Goal: Transaction & Acquisition: Purchase product/service

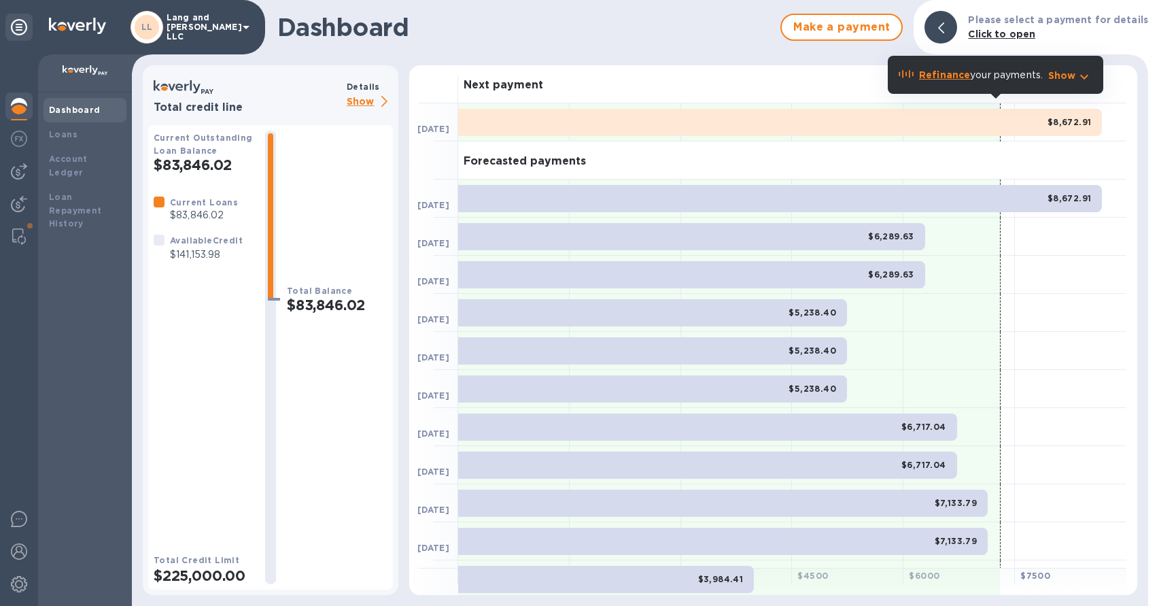
click at [358, 104] on p "Show" at bounding box center [370, 102] width 46 height 17
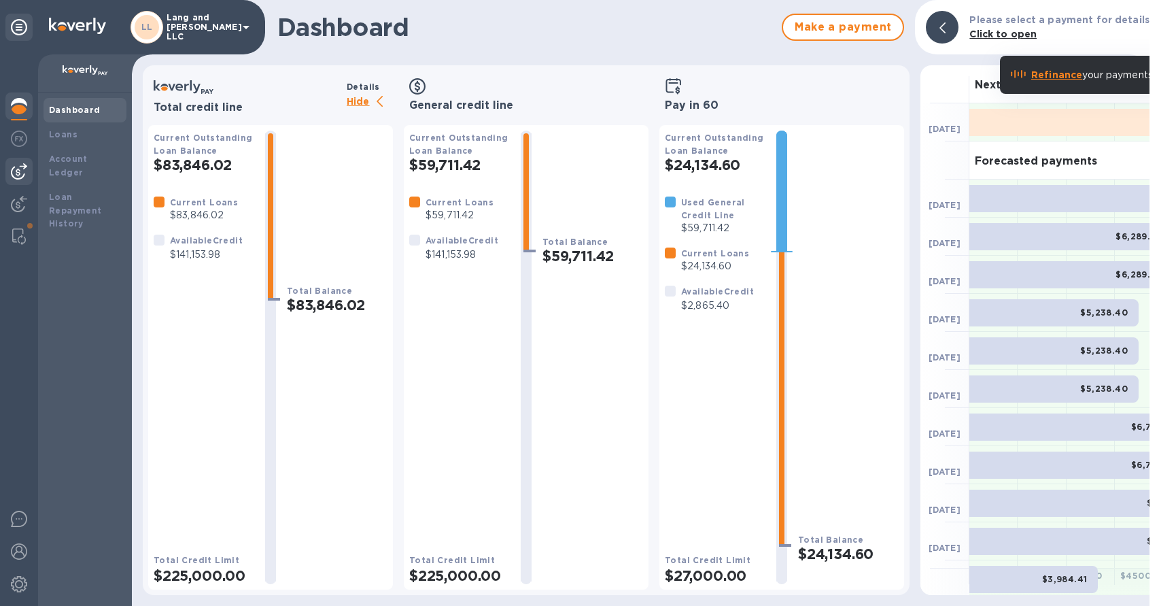
click at [22, 164] on img at bounding box center [19, 171] width 16 height 16
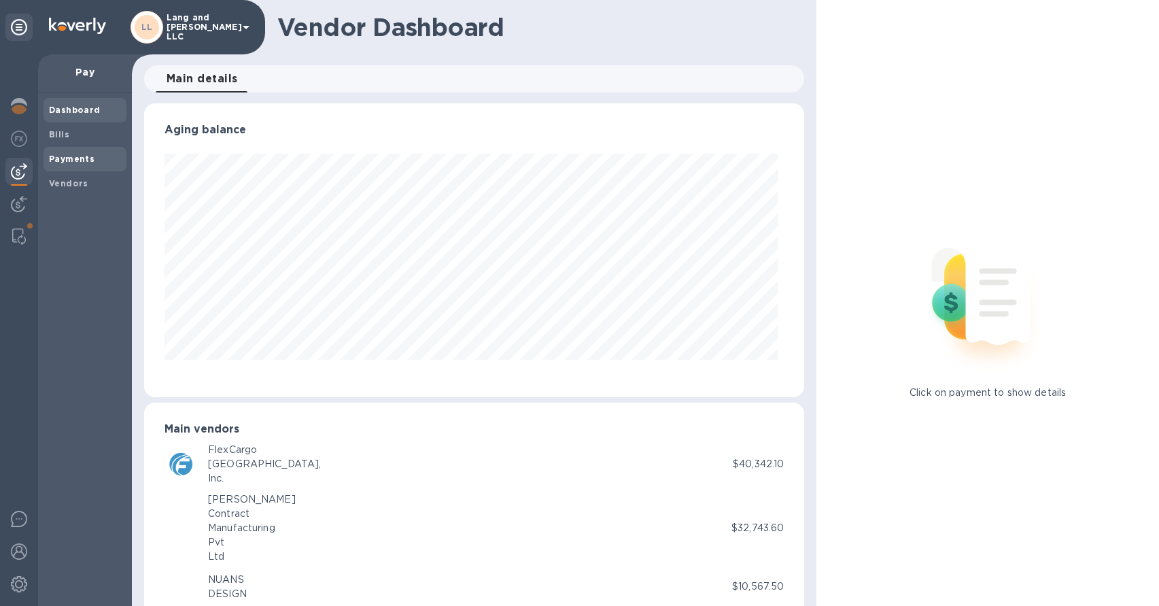
scroll to position [294, 656]
click at [81, 163] on b "Payments" at bounding box center [72, 159] width 46 height 10
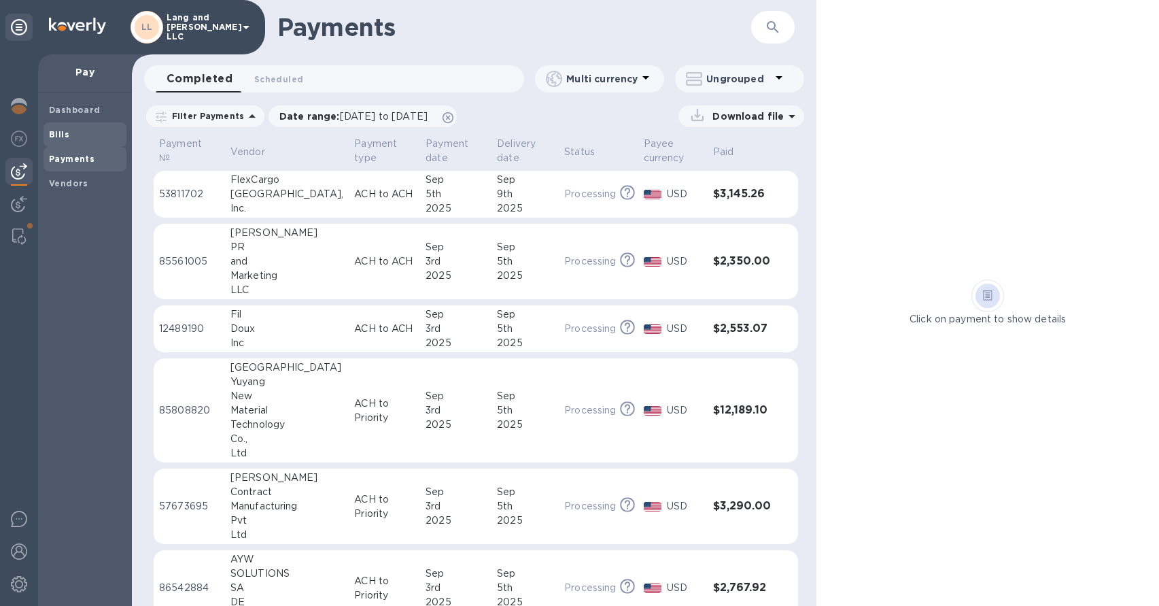
click at [71, 136] on span "Bills" at bounding box center [85, 135] width 72 height 14
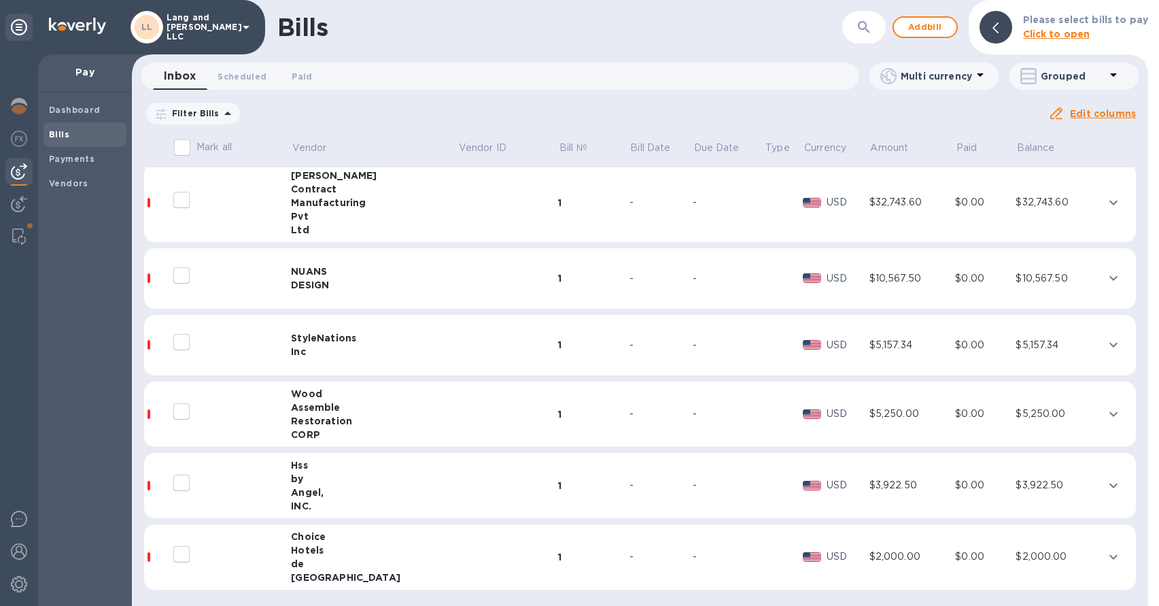
scroll to position [344, 0]
click at [325, 468] on div "Hss" at bounding box center [374, 463] width 167 height 14
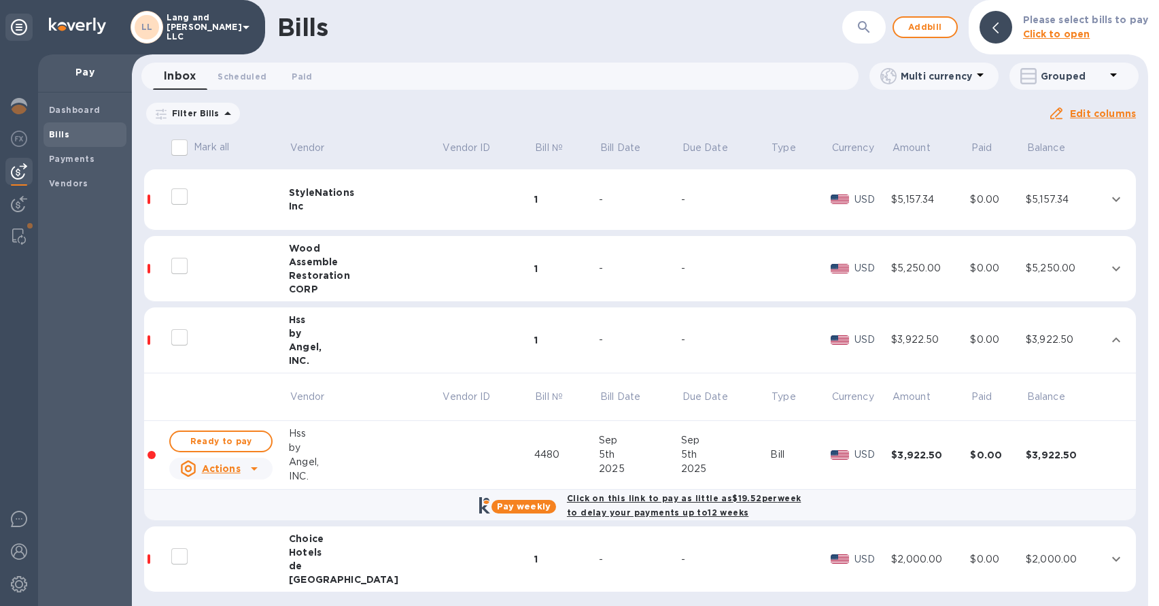
scroll to position [492, 0]
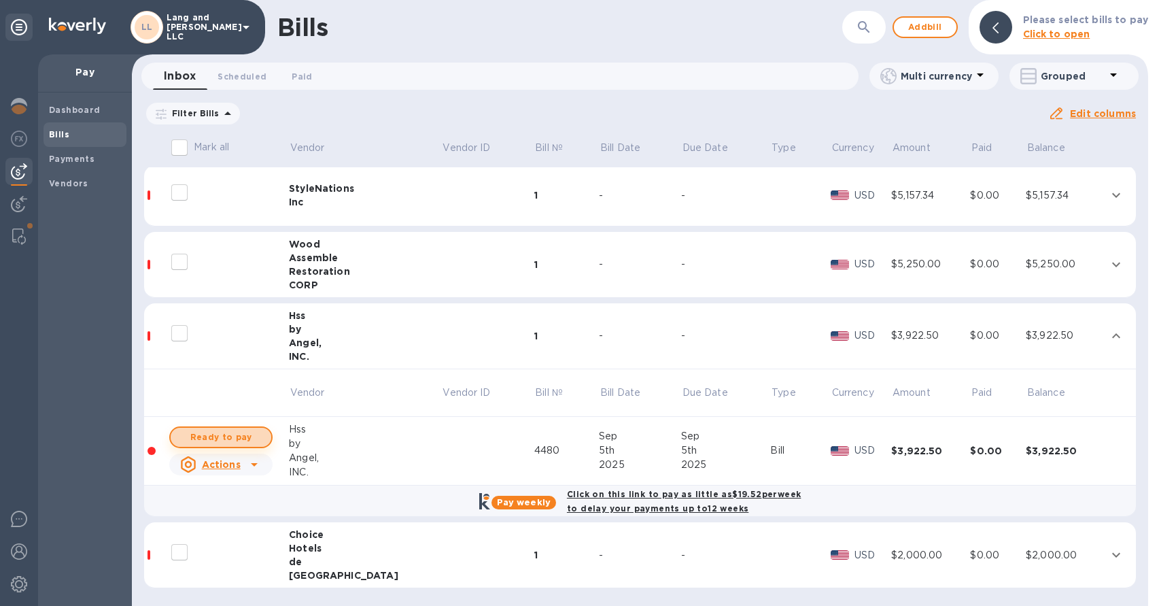
click at [231, 438] on span "Ready to pay" at bounding box center [221, 437] width 79 height 16
click at [218, 440] on span "Ready to pay" at bounding box center [221, 437] width 79 height 16
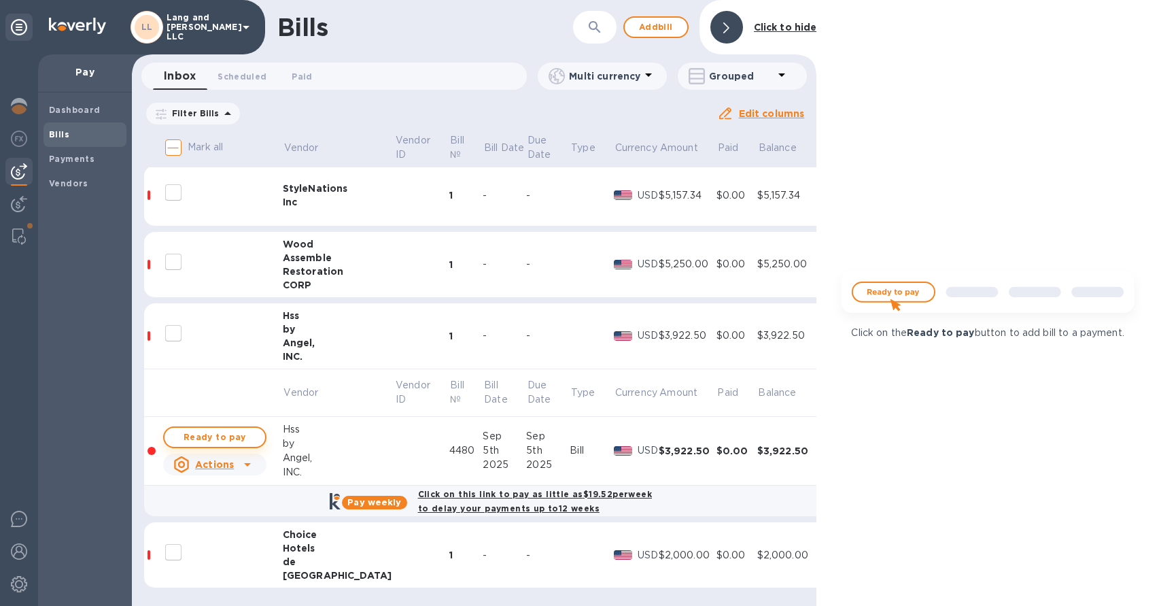
checkbox input "true"
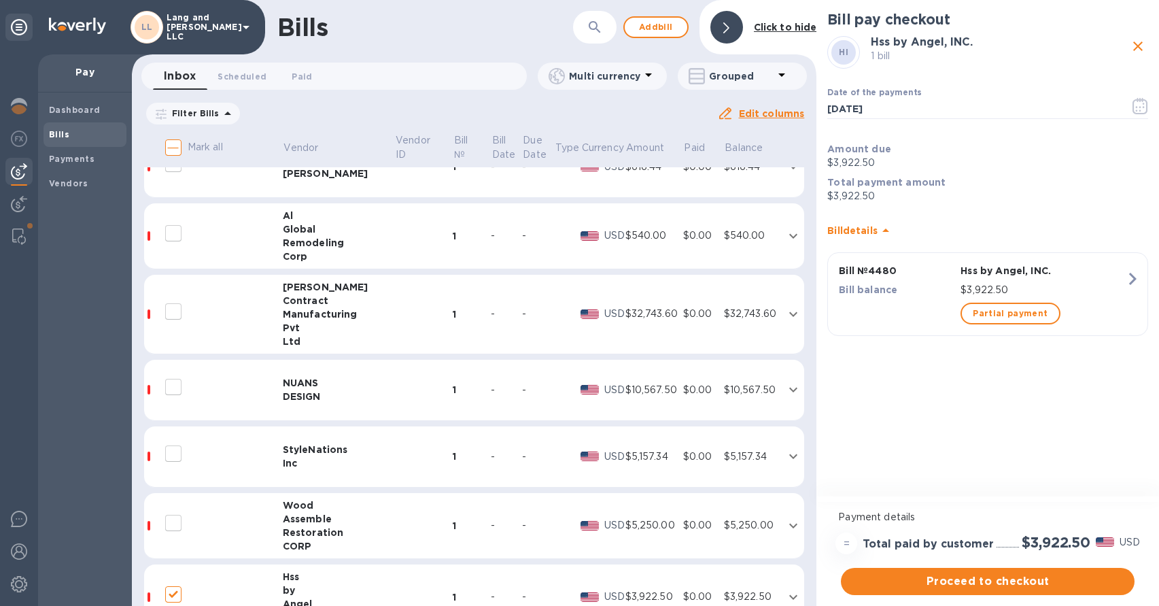
scroll to position [232, 0]
click at [345, 313] on div "Manufacturing" at bounding box center [339, 313] width 112 height 14
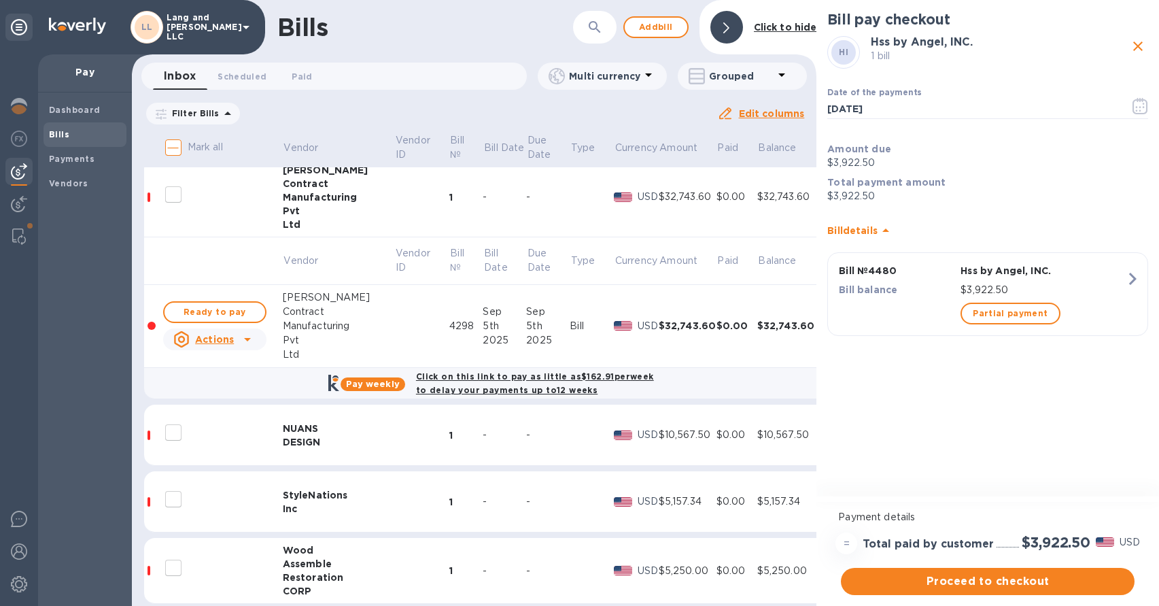
scroll to position [354, 0]
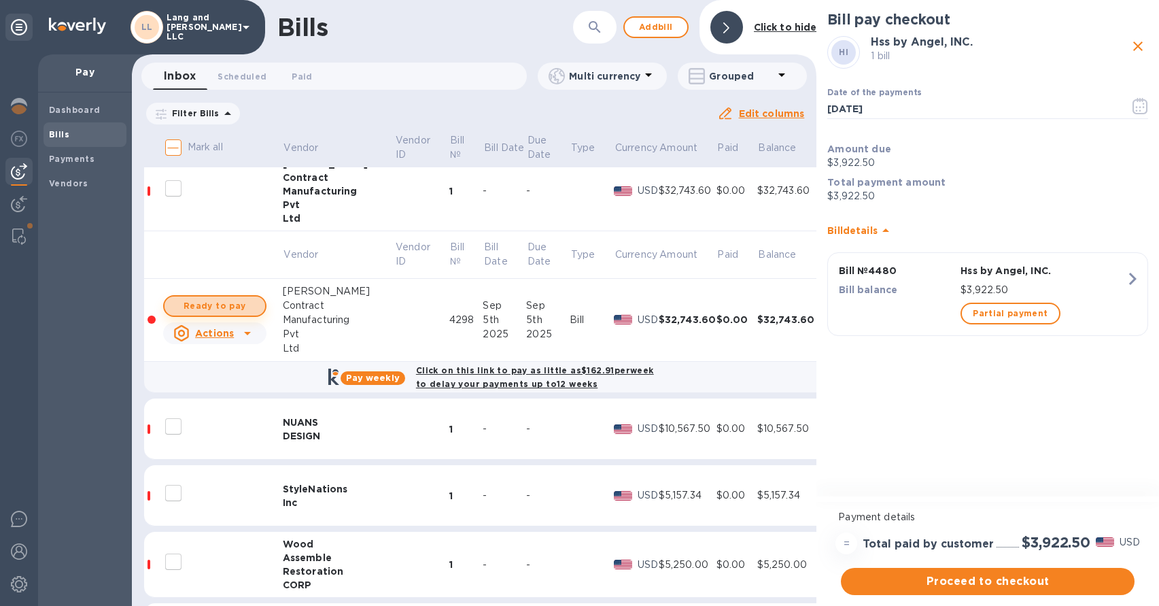
click at [253, 311] on span "Ready to pay" at bounding box center [214, 306] width 79 height 16
checkbox input "true"
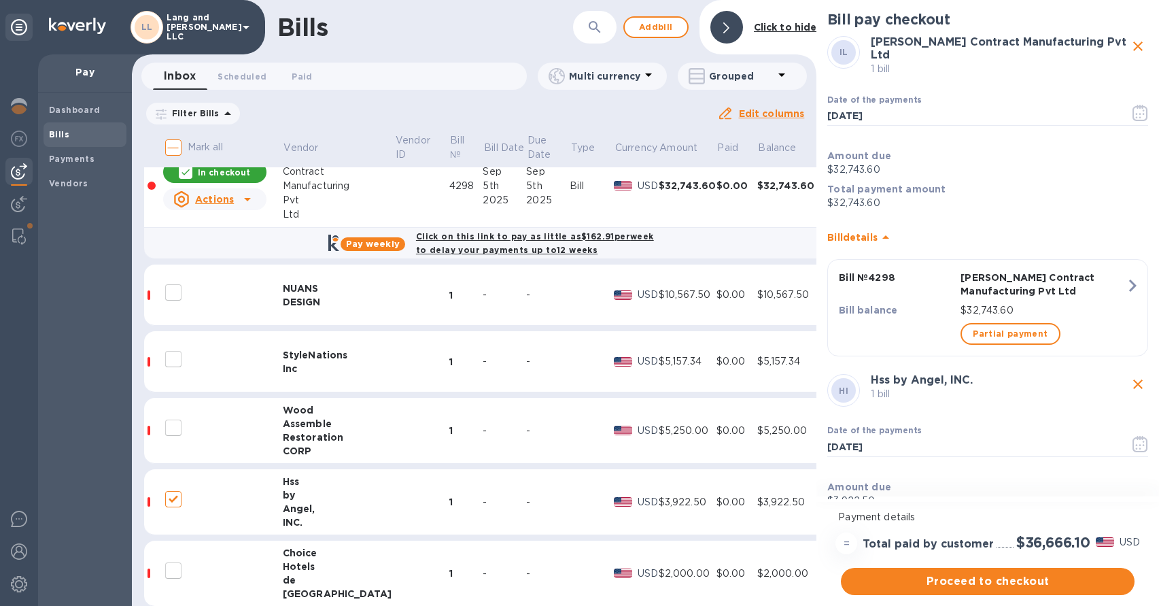
scroll to position [506, 0]
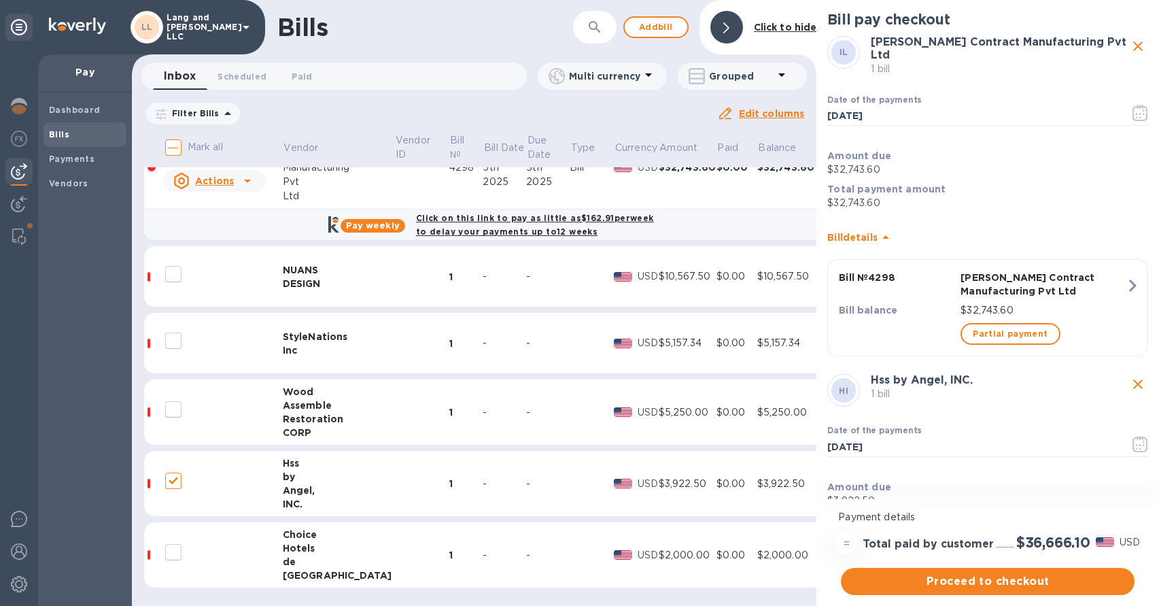
click at [394, 408] on td at bounding box center [421, 412] width 54 height 66
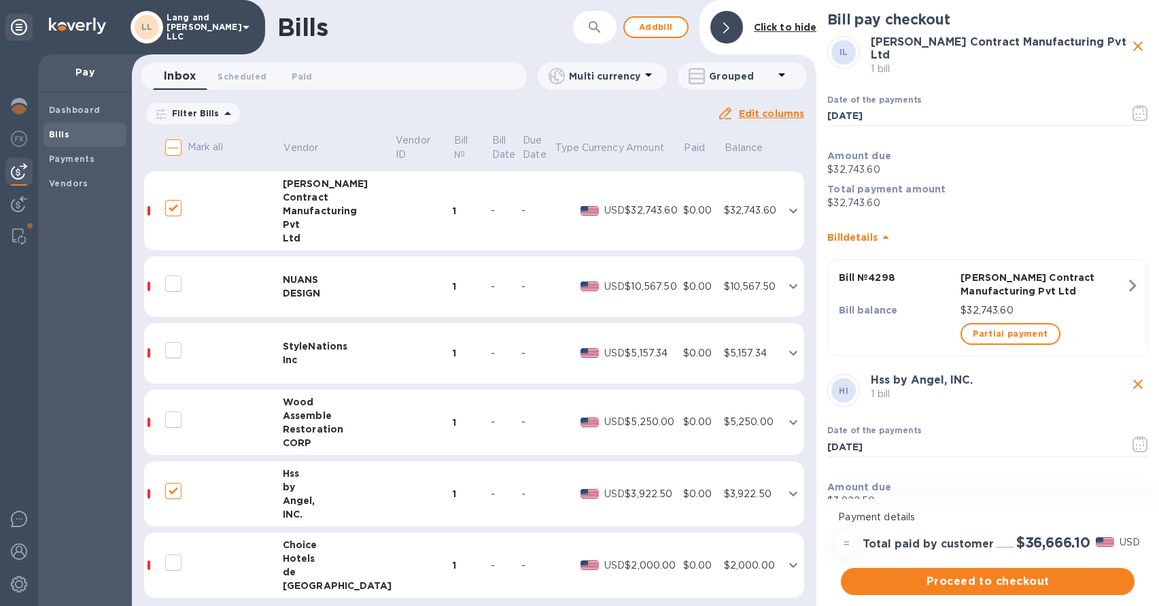
scroll to position [429, 0]
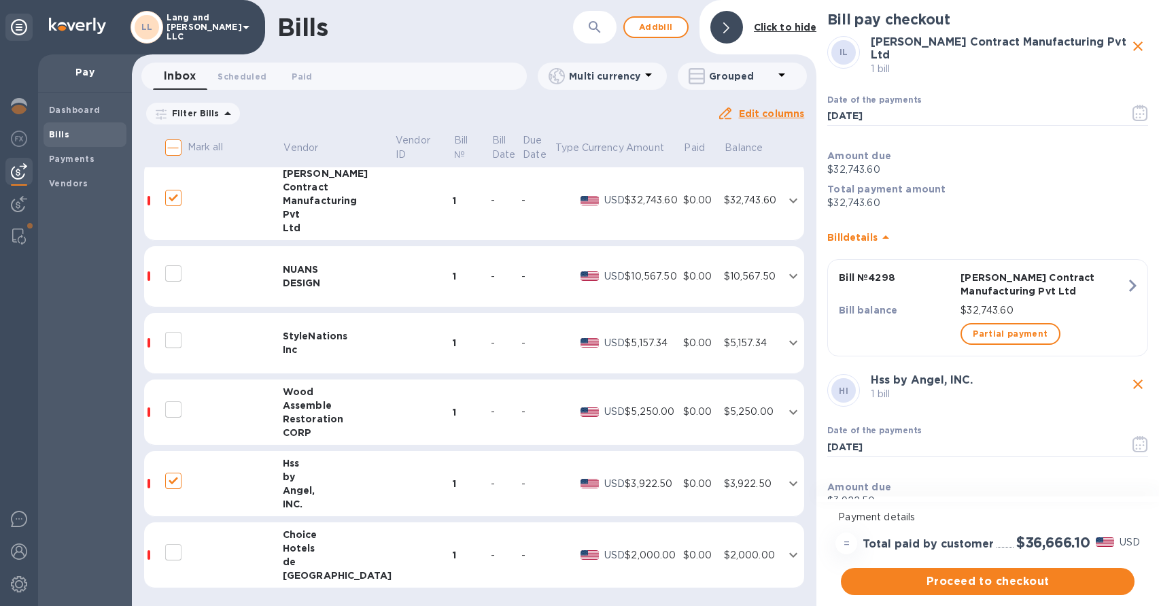
click at [394, 403] on td at bounding box center [423, 412] width 58 height 66
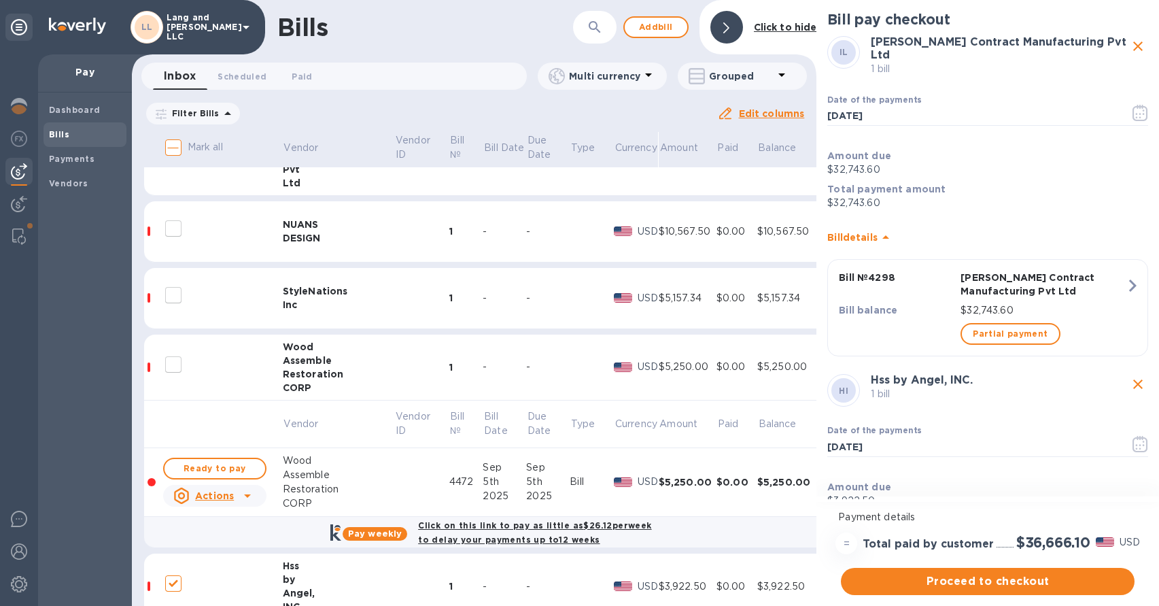
scroll to position [525, 0]
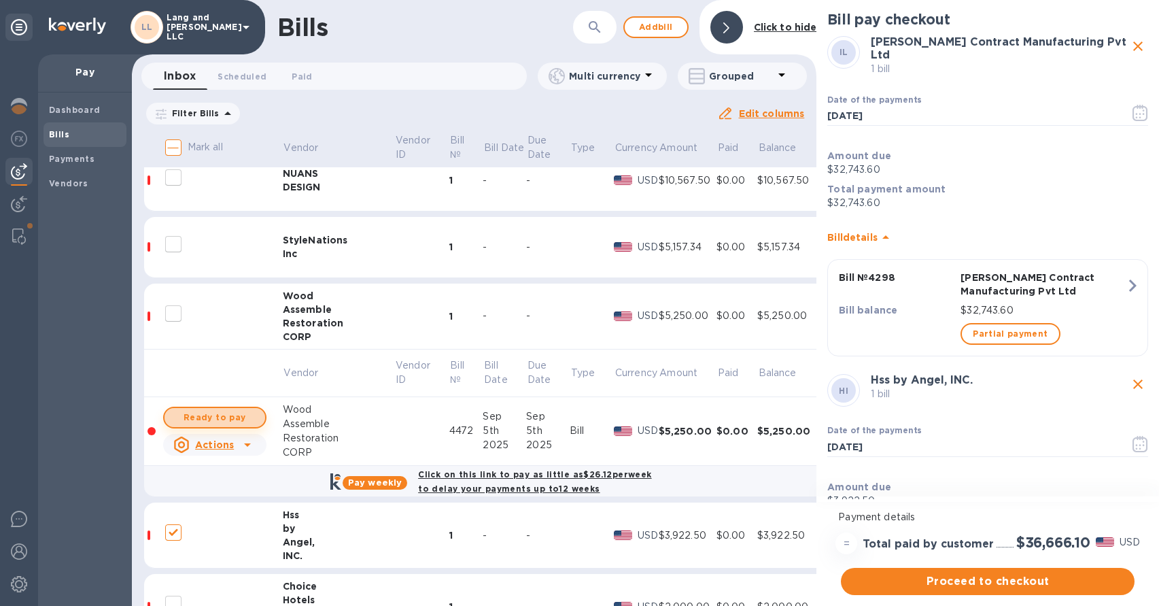
click at [213, 418] on span "Ready to pay" at bounding box center [214, 417] width 79 height 16
checkbox input "true"
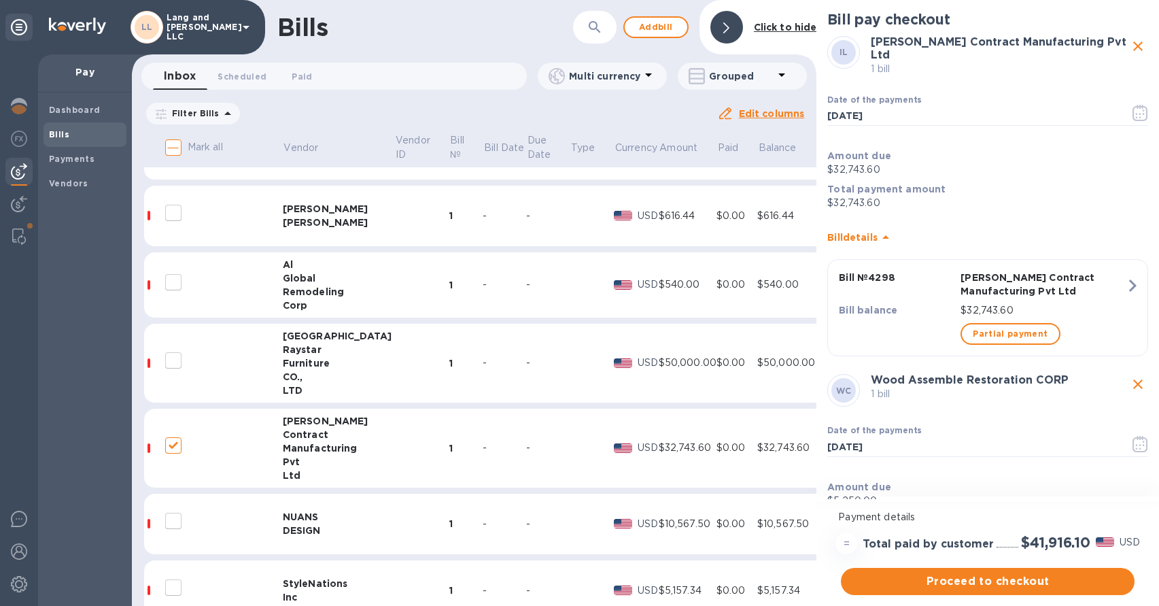
scroll to position [180, 0]
click at [483, 357] on td "-" at bounding box center [505, 366] width 44 height 80
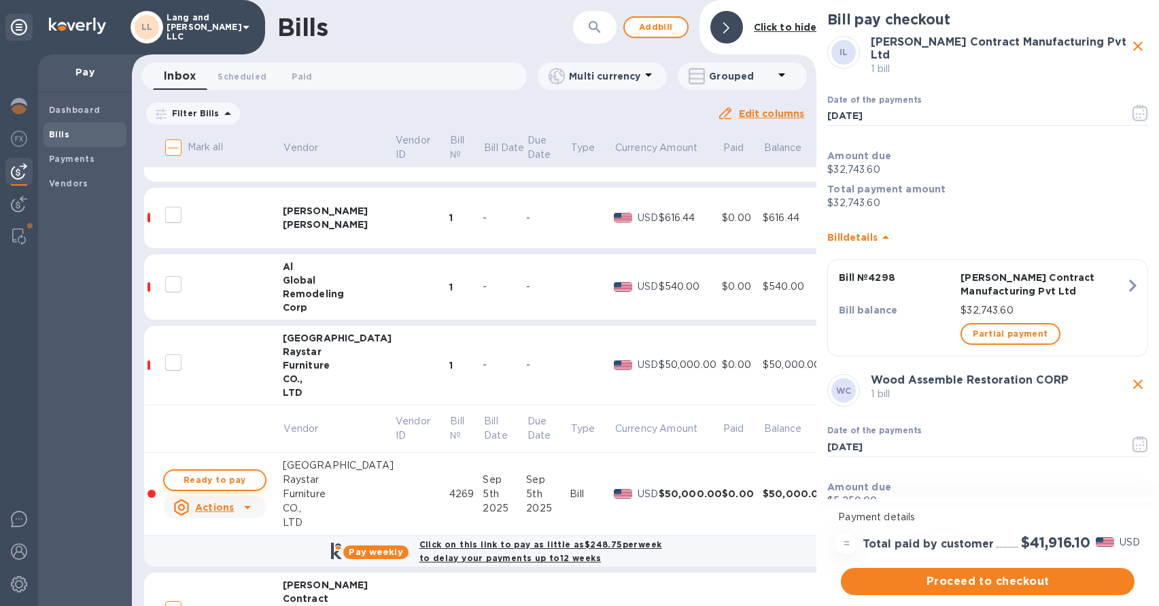
click at [243, 479] on span "Ready to pay" at bounding box center [214, 480] width 79 height 16
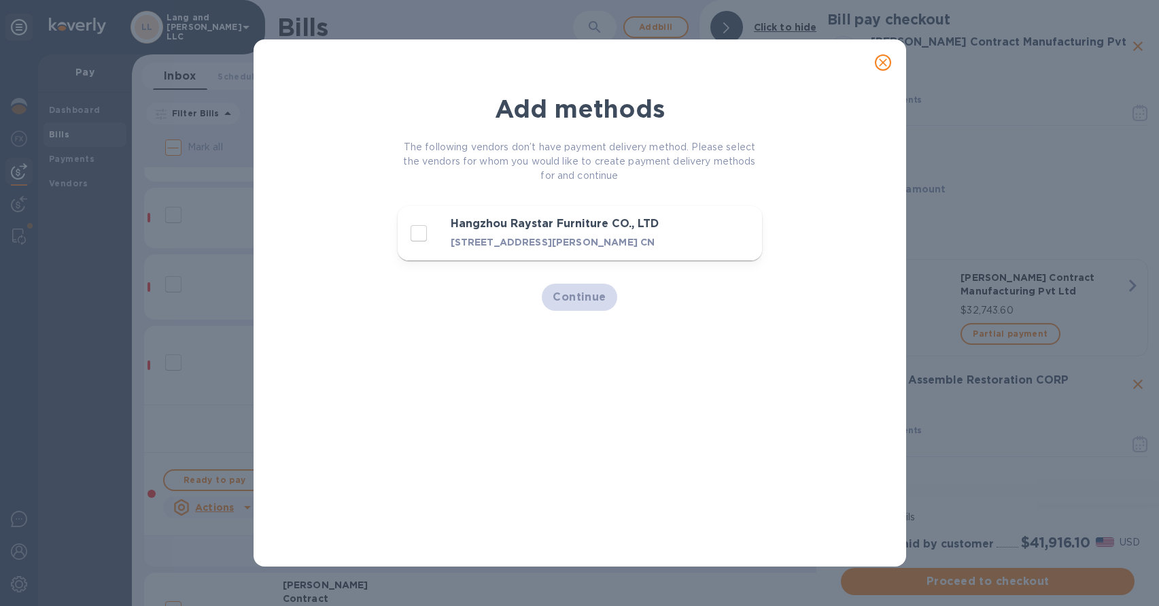
click at [422, 248] on input "decorative checkbox" at bounding box center [419, 233] width 29 height 29
checkbox input "true"
click at [552, 311] on button "Continue" at bounding box center [579, 297] width 75 height 27
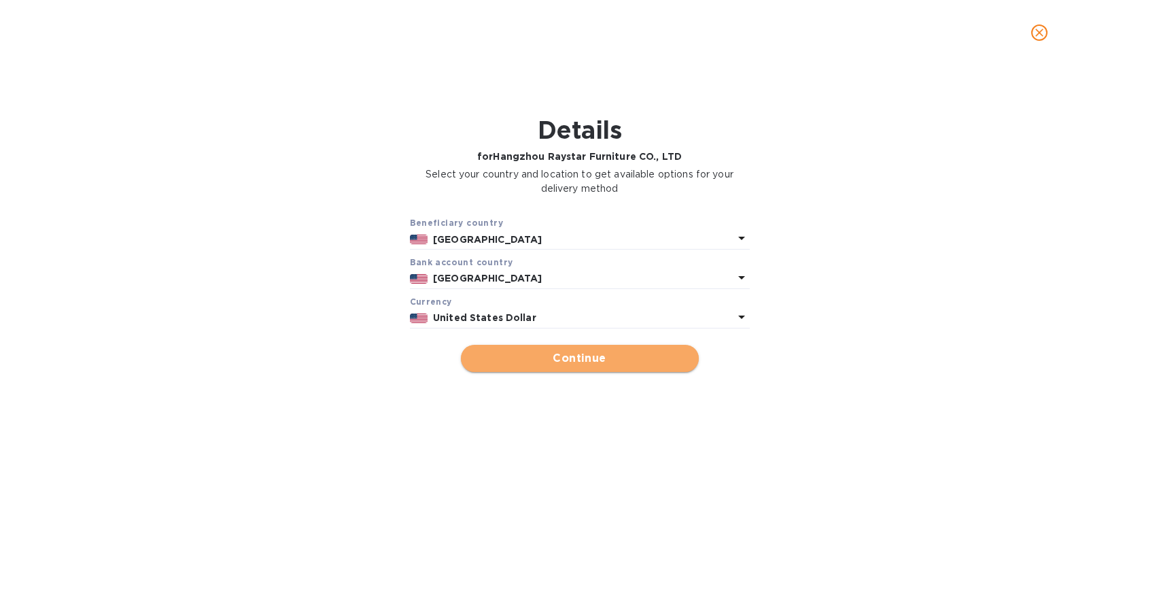
click at [552, 360] on span "Continue" at bounding box center [580, 358] width 216 height 16
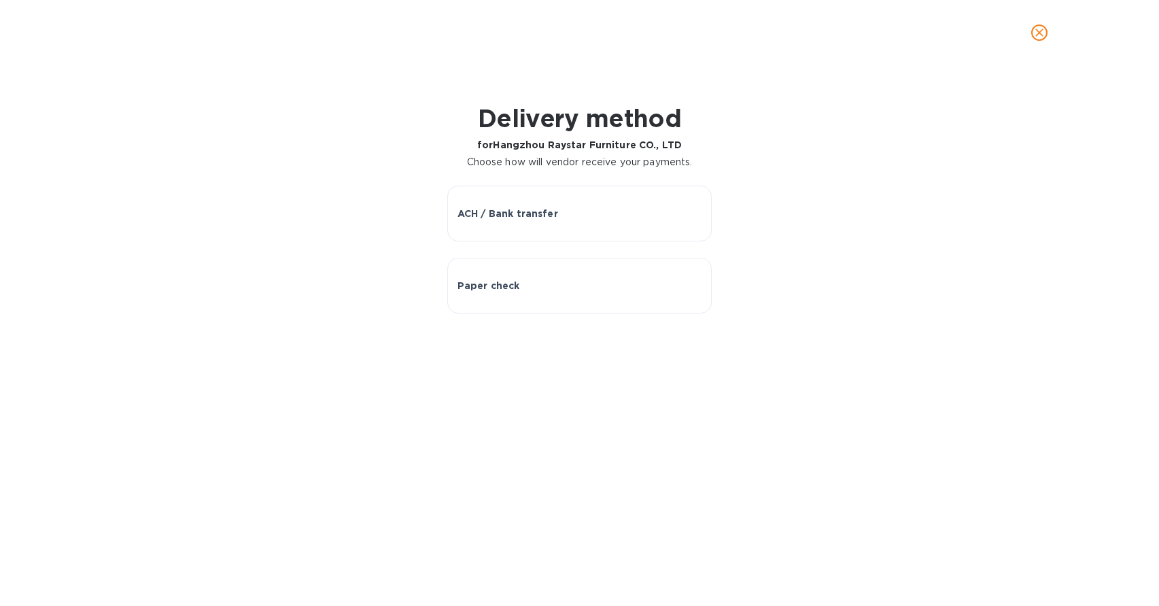
click at [1041, 37] on icon "close" at bounding box center [1040, 33] width 14 height 14
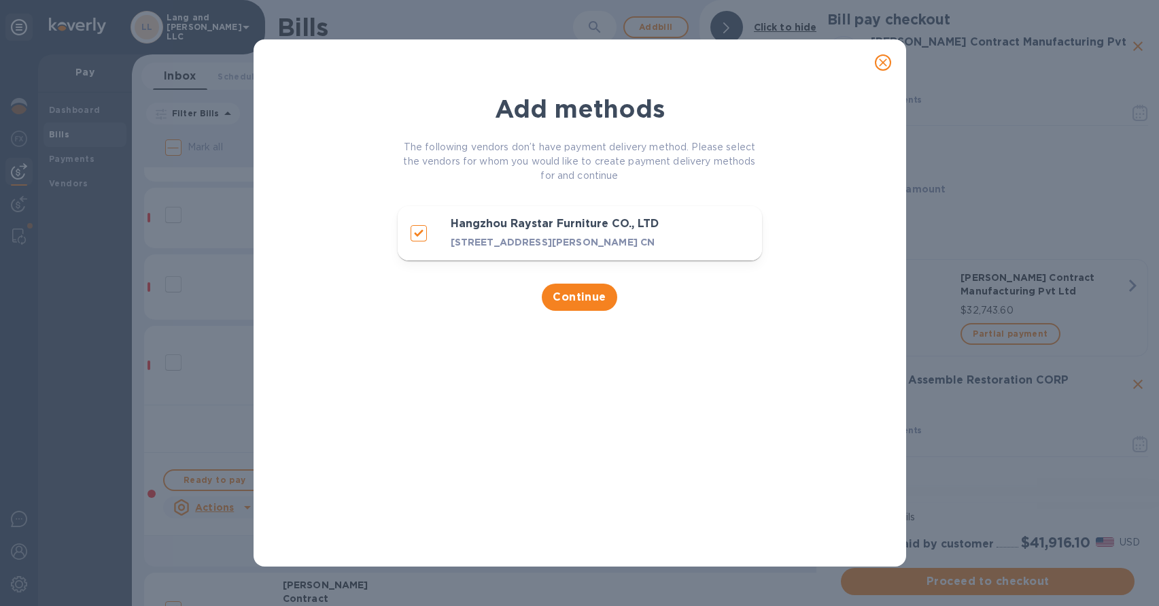
click at [884, 67] on icon "close" at bounding box center [884, 63] width 14 height 14
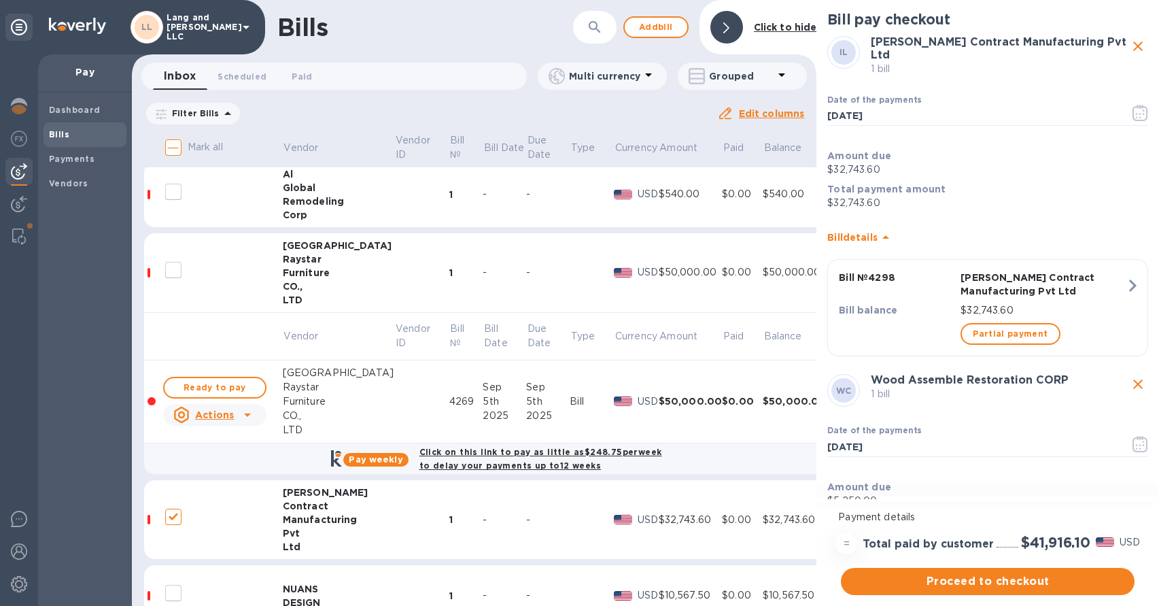
scroll to position [275, 0]
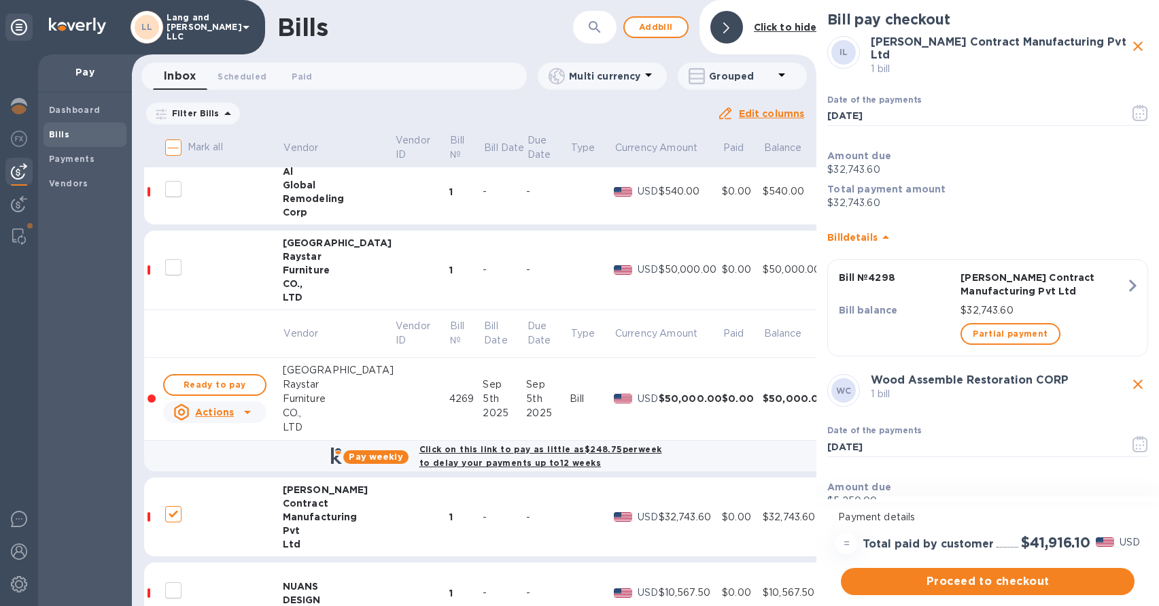
click at [311, 293] on div "LTD" at bounding box center [339, 297] width 112 height 14
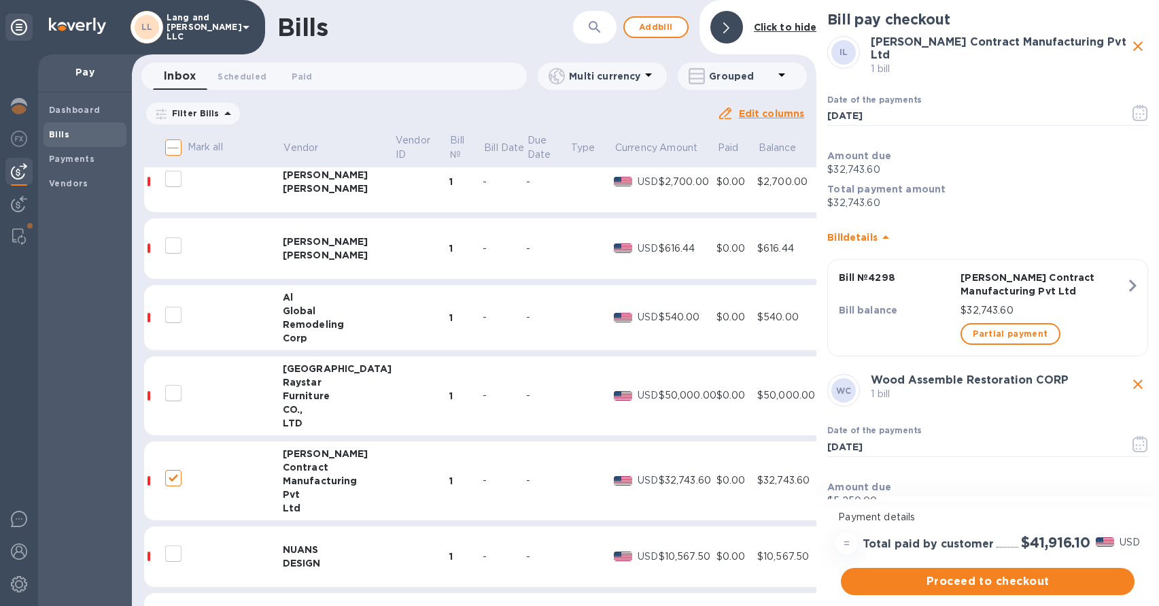
scroll to position [141, 0]
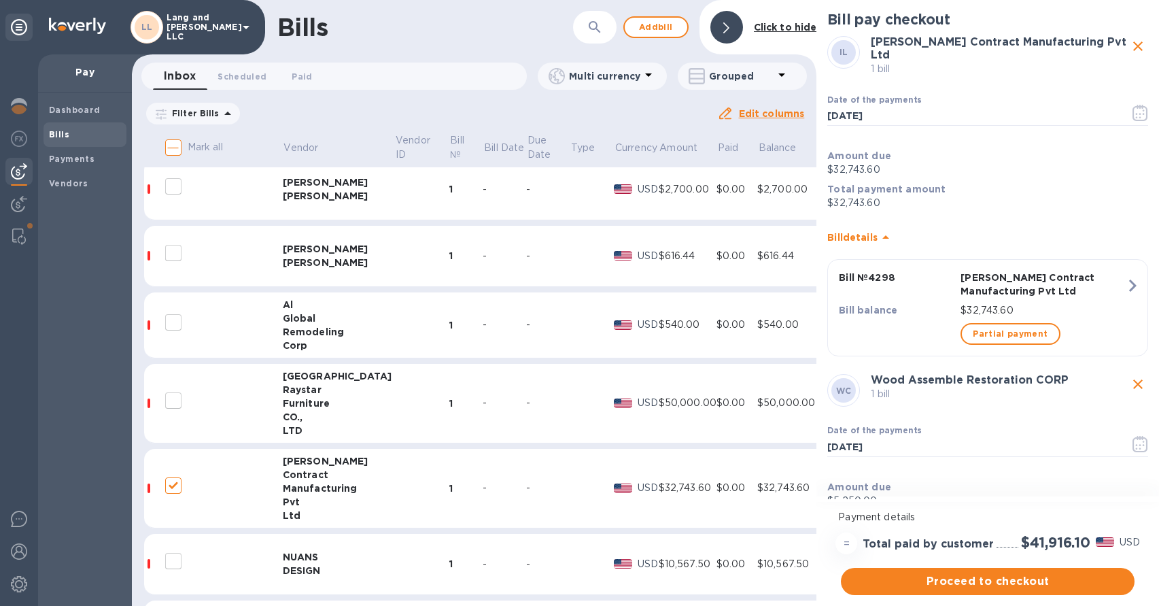
click at [350, 256] on div "[PERSON_NAME]" at bounding box center [339, 263] width 112 height 14
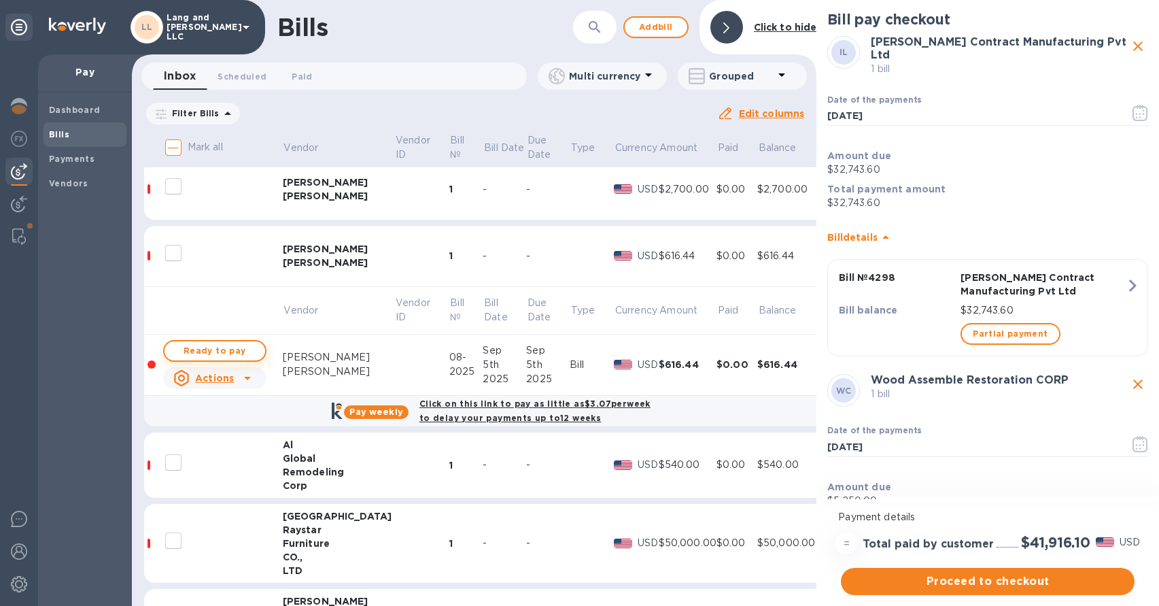
click at [222, 355] on span "Ready to pay" at bounding box center [214, 351] width 79 height 16
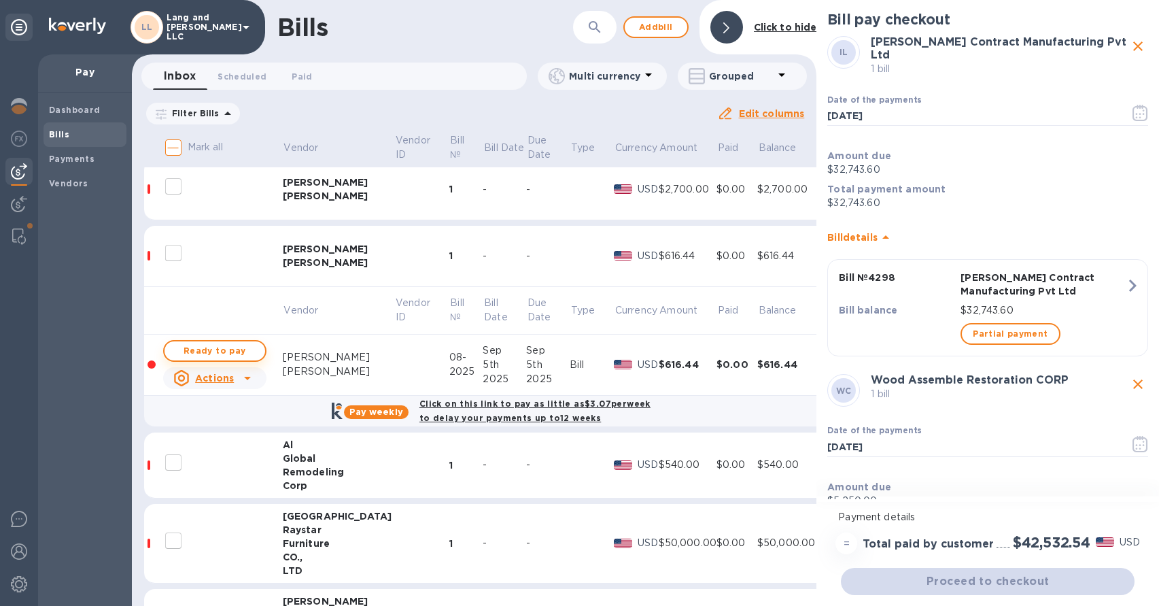
checkbox input "true"
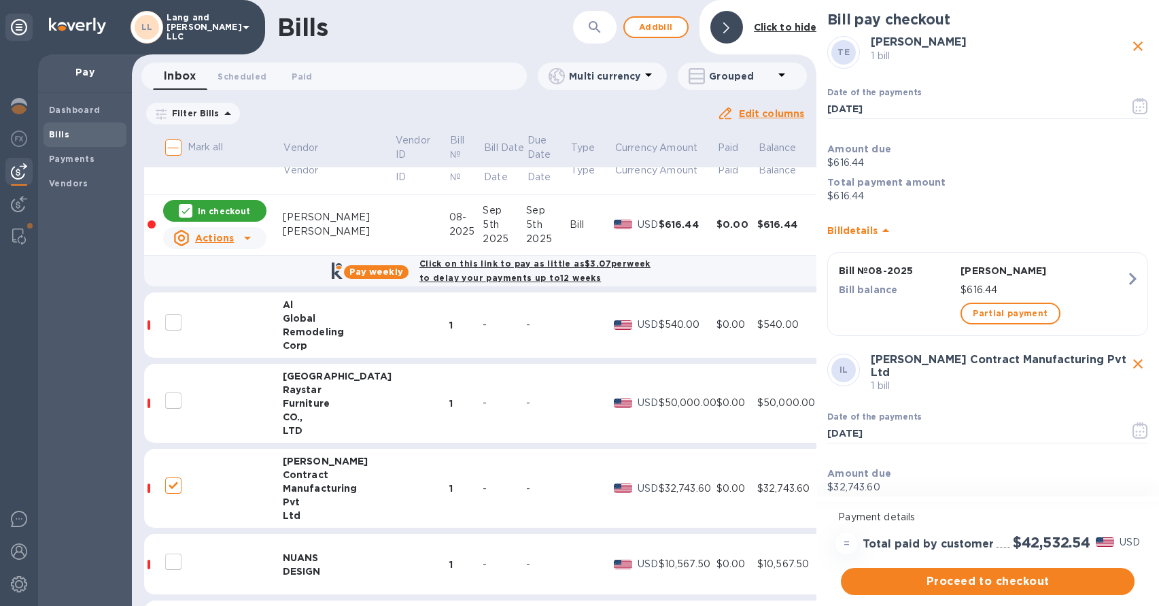
scroll to position [292, 0]
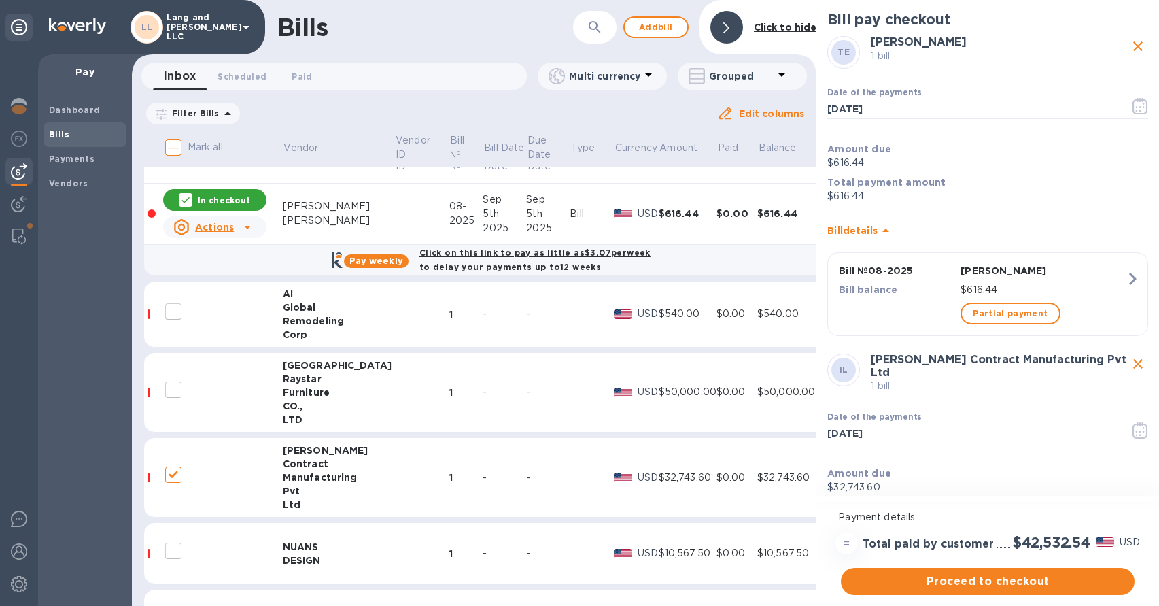
click at [483, 315] on div "-" at bounding box center [505, 314] width 44 height 14
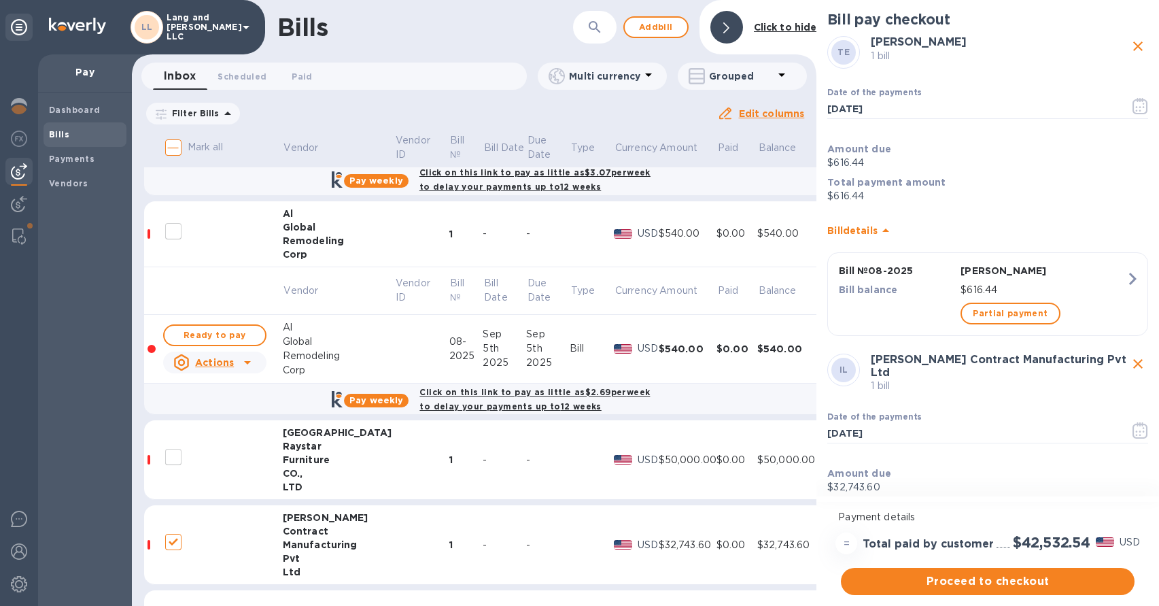
scroll to position [376, 0]
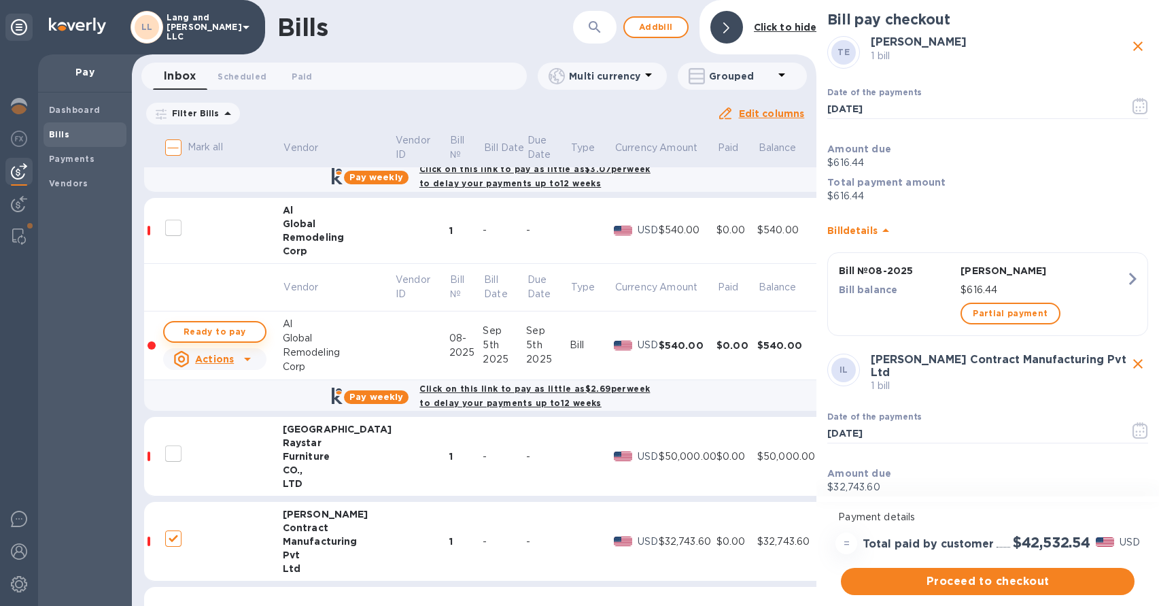
click at [230, 328] on span "Ready to pay" at bounding box center [214, 332] width 79 height 16
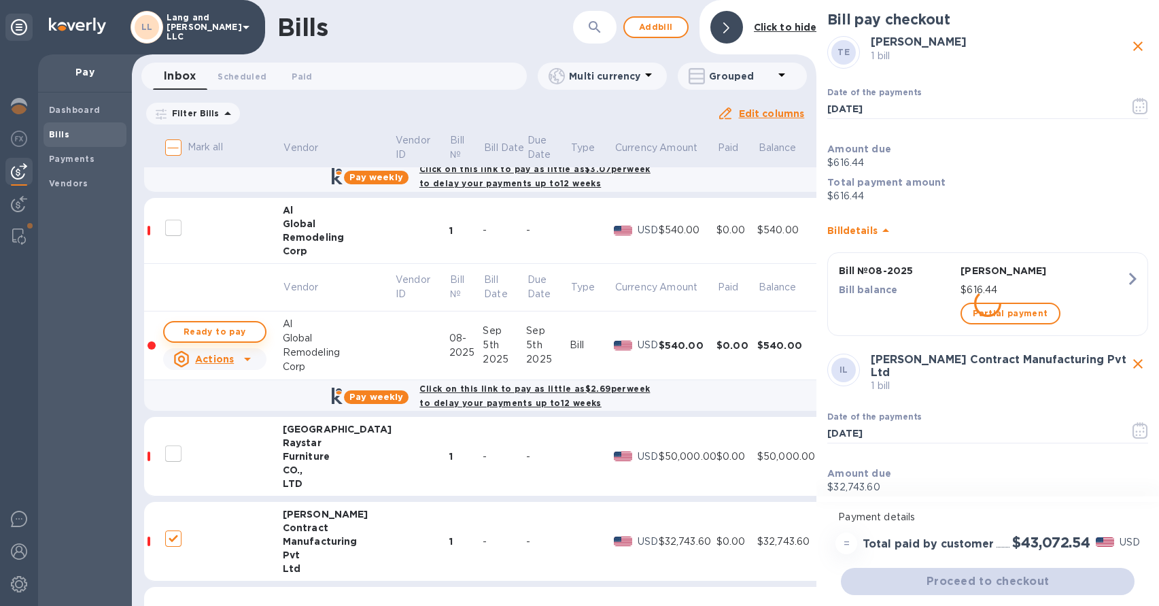
checkbox input "true"
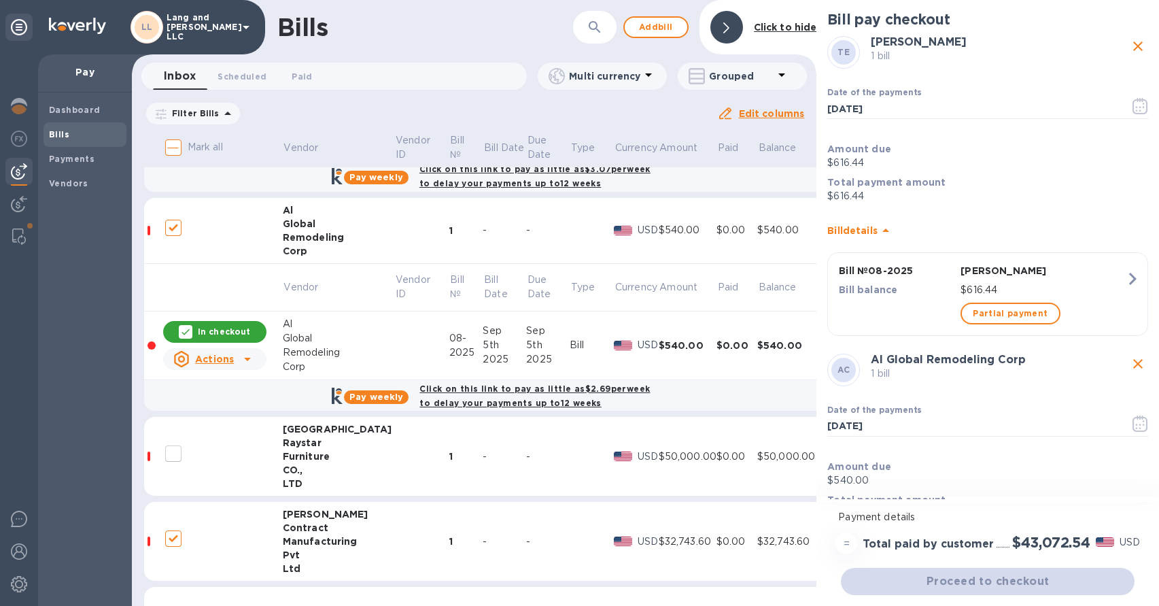
click at [340, 231] on div "Remodeling" at bounding box center [339, 238] width 112 height 14
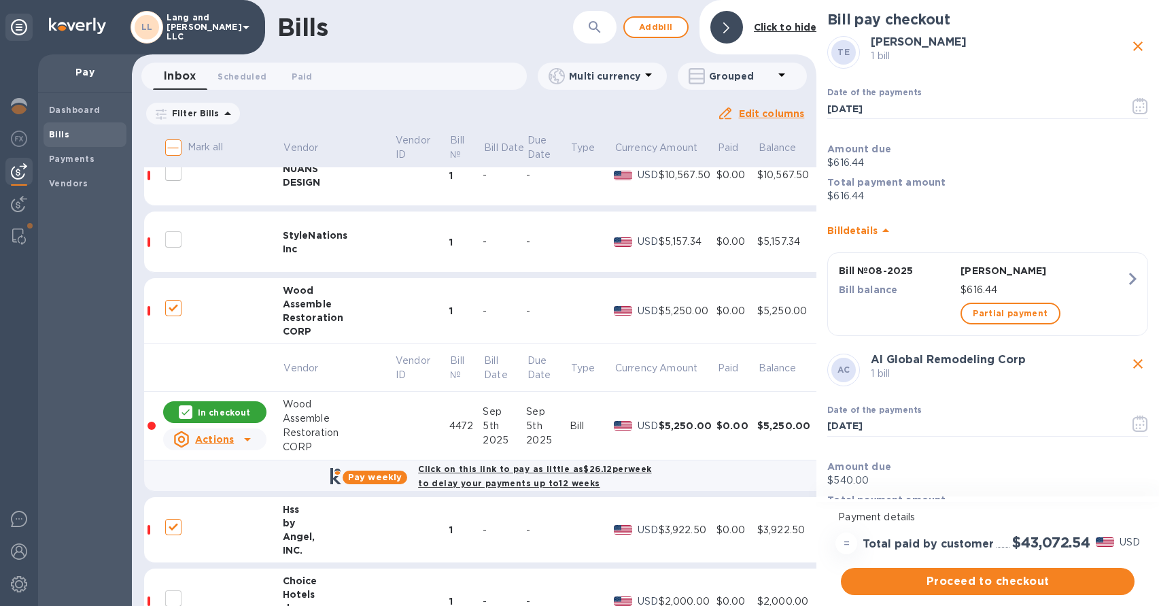
scroll to position [717, 0]
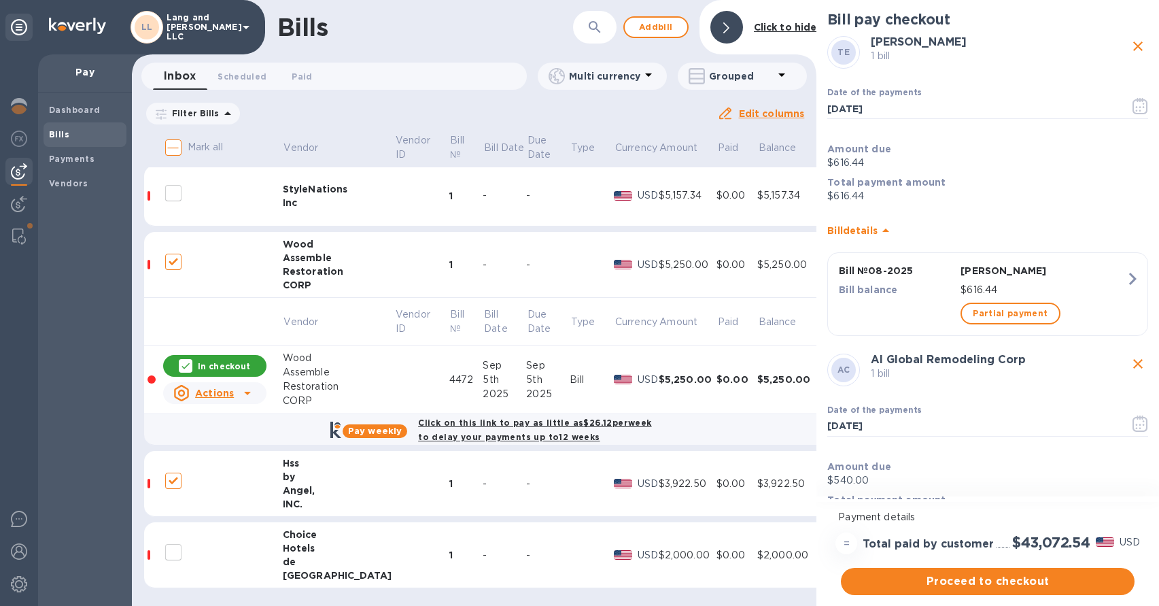
click at [313, 271] on div "Restoration" at bounding box center [339, 272] width 112 height 14
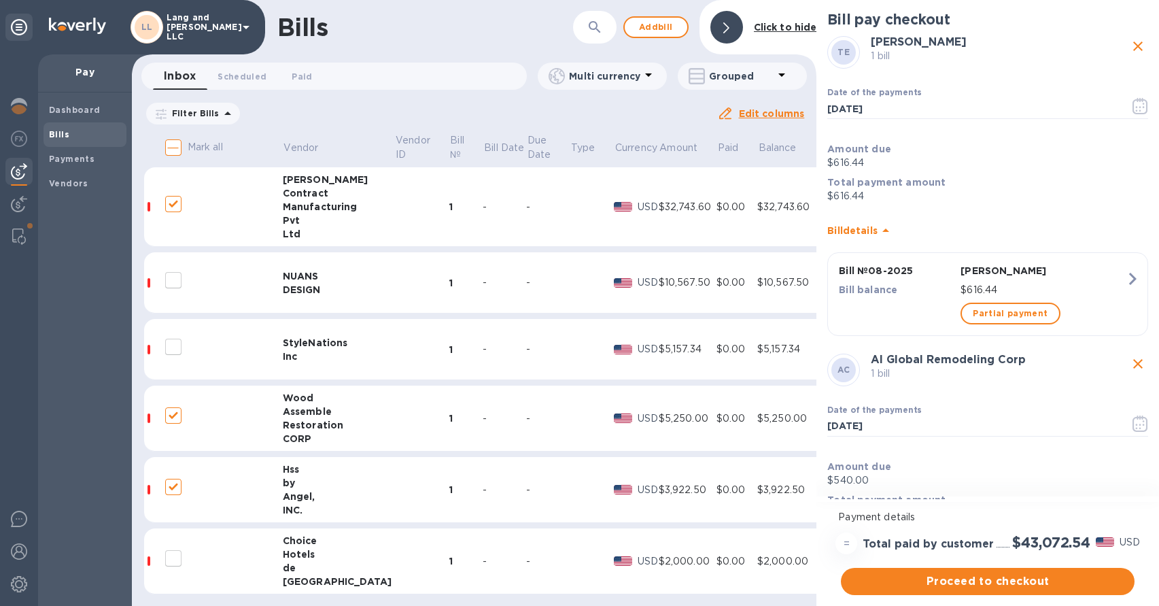
scroll to position [569, 0]
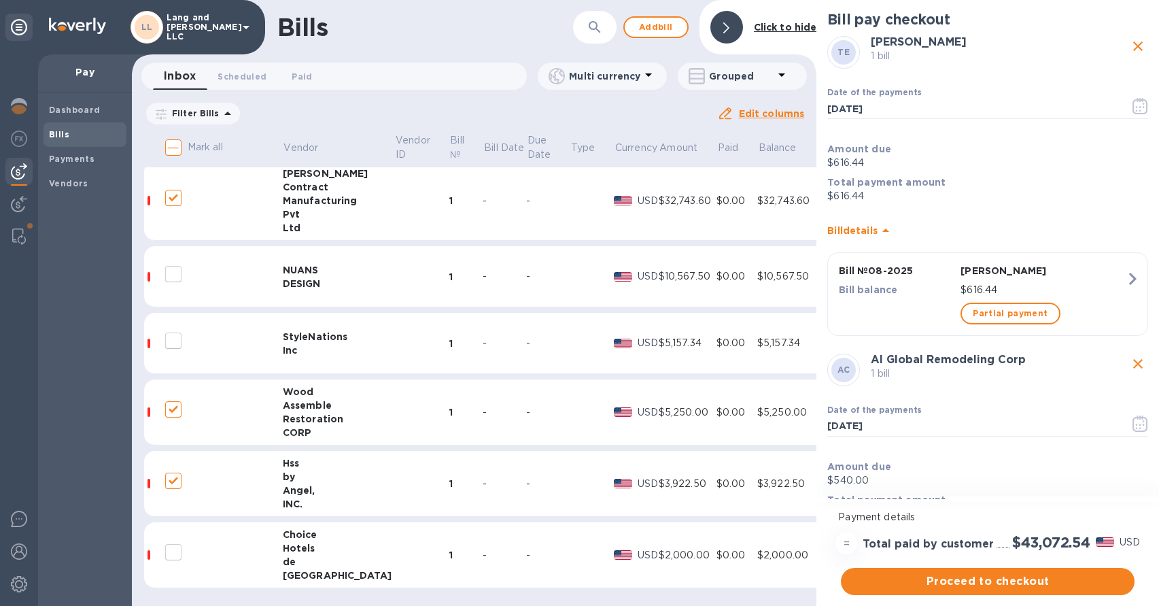
click at [394, 559] on td at bounding box center [421, 555] width 54 height 66
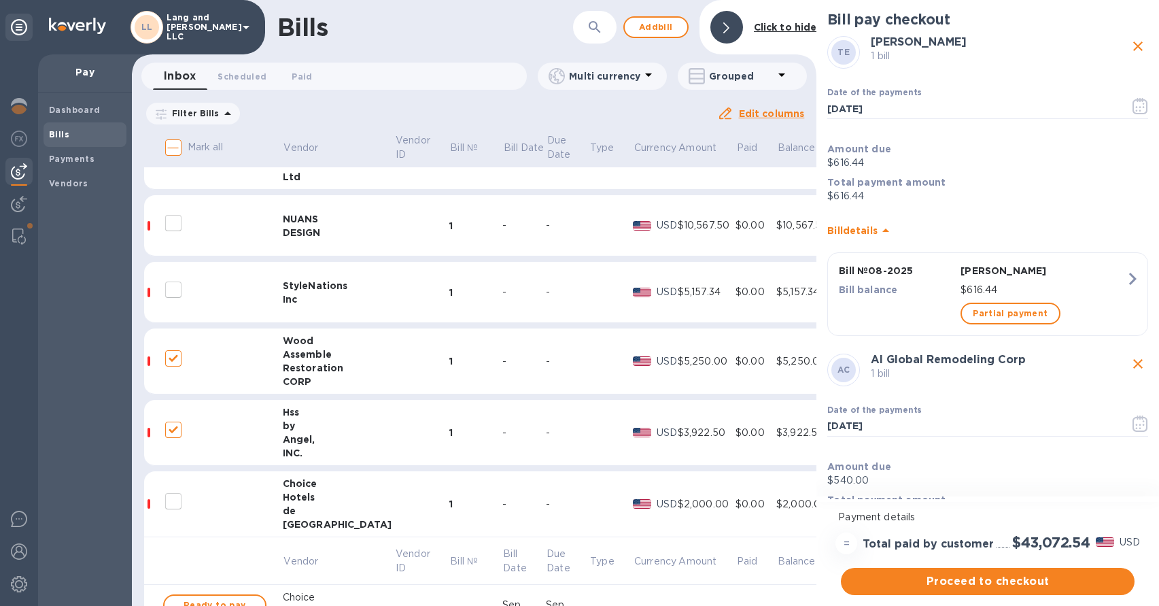
scroll to position [728, 0]
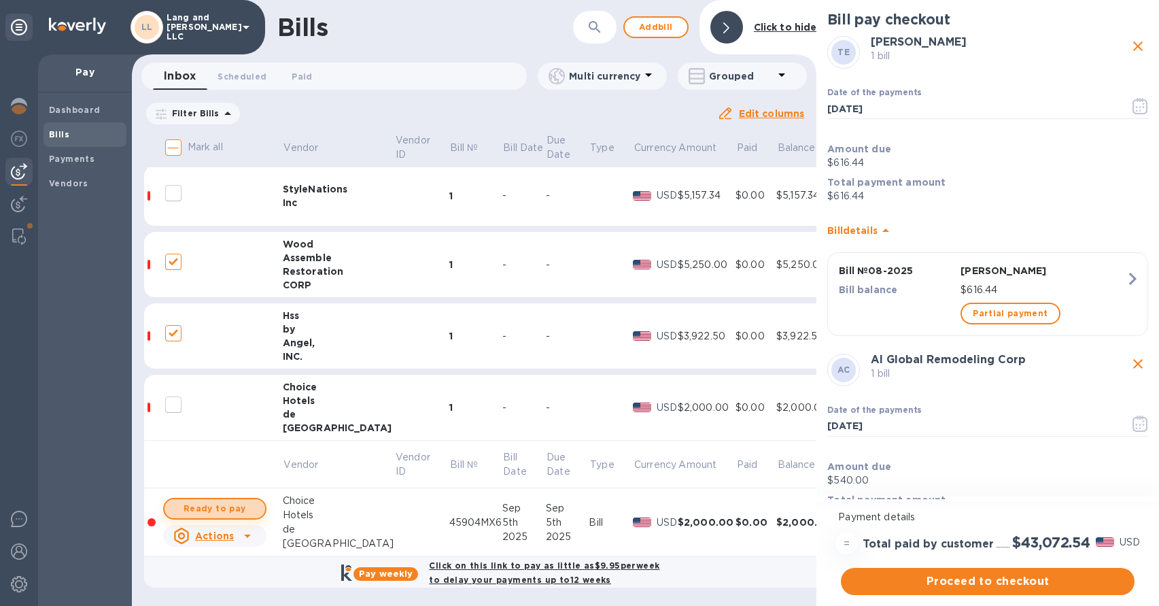
click at [226, 501] on span "Ready to pay" at bounding box center [214, 509] width 79 height 16
checkbox input "true"
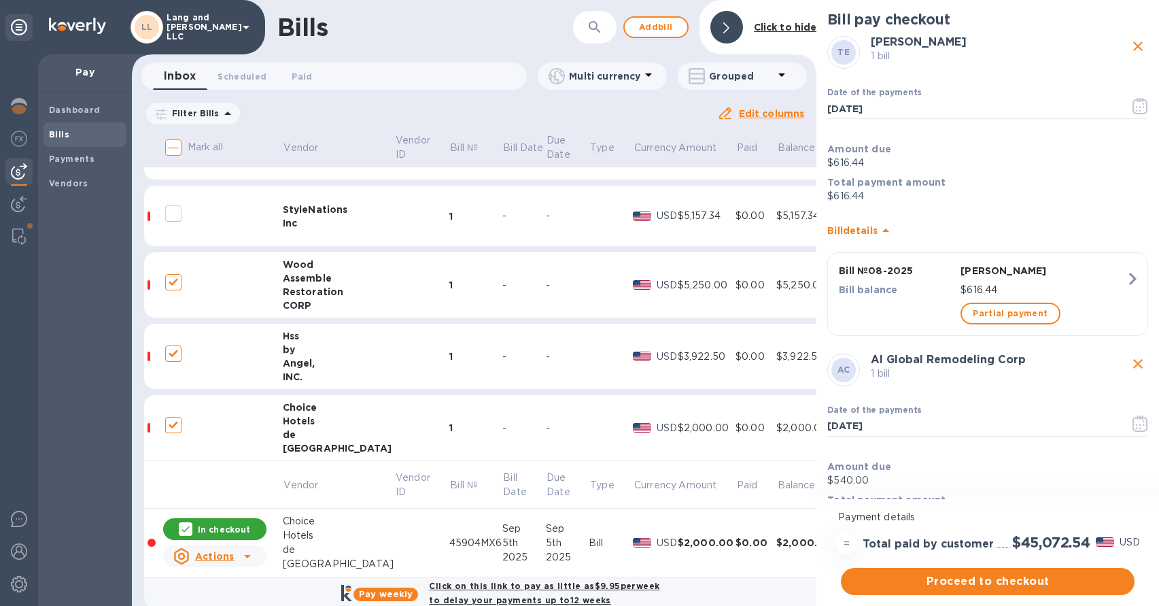
scroll to position [691, 0]
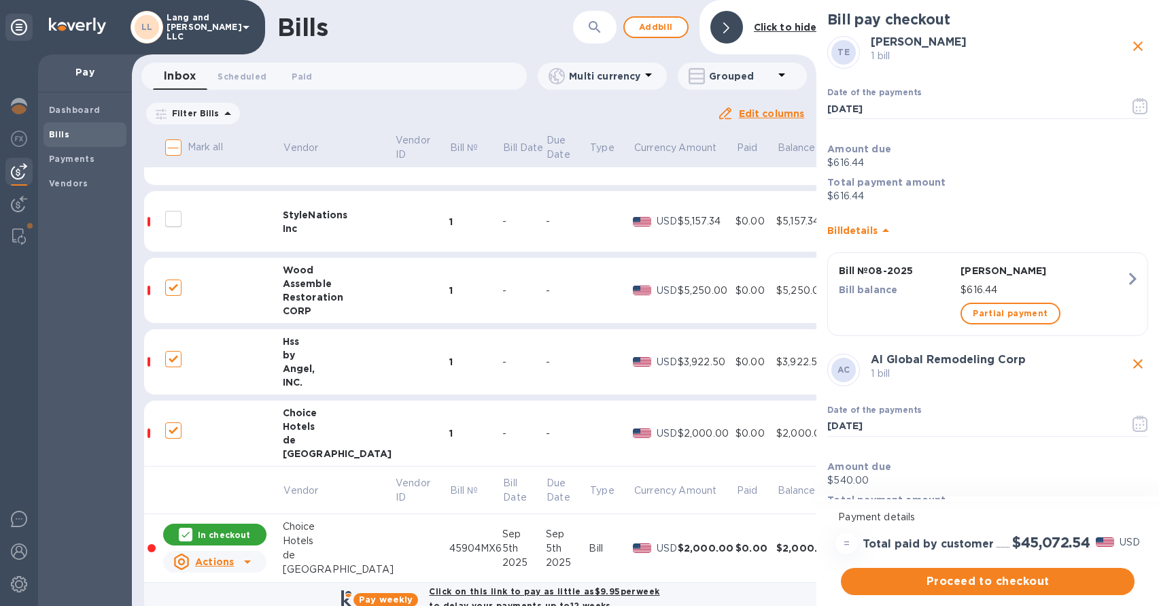
click at [394, 415] on td at bounding box center [421, 434] width 54 height 66
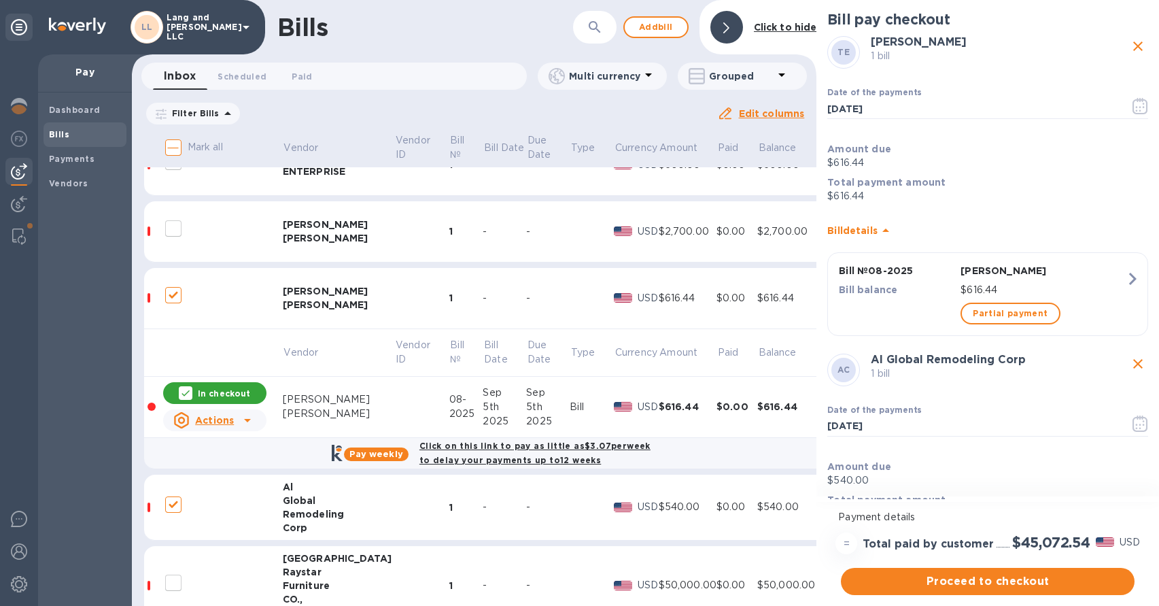
scroll to position [95, 0]
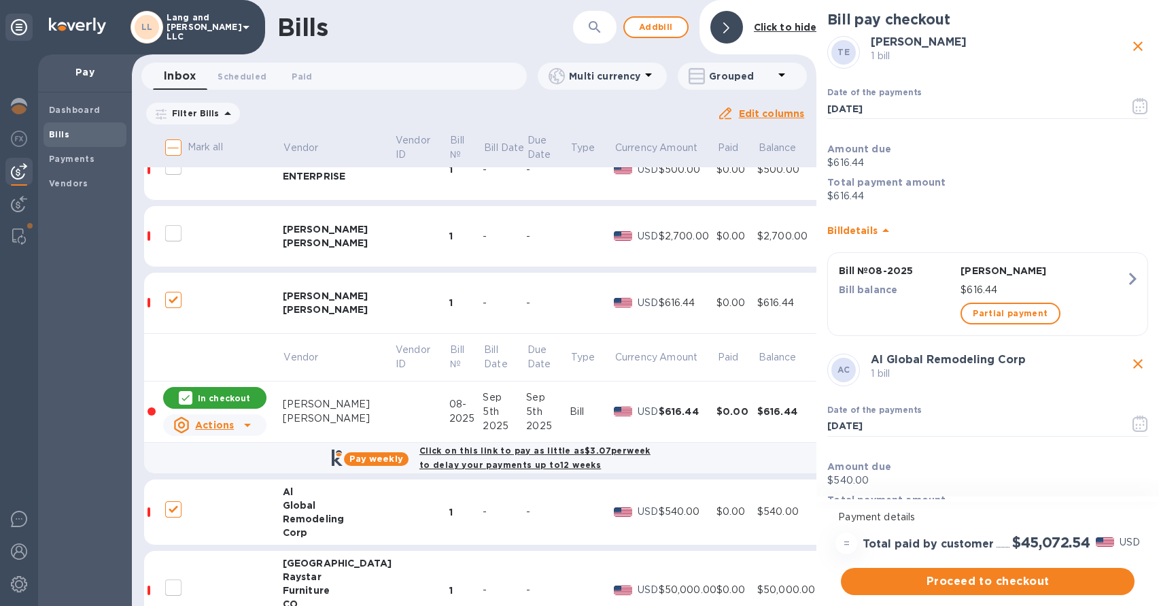
click at [335, 306] on div "[PERSON_NAME]" at bounding box center [339, 310] width 112 height 14
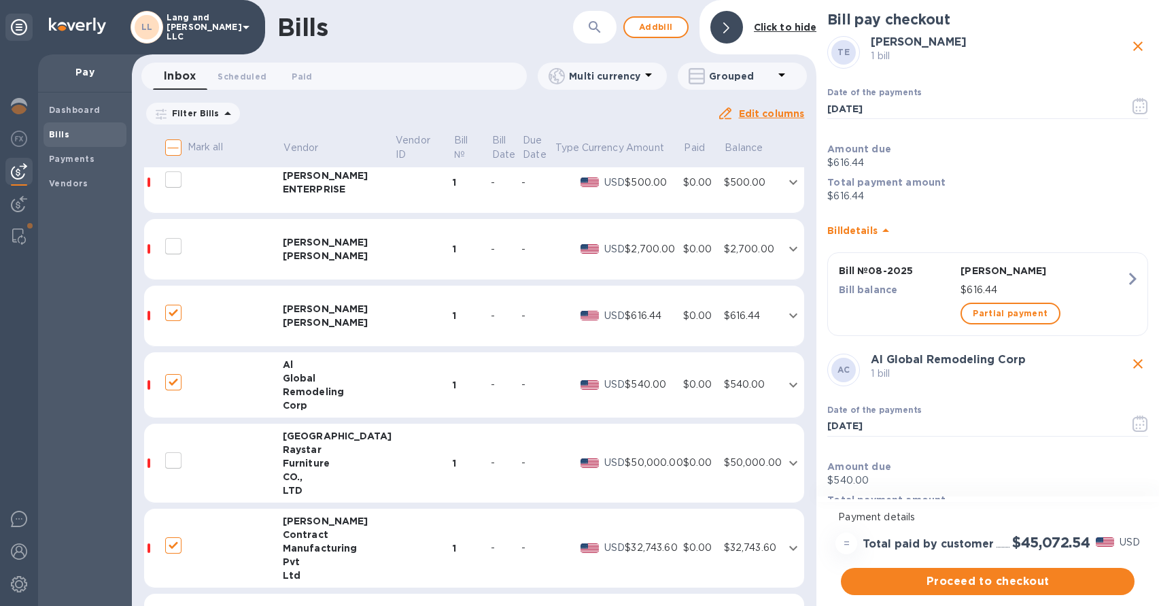
scroll to position [0, 0]
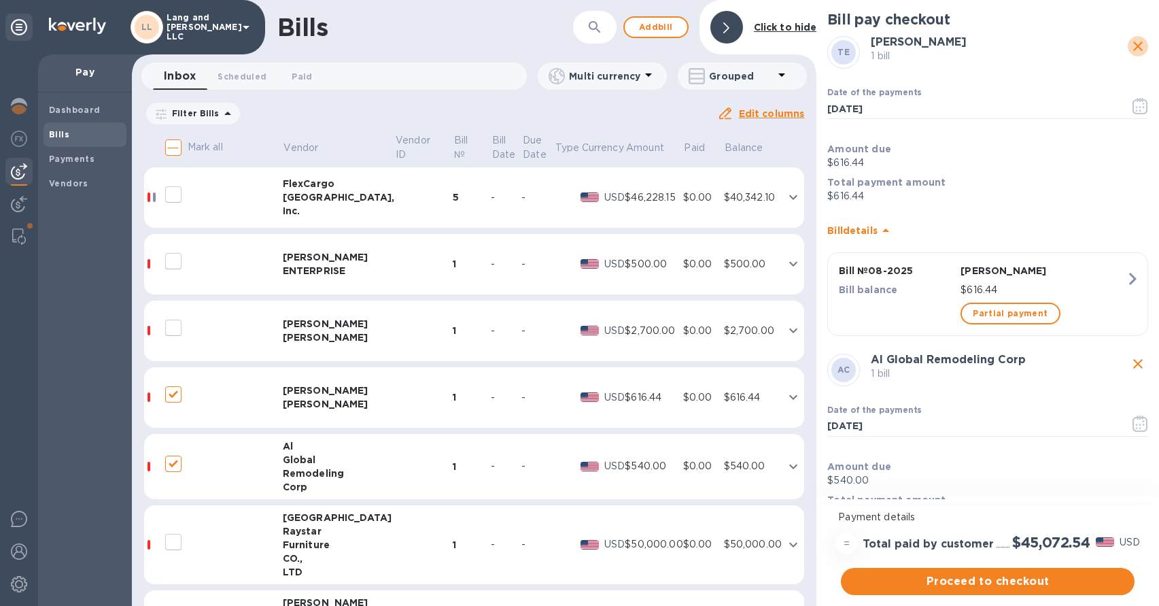
click at [1134, 46] on icon "close" at bounding box center [1138, 46] width 16 height 16
checkbox input "false"
click at [1134, 45] on icon "close" at bounding box center [1139, 46] width 10 height 10
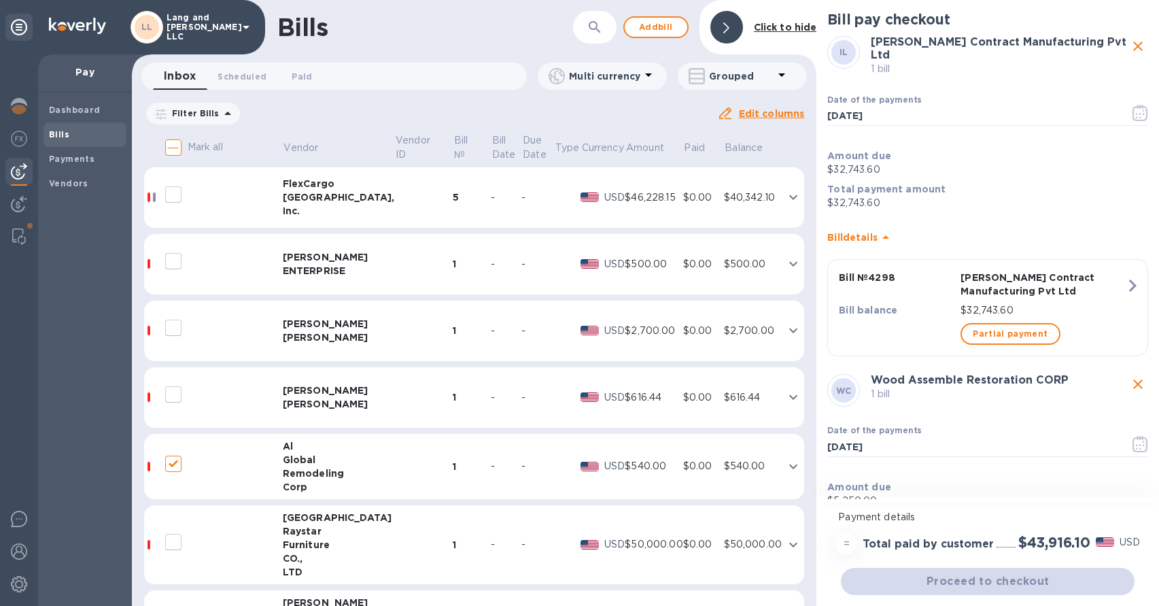
checkbox input "false"
click at [1130, 45] on icon "close" at bounding box center [1138, 46] width 16 height 16
click at [1130, 376] on icon "close" at bounding box center [1138, 384] width 16 height 16
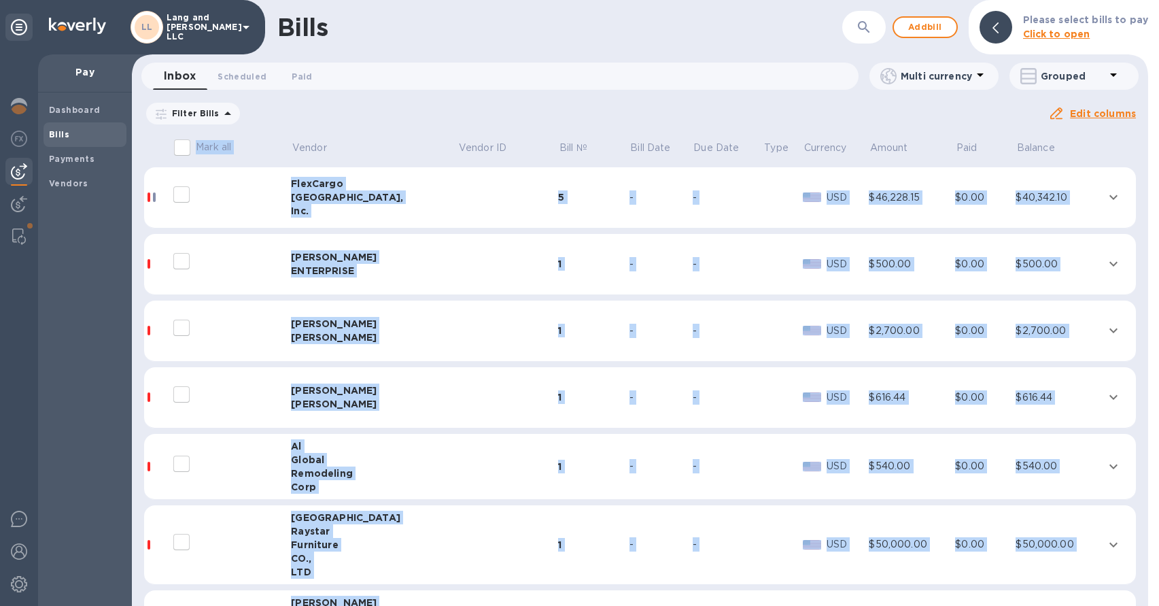
click at [1130, 45] on div "Bills ​ Add bill Please select bills to pay Click to open Inbox 0 Scheduled 0 P…" at bounding box center [646, 303] width 1028 height 606
checkbox input "false"
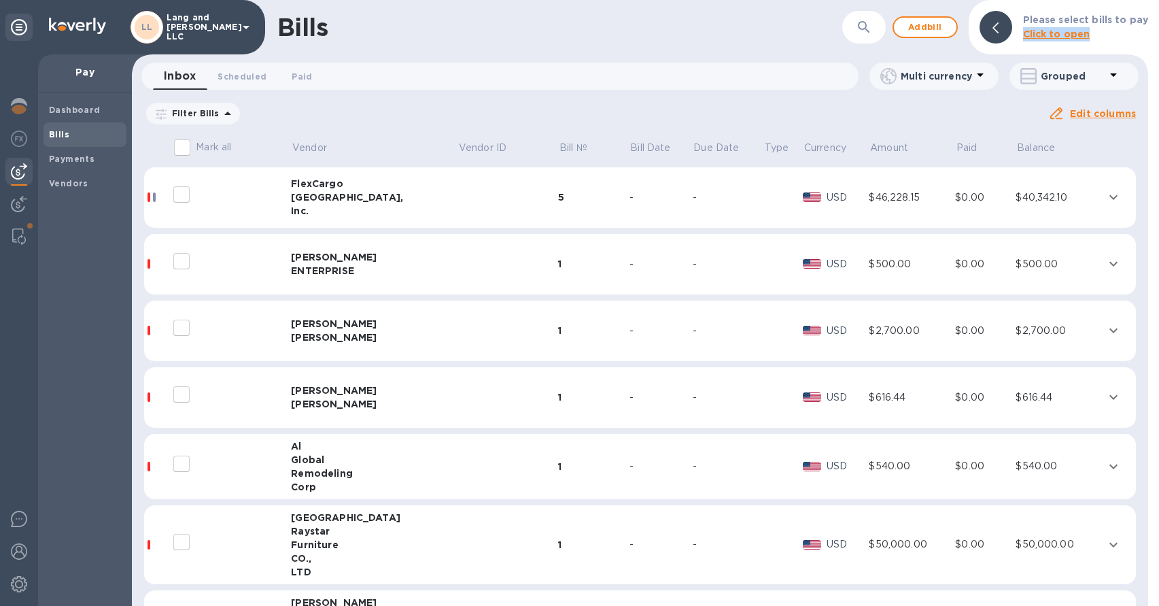
click at [1130, 45] on div "Please select bills to pay Click to open" at bounding box center [1086, 26] width 136 height 39
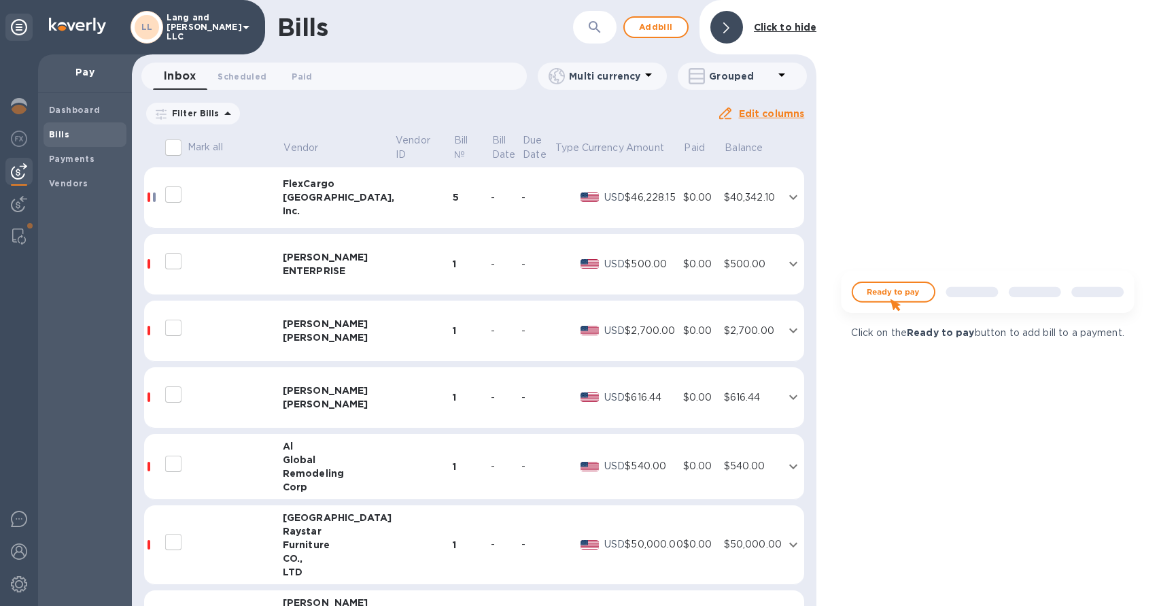
click at [732, 24] on div at bounding box center [727, 27] width 33 height 33
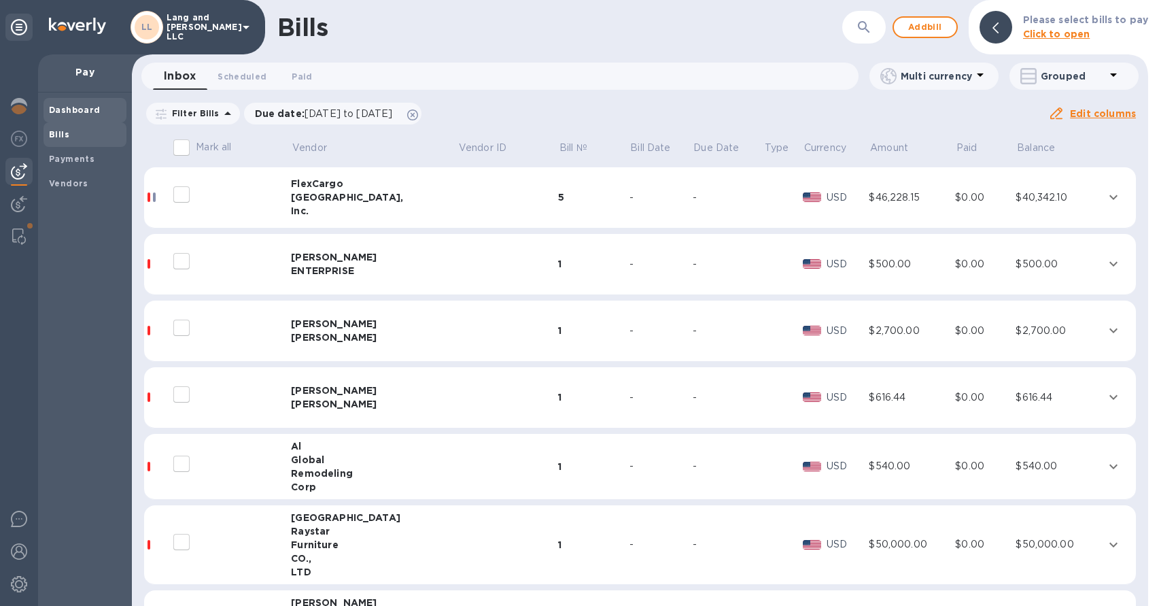
click at [90, 113] on b "Dashboard" at bounding box center [75, 110] width 52 height 10
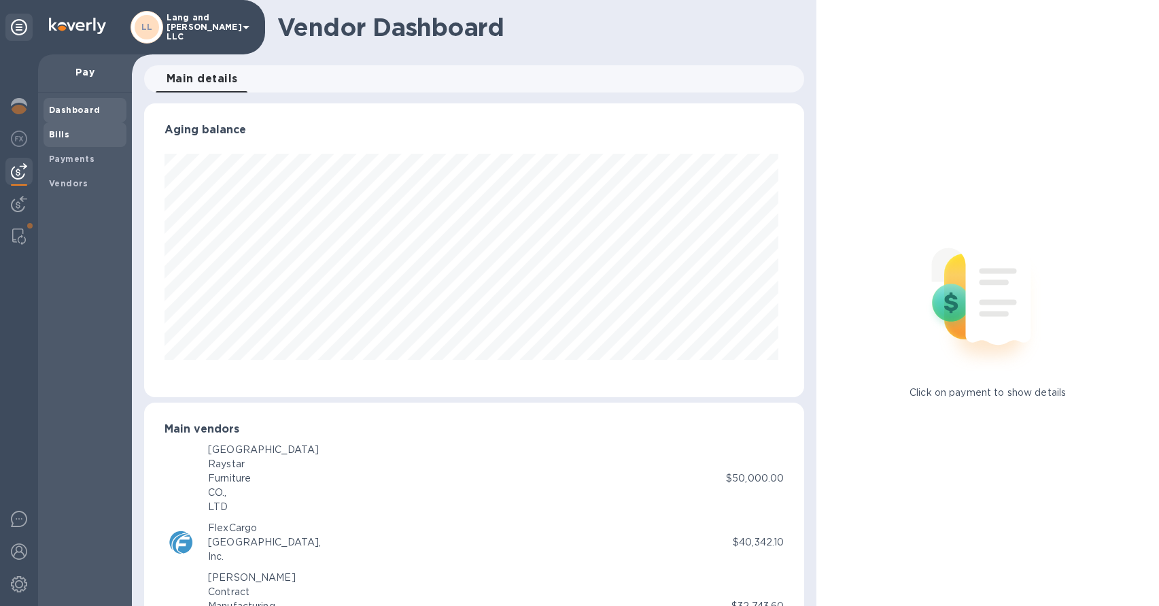
scroll to position [294, 656]
click at [84, 139] on span "Bills" at bounding box center [85, 135] width 72 height 14
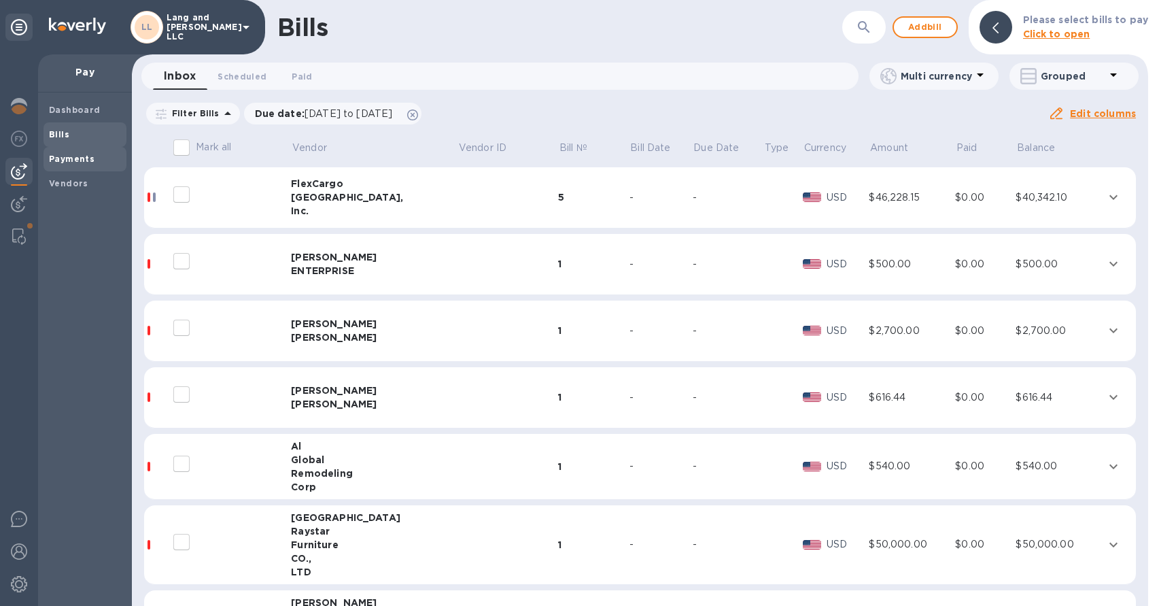
click at [82, 160] on b "Payments" at bounding box center [72, 159] width 46 height 10
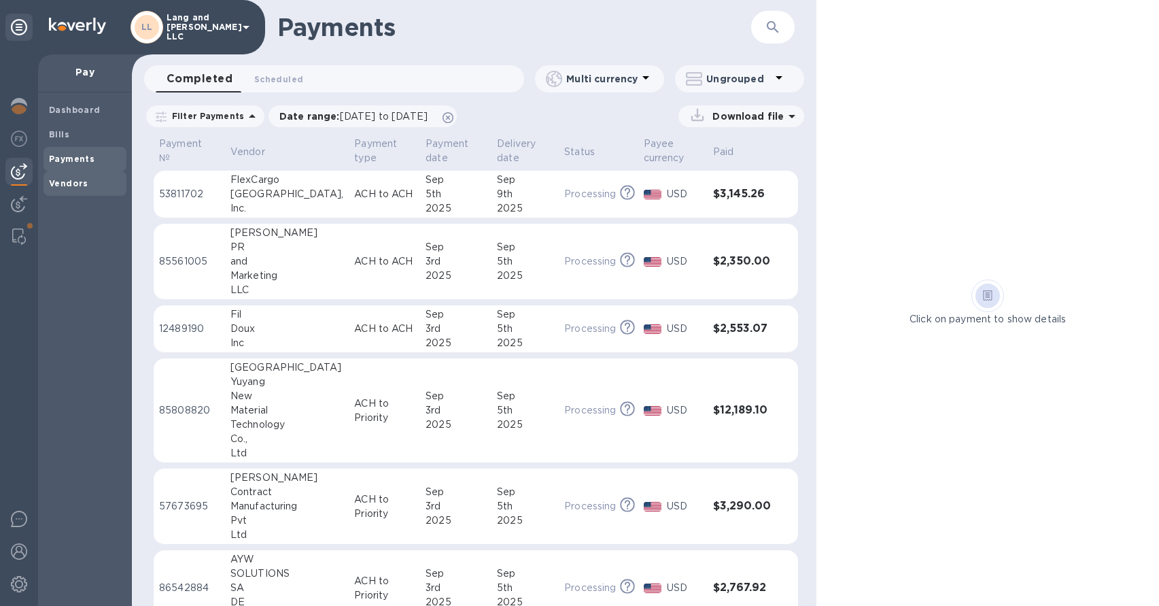
click at [75, 186] on b "Vendors" at bounding box center [68, 183] width 39 height 10
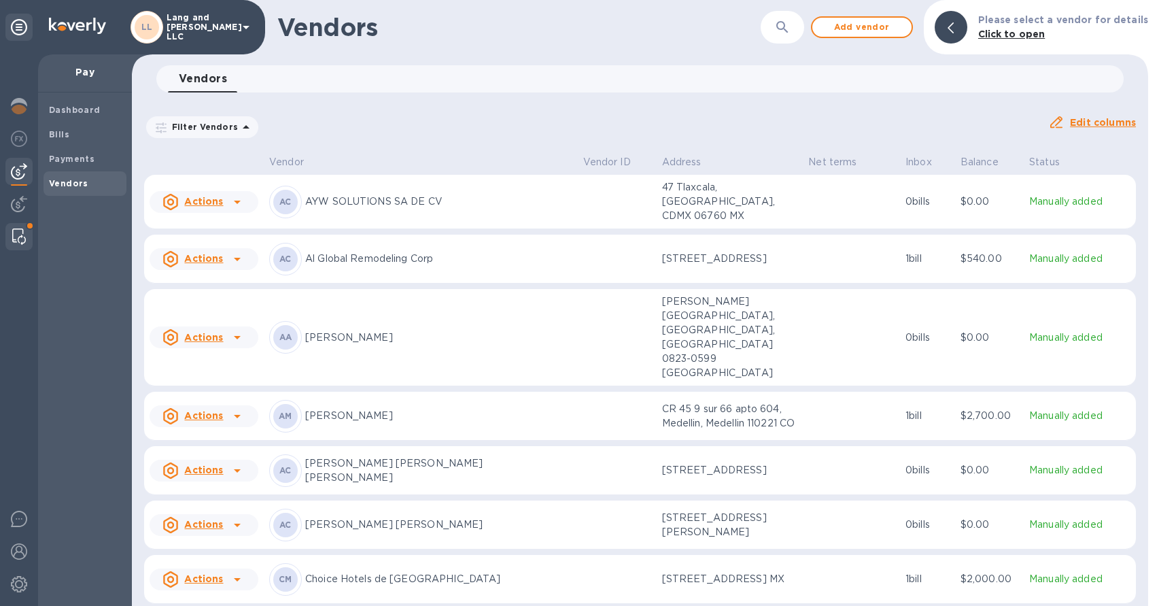
click at [20, 241] on img at bounding box center [19, 236] width 14 height 16
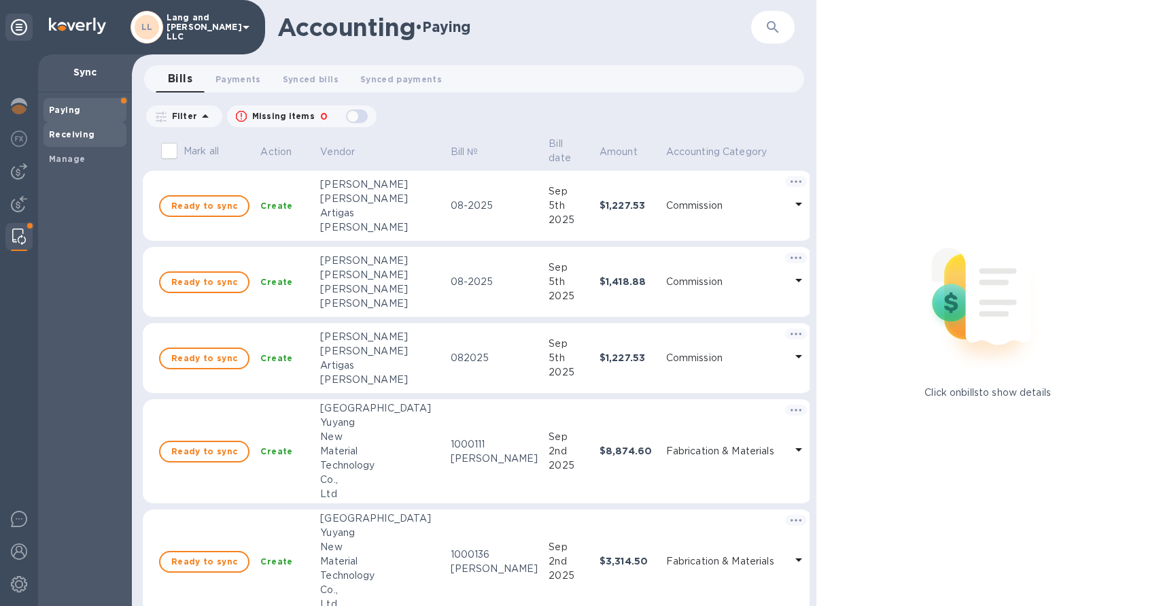
click at [99, 135] on span "Receiving" at bounding box center [85, 135] width 72 height 14
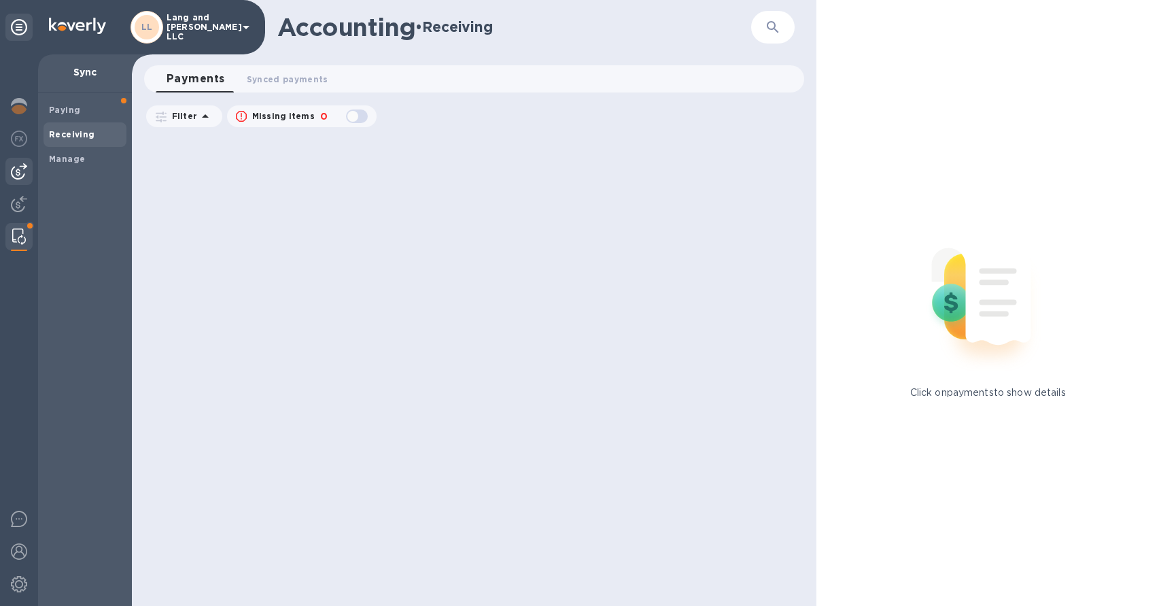
click at [31, 174] on div at bounding box center [18, 171] width 27 height 27
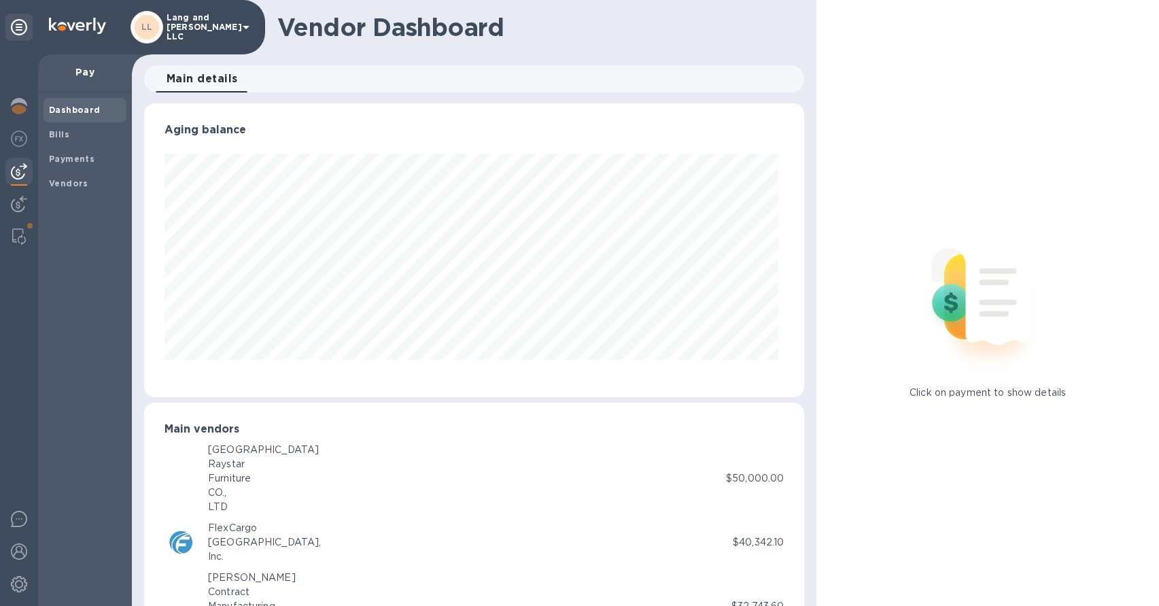
scroll to position [294, 656]
click at [75, 163] on b "Payments" at bounding box center [72, 159] width 46 height 10
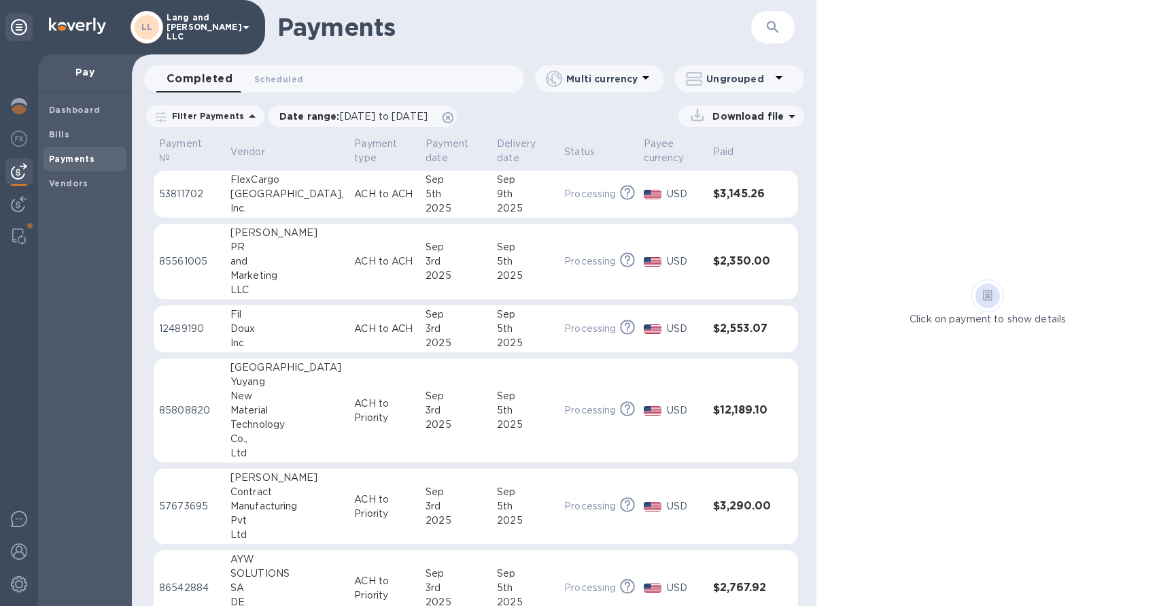
drag, startPoint x: 818, startPoint y: 214, endPoint x: 885, endPoint y: 215, distance: 66.6
click at [889, 215] on div "Click on payment to show details" at bounding box center [988, 303] width 343 height 606
click at [14, 104] on img at bounding box center [19, 106] width 16 height 16
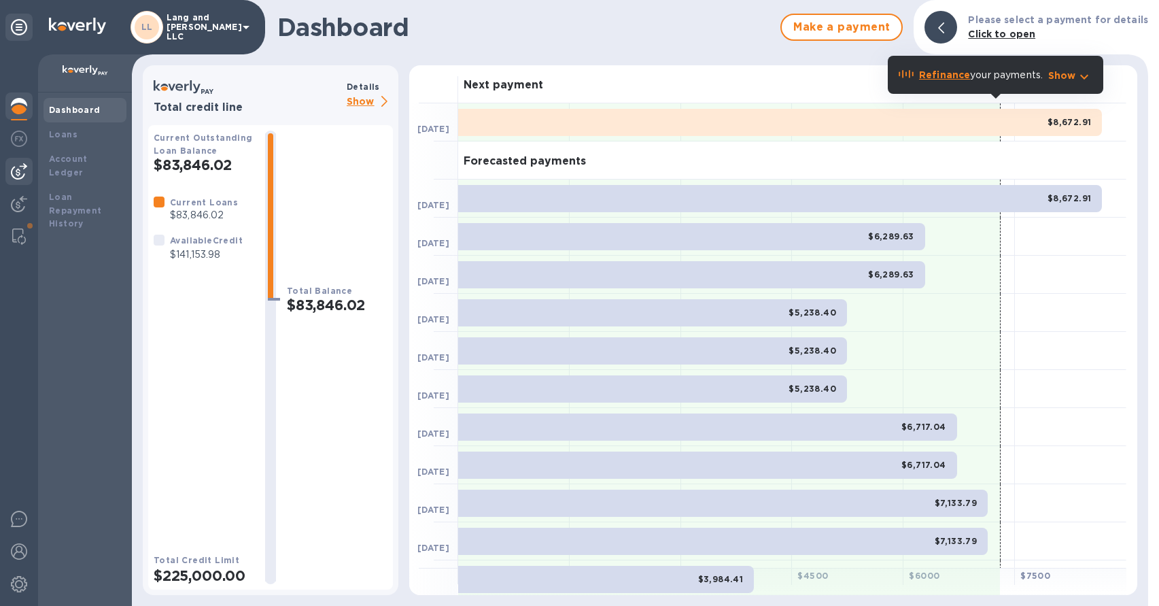
click at [27, 169] on div at bounding box center [18, 171] width 27 height 27
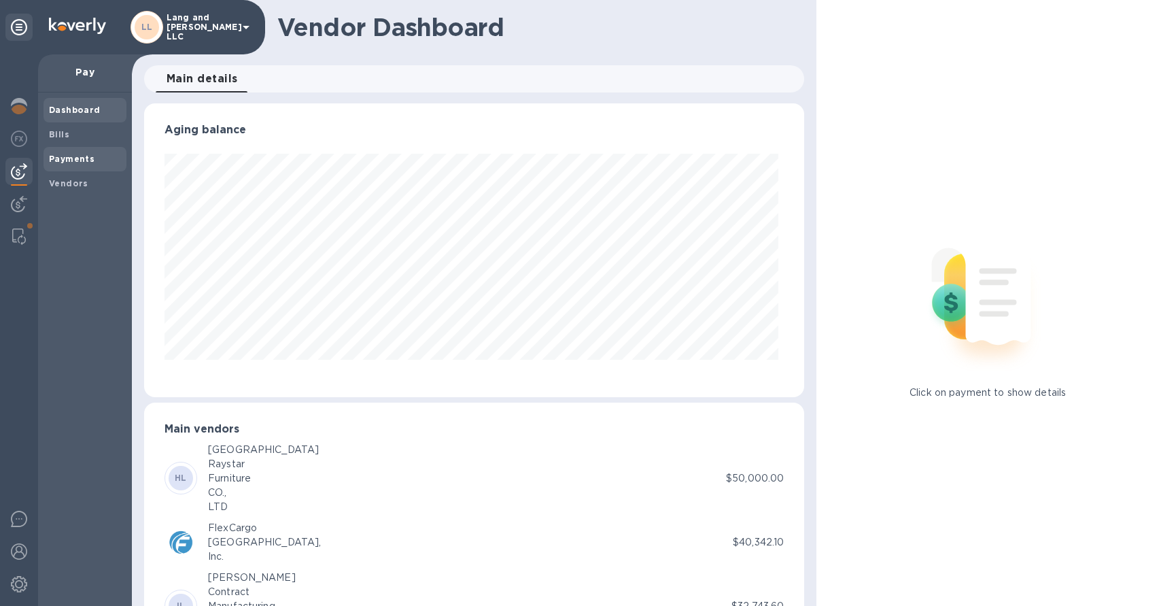
scroll to position [294, 656]
click at [69, 141] on span "Bills" at bounding box center [85, 135] width 72 height 14
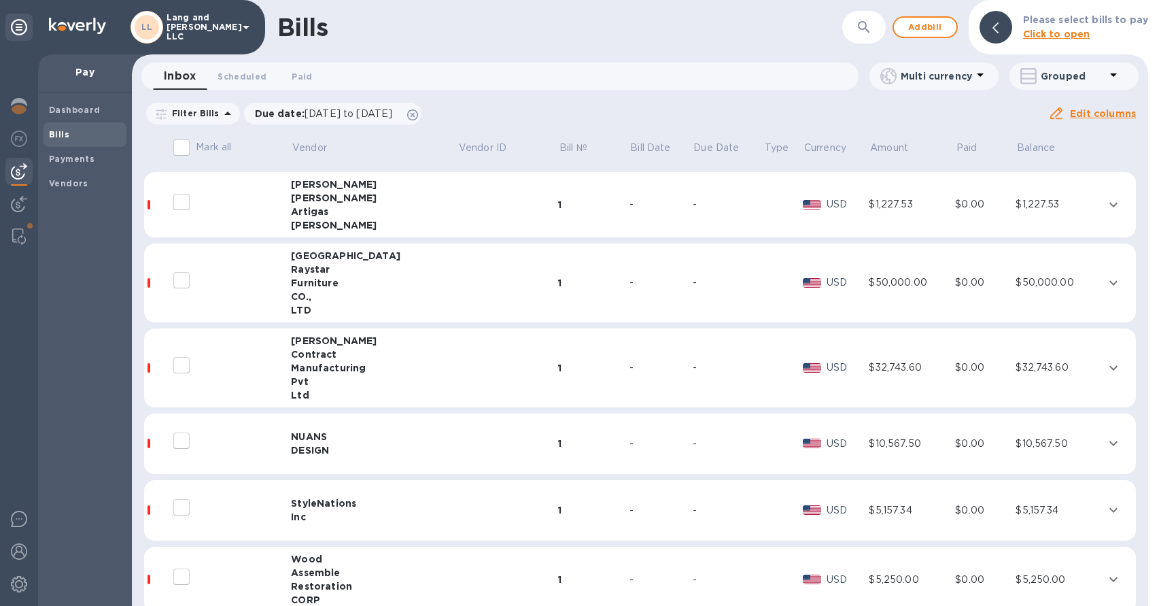
scroll to position [501, 0]
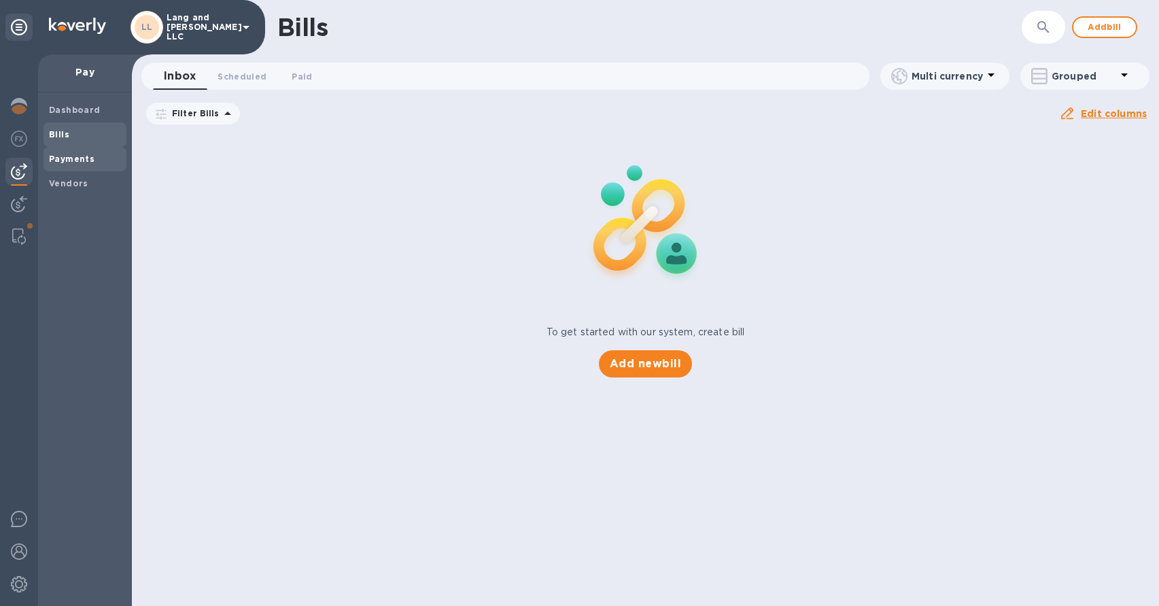
click at [75, 167] on div "Payments" at bounding box center [85, 159] width 83 height 24
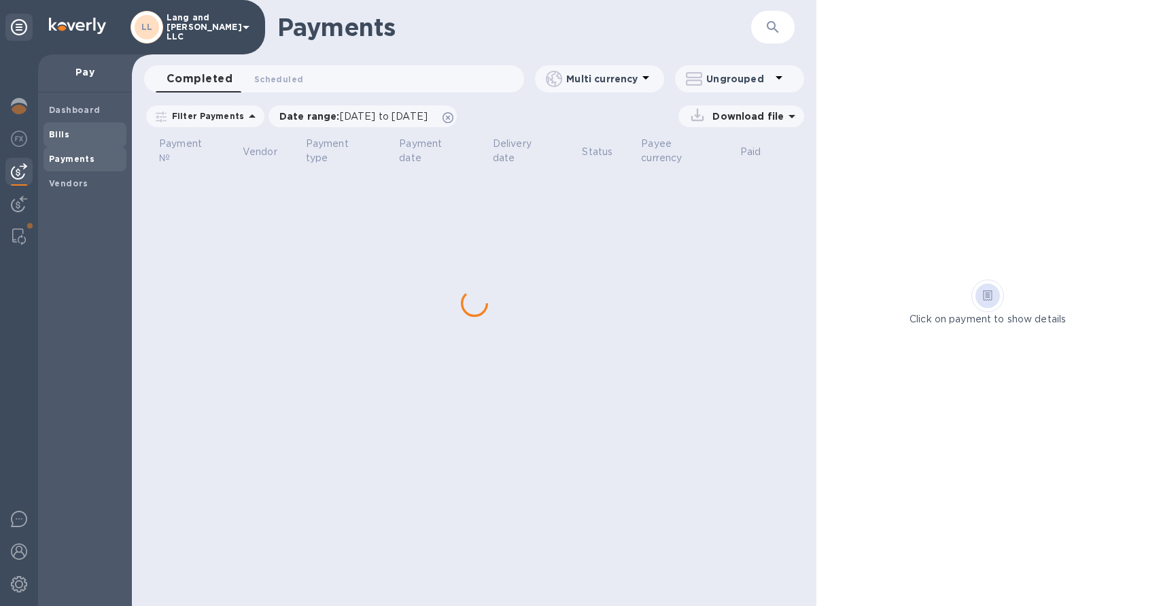
click at [67, 132] on span "Bills" at bounding box center [85, 135] width 72 height 14
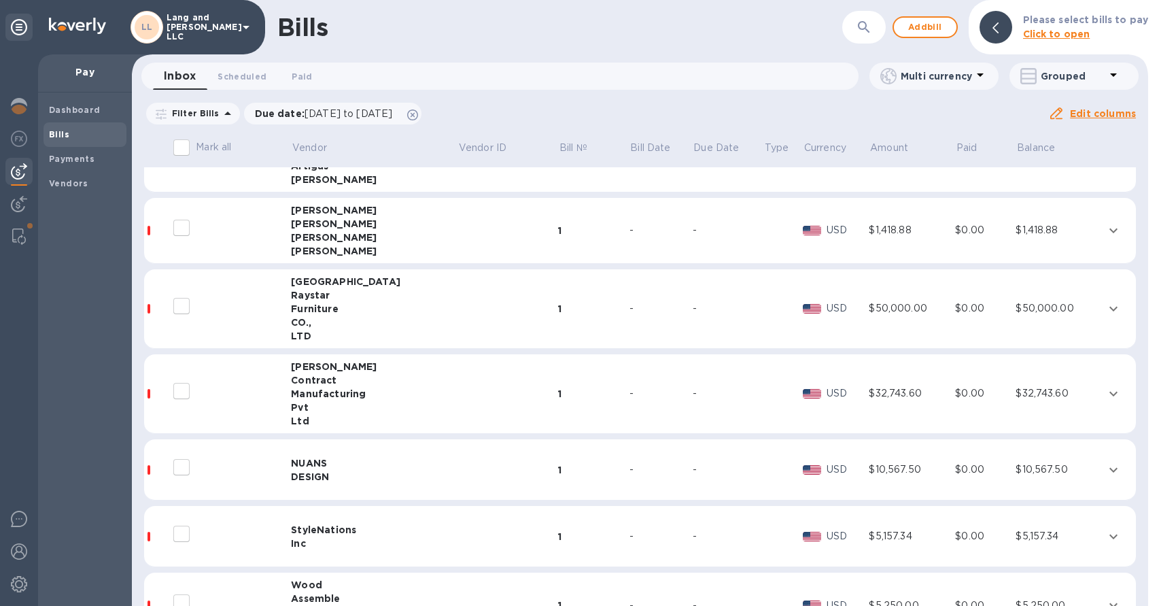
scroll to position [381, 0]
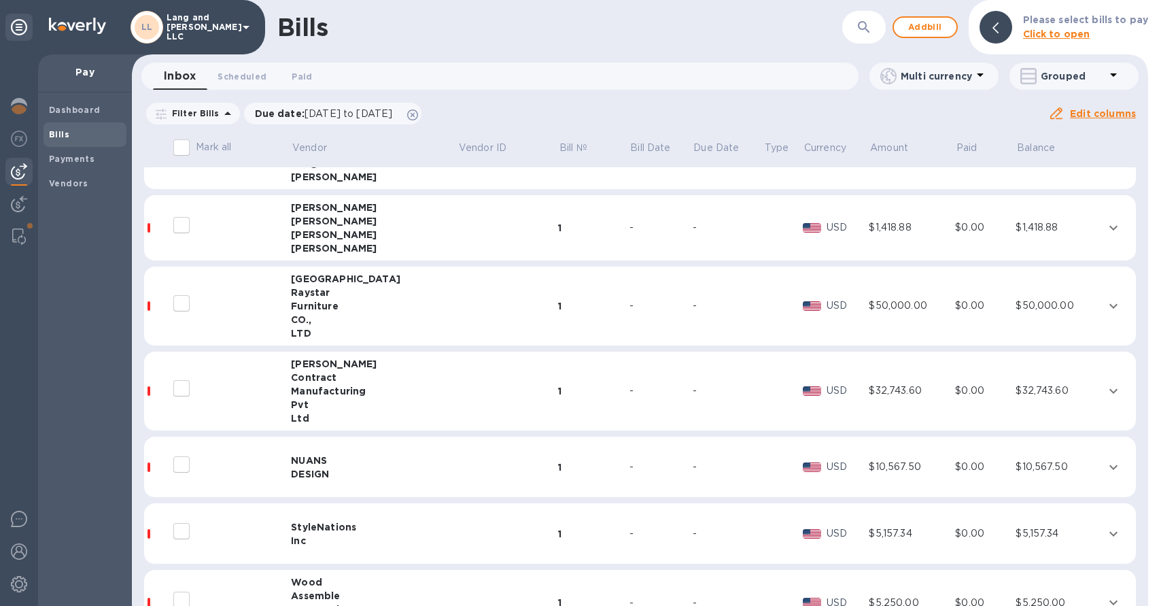
click at [374, 403] on div "Pvt" at bounding box center [374, 405] width 167 height 14
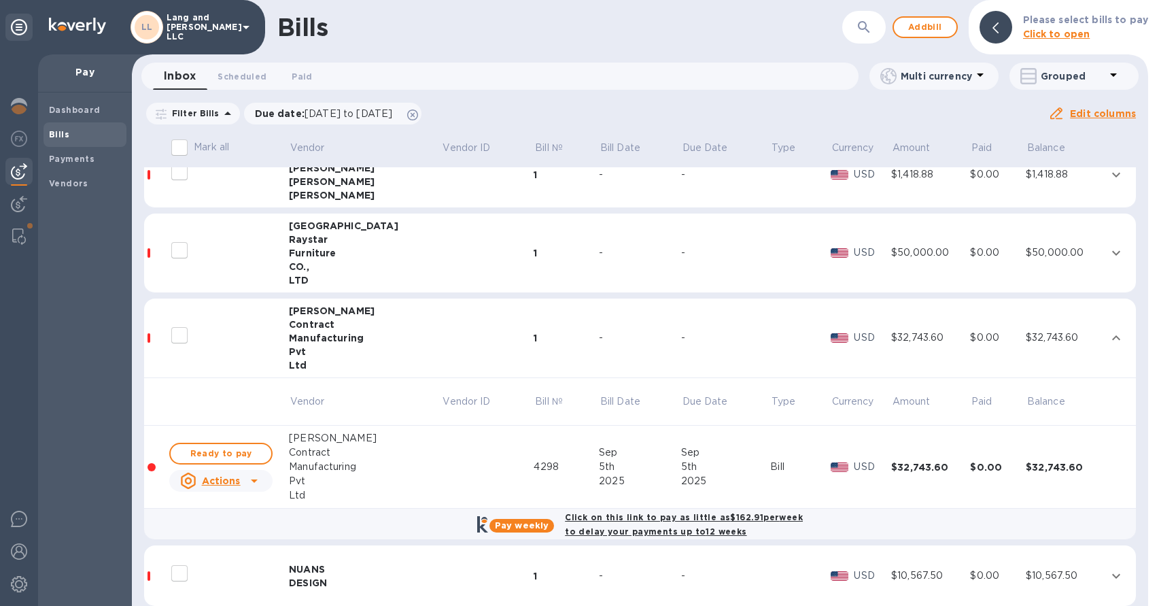
scroll to position [458, 0]
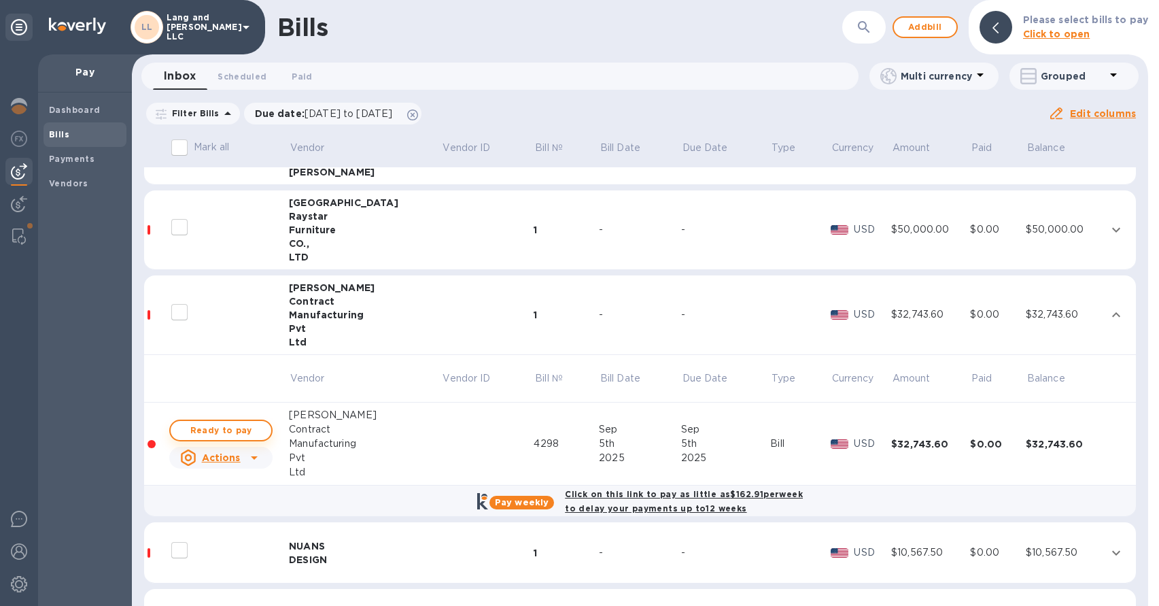
click at [239, 430] on span "Ready to pay" at bounding box center [221, 430] width 79 height 16
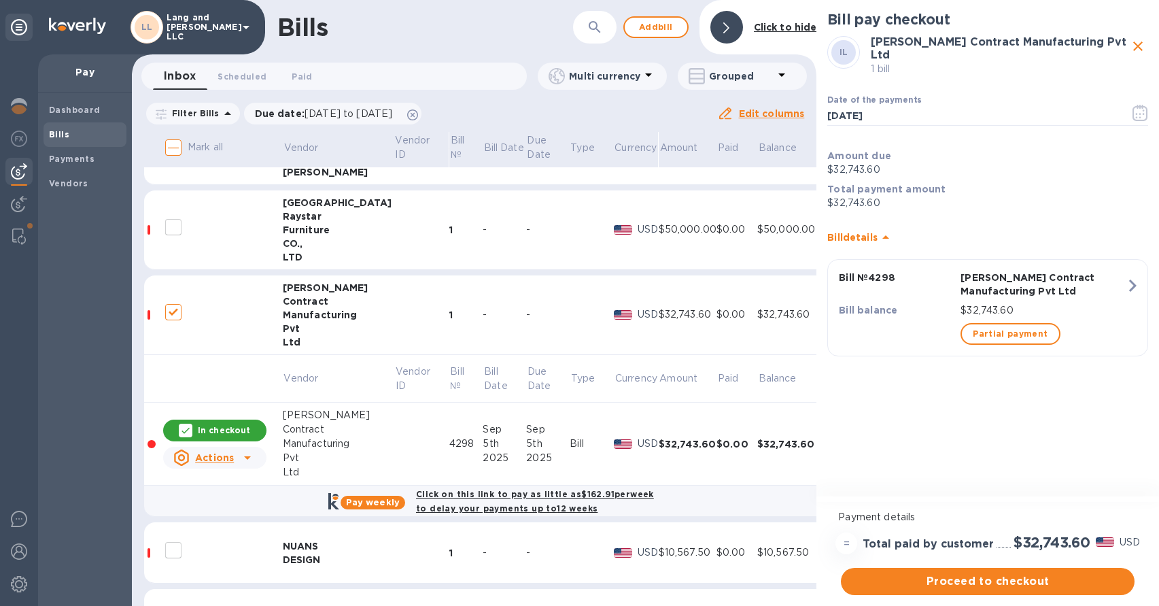
click at [1137, 45] on icon "close" at bounding box center [1139, 46] width 10 height 10
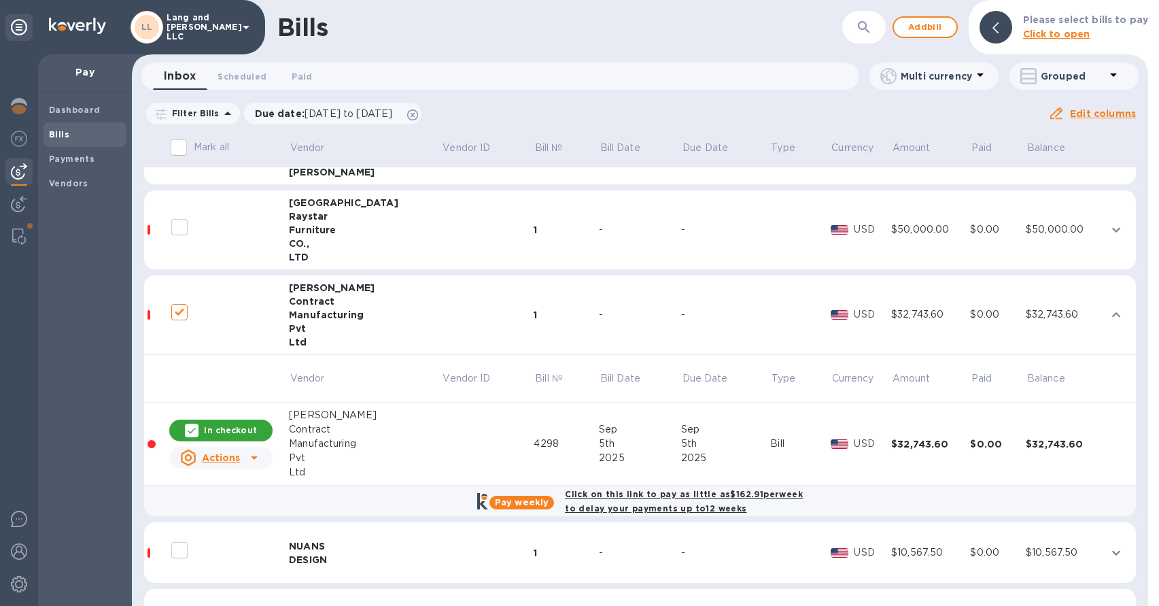
checkbox input "false"
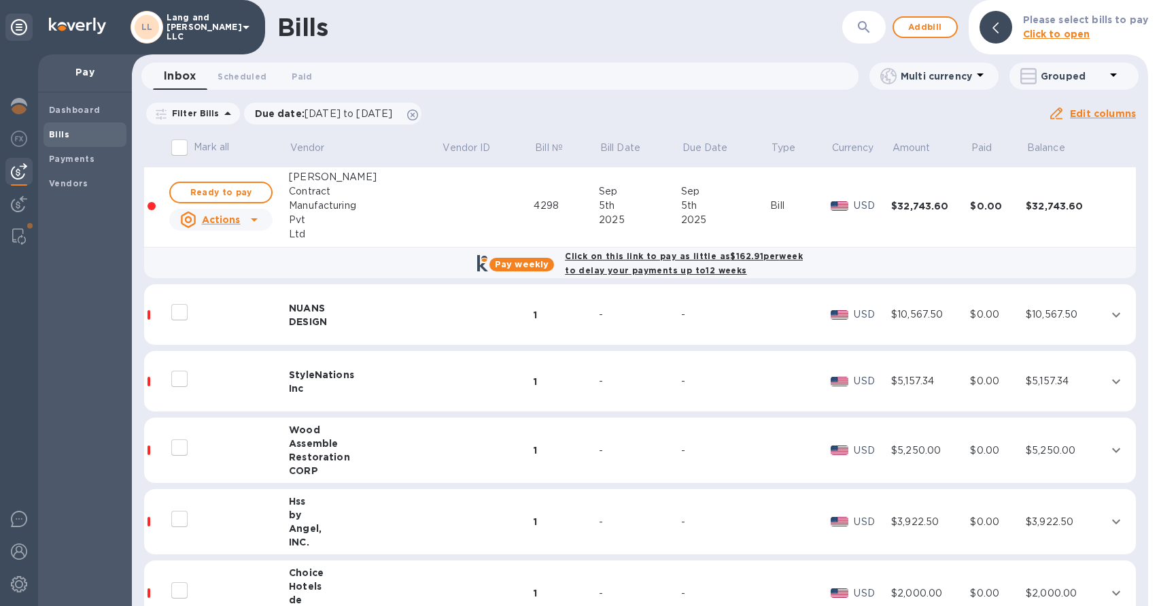
scroll to position [734, 0]
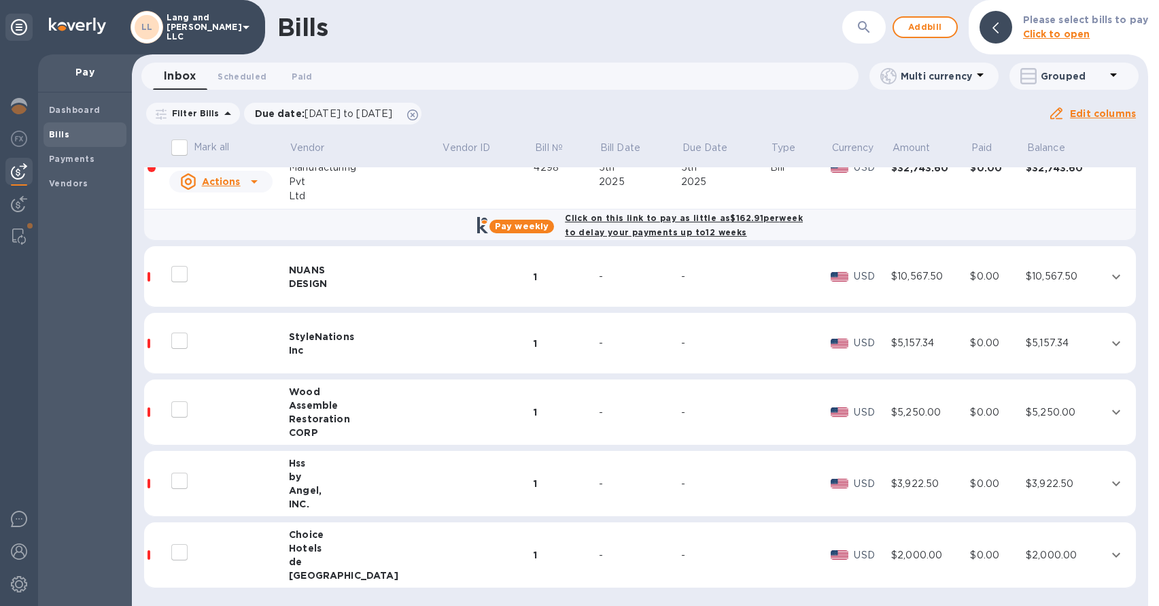
click at [347, 410] on div "Assemble" at bounding box center [365, 405] width 153 height 14
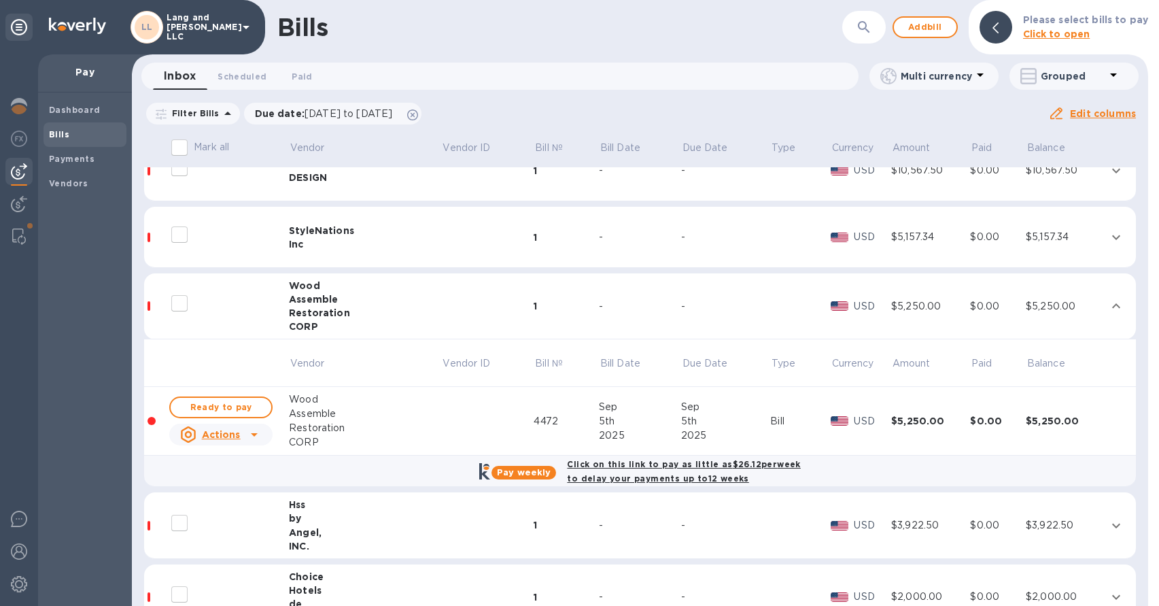
scroll to position [882, 0]
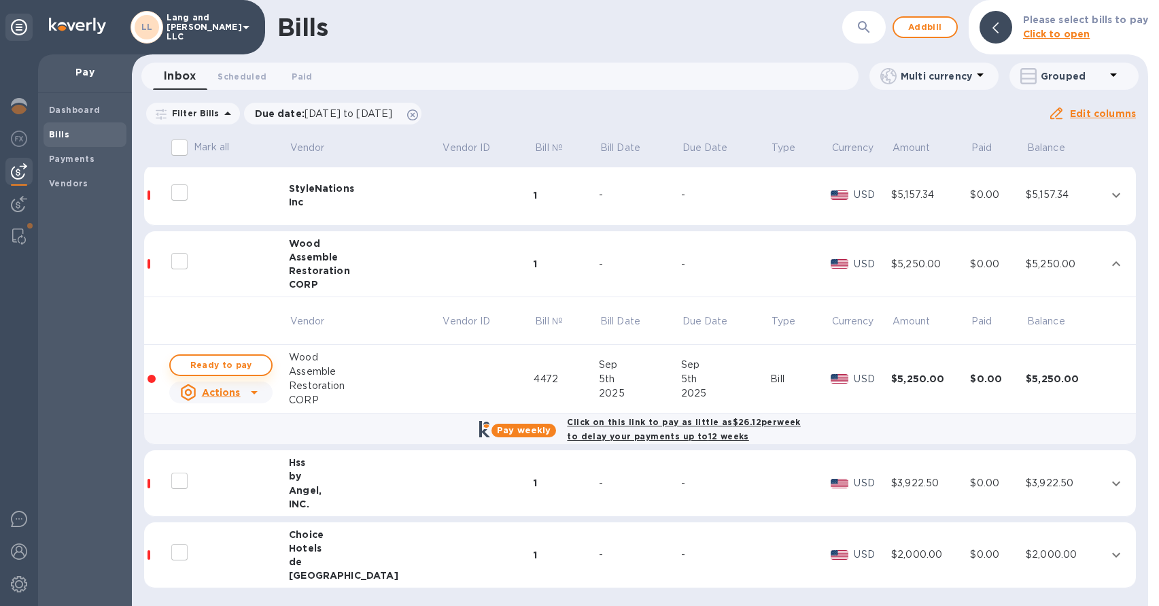
click at [231, 365] on span "Ready to pay" at bounding box center [221, 365] width 79 height 16
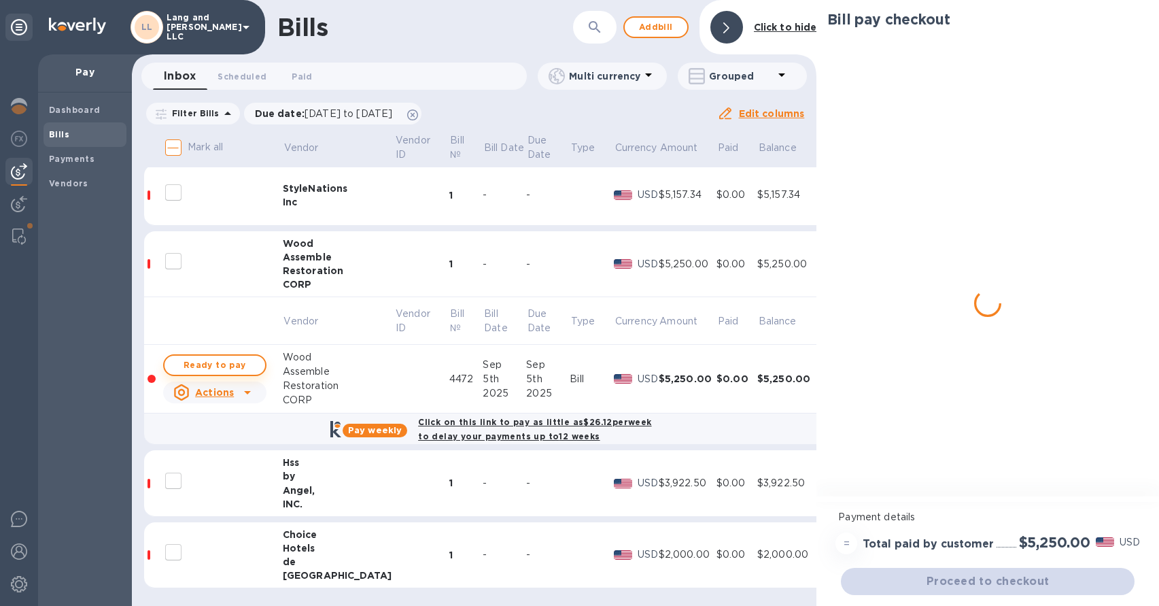
checkbox input "true"
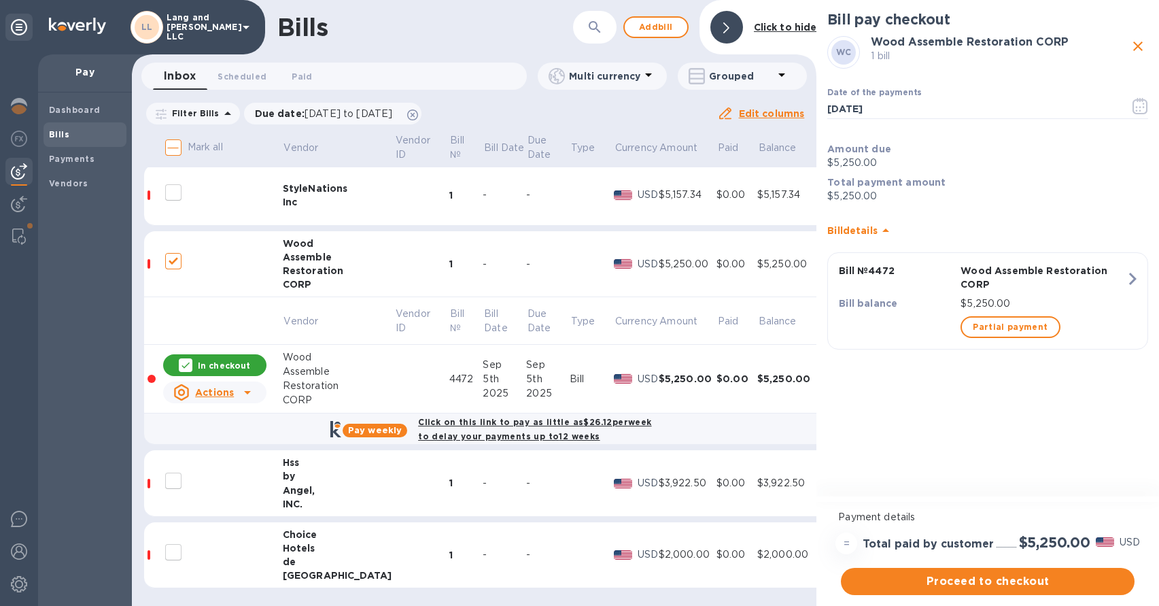
click at [348, 484] on div "Angel," at bounding box center [339, 491] width 112 height 14
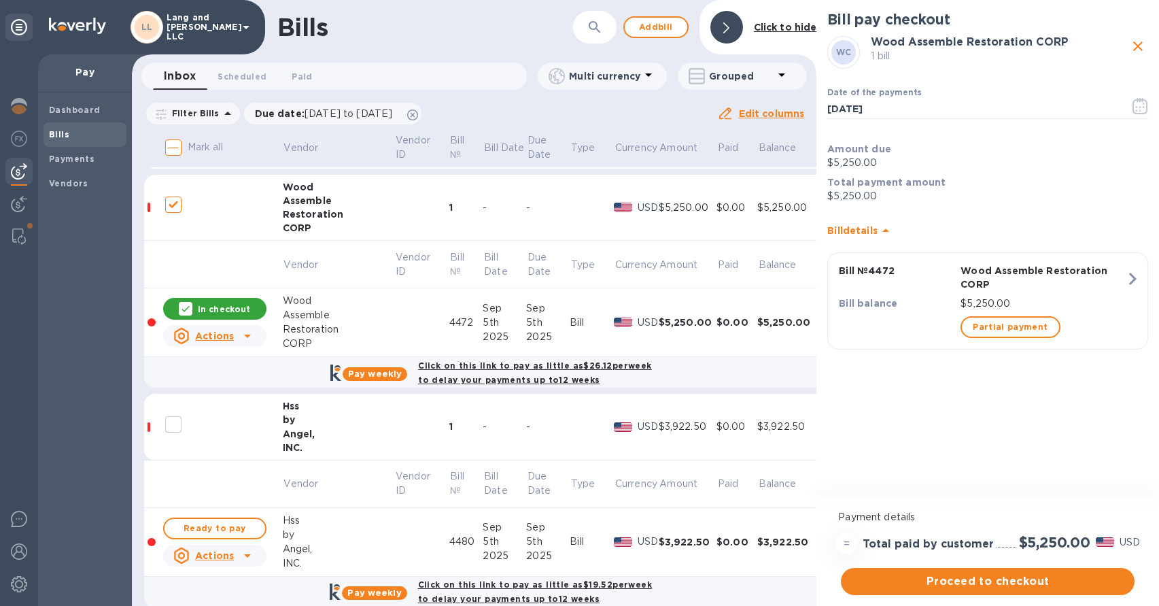
scroll to position [995, 0]
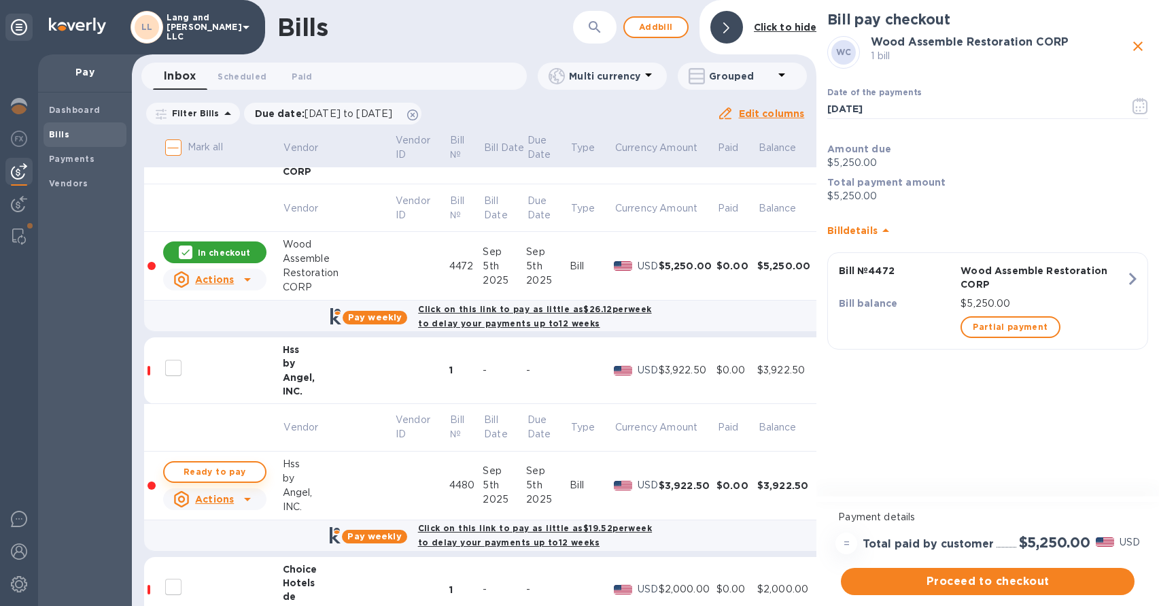
click at [220, 467] on span "Ready to pay" at bounding box center [214, 472] width 79 height 16
checkbox input "true"
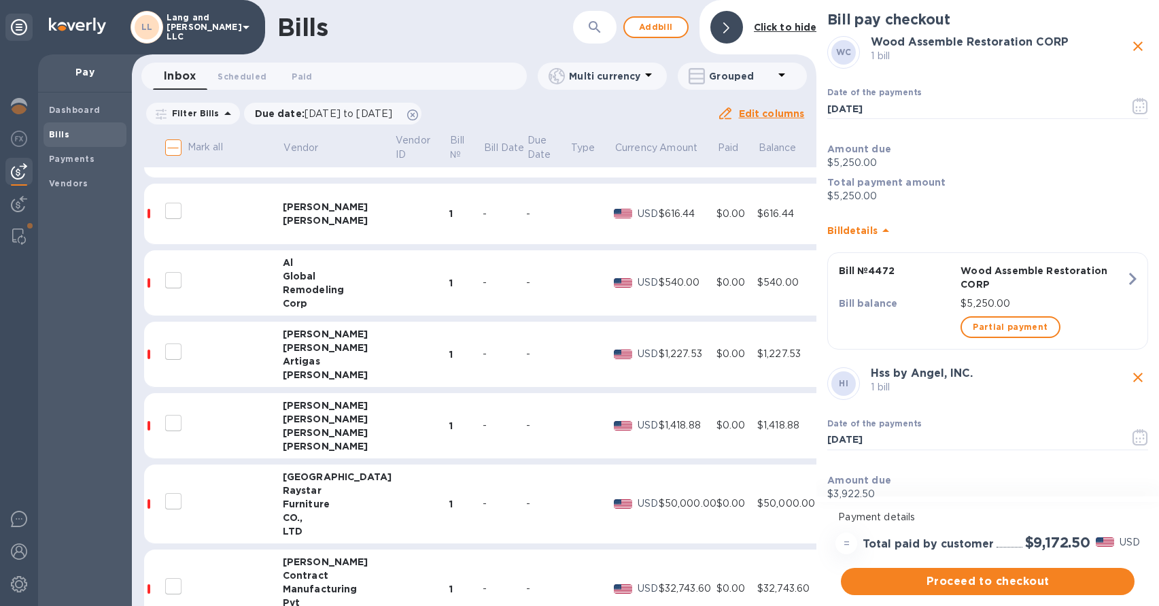
scroll to position [203, 0]
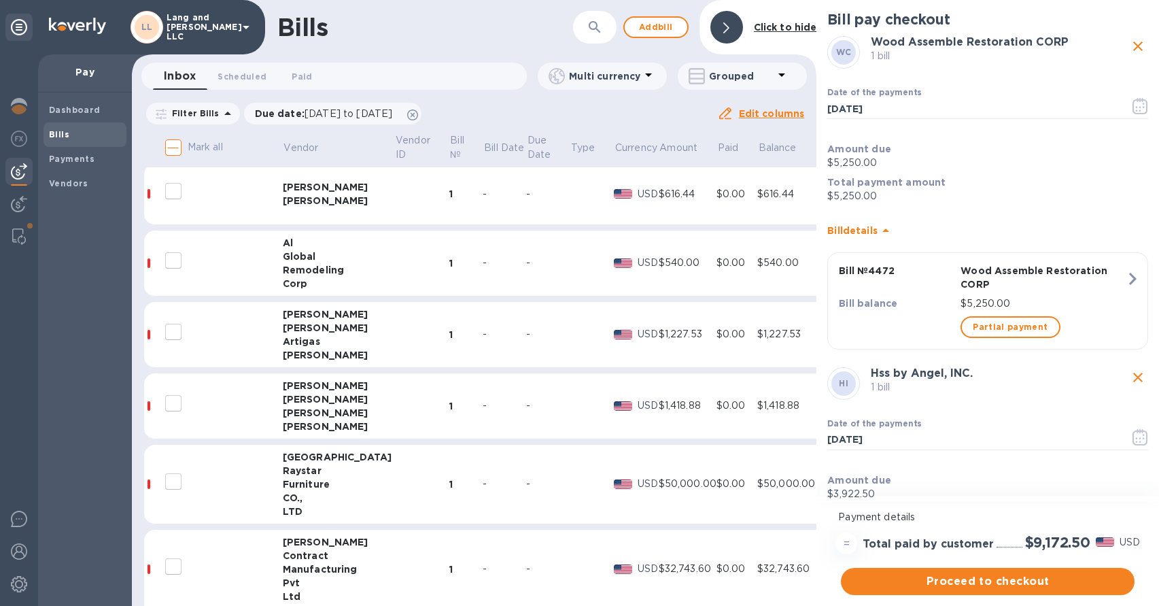
click at [526, 264] on div "-" at bounding box center [548, 263] width 44 height 14
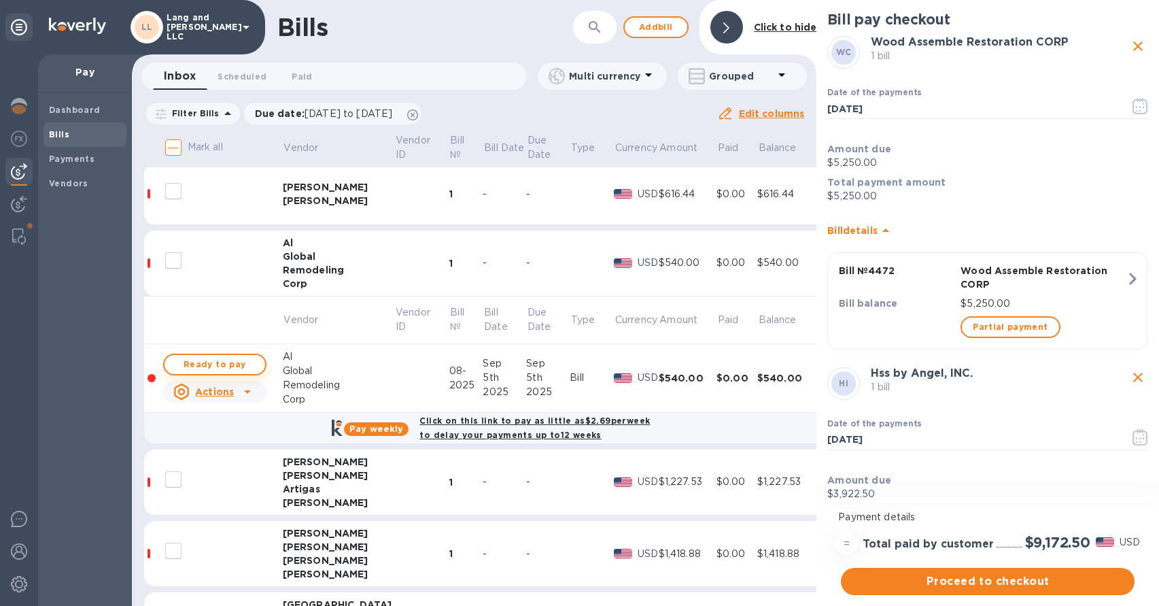
click at [217, 364] on span "Ready to pay" at bounding box center [214, 364] width 79 height 16
checkbox input "true"
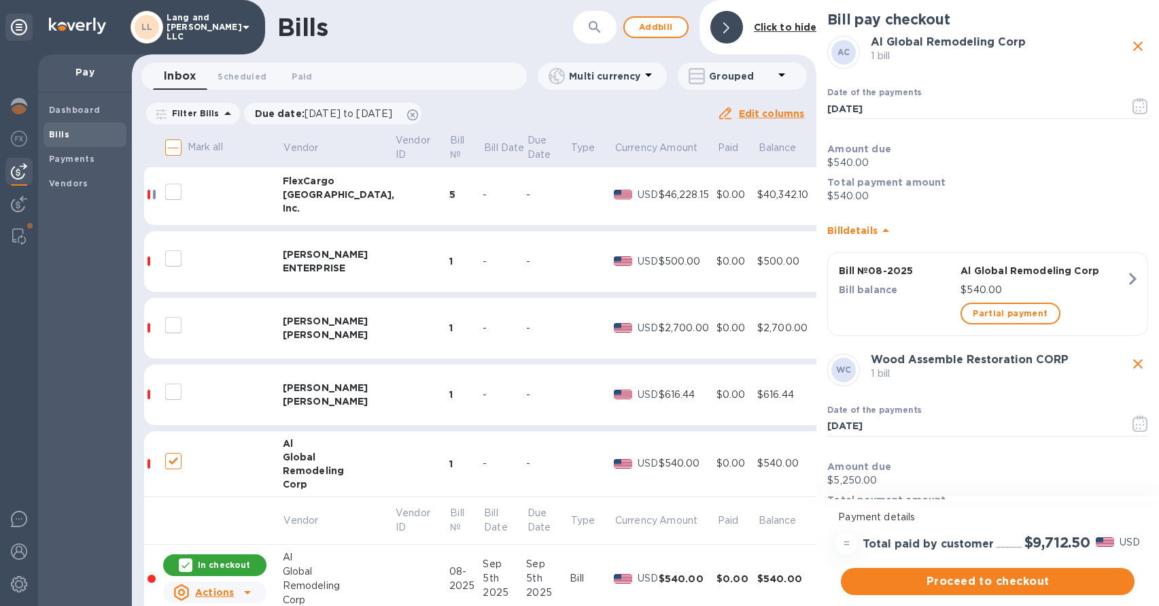
scroll to position [0, 0]
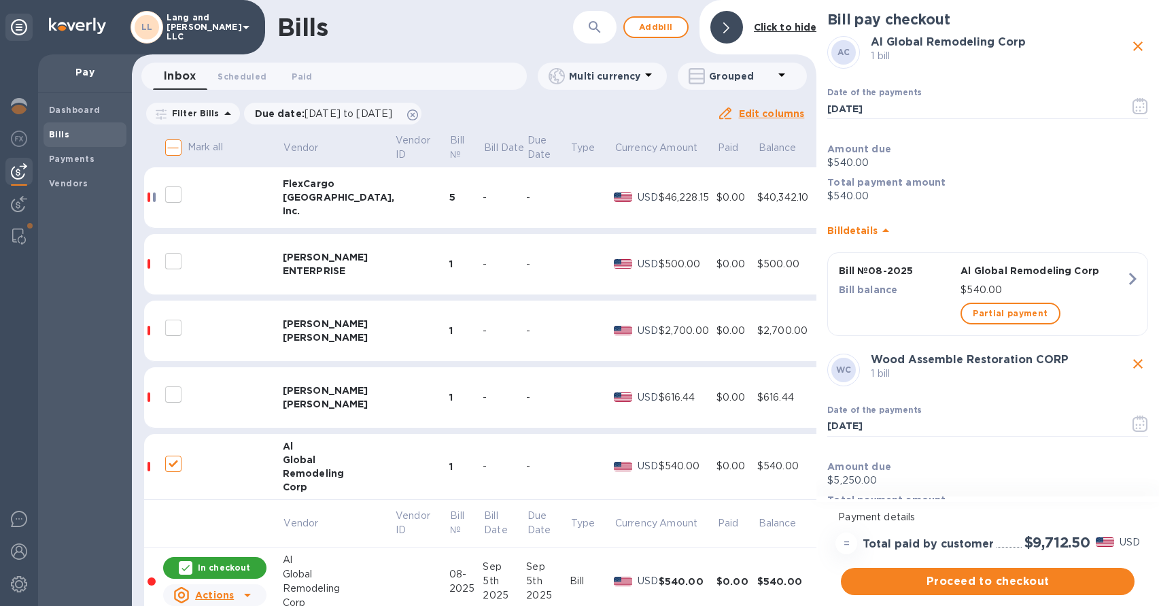
click at [347, 393] on div "[PERSON_NAME]" at bounding box center [339, 391] width 112 height 14
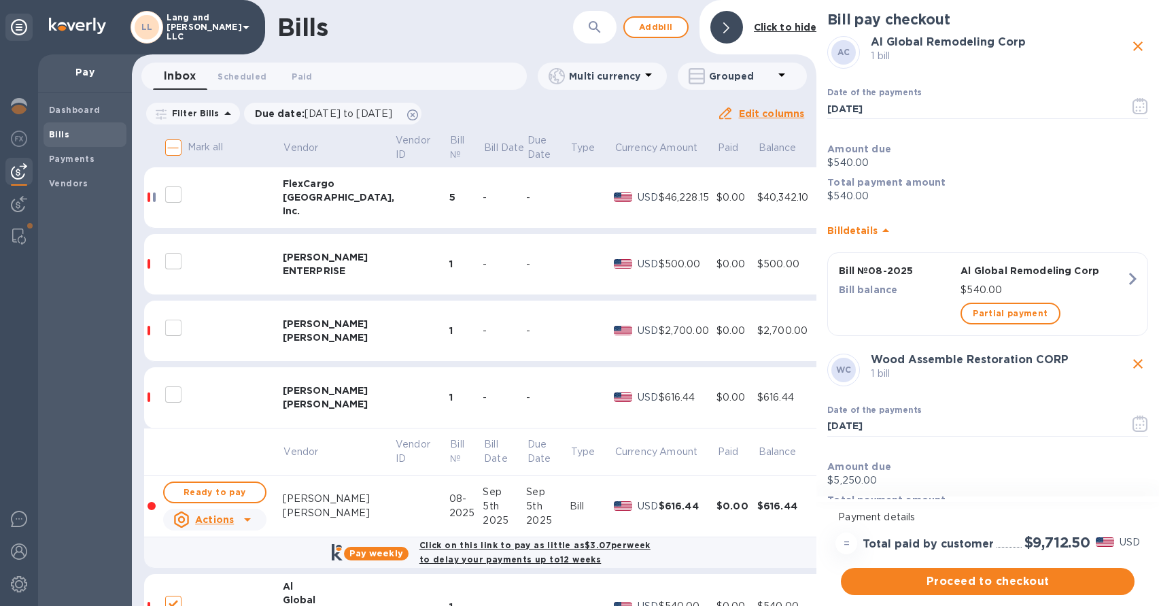
scroll to position [70, 0]
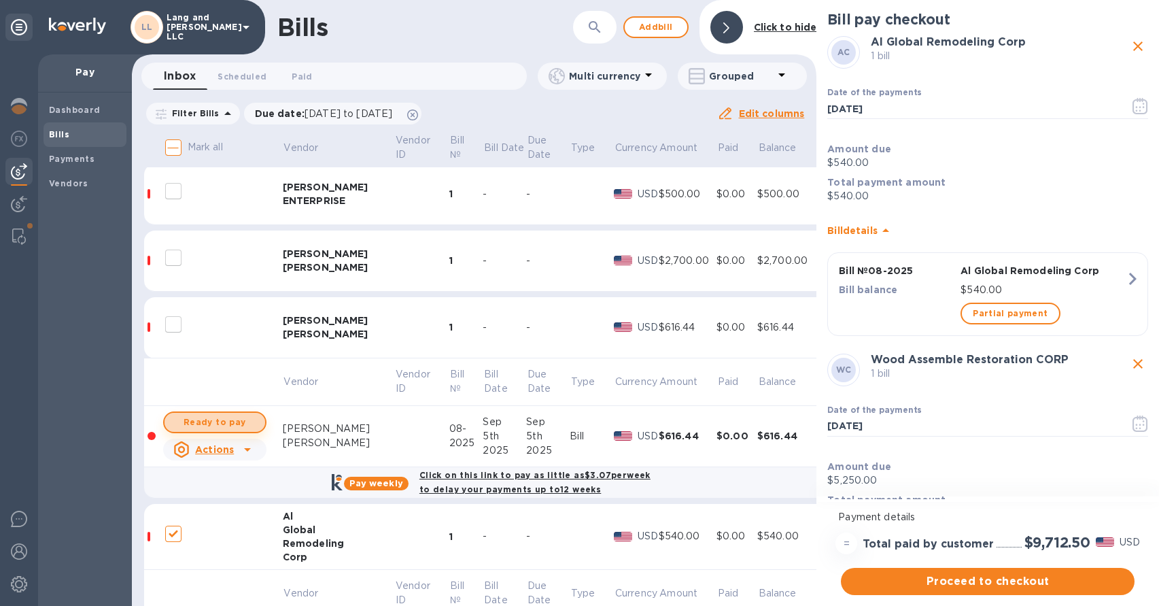
click at [226, 418] on span "Ready to pay" at bounding box center [214, 422] width 79 height 16
checkbox input "true"
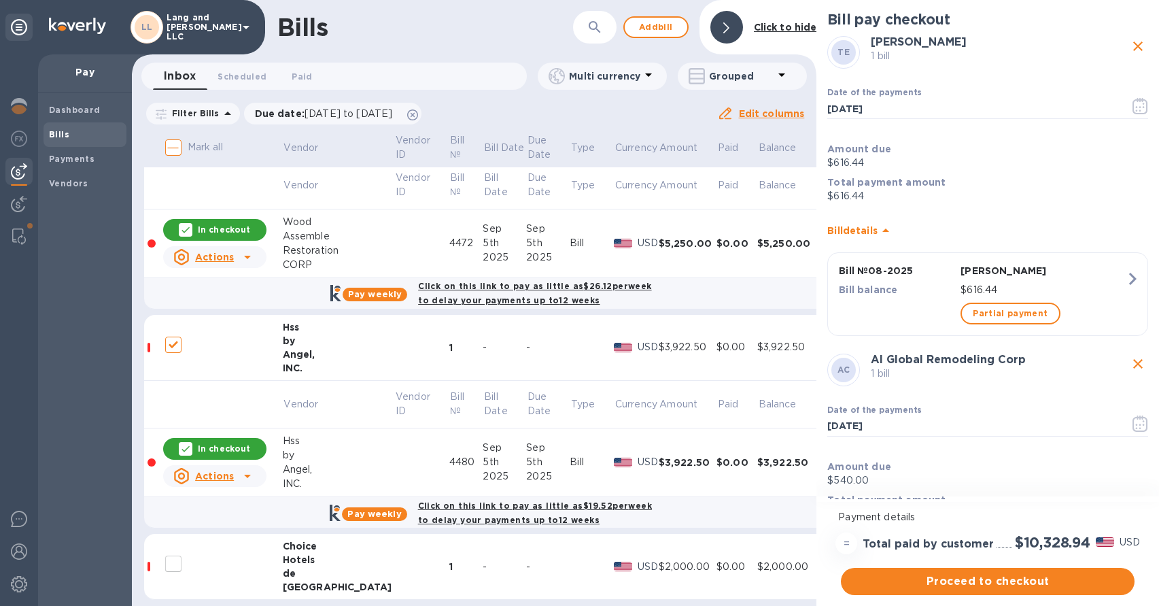
scroll to position [1317, 0]
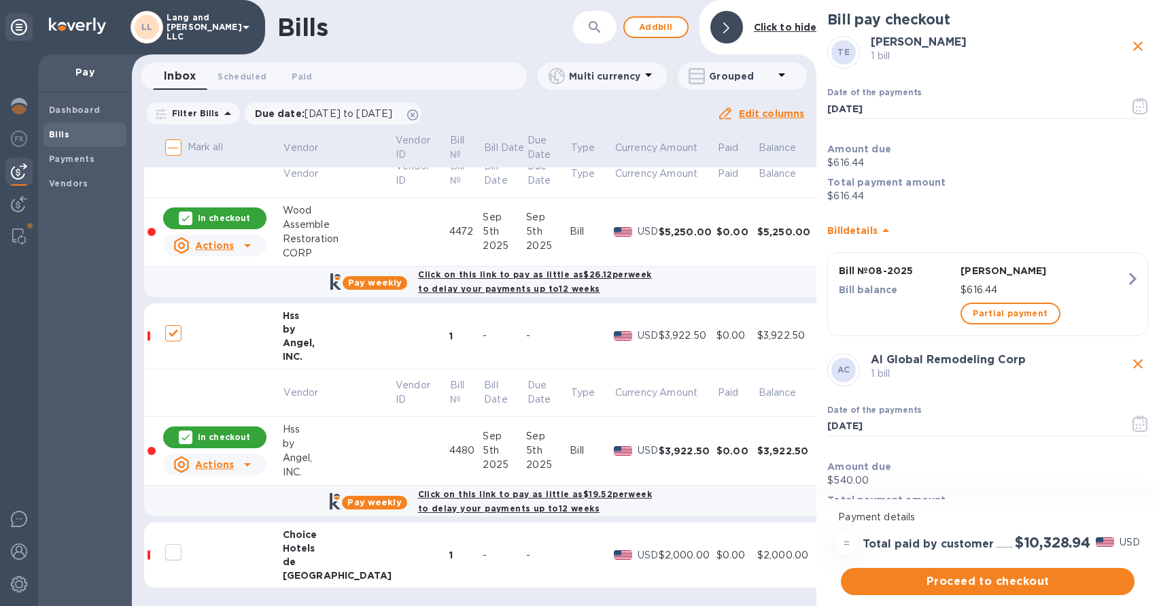
click at [394, 552] on td at bounding box center [421, 555] width 54 height 66
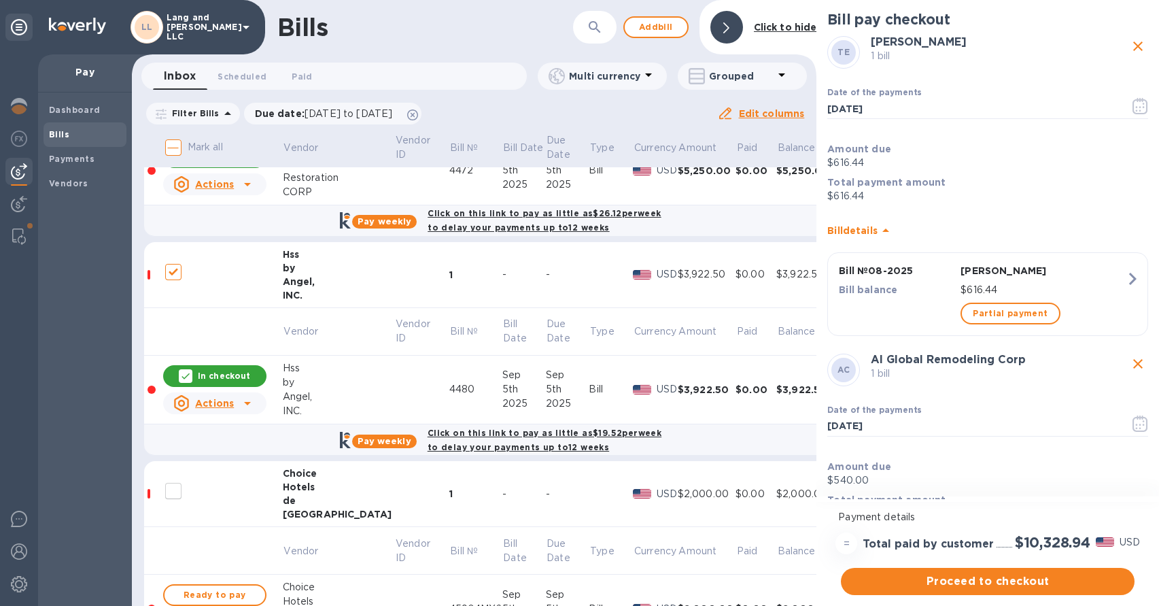
scroll to position [1476, 0]
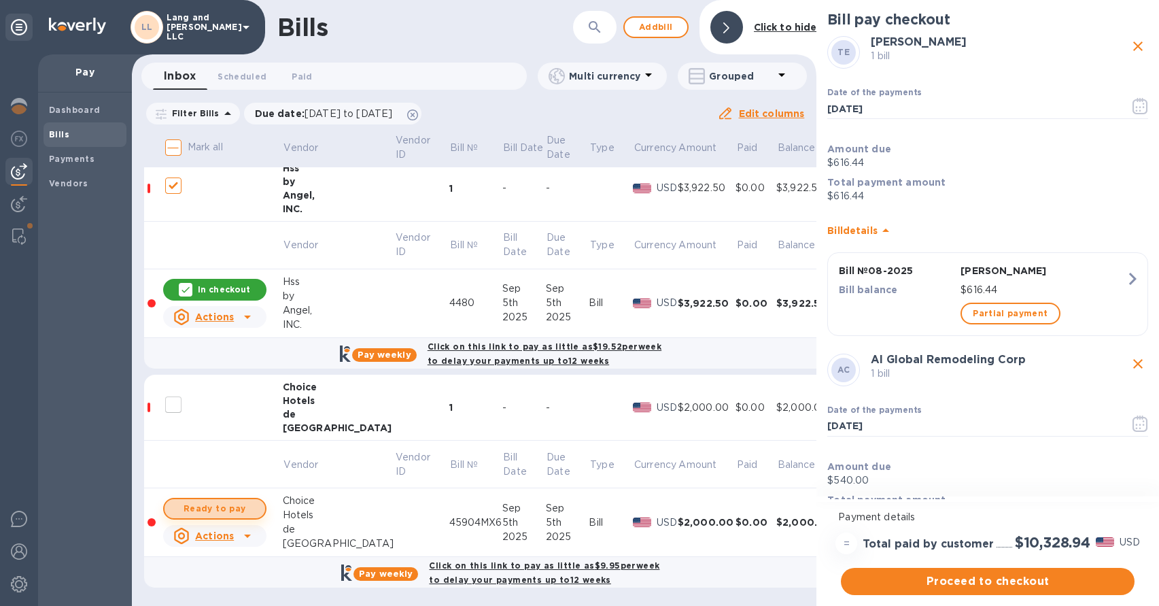
click at [237, 501] on span "Ready to pay" at bounding box center [214, 509] width 79 height 16
checkbox input "true"
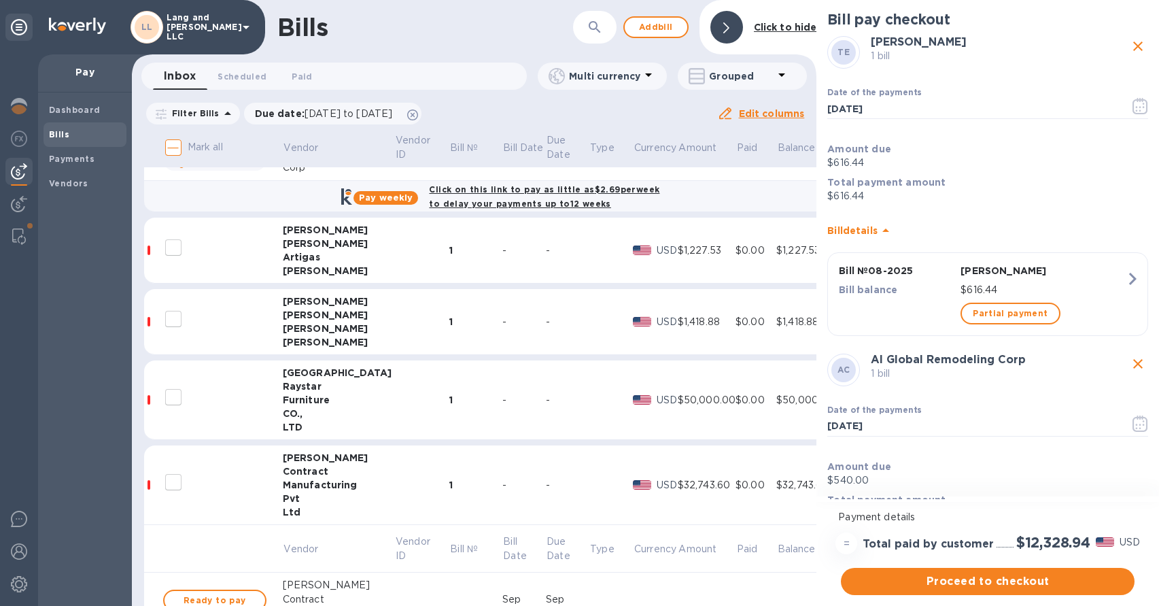
scroll to position [562, 0]
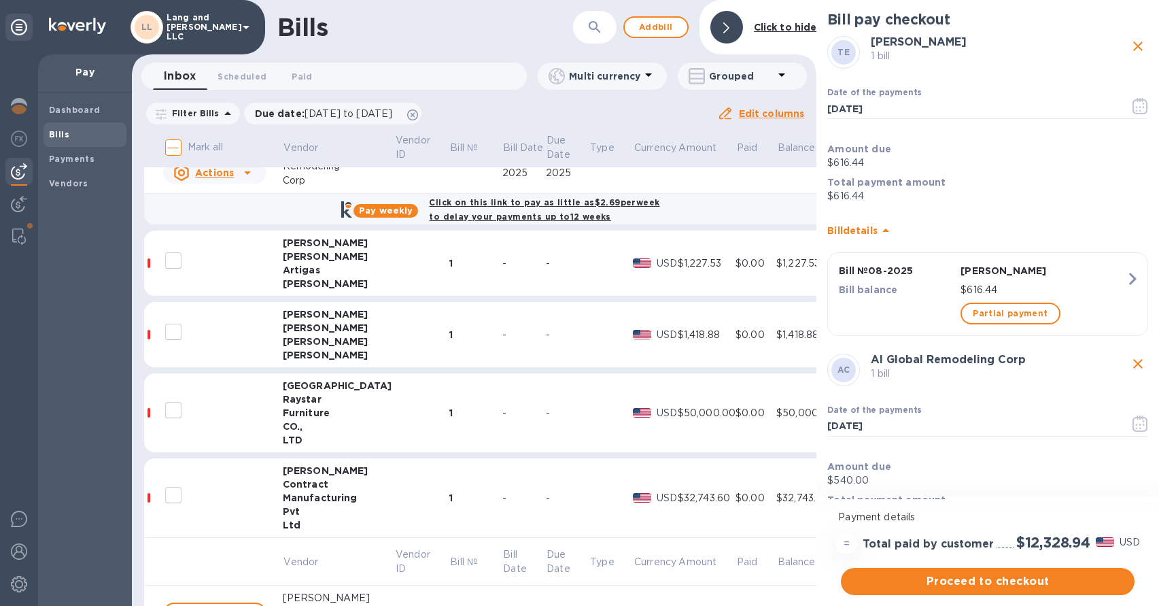
click at [314, 336] on div "[PERSON_NAME]" at bounding box center [339, 342] width 112 height 14
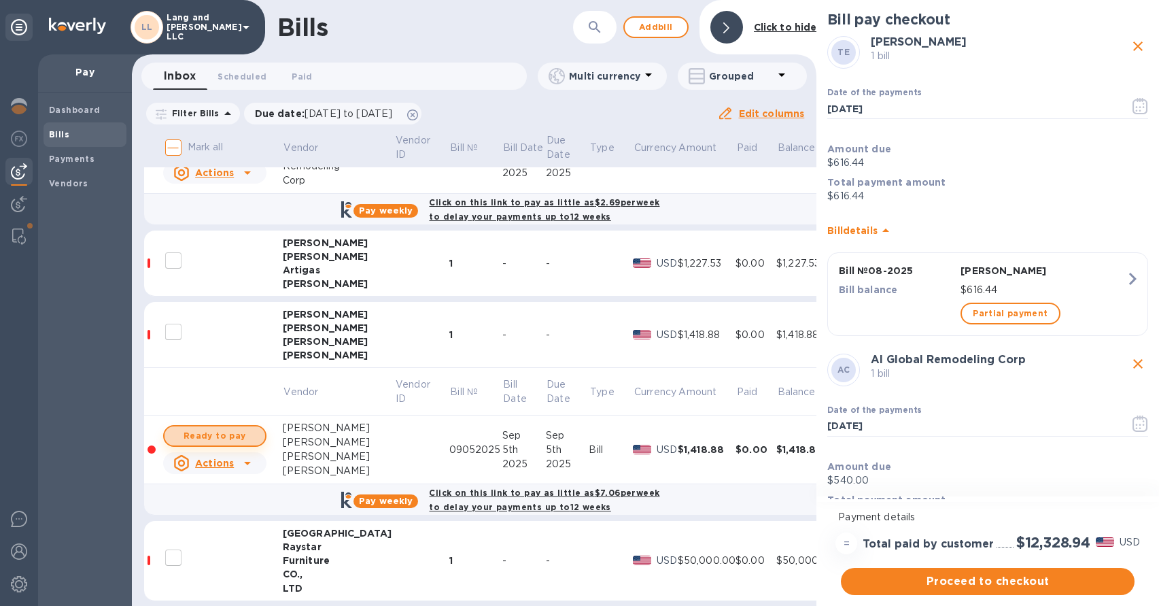
click at [238, 436] on span "Ready to pay" at bounding box center [214, 436] width 79 height 16
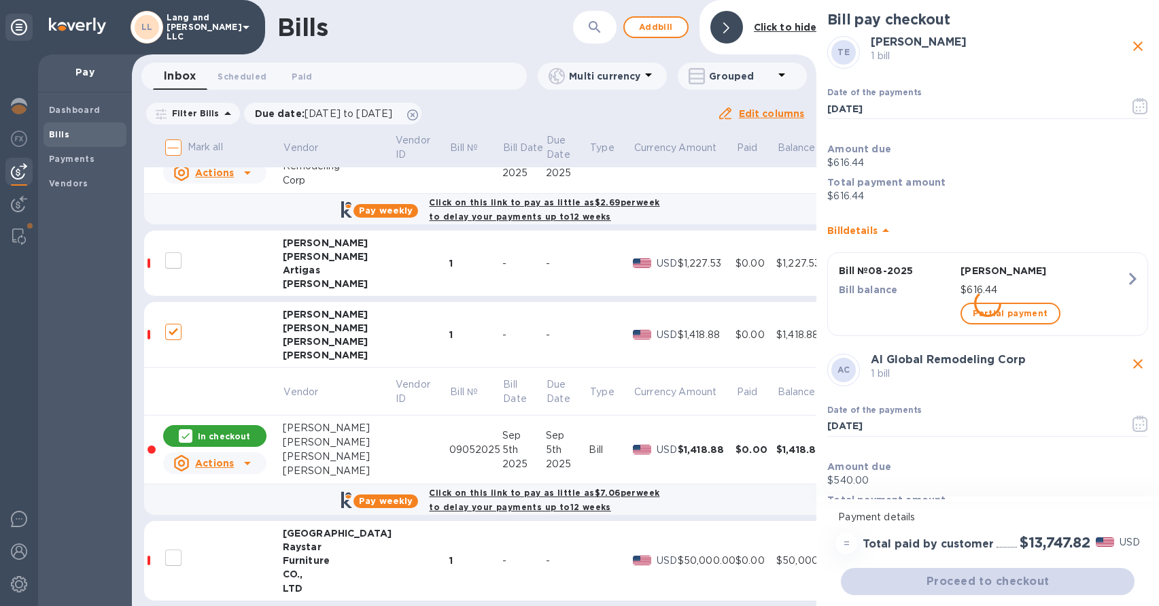
checkbox input "true"
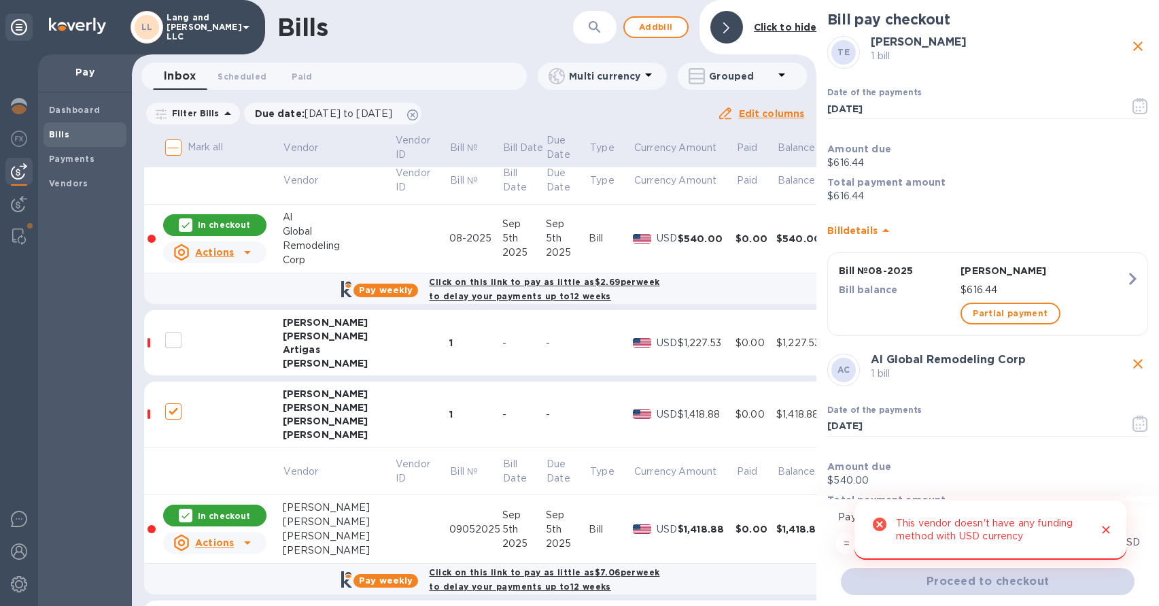
scroll to position [473, 0]
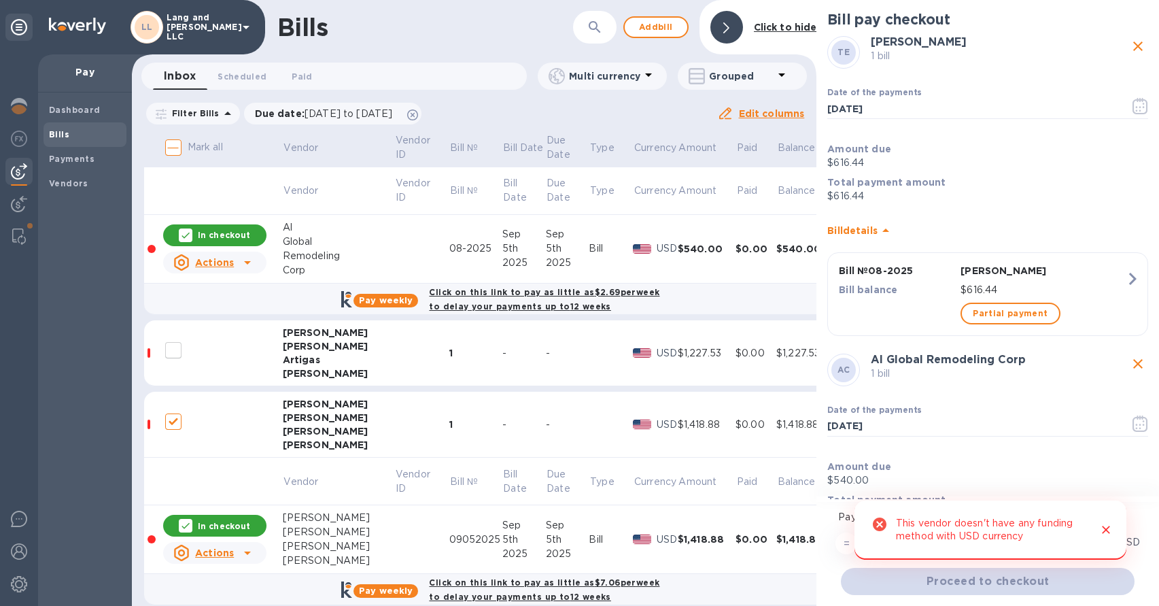
click at [303, 345] on div "[PERSON_NAME]" at bounding box center [339, 346] width 112 height 14
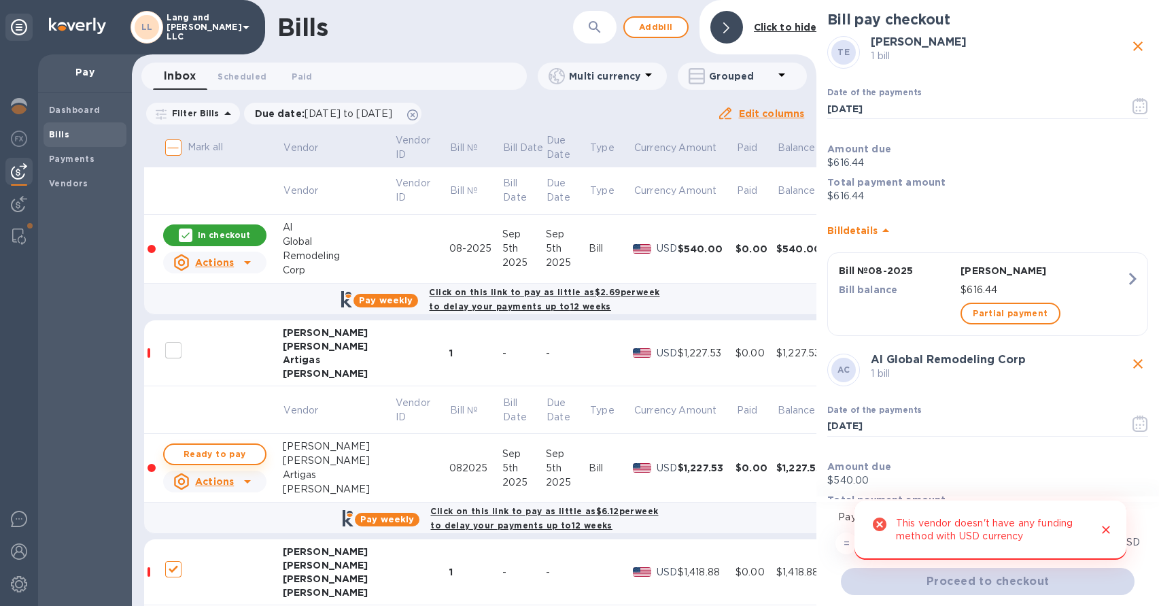
click at [237, 459] on span "Ready to pay" at bounding box center [214, 454] width 79 height 16
checkbox input "true"
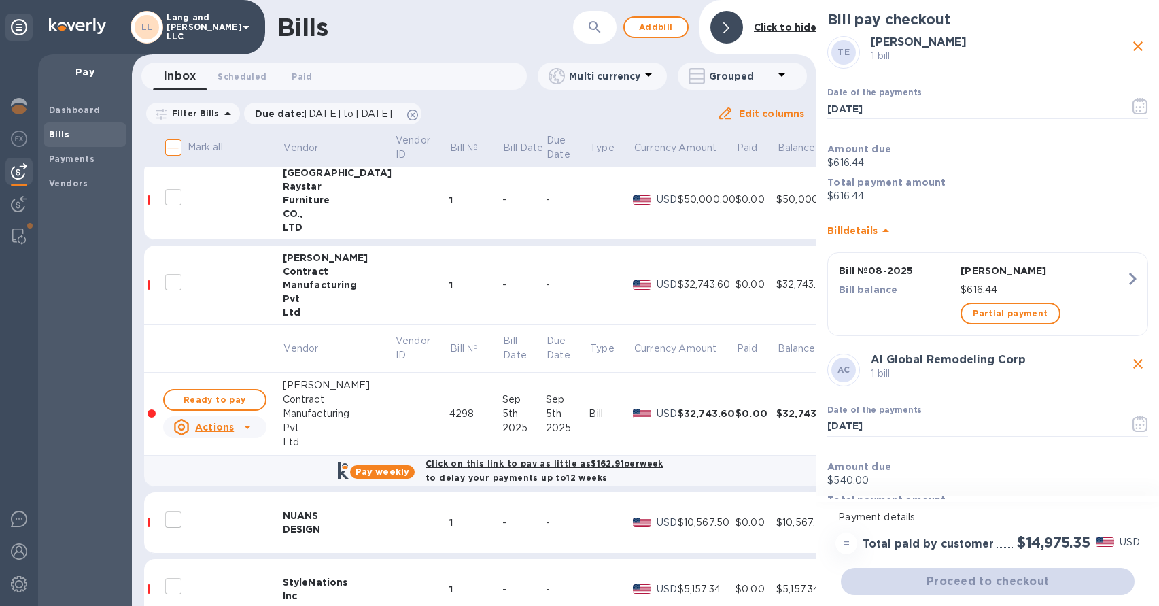
scroll to position [1093, 0]
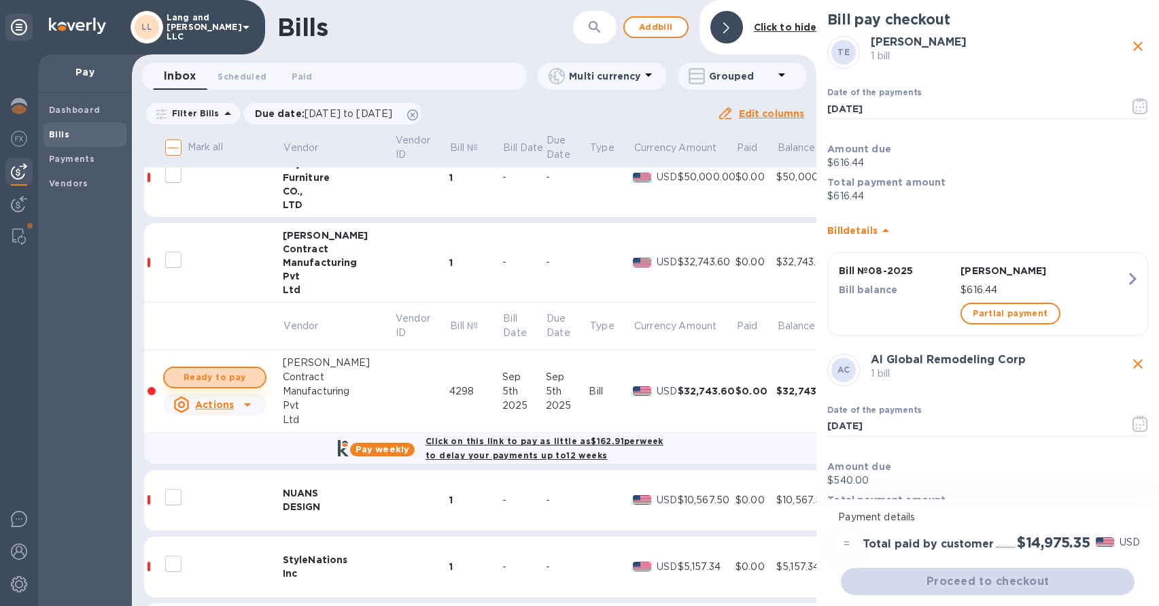
click at [231, 376] on span "Ready to pay" at bounding box center [214, 377] width 79 height 16
checkbox input "true"
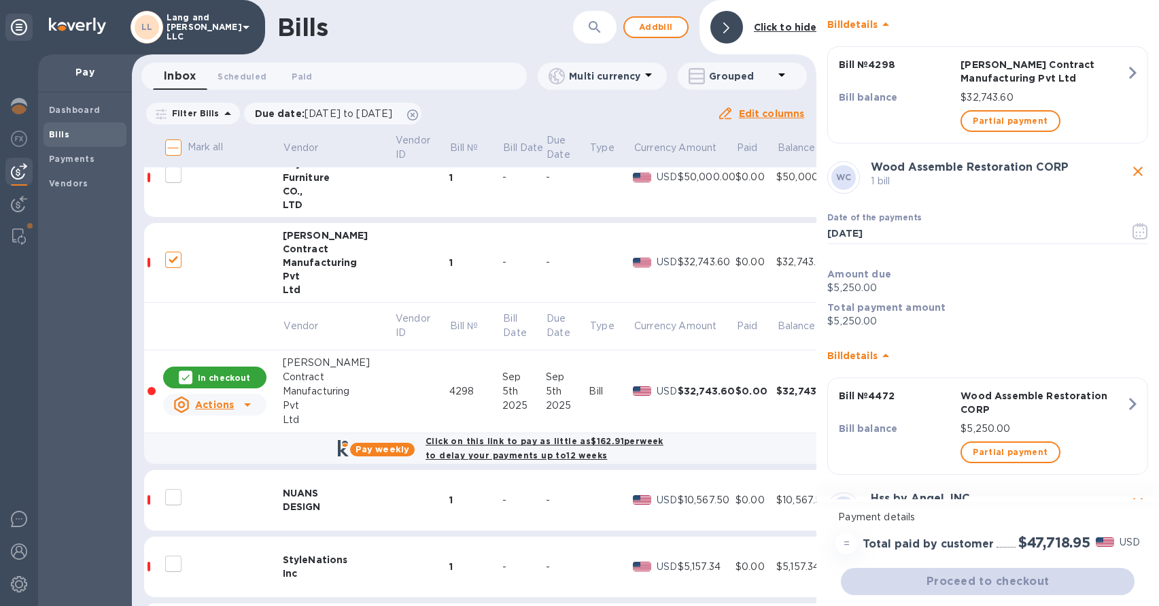
scroll to position [2093, 0]
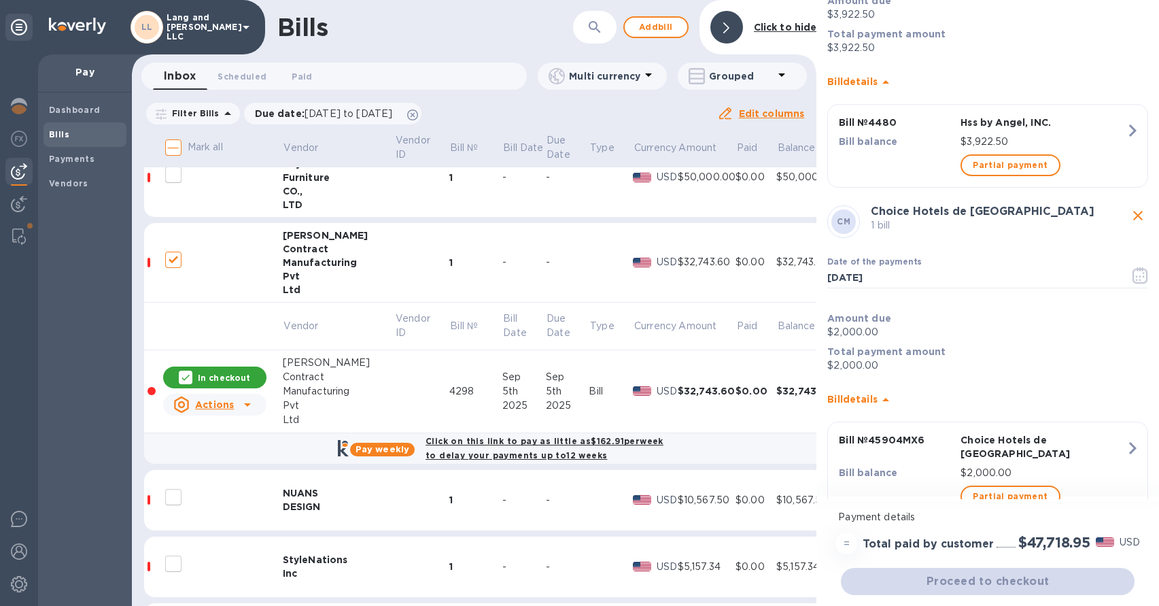
click at [987, 583] on div "Proceed to checkout" at bounding box center [987, 581] width 299 height 33
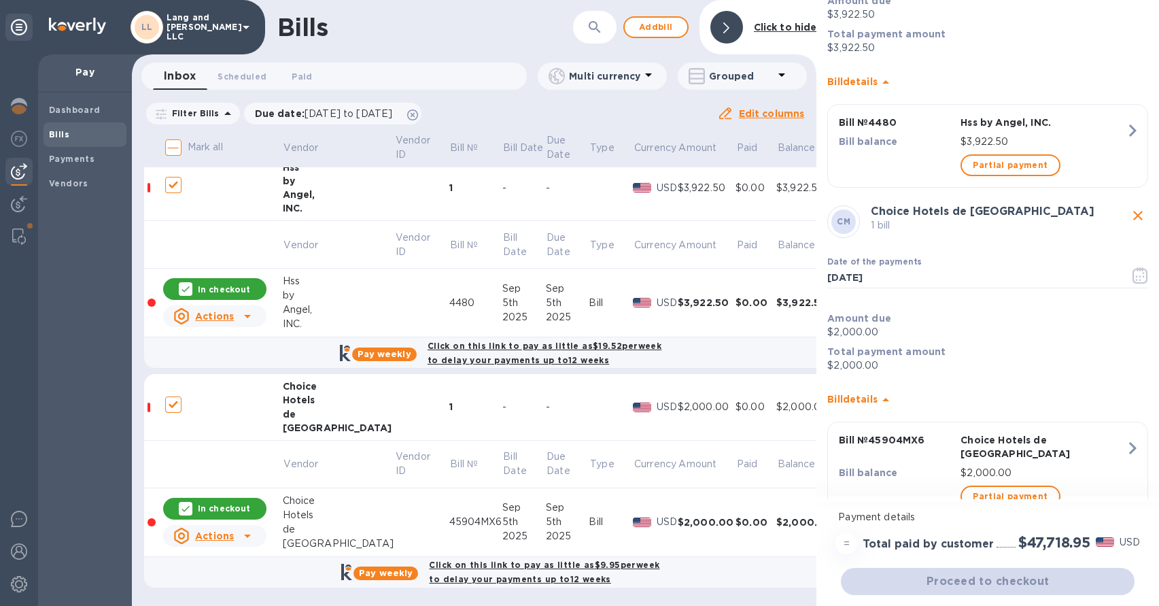
click at [1019, 582] on div "Proceed to checkout" at bounding box center [987, 581] width 299 height 33
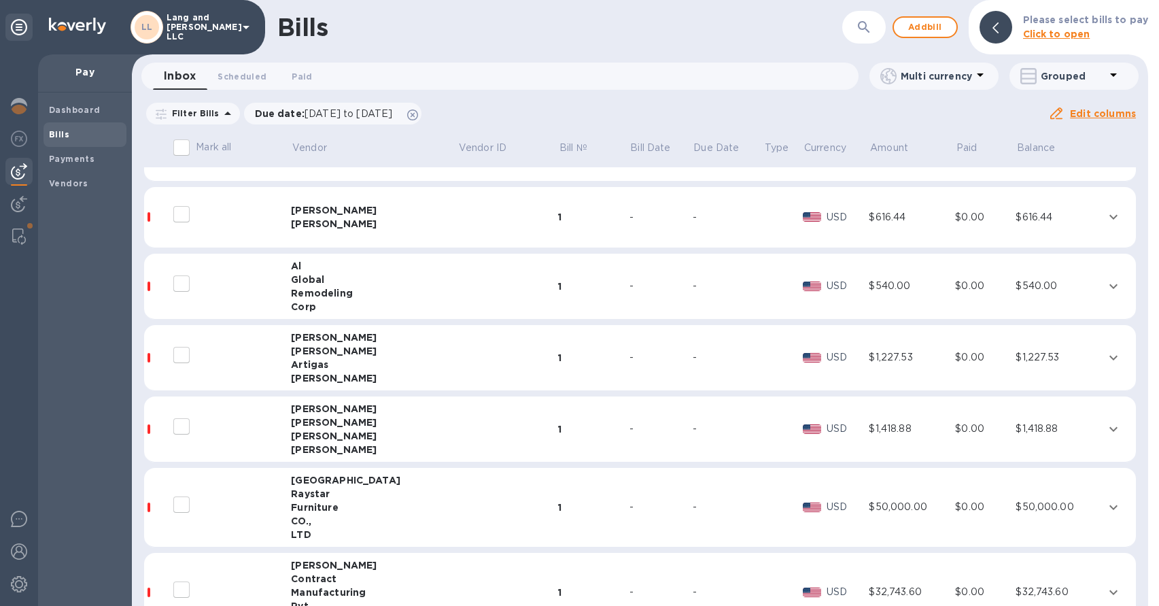
scroll to position [183, 0]
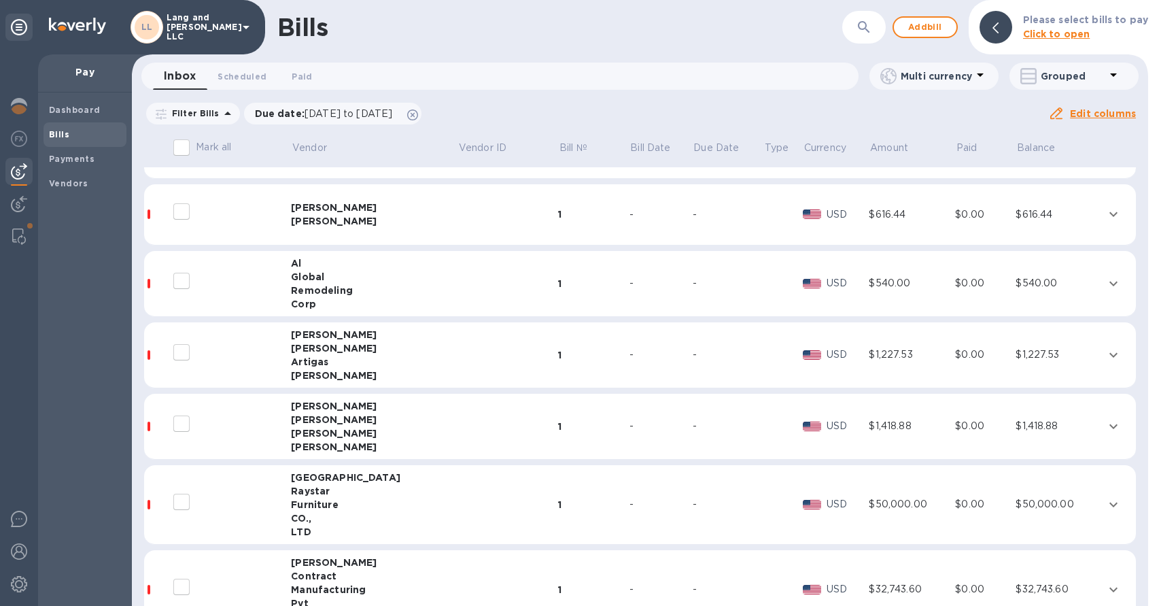
click at [335, 237] on td "[PERSON_NAME]" at bounding box center [374, 214] width 167 height 61
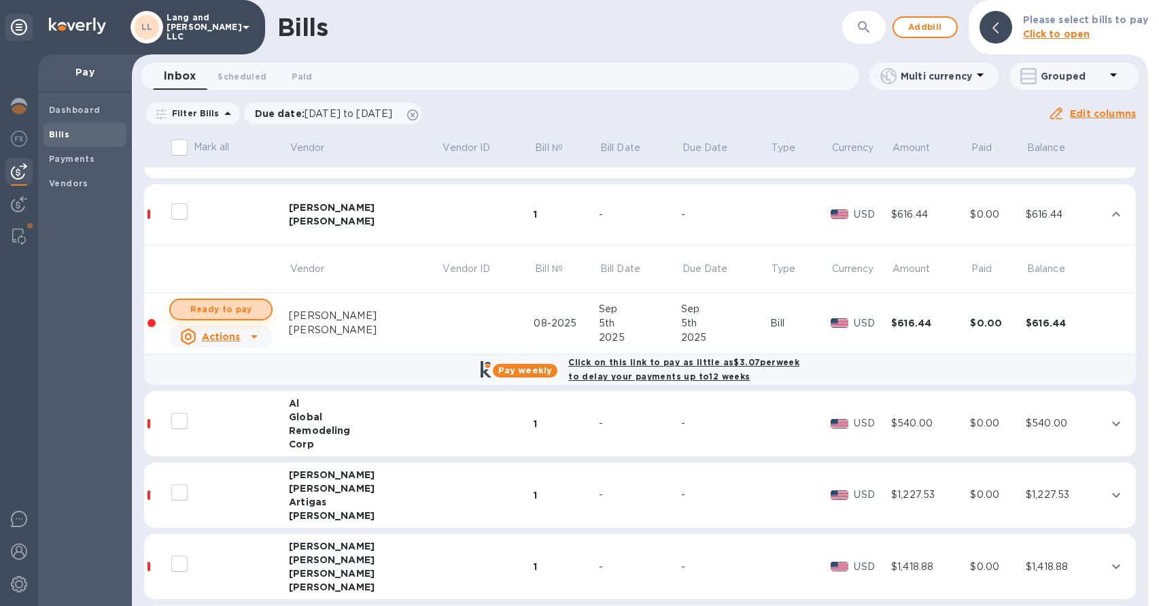
click at [236, 315] on span "Ready to pay" at bounding box center [221, 309] width 79 height 16
checkbox input "true"
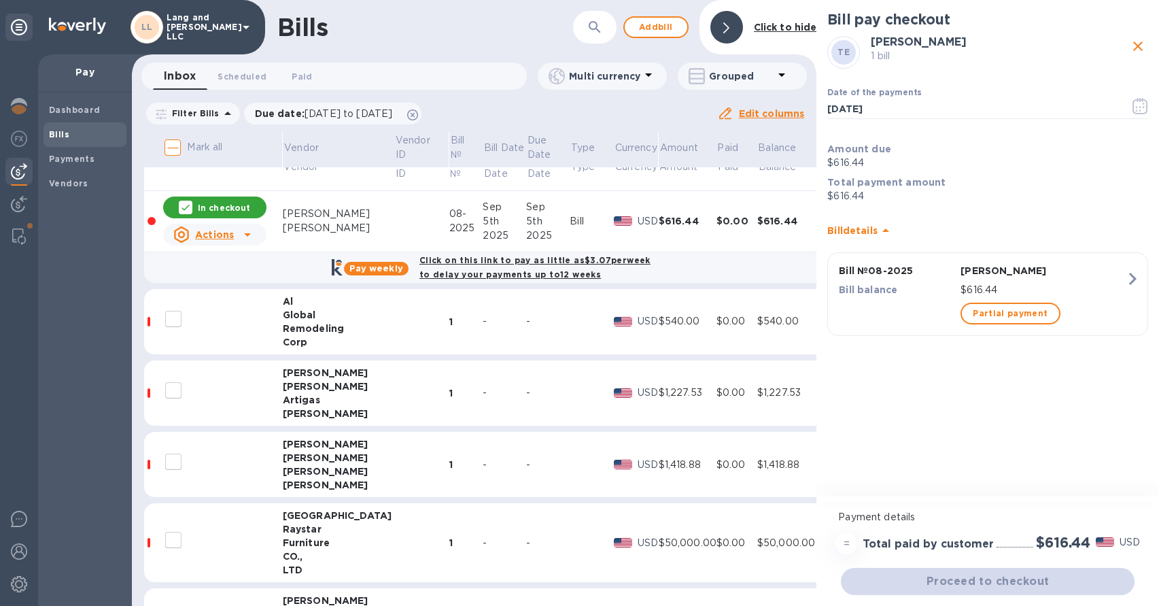
scroll to position [286, 0]
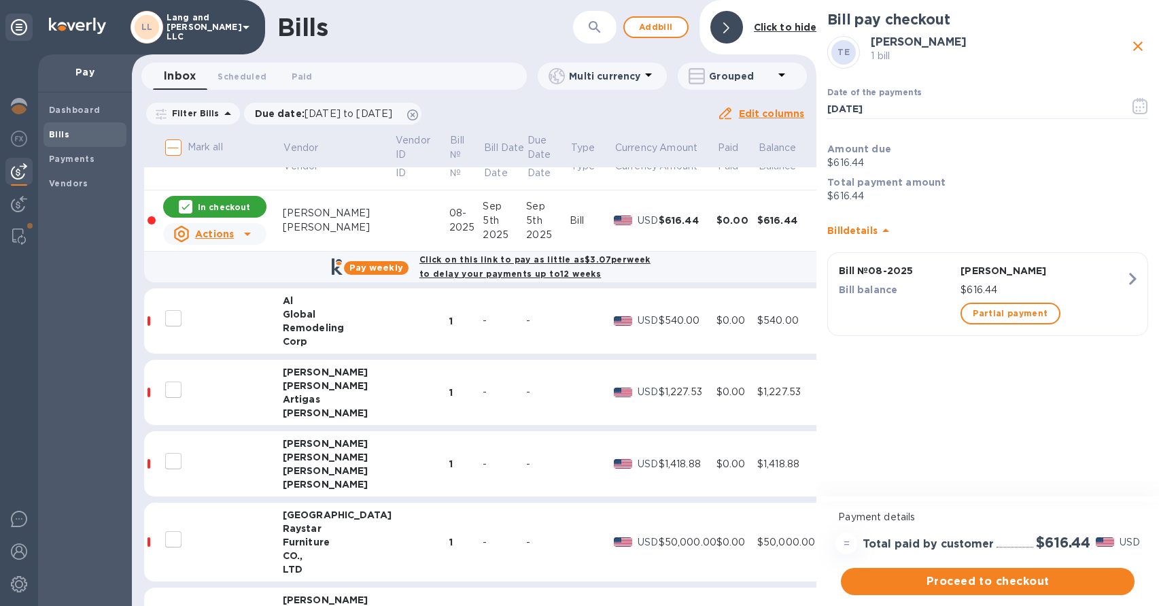
click at [394, 322] on td at bounding box center [421, 321] width 54 height 66
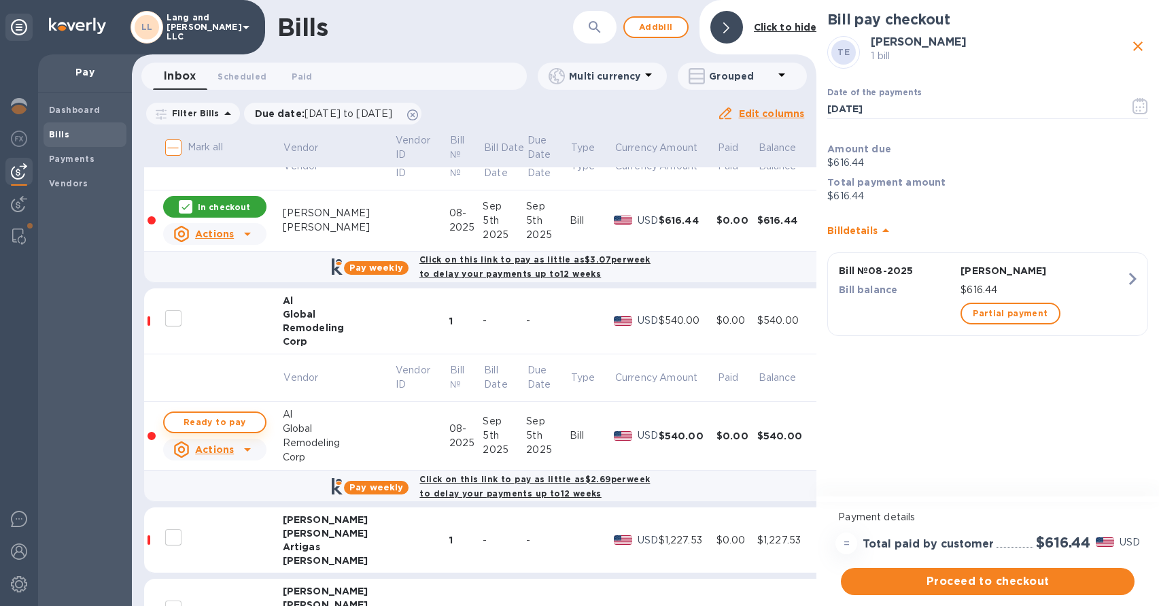
click at [216, 428] on span "Ready to pay" at bounding box center [214, 422] width 79 height 16
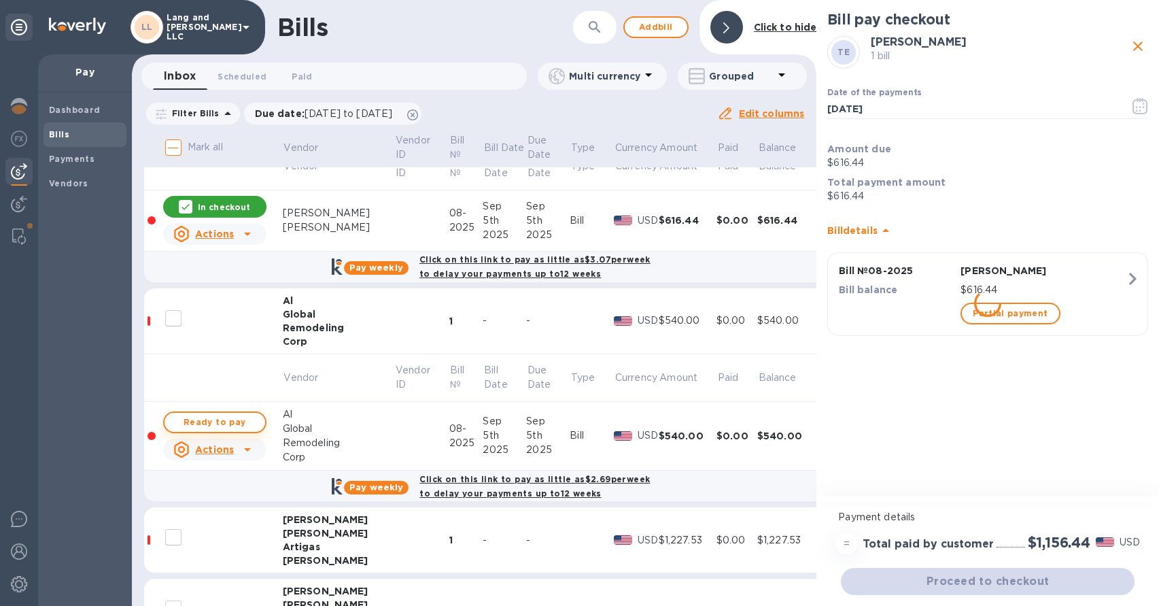
checkbox input "true"
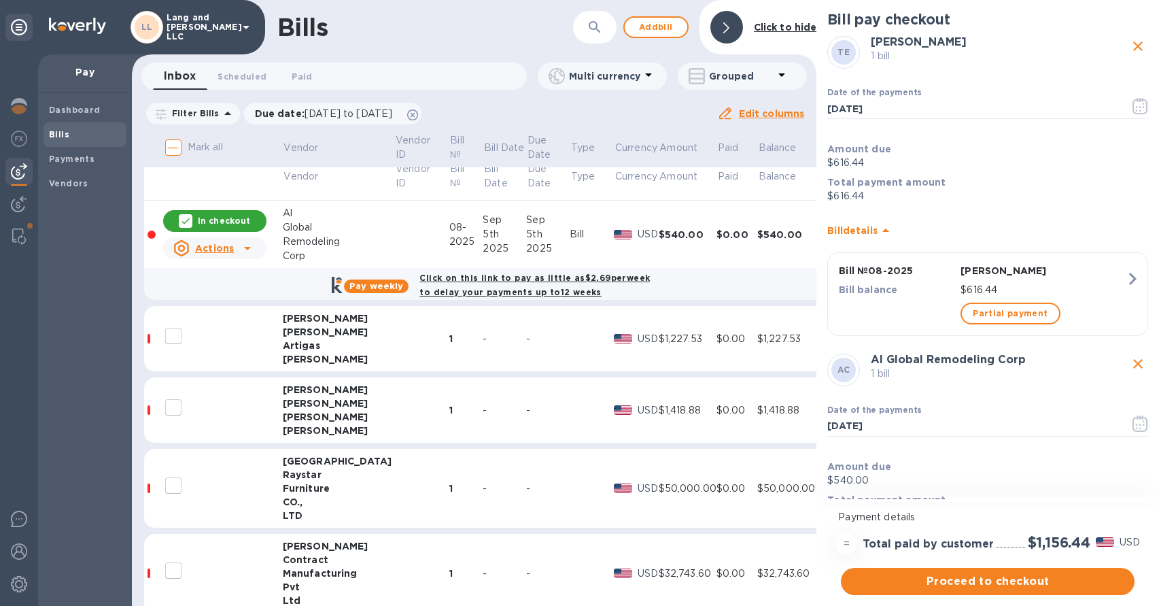
scroll to position [515, 0]
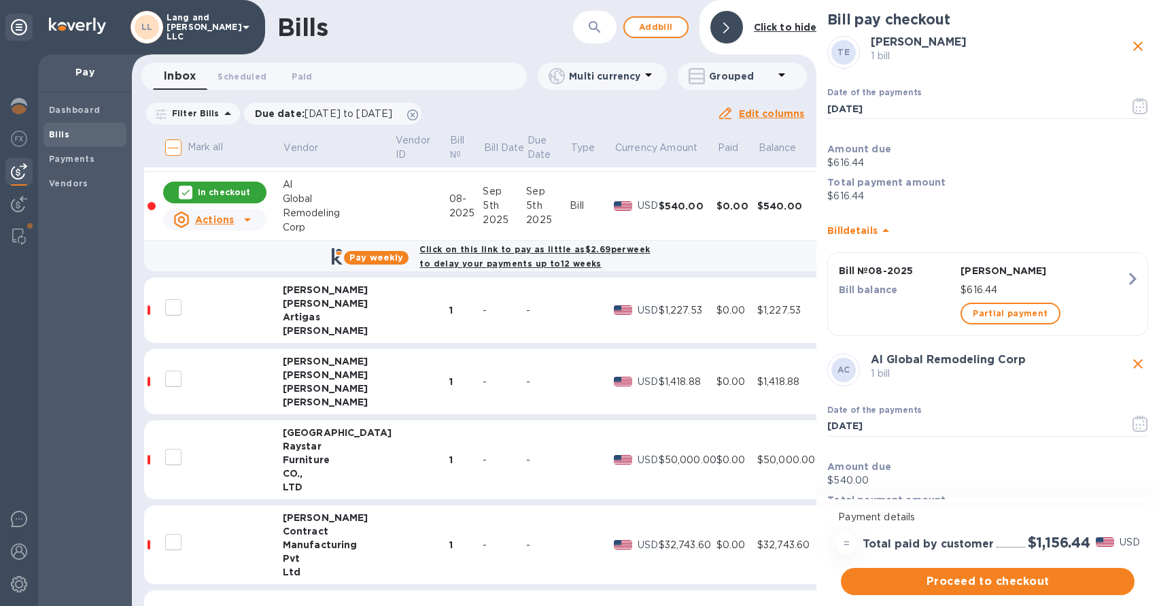
click at [394, 314] on td at bounding box center [421, 310] width 54 height 66
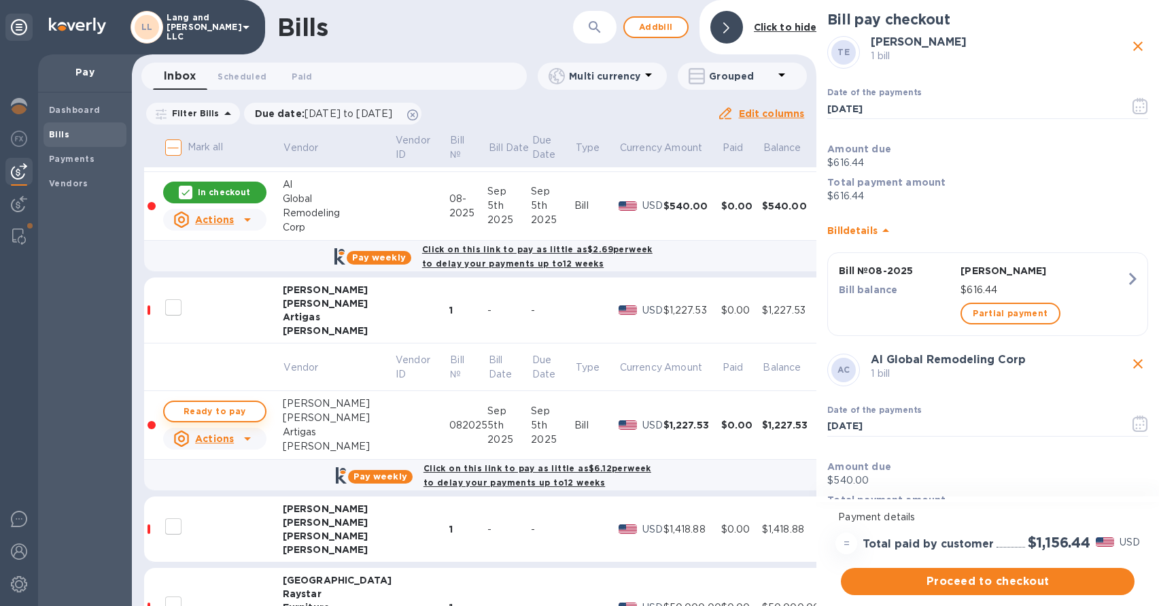
click at [218, 413] on span "Ready to pay" at bounding box center [214, 411] width 79 height 16
checkbox input "true"
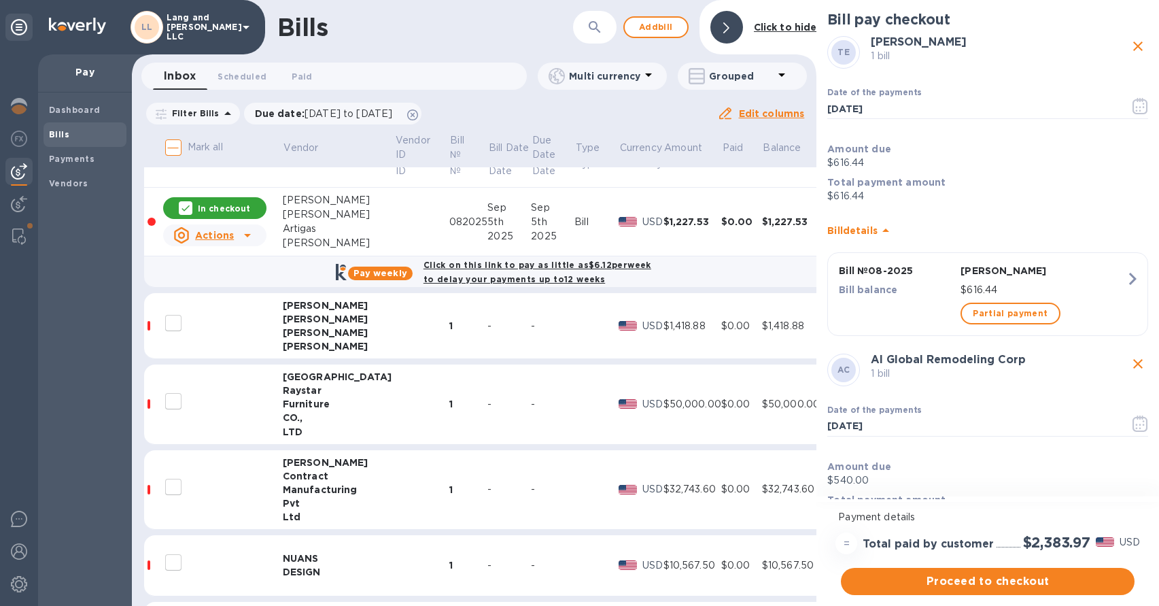
scroll to position [726, 0]
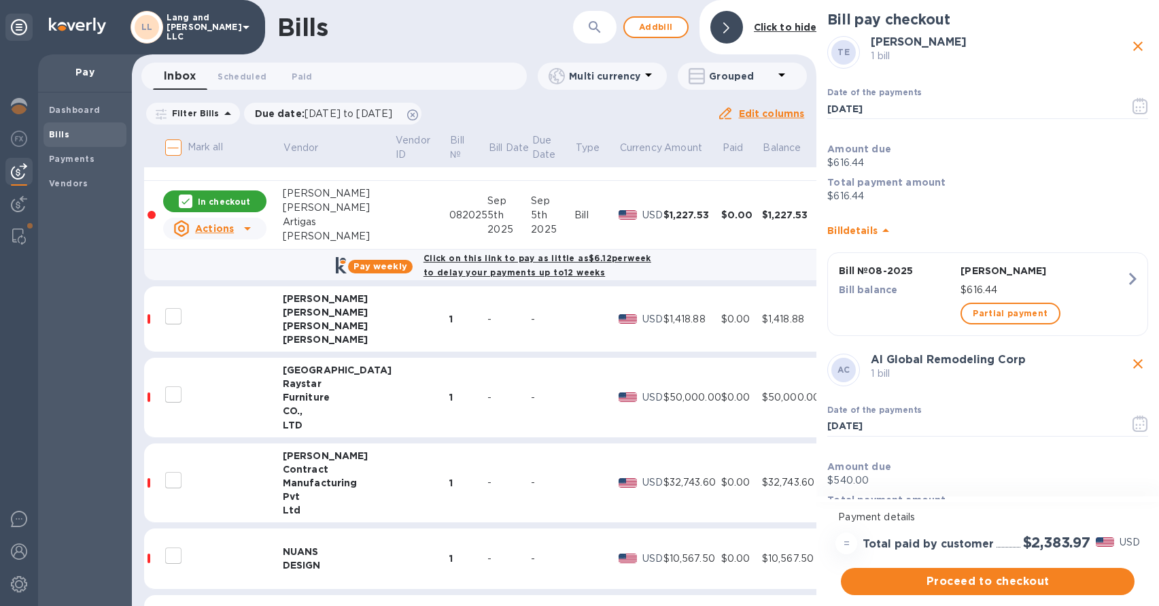
click at [394, 319] on td at bounding box center [421, 319] width 54 height 66
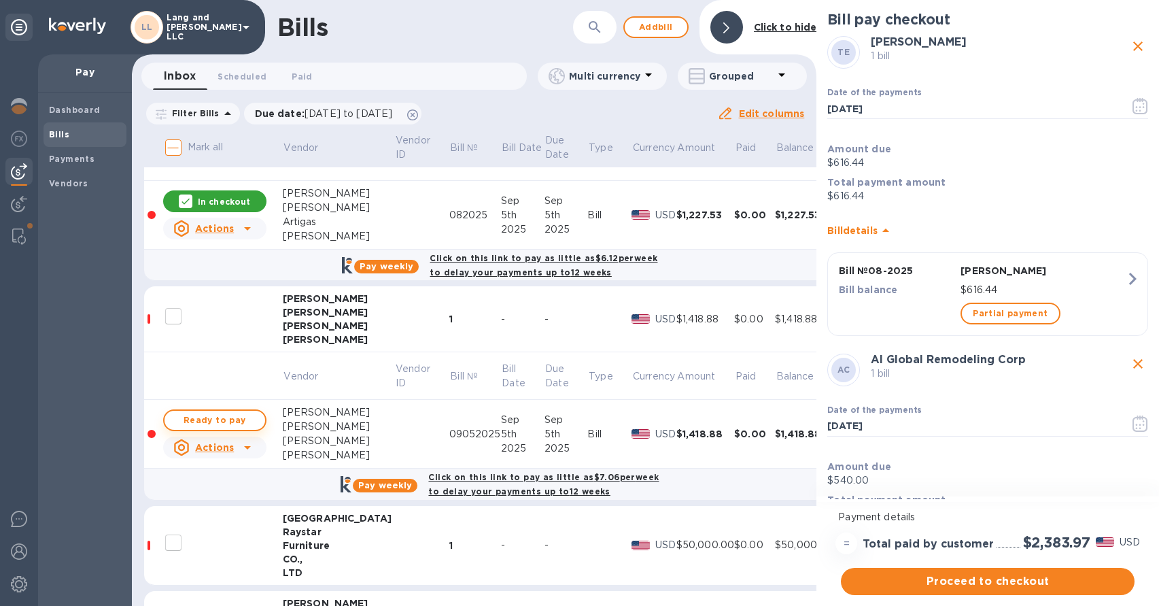
click at [242, 412] on span "Ready to pay" at bounding box center [214, 420] width 79 height 16
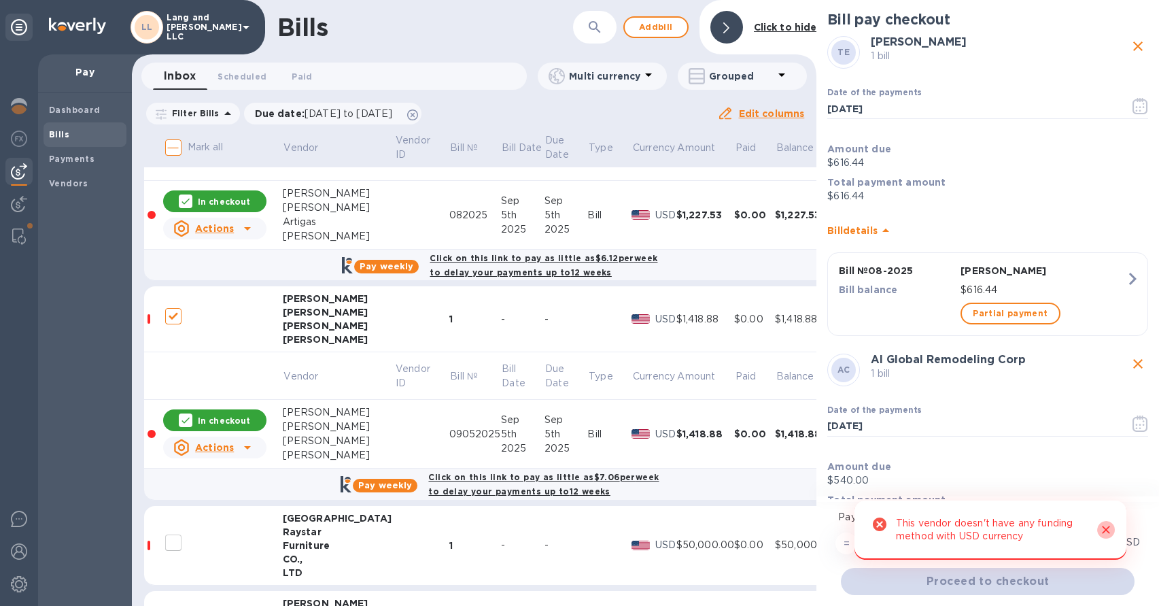
click at [1106, 527] on icon "Close" at bounding box center [1107, 530] width 14 height 14
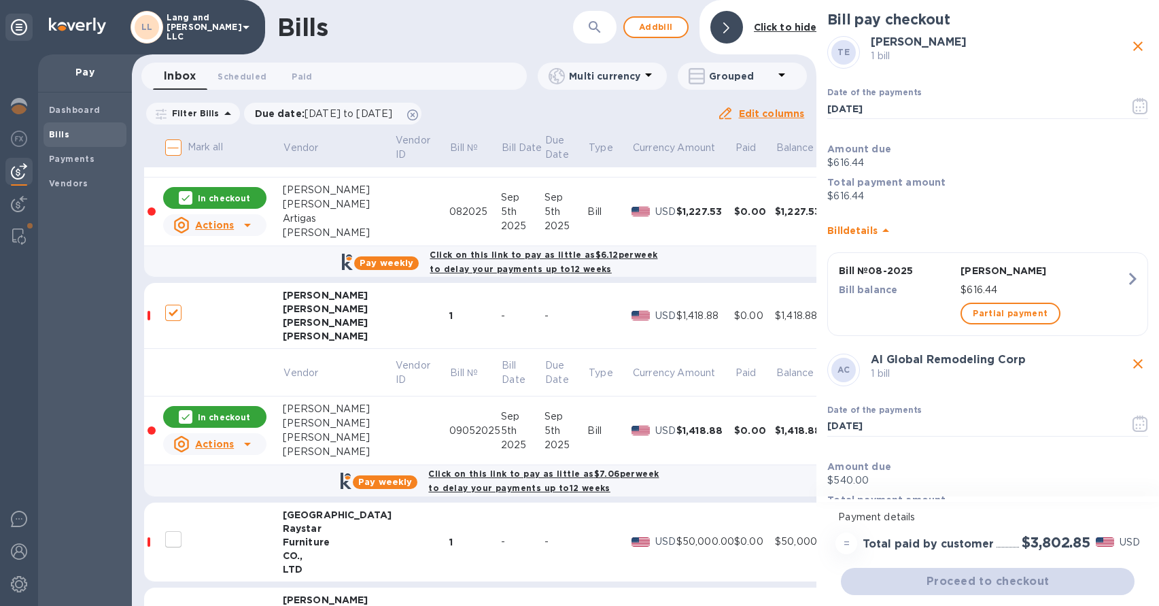
scroll to position [736, 0]
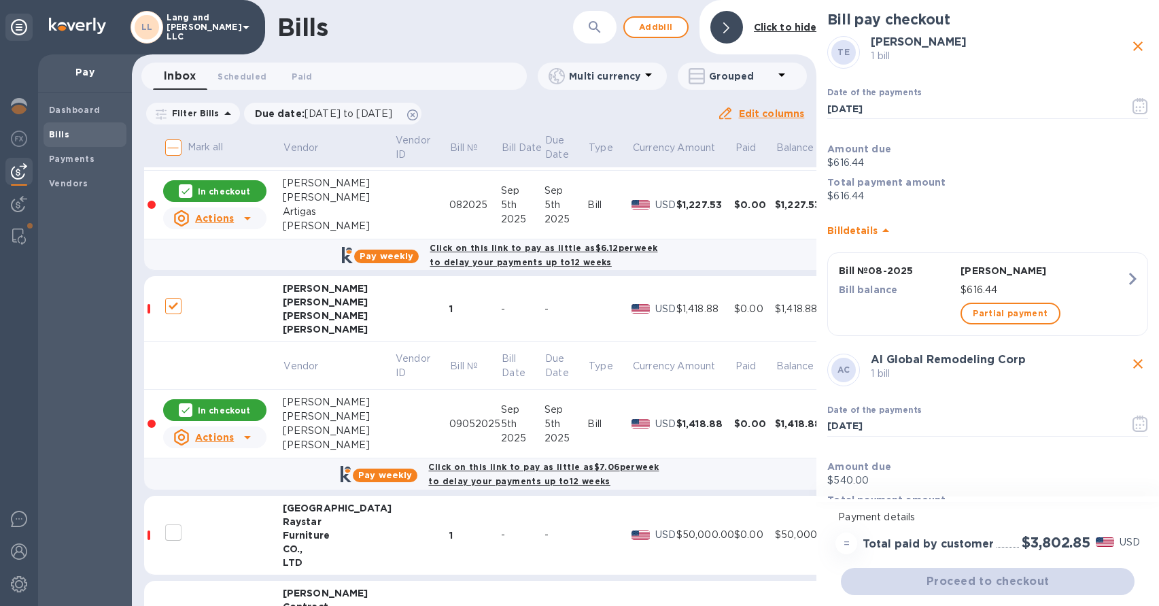
click at [221, 407] on p "In checkout" at bounding box center [224, 411] width 52 height 12
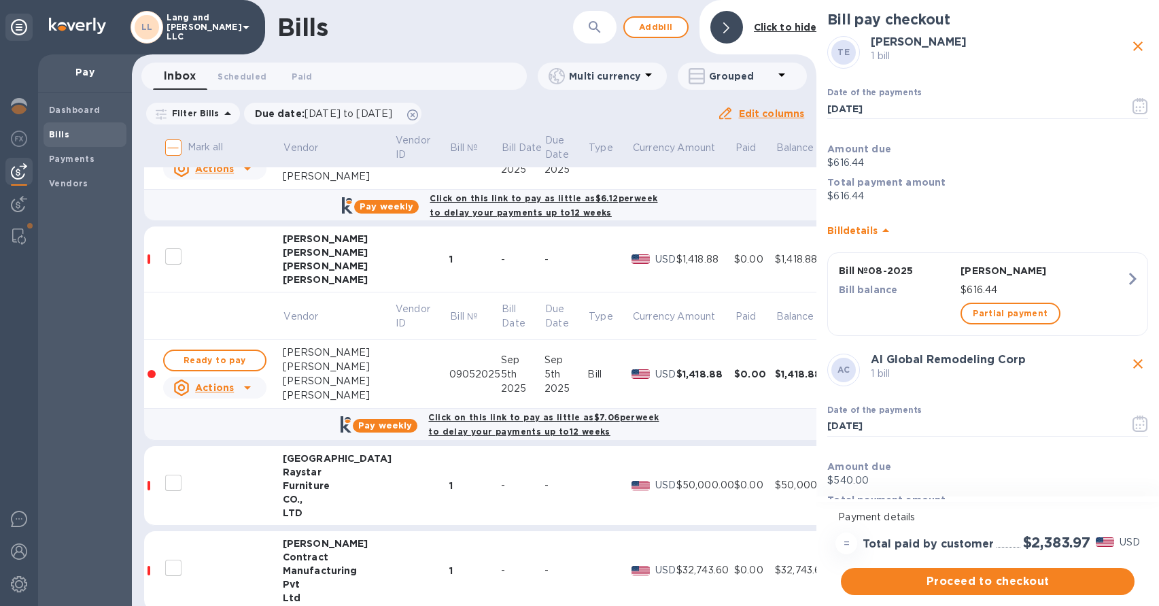
scroll to position [786, 0]
click at [653, 381] on div "USD" at bounding box center [666, 374] width 27 height 20
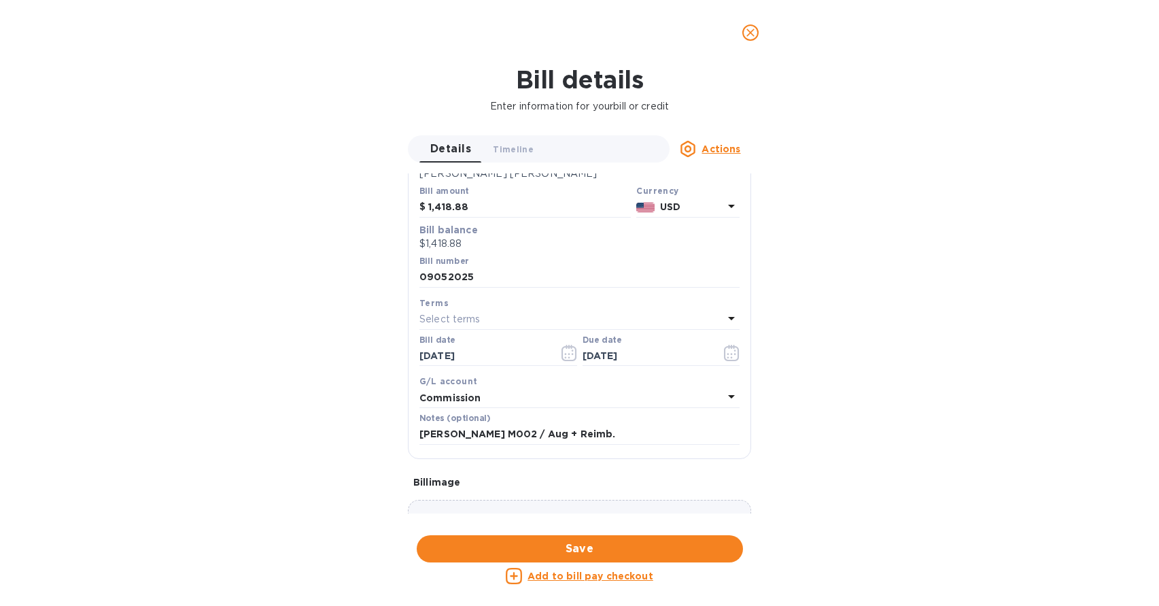
scroll to position [133, 0]
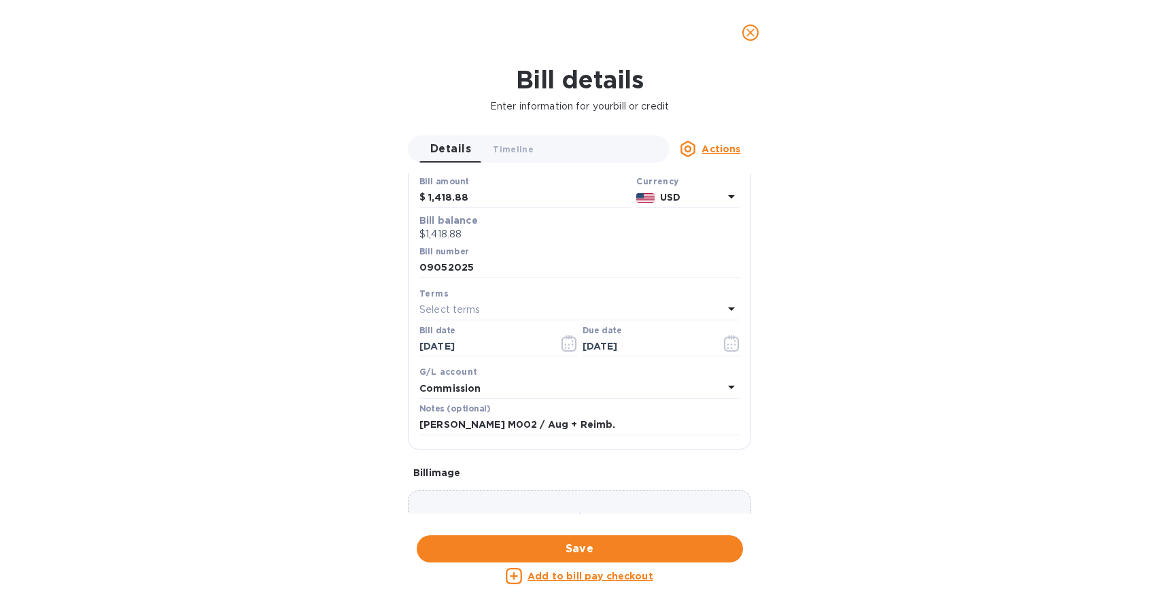
click at [749, 31] on icon "close" at bounding box center [751, 33] width 8 height 8
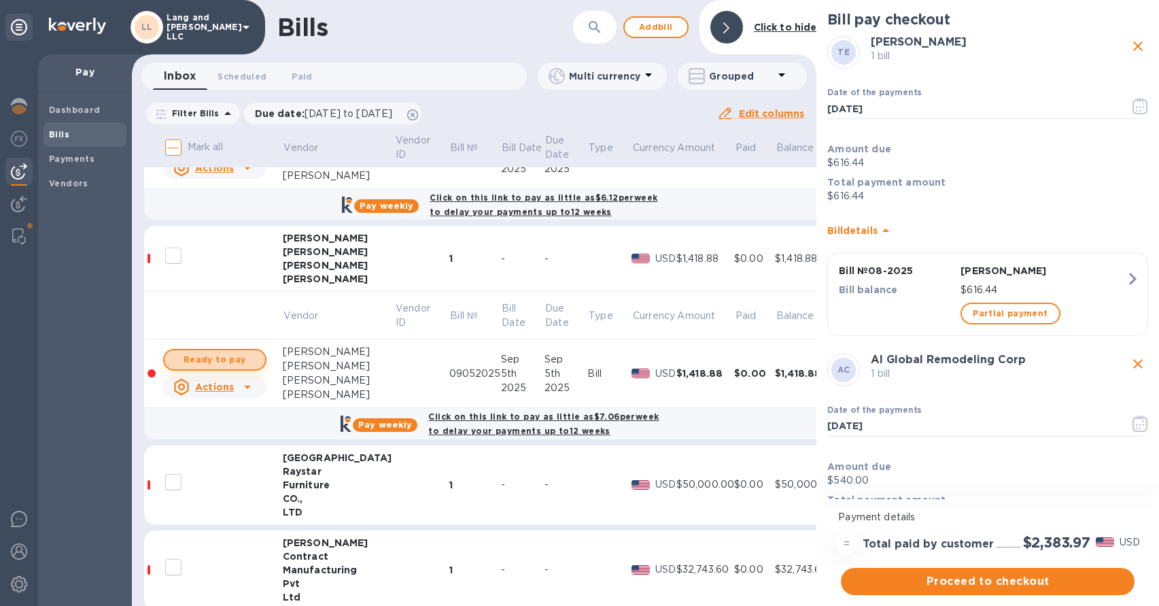
click at [245, 355] on span "Ready to pay" at bounding box center [214, 360] width 79 height 16
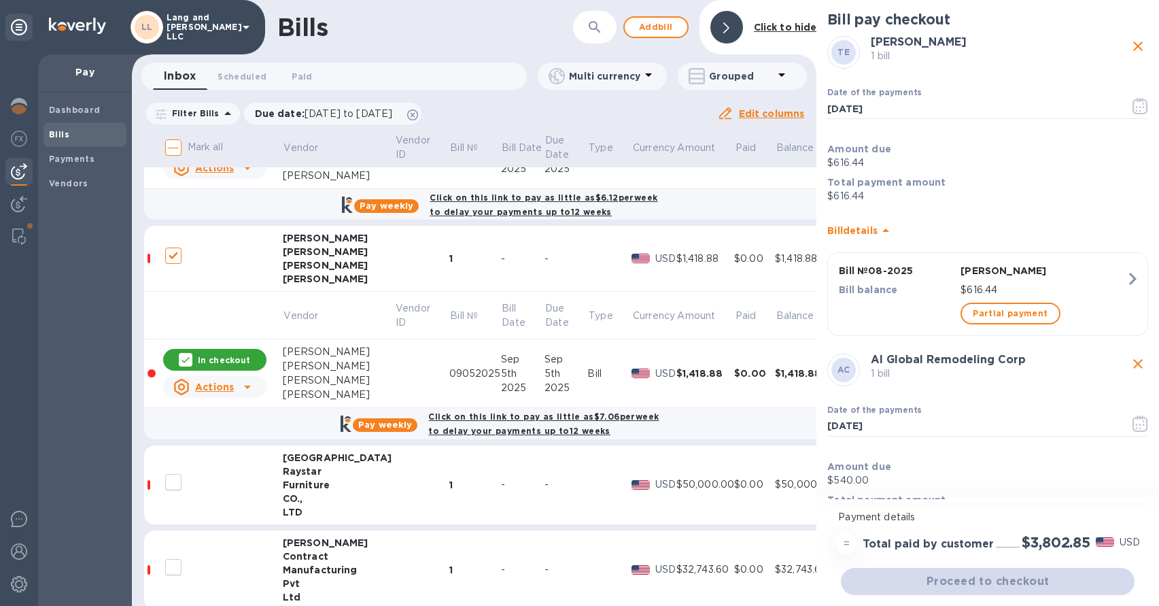
click at [228, 360] on p "In checkout" at bounding box center [224, 360] width 52 height 12
checkbox input "false"
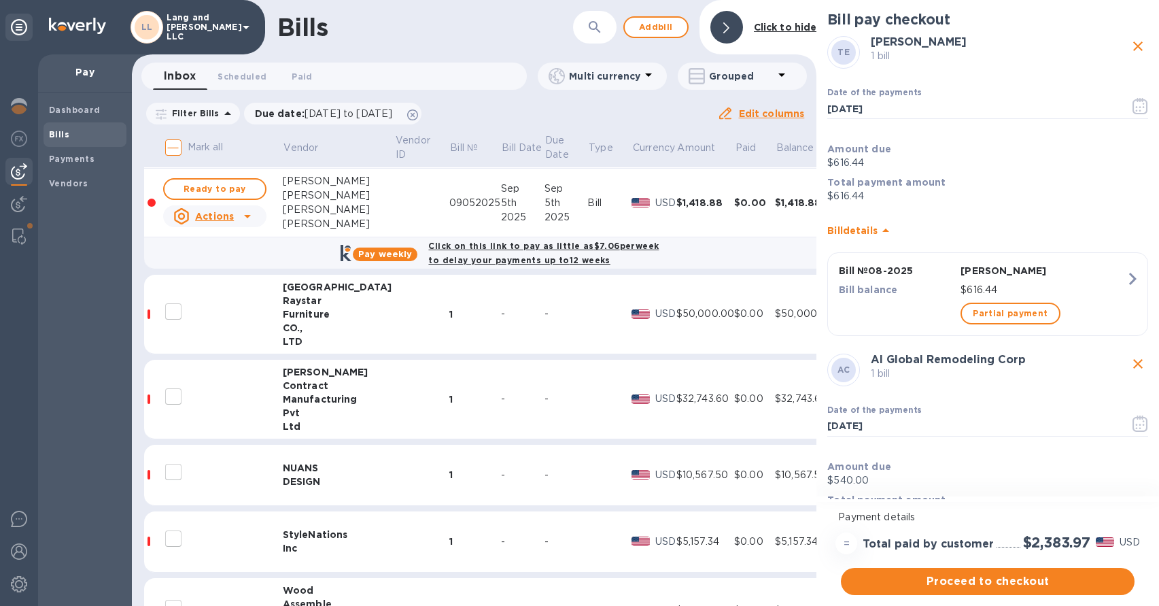
scroll to position [989, 0]
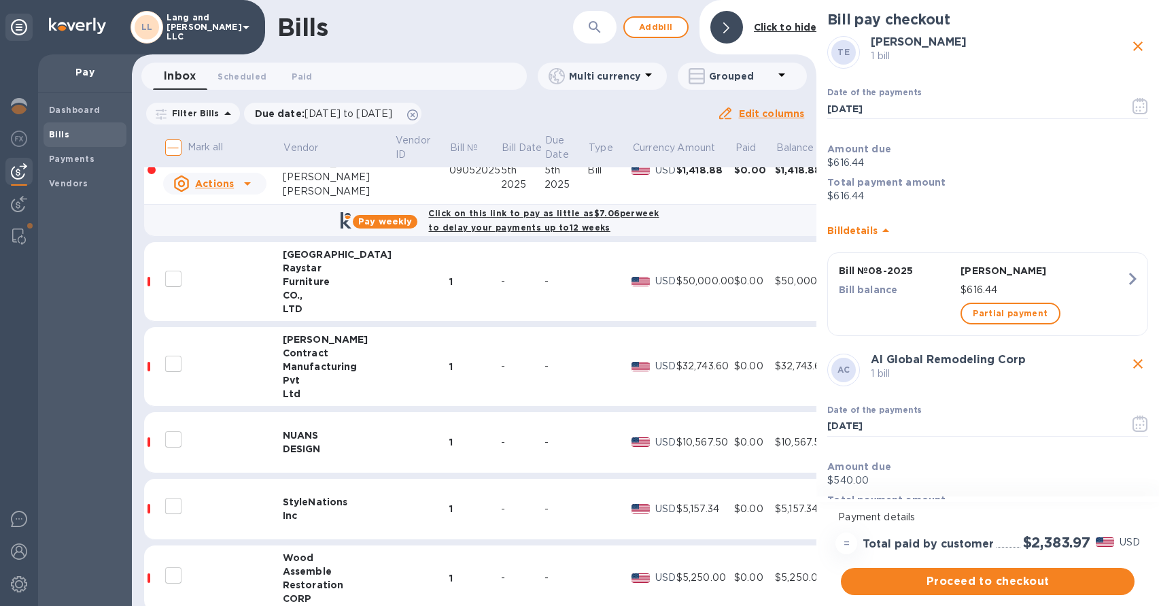
click at [450, 373] on td "1" at bounding box center [476, 367] width 52 height 80
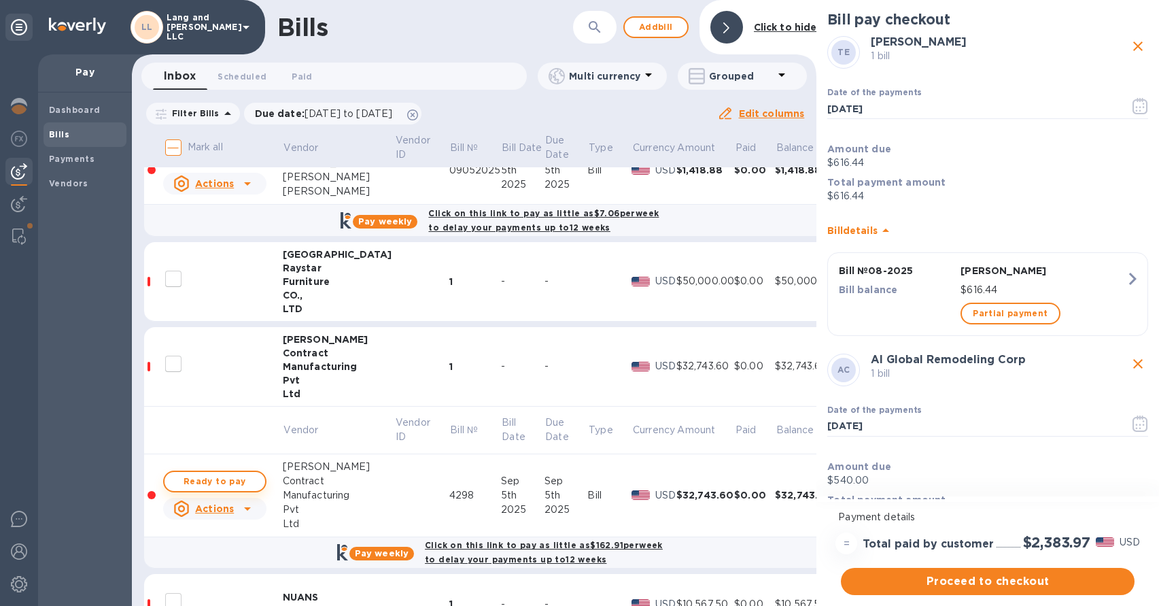
click at [221, 481] on span "Ready to pay" at bounding box center [214, 481] width 79 height 16
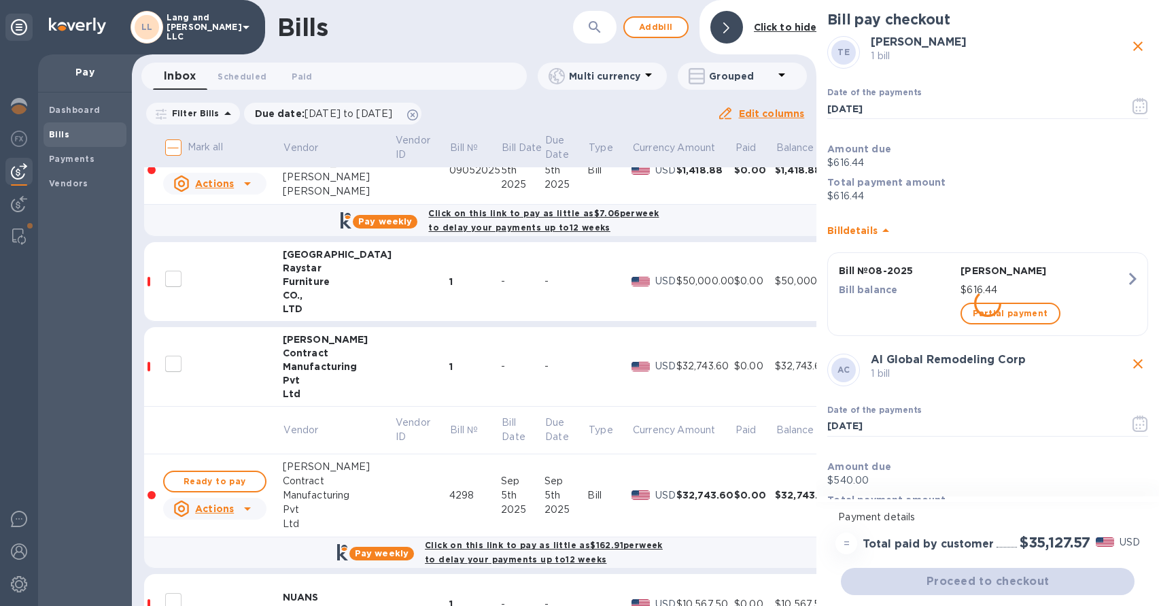
checkbox input "true"
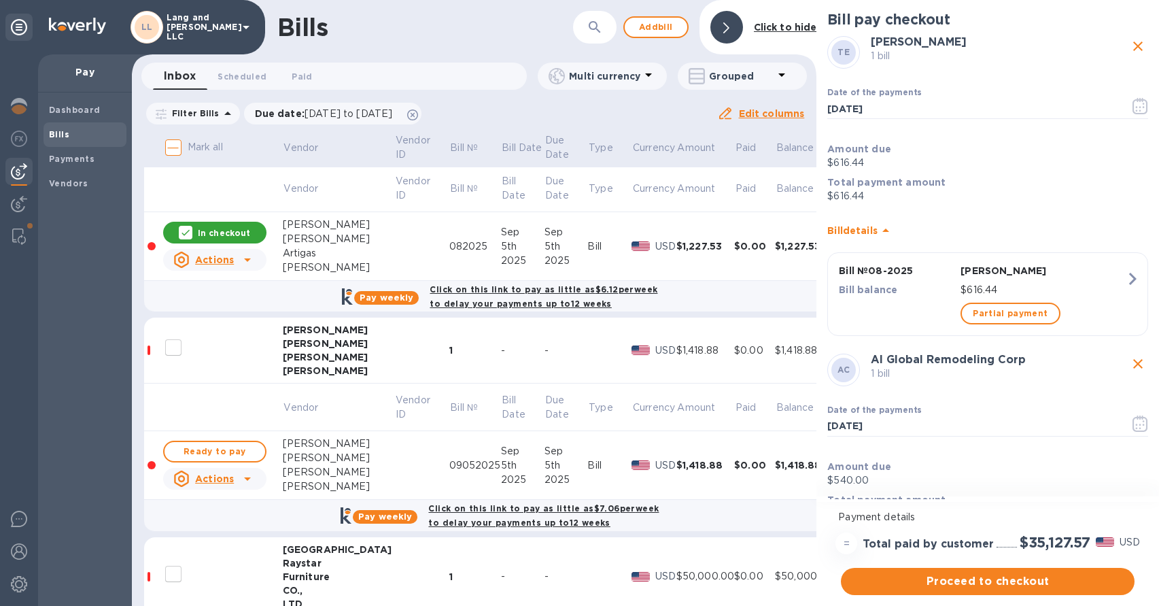
scroll to position [715, 0]
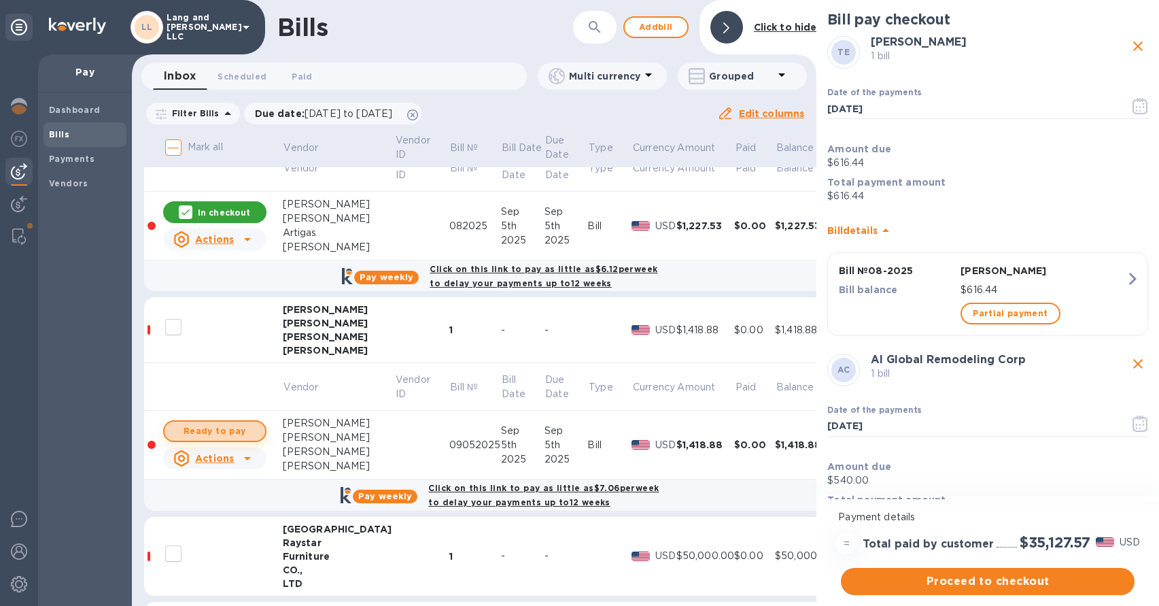
click at [211, 433] on span "Ready to pay" at bounding box center [214, 431] width 79 height 16
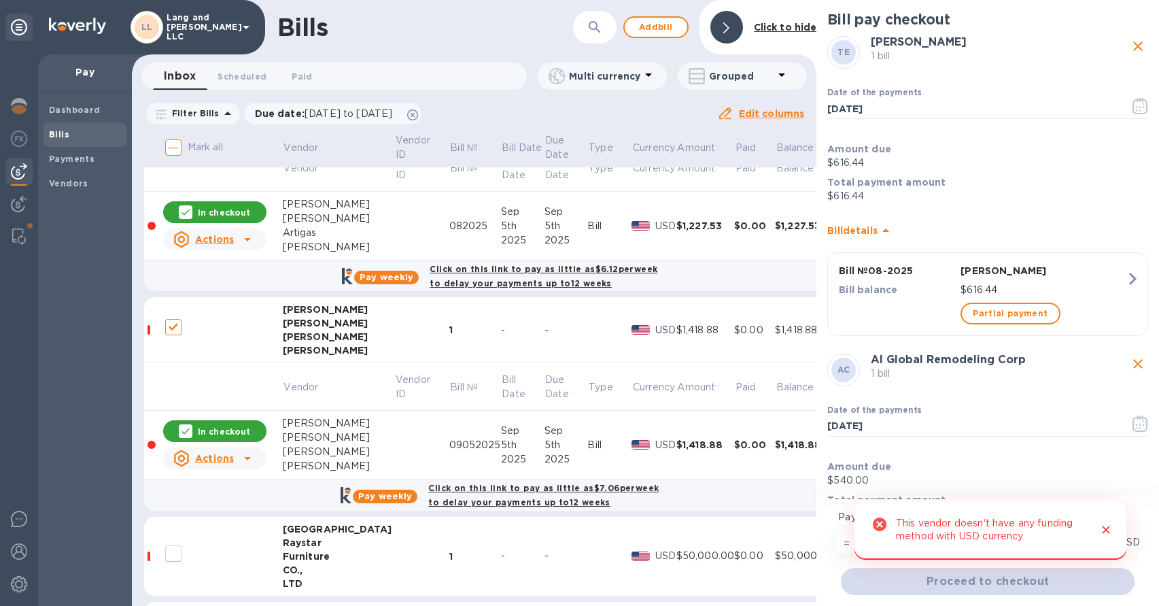
click at [211, 433] on p "In checkout" at bounding box center [224, 432] width 52 height 12
checkbox input "false"
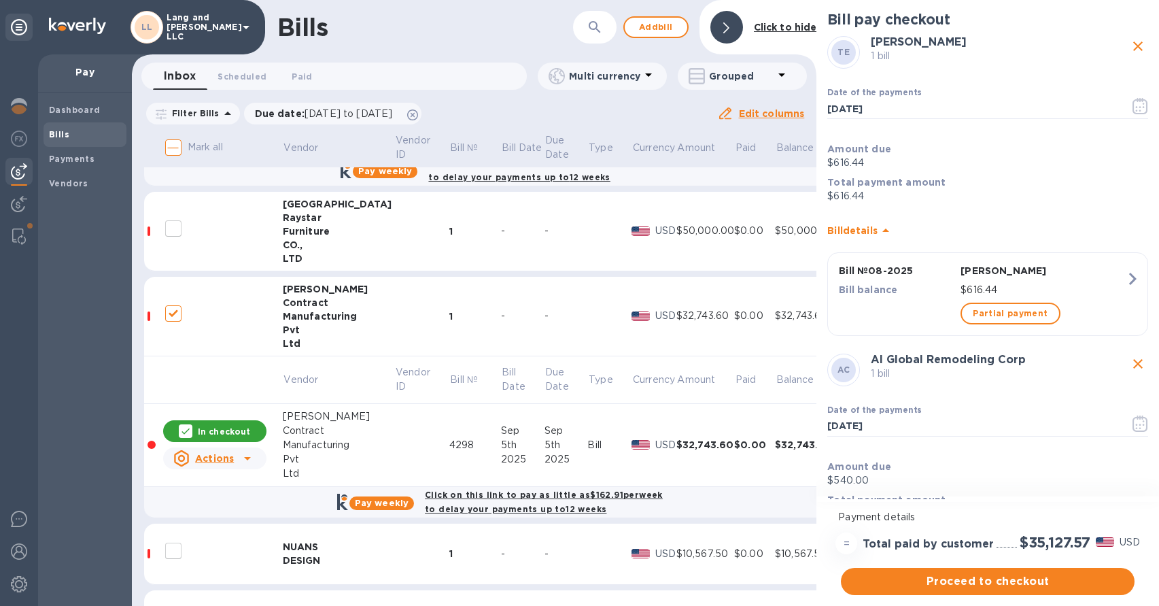
scroll to position [1039, 0]
click at [78, 178] on b "Vendors" at bounding box center [68, 183] width 39 height 10
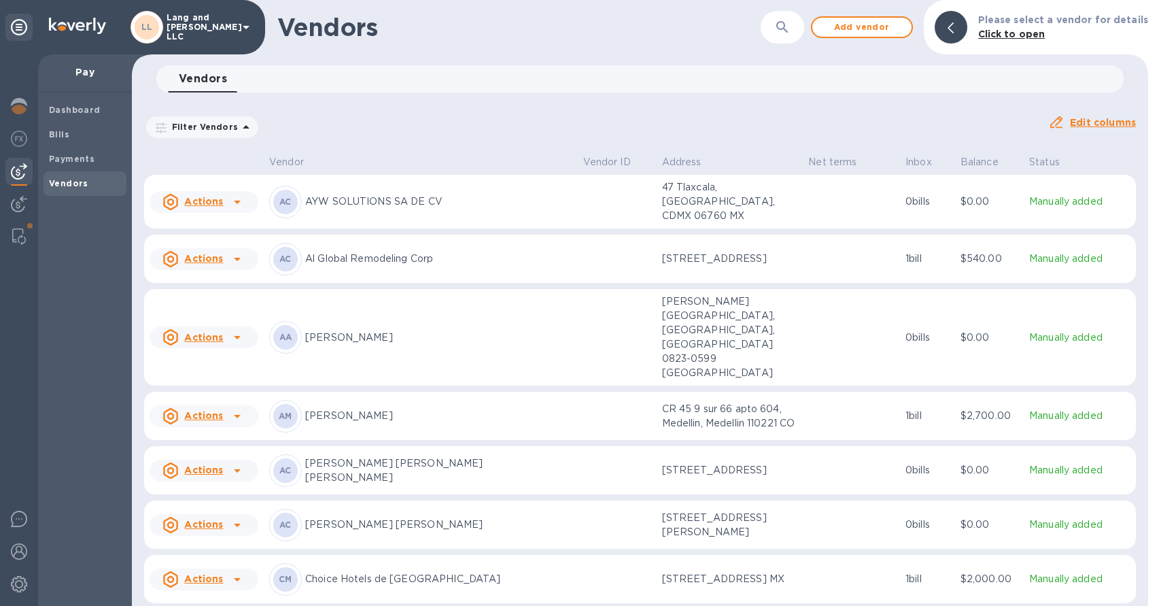
click at [791, 32] on icon "button" at bounding box center [783, 27] width 16 height 16
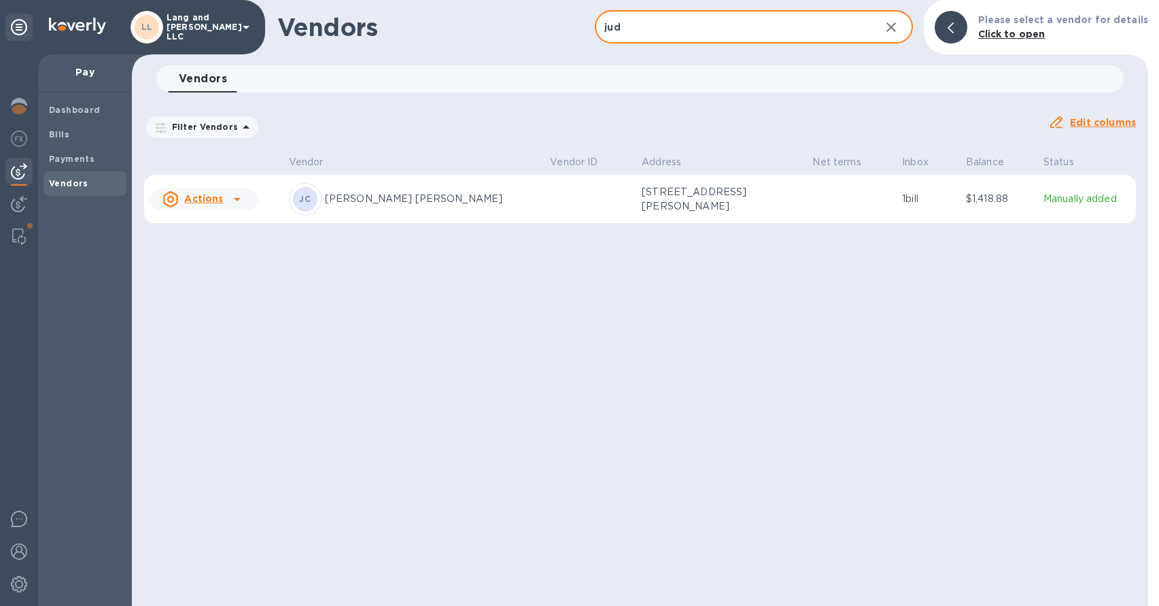
type input "jud"
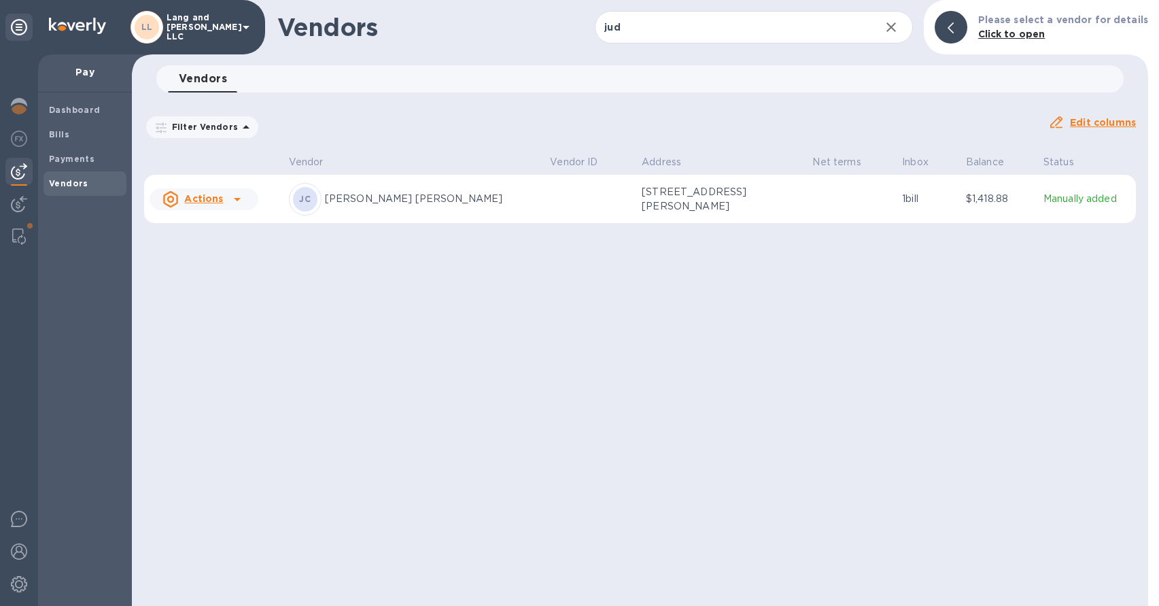
click at [216, 201] on u "Actions" at bounding box center [203, 198] width 39 height 11
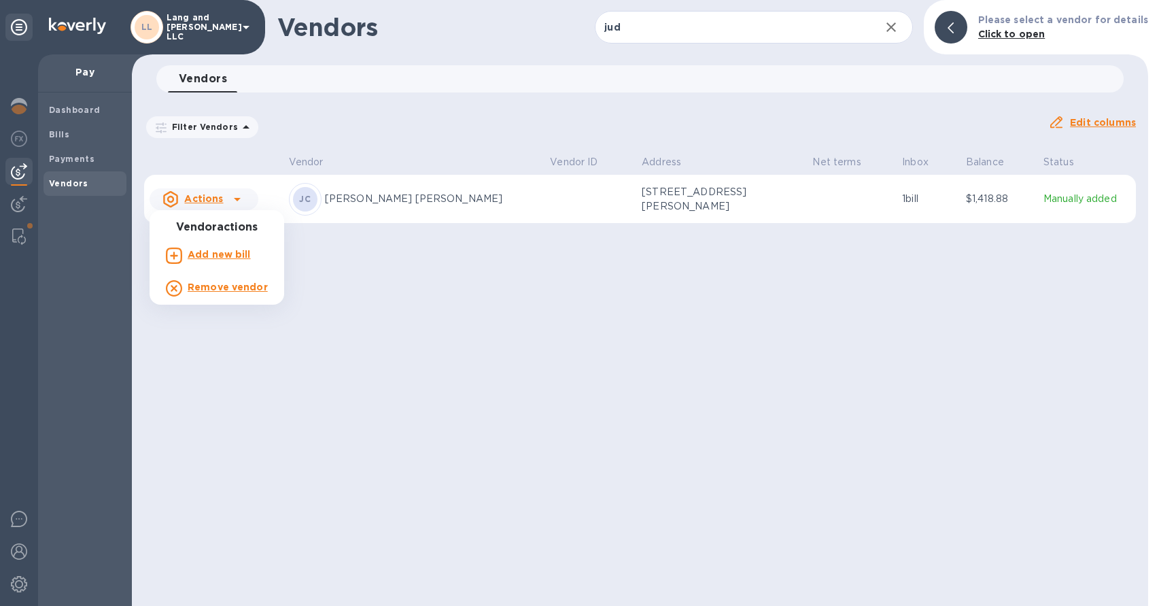
click at [1027, 195] on div at bounding box center [579, 303] width 1159 height 606
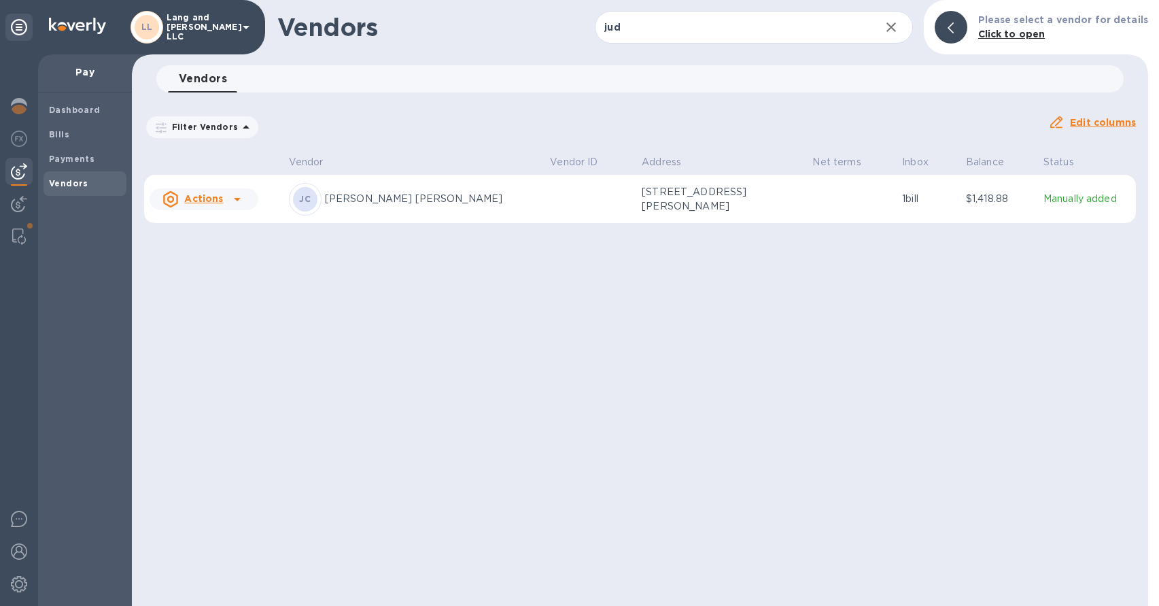
click at [920, 205] on p "1 bill" at bounding box center [928, 199] width 53 height 14
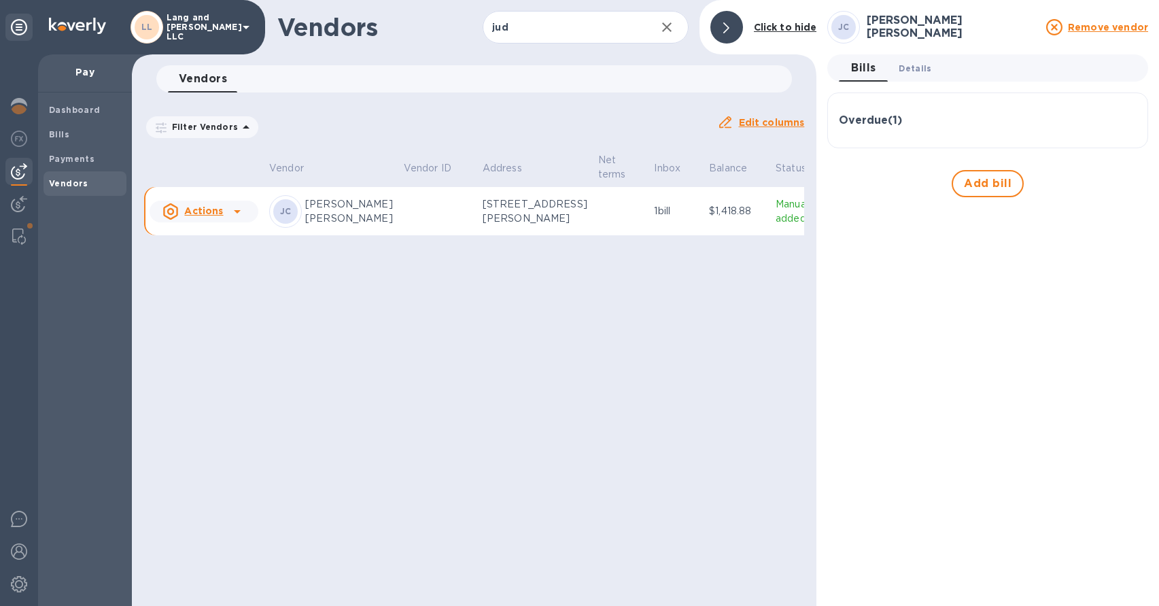
click at [912, 71] on span "Details 0" at bounding box center [915, 68] width 33 height 14
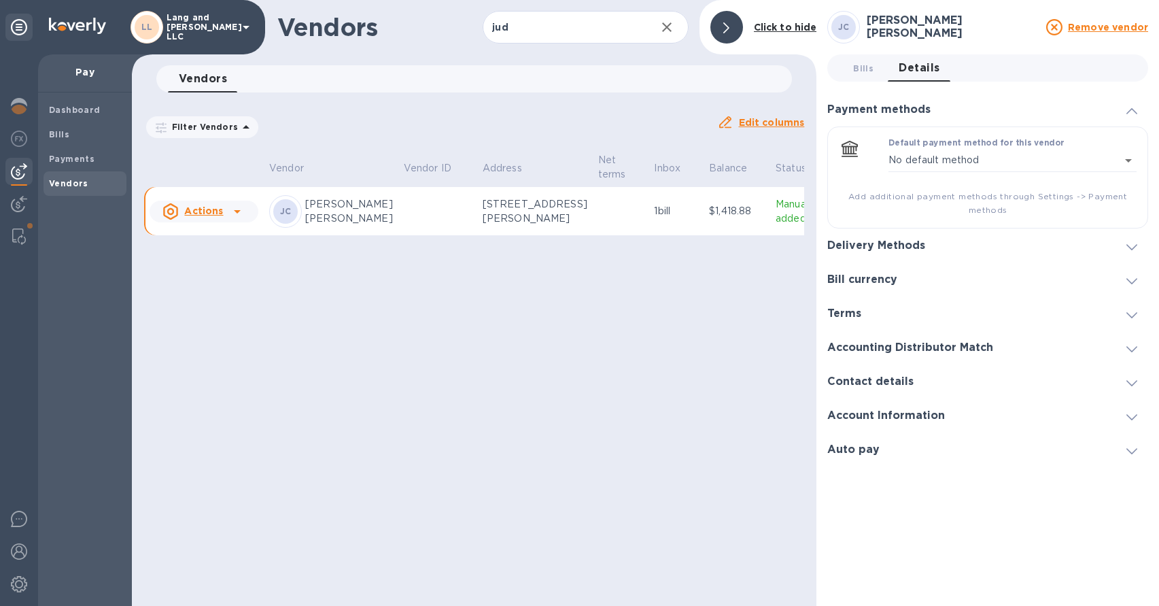
click at [884, 243] on h3 "Delivery Methods" at bounding box center [877, 245] width 98 height 13
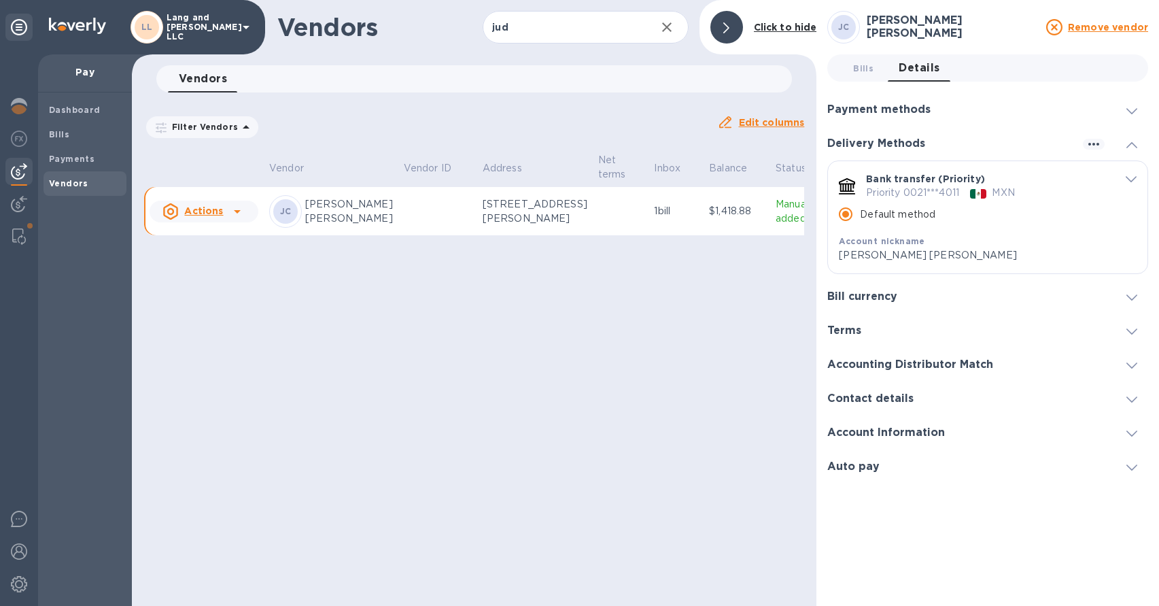
click at [882, 294] on h3 "Bill currency" at bounding box center [863, 296] width 70 height 13
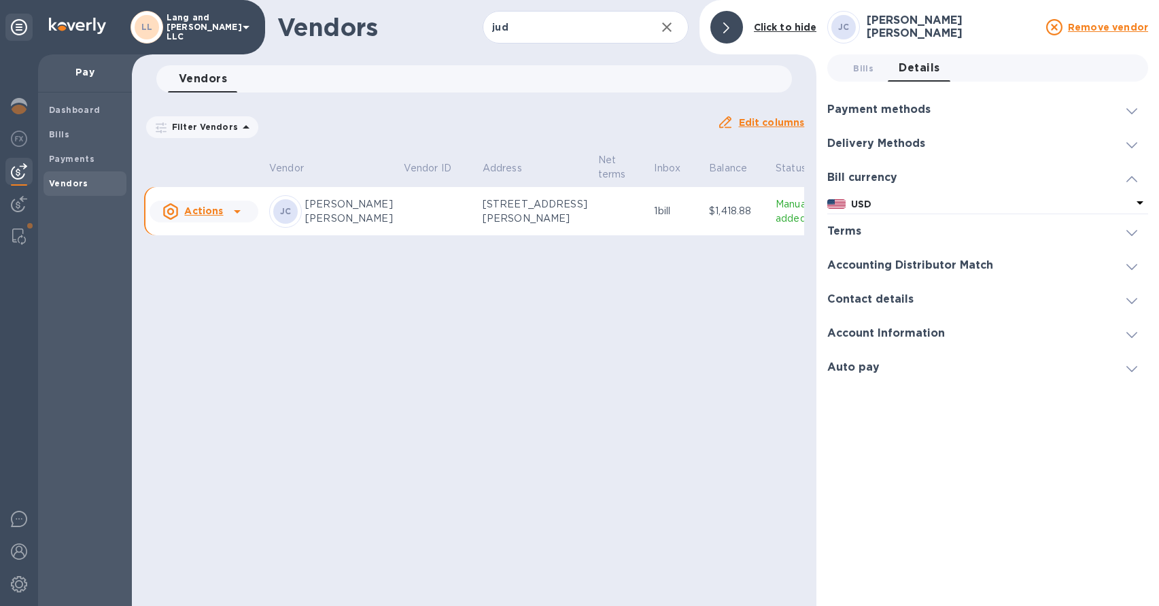
click at [878, 201] on p "USD" at bounding box center [991, 204] width 281 height 14
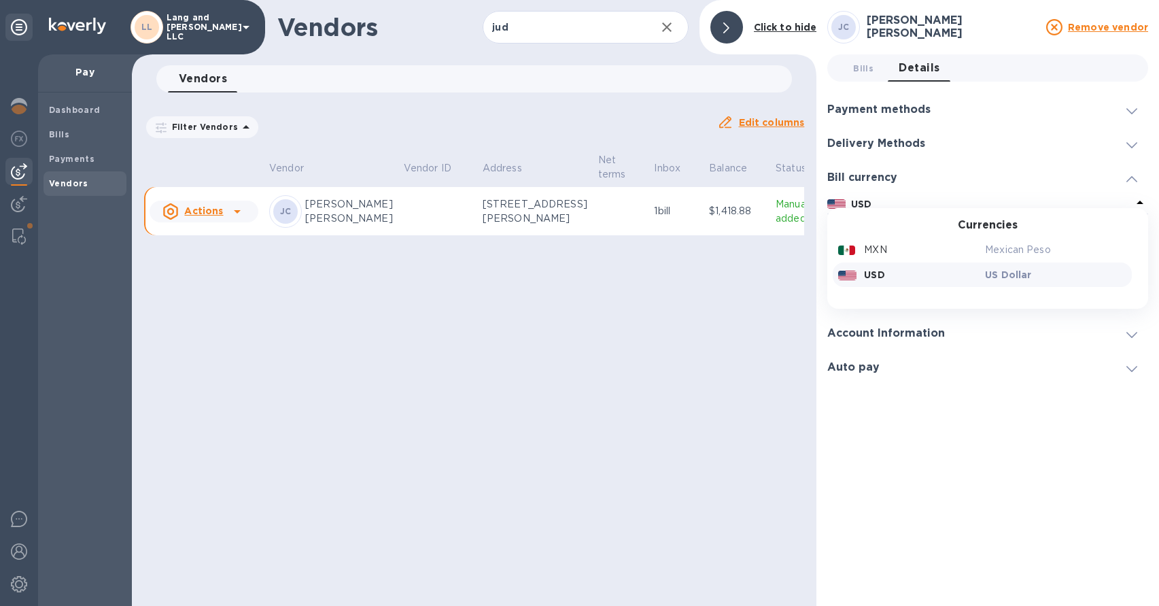
click at [878, 337] on h3 "Account Information" at bounding box center [887, 333] width 118 height 13
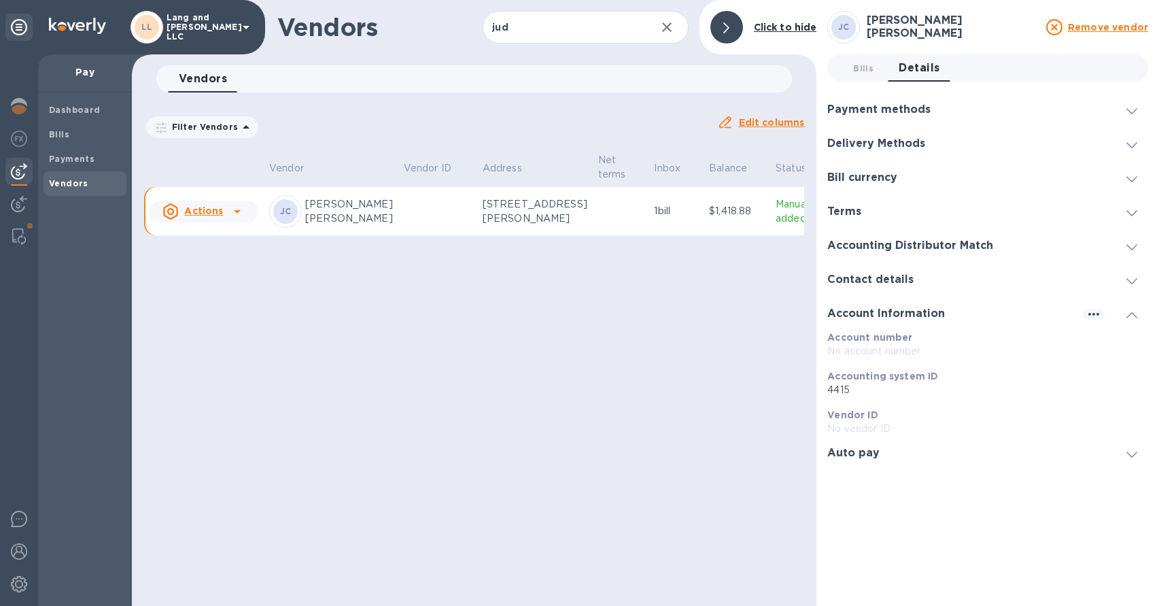
click at [860, 454] on h3 "Auto pay" at bounding box center [854, 453] width 52 height 13
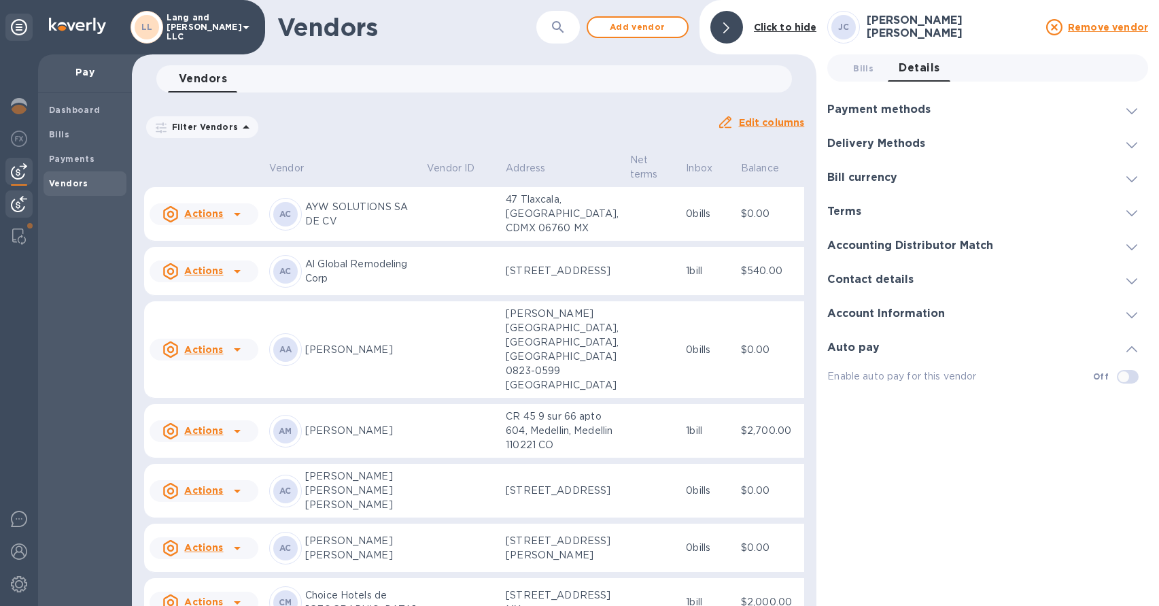
click at [16, 201] on img at bounding box center [19, 204] width 16 height 16
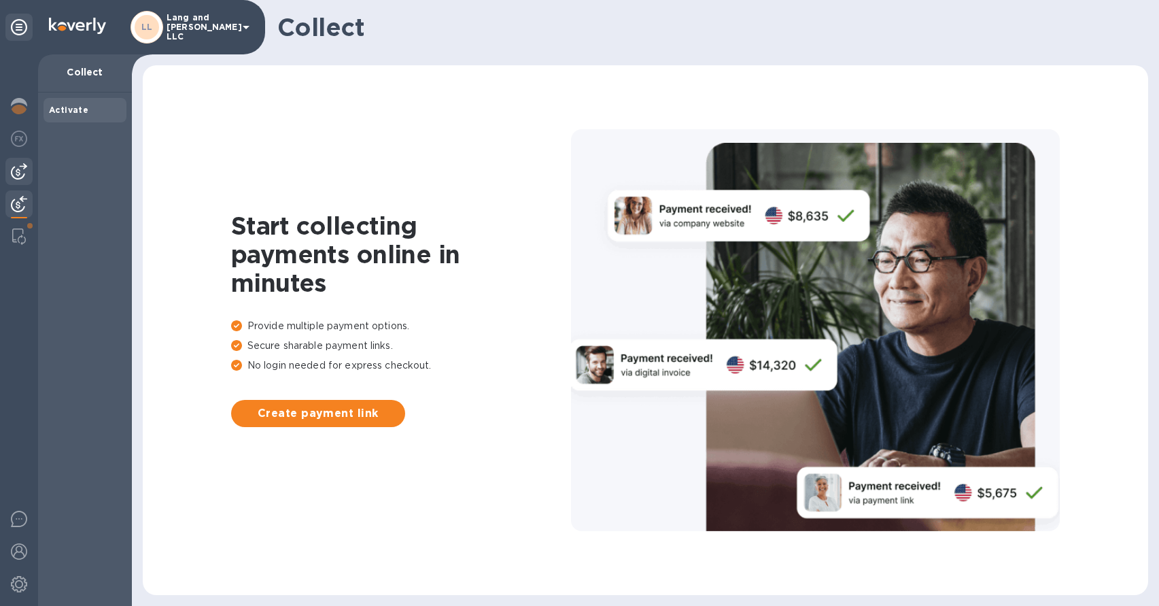
click at [19, 182] on div at bounding box center [18, 171] width 27 height 27
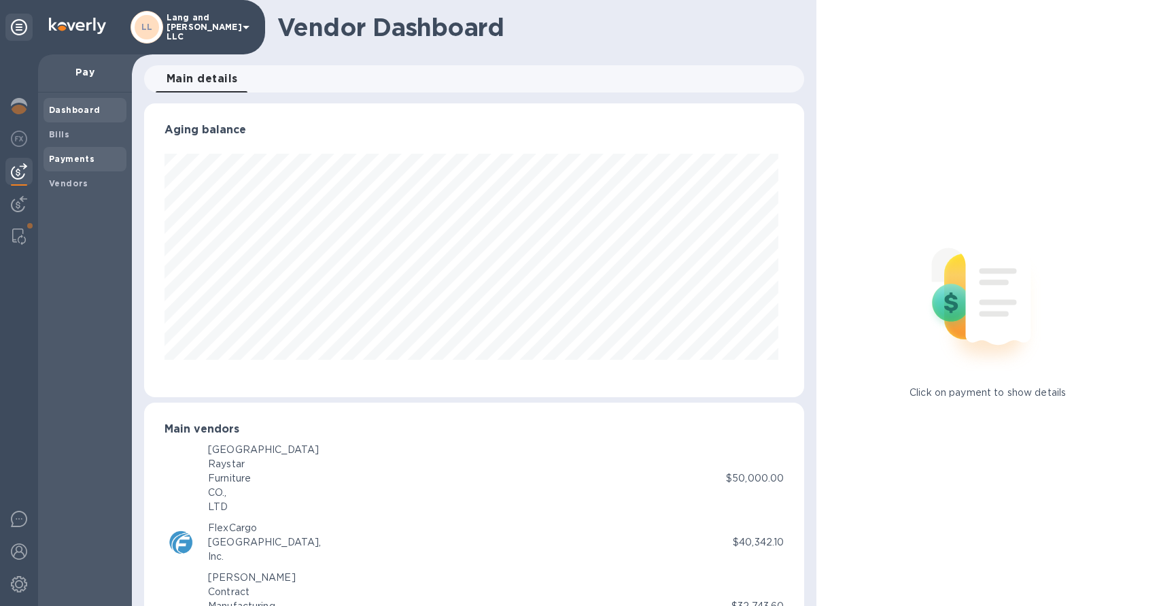
scroll to position [294, 656]
click at [76, 137] on span "Bills" at bounding box center [85, 135] width 72 height 14
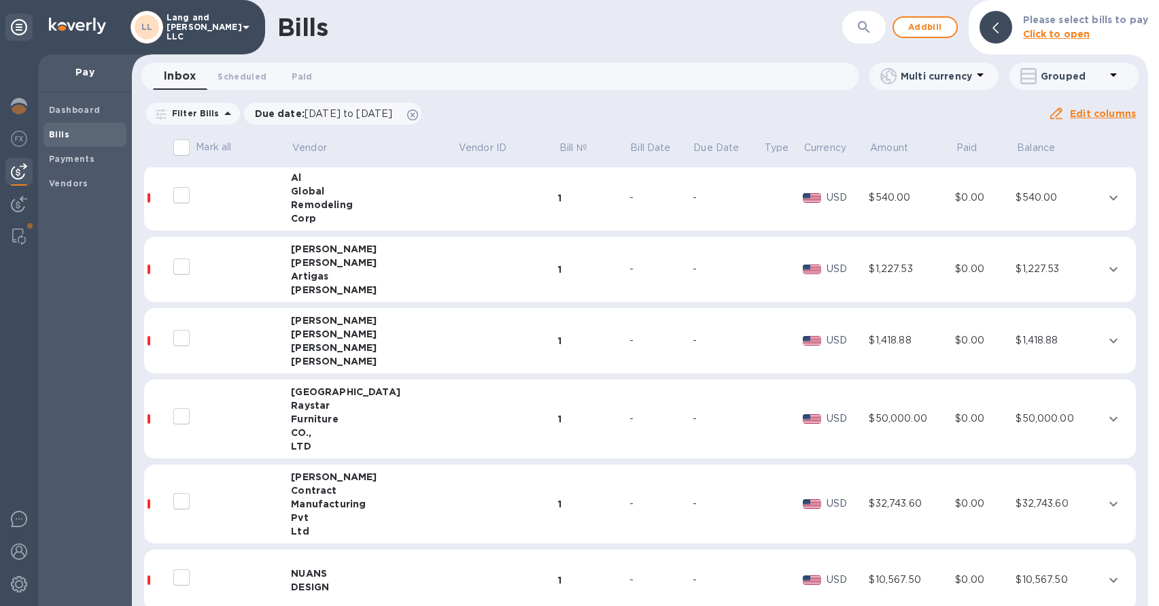
scroll to position [271, 0]
click at [369, 276] on div "Artigas" at bounding box center [374, 274] width 167 height 14
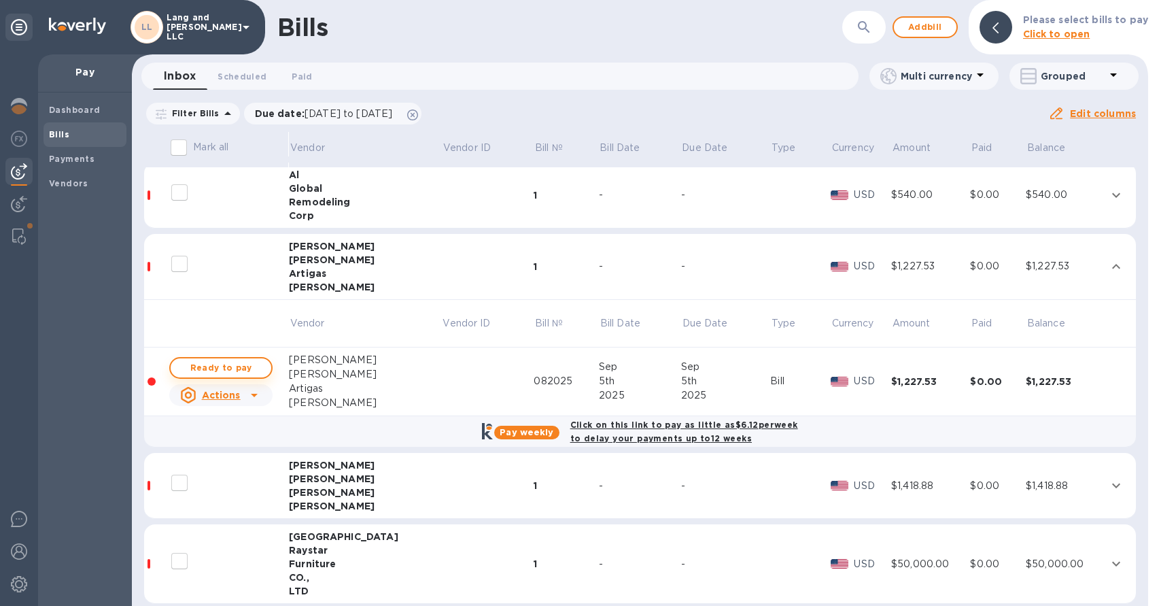
click at [222, 371] on span "Ready to pay" at bounding box center [221, 368] width 79 height 16
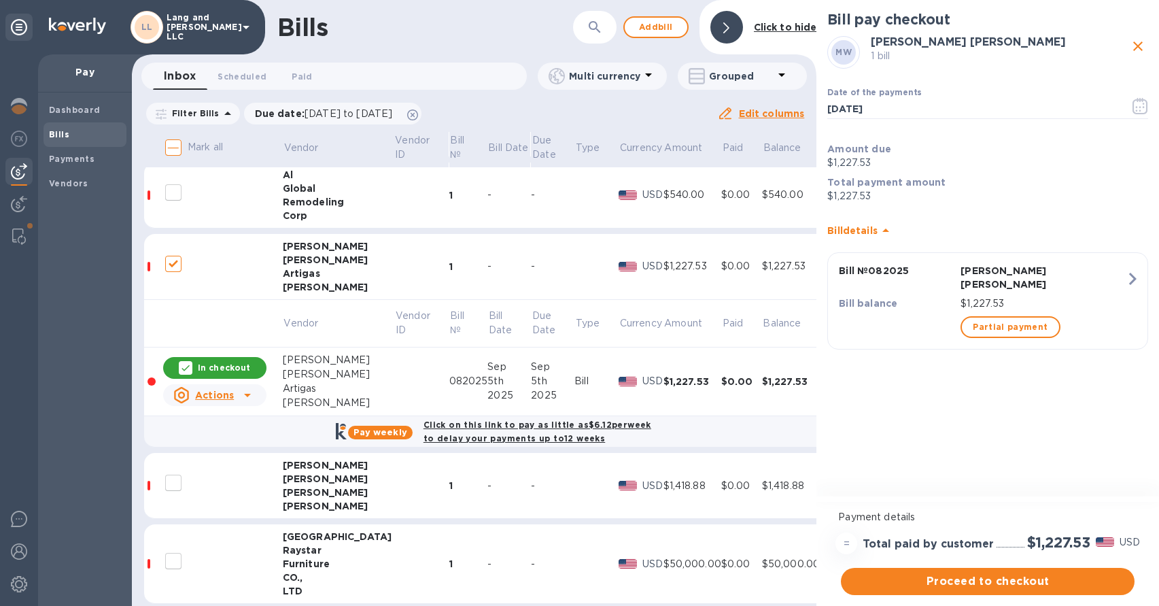
click at [189, 366] on icon at bounding box center [186, 368] width 8 height 6
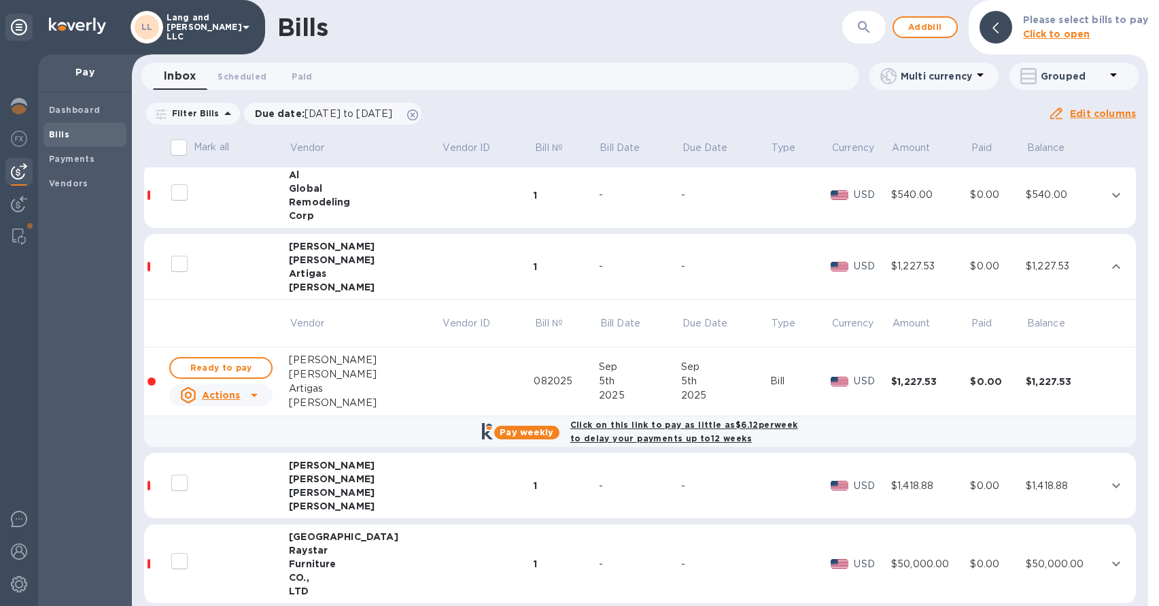
checkbox input "false"
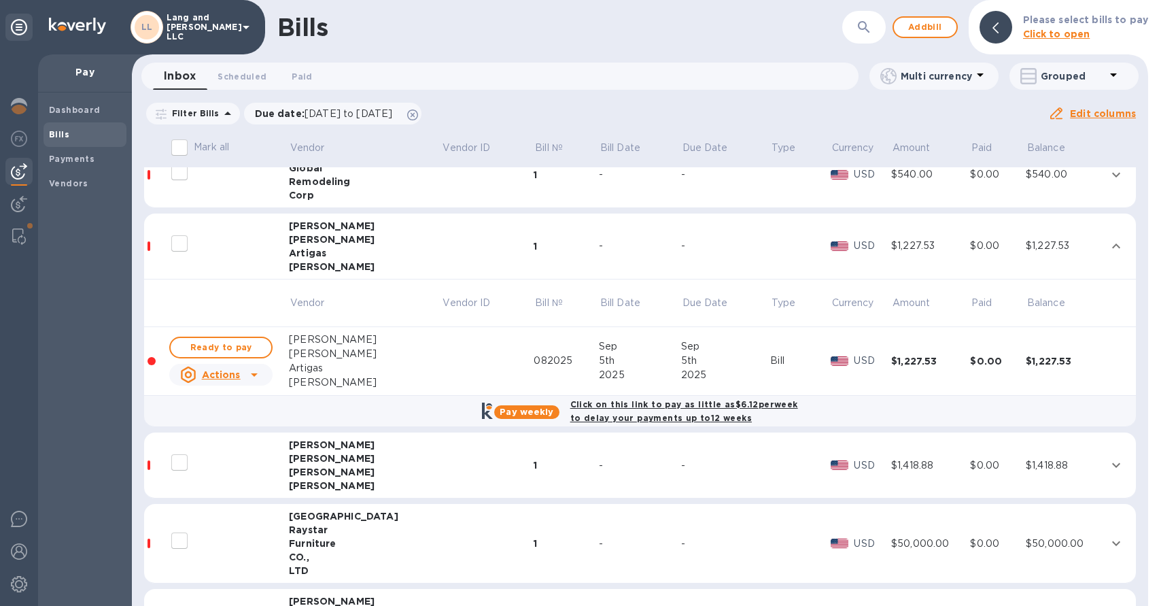
scroll to position [305, 0]
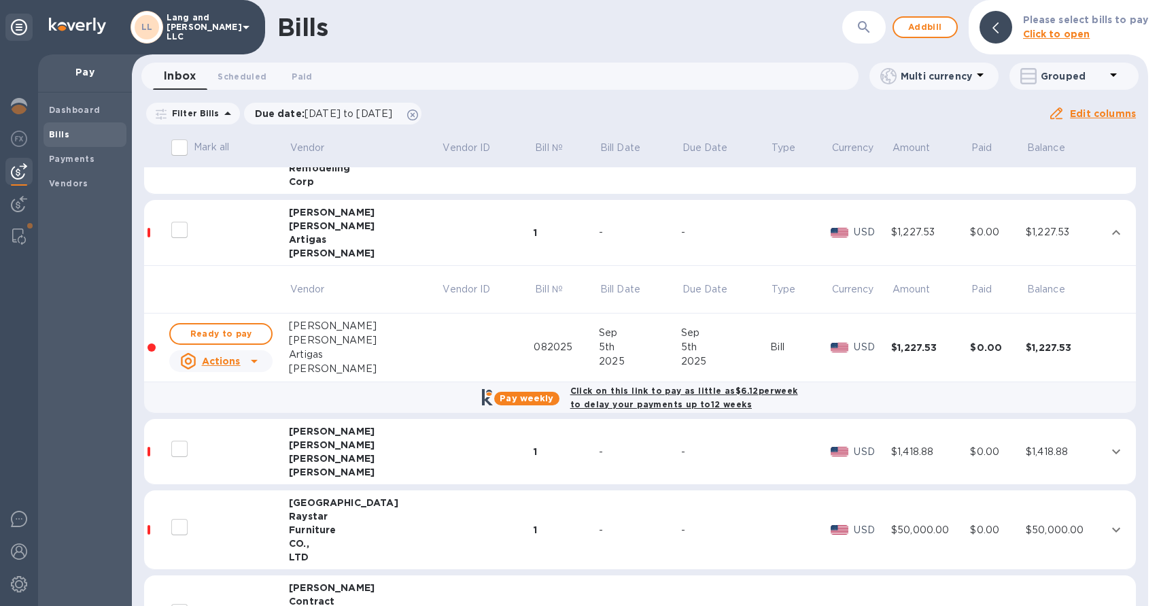
click at [292, 465] on div "[PERSON_NAME]" at bounding box center [365, 472] width 153 height 14
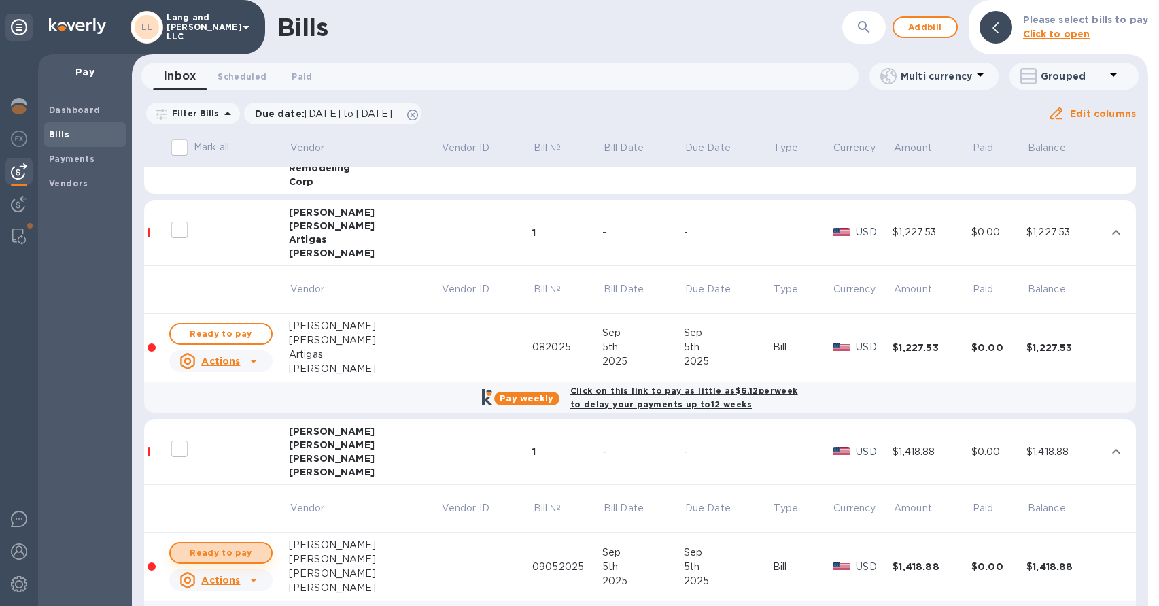
click at [218, 555] on span "Ready to pay" at bounding box center [221, 553] width 79 height 16
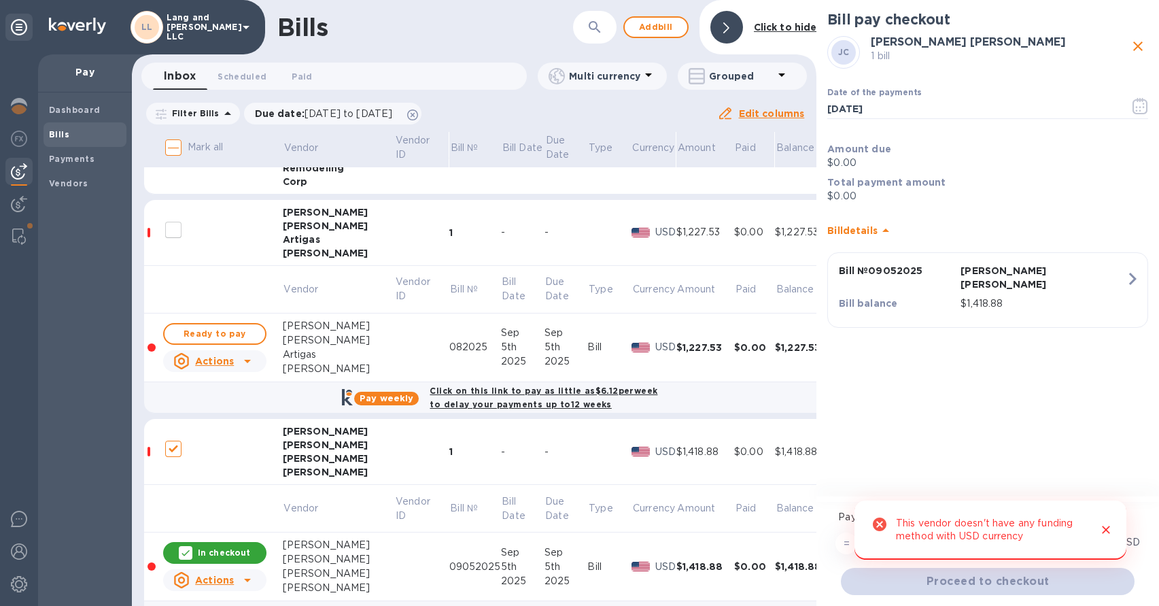
click at [1108, 528] on icon "Close" at bounding box center [1106, 530] width 8 height 8
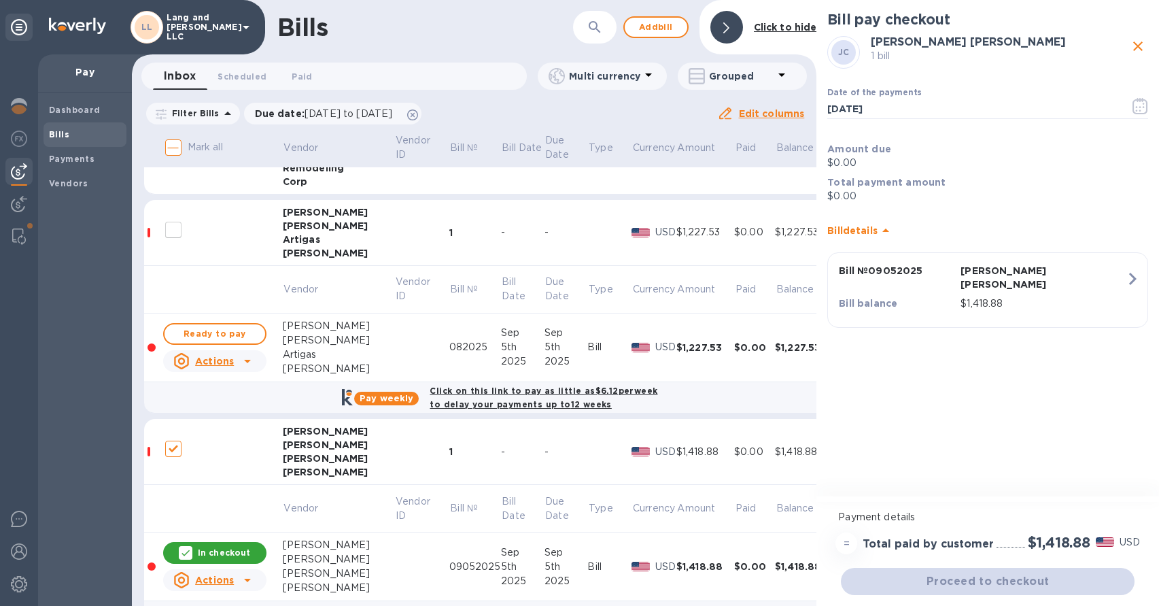
click at [210, 553] on p "In checkout" at bounding box center [224, 553] width 52 height 12
checkbox input "false"
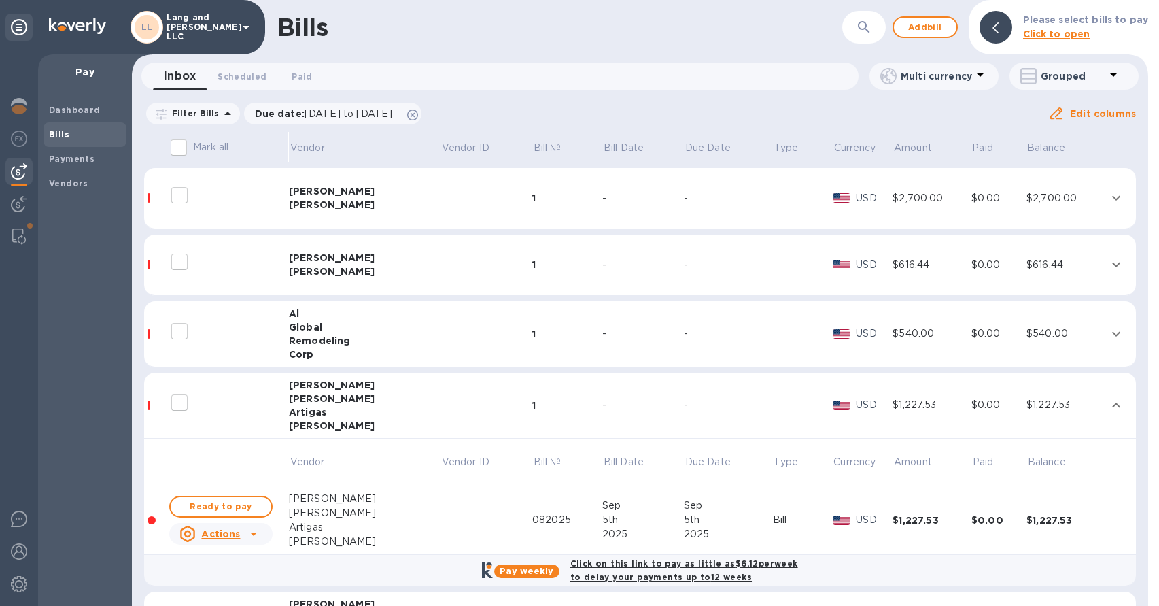
scroll to position [148, 0]
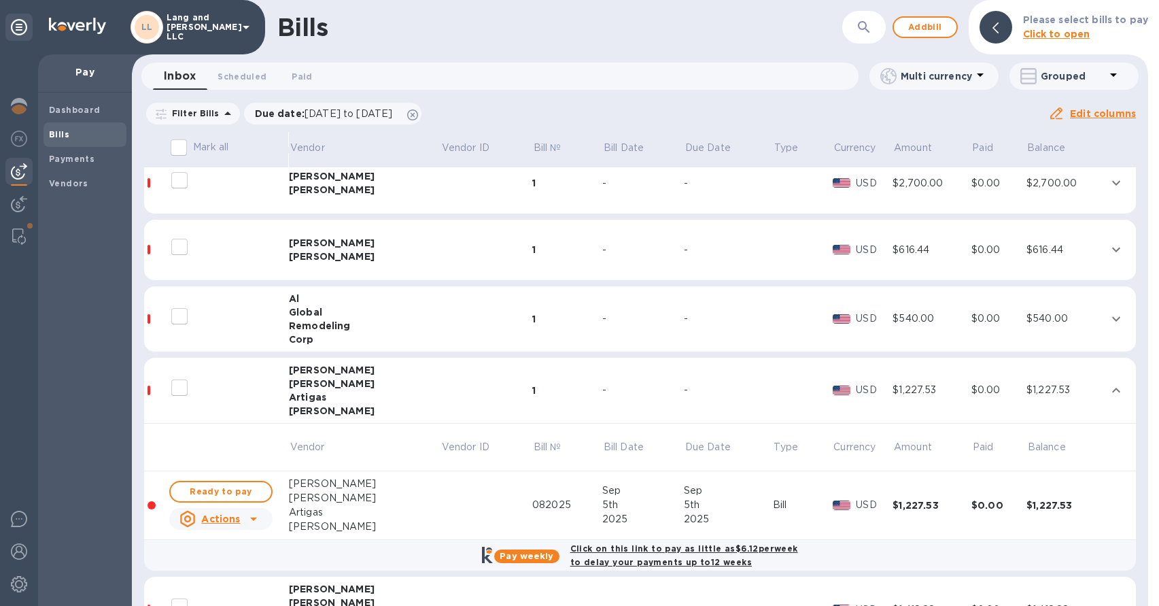
click at [375, 252] on div "[PERSON_NAME]" at bounding box center [365, 257] width 152 height 14
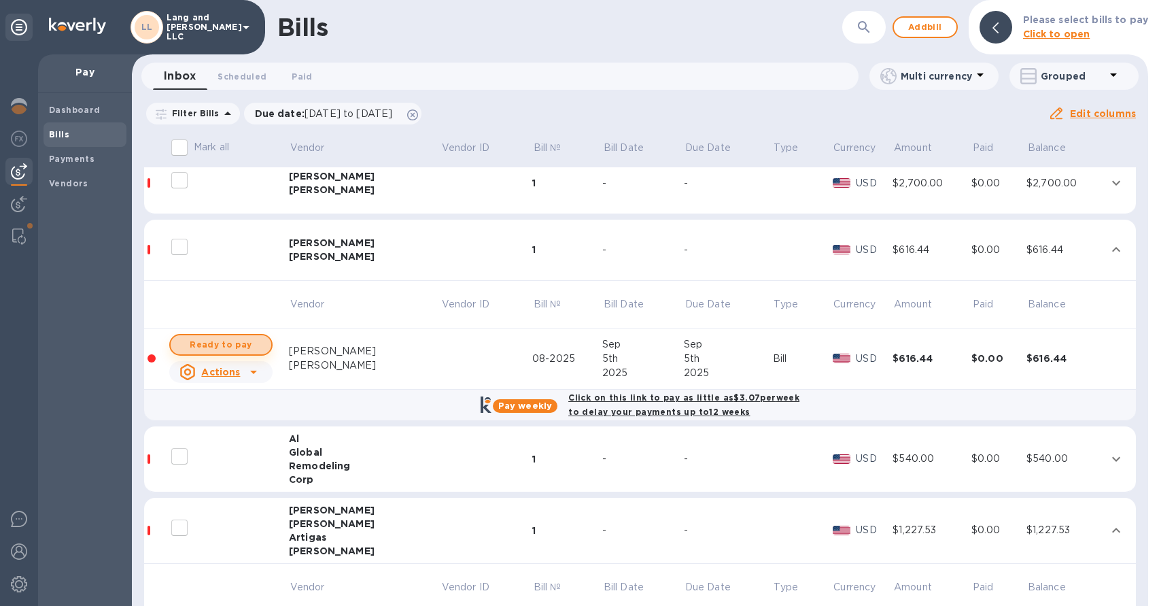
click at [247, 345] on span "Ready to pay" at bounding box center [221, 345] width 79 height 16
checkbox input "true"
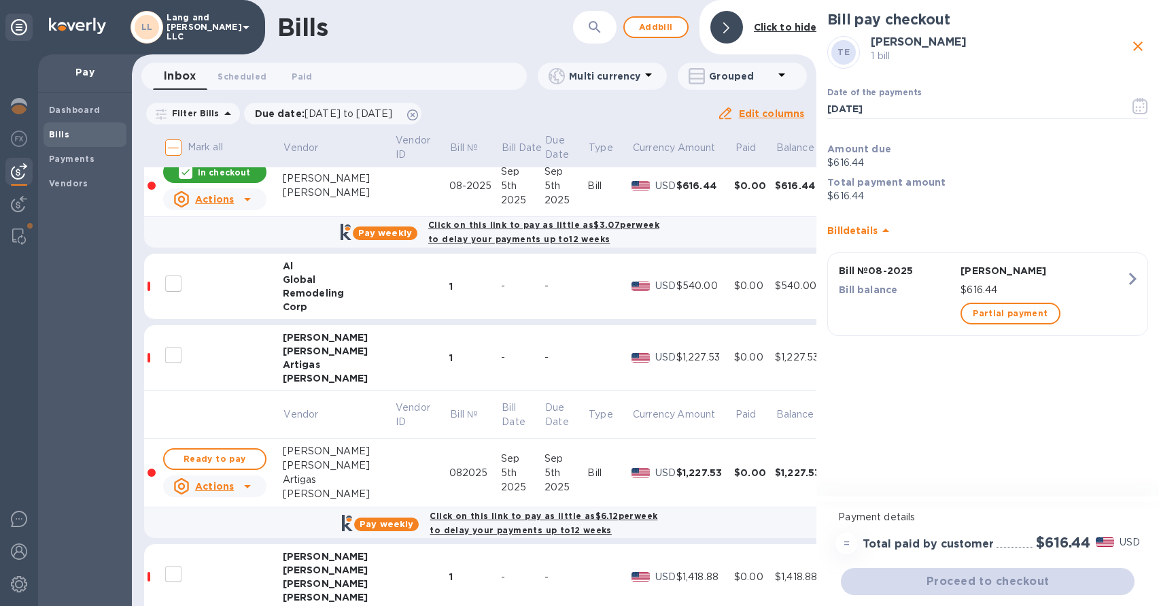
scroll to position [323, 0]
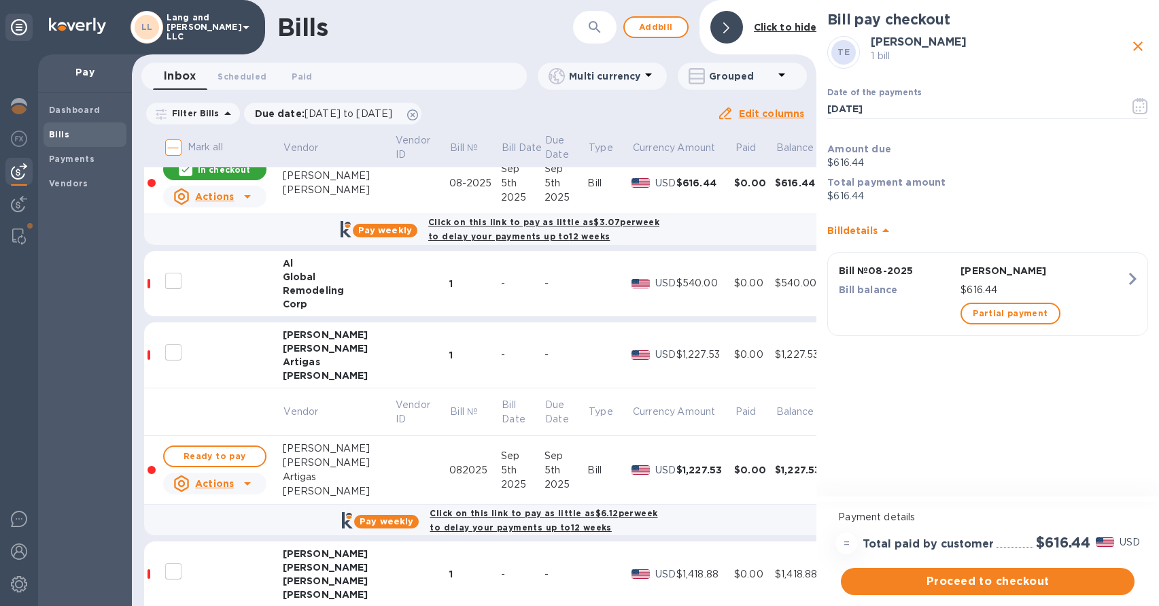
click at [394, 292] on td at bounding box center [421, 284] width 54 height 66
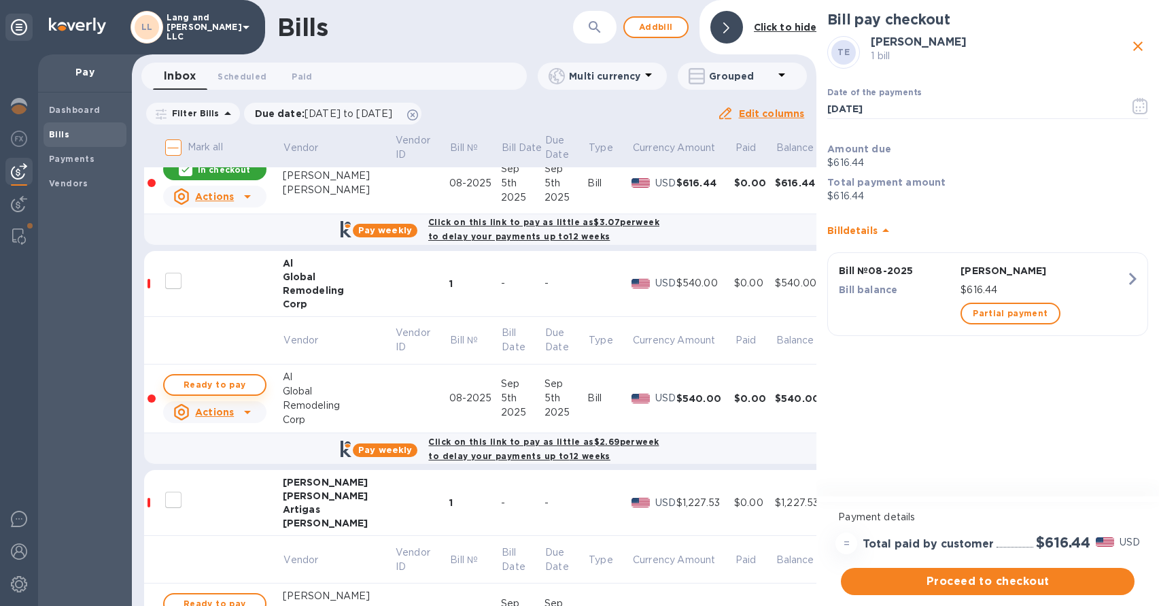
click at [251, 381] on span "Ready to pay" at bounding box center [214, 385] width 79 height 16
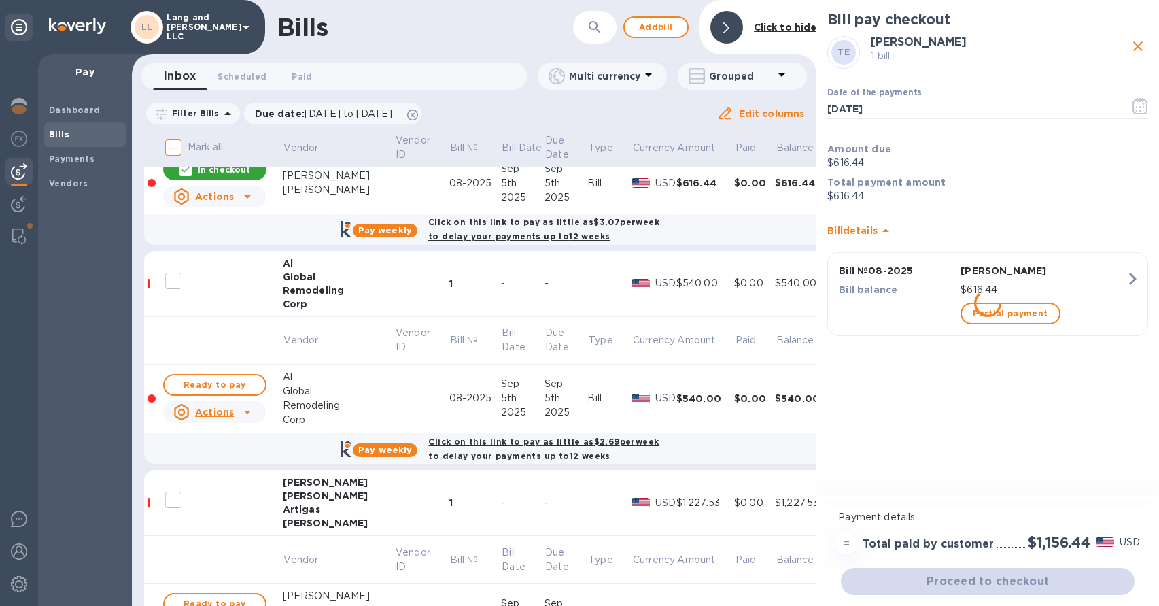
checkbox input "true"
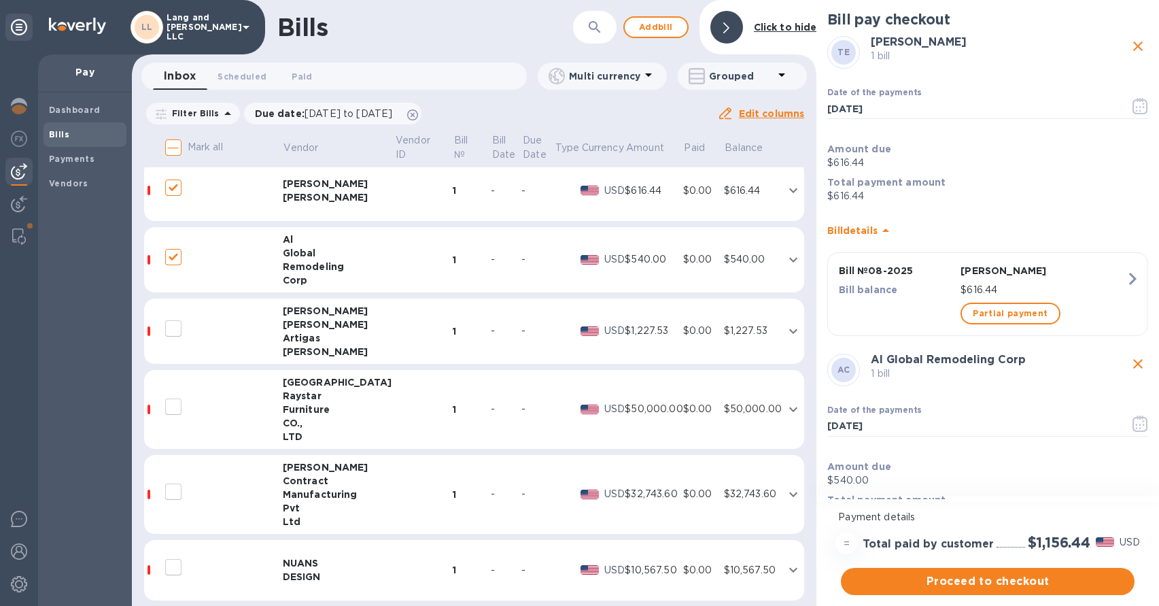
scroll to position [213, 0]
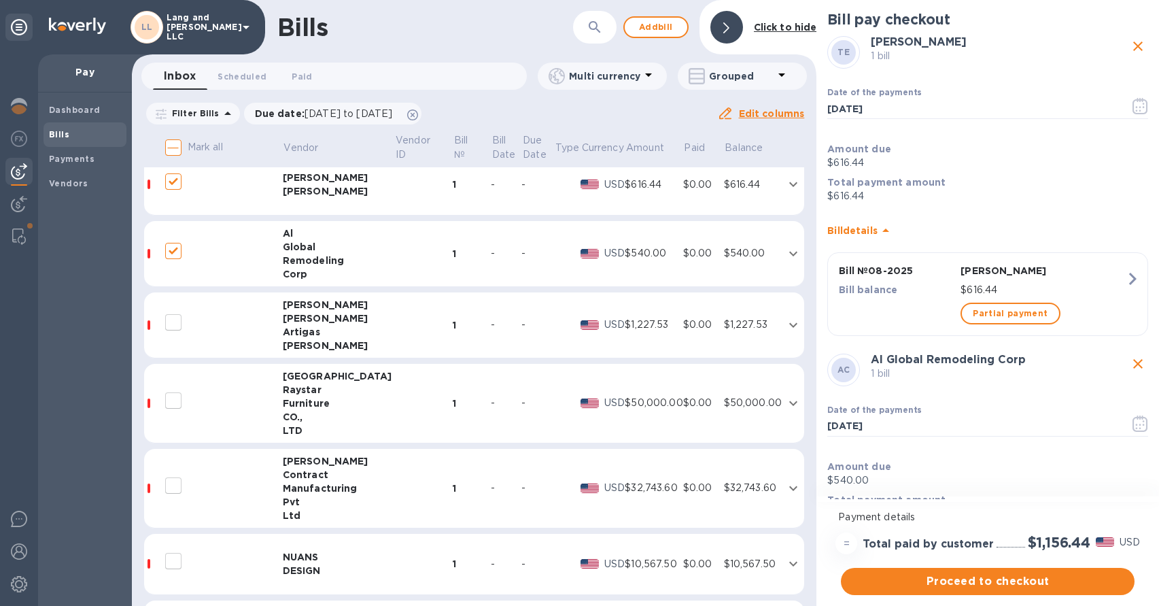
click at [394, 326] on td at bounding box center [423, 325] width 58 height 66
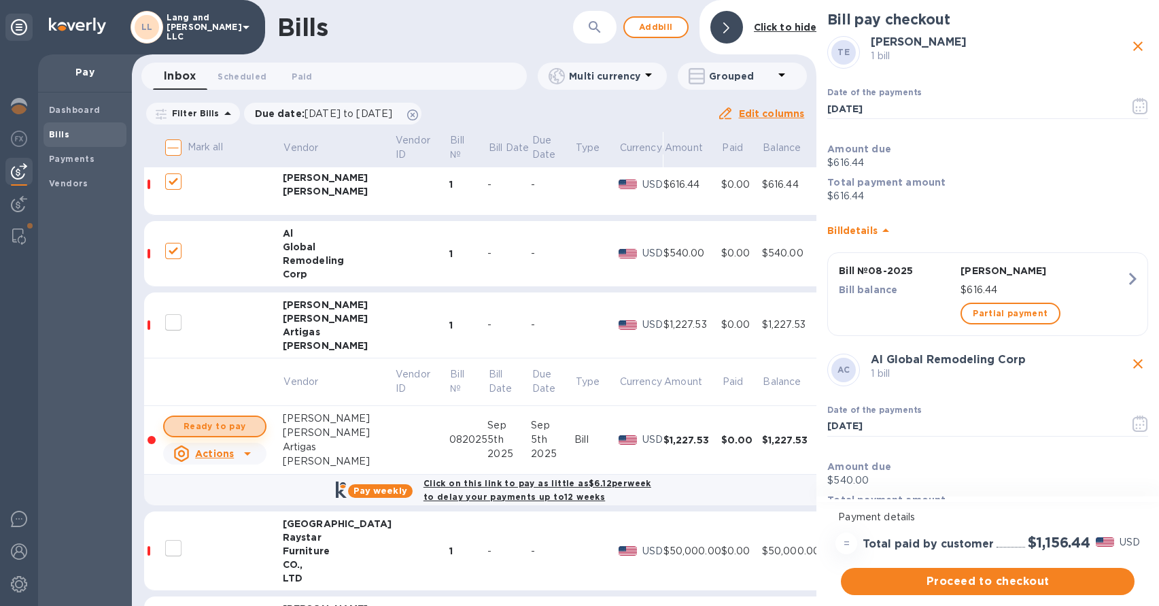
click at [243, 426] on span "Ready to pay" at bounding box center [214, 426] width 79 height 16
checkbox input "true"
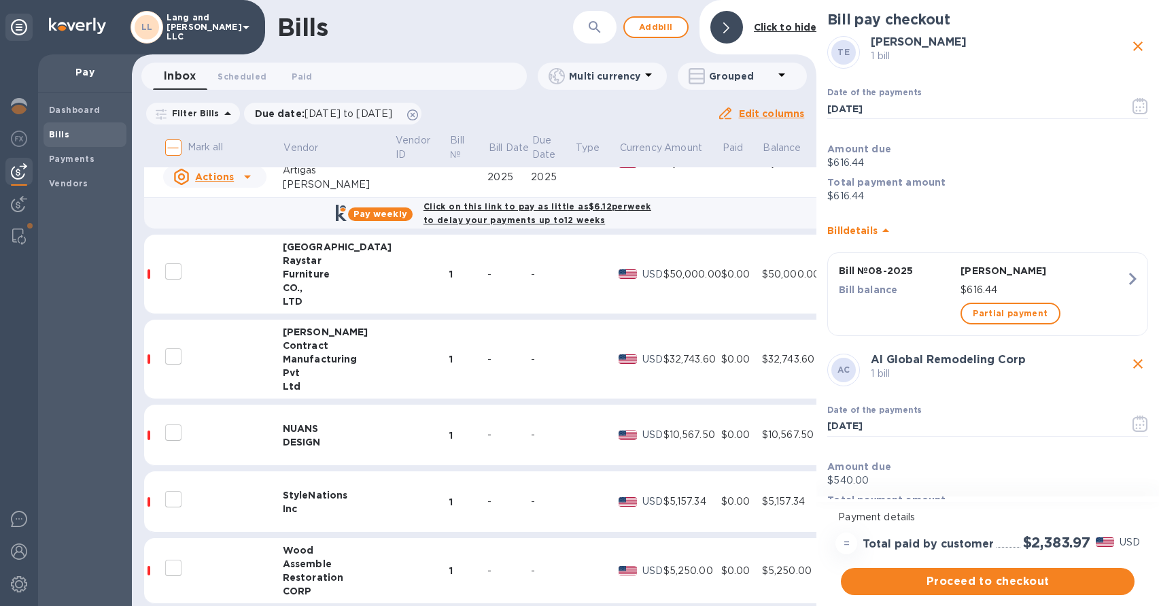
scroll to position [499, 0]
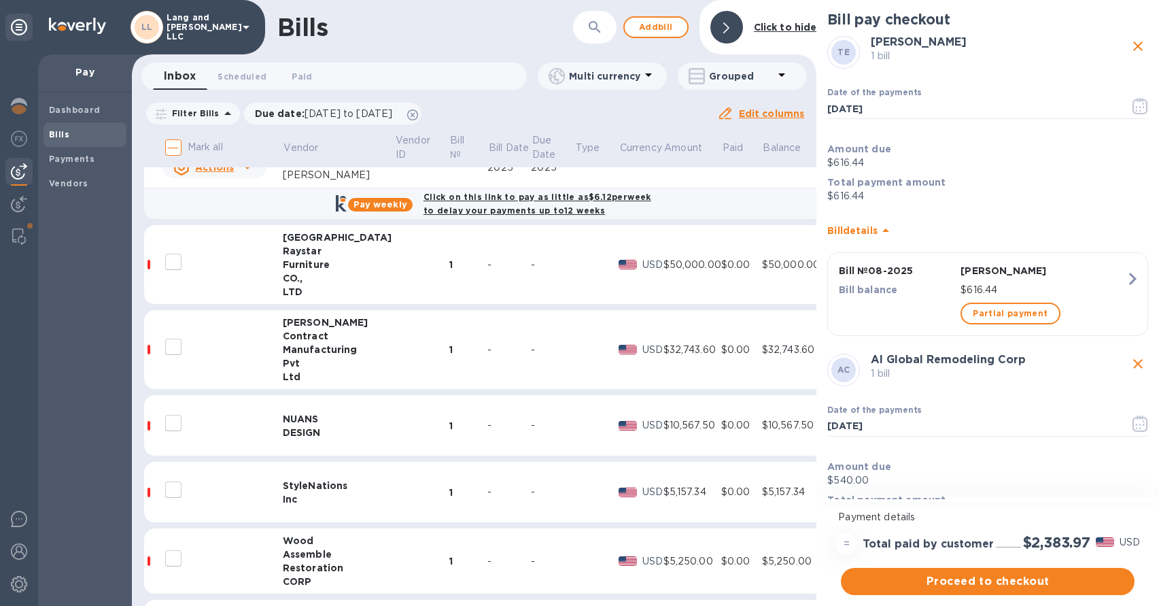
click at [394, 350] on td at bounding box center [421, 350] width 54 height 80
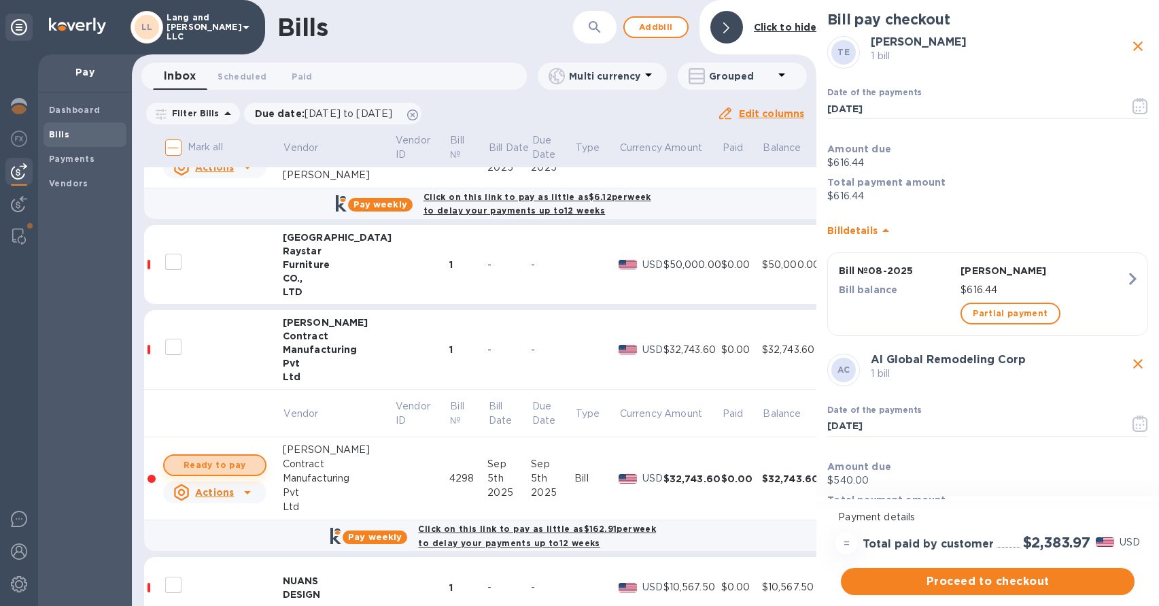
click at [252, 471] on span "Ready to pay" at bounding box center [214, 465] width 79 height 16
checkbox input "true"
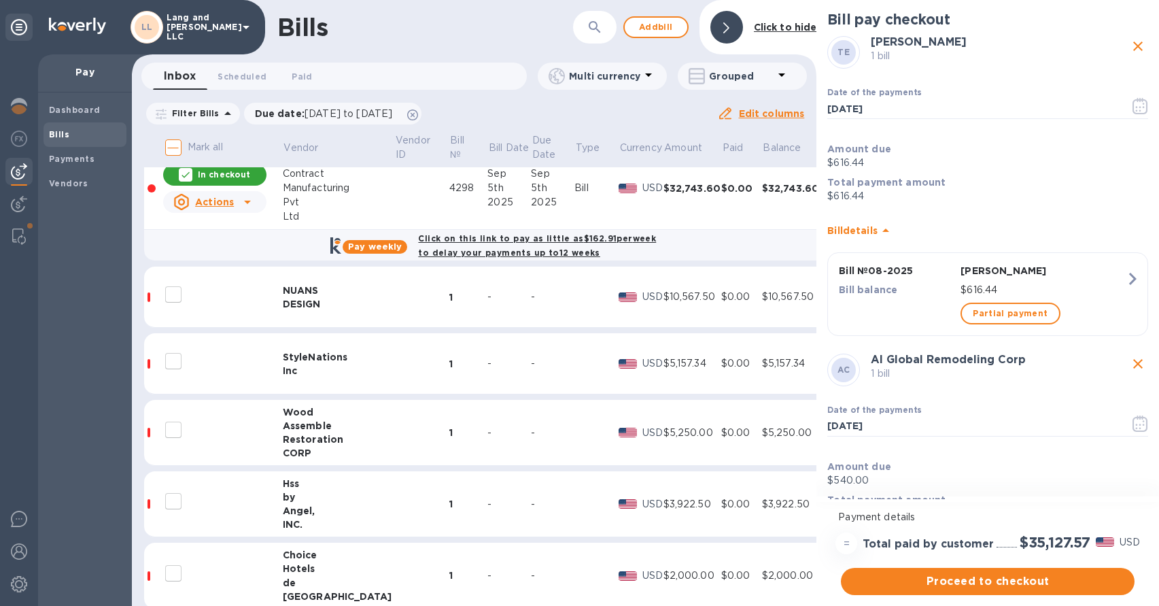
scroll to position [811, 0]
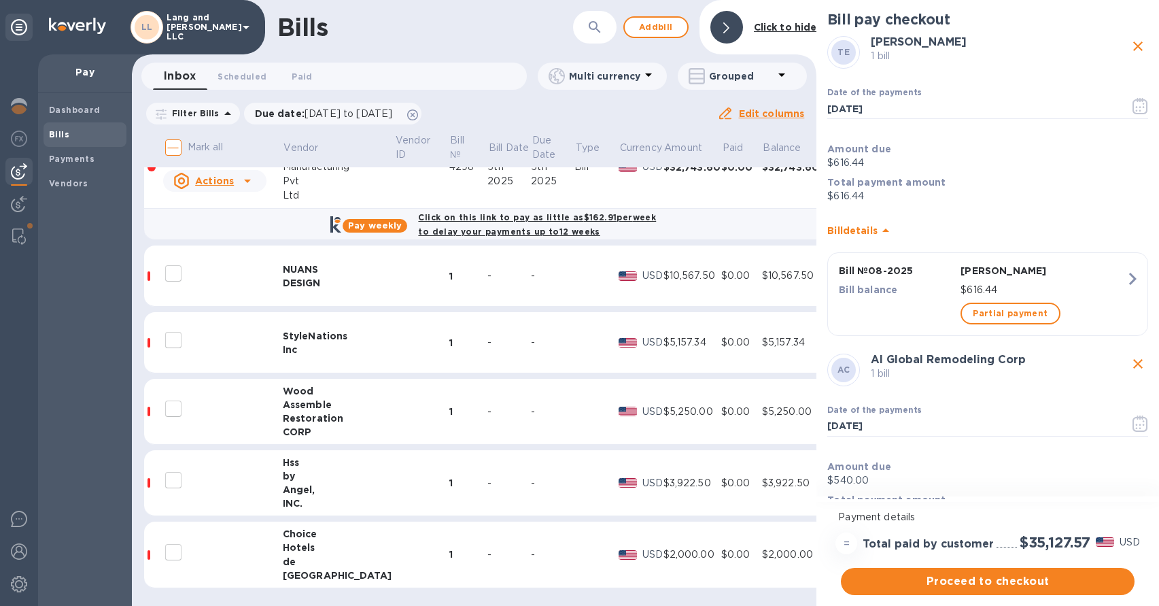
click at [531, 413] on div "-" at bounding box center [553, 412] width 44 height 14
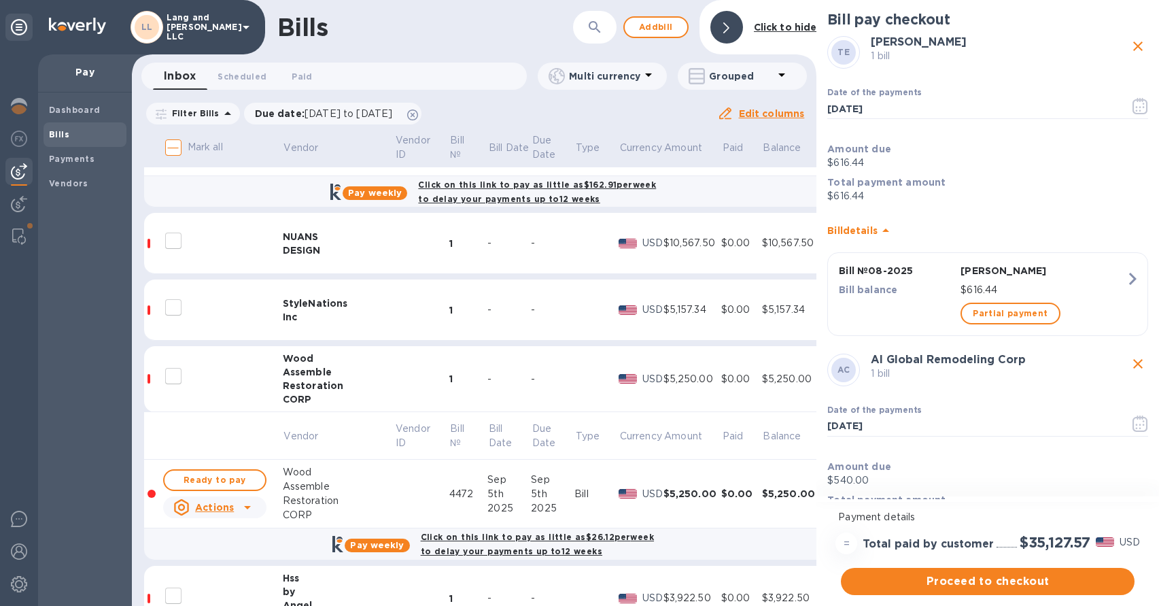
scroll to position [884, 0]
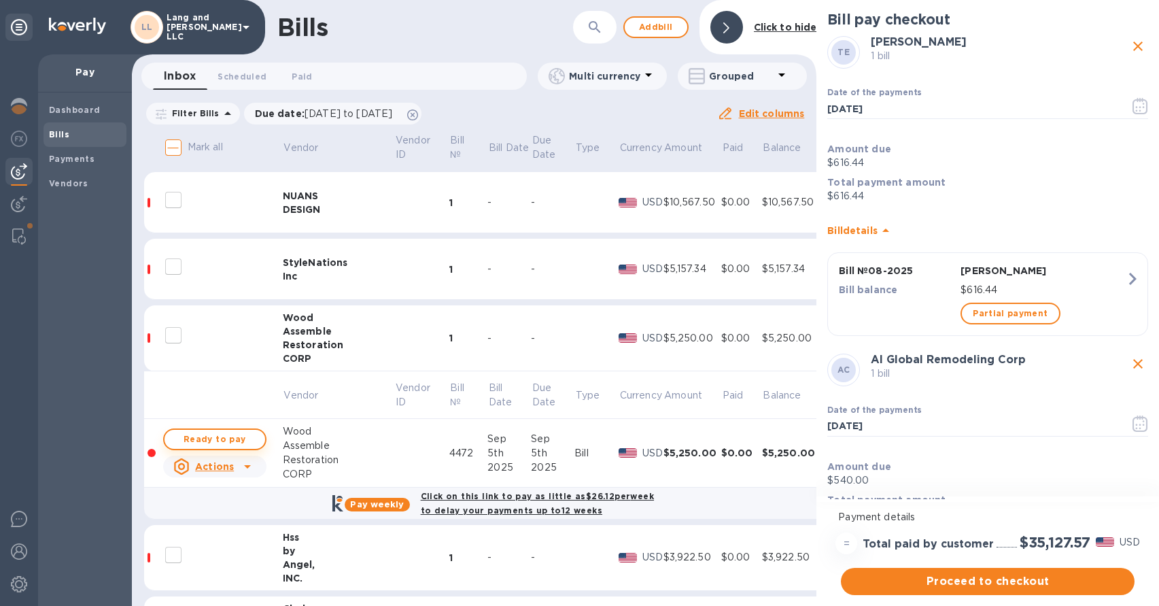
click at [197, 439] on span "Ready to pay" at bounding box center [214, 439] width 79 height 16
checkbox input "true"
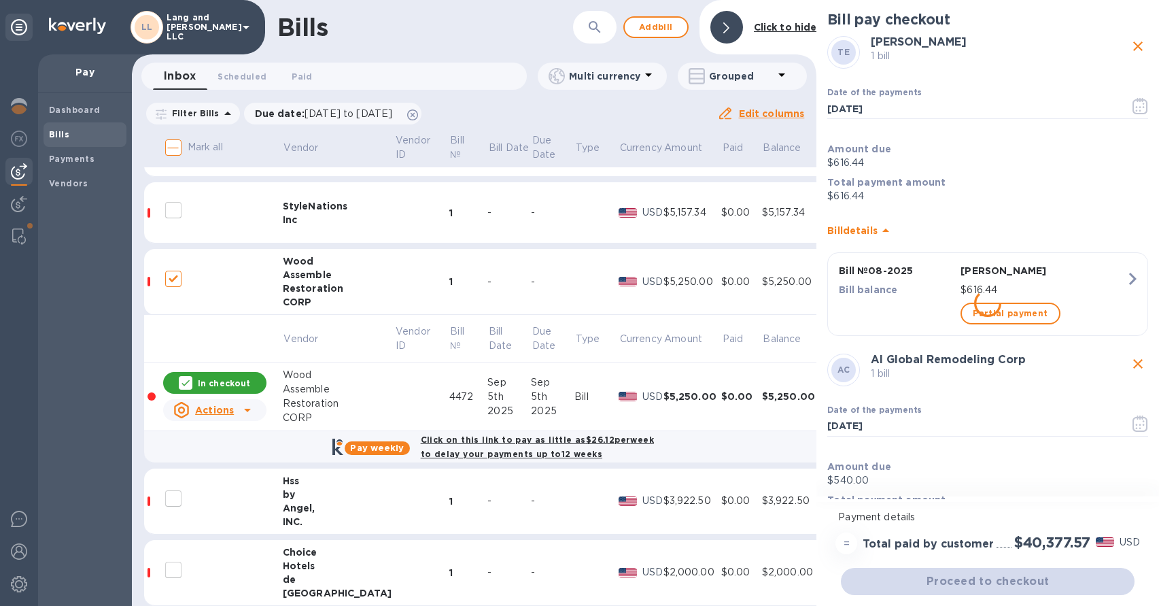
scroll to position [958, 0]
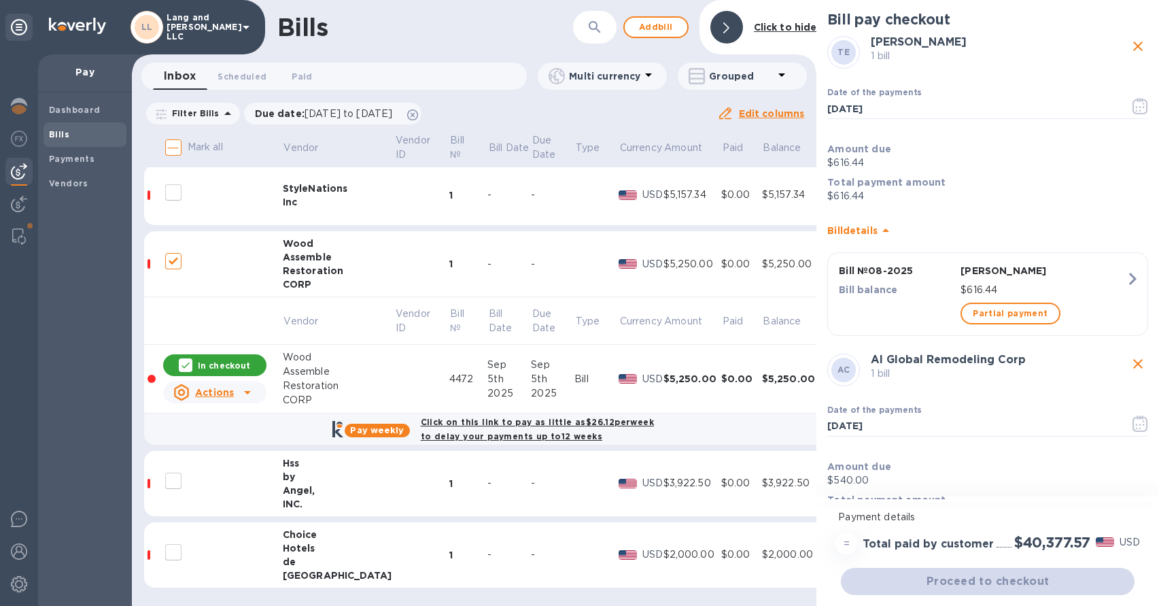
click at [488, 481] on div "-" at bounding box center [510, 483] width 44 height 14
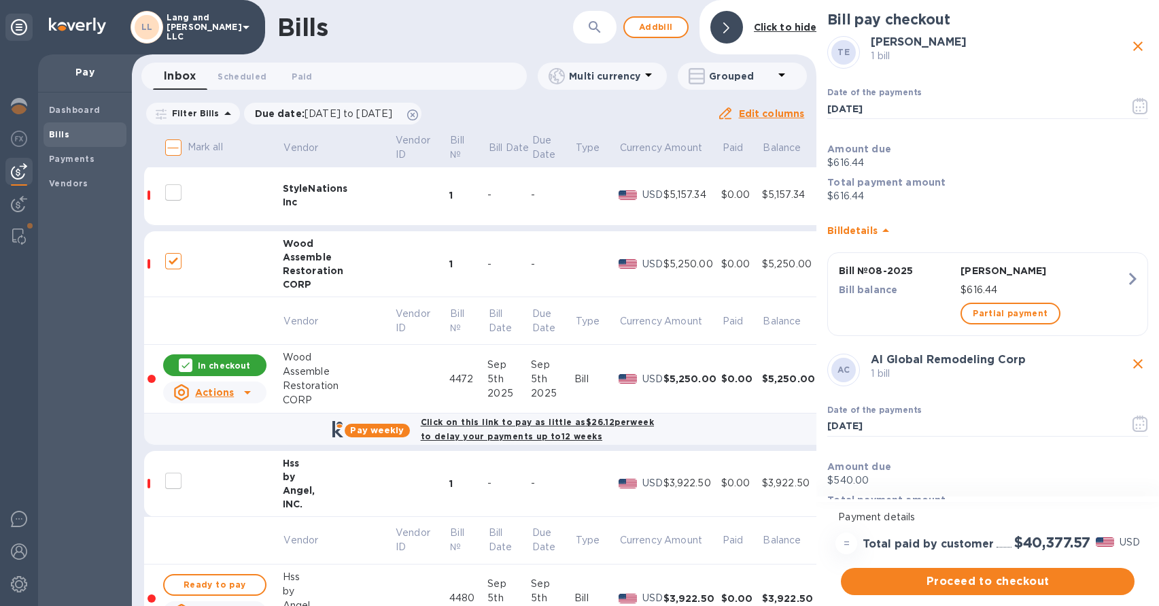
scroll to position [1106, 0]
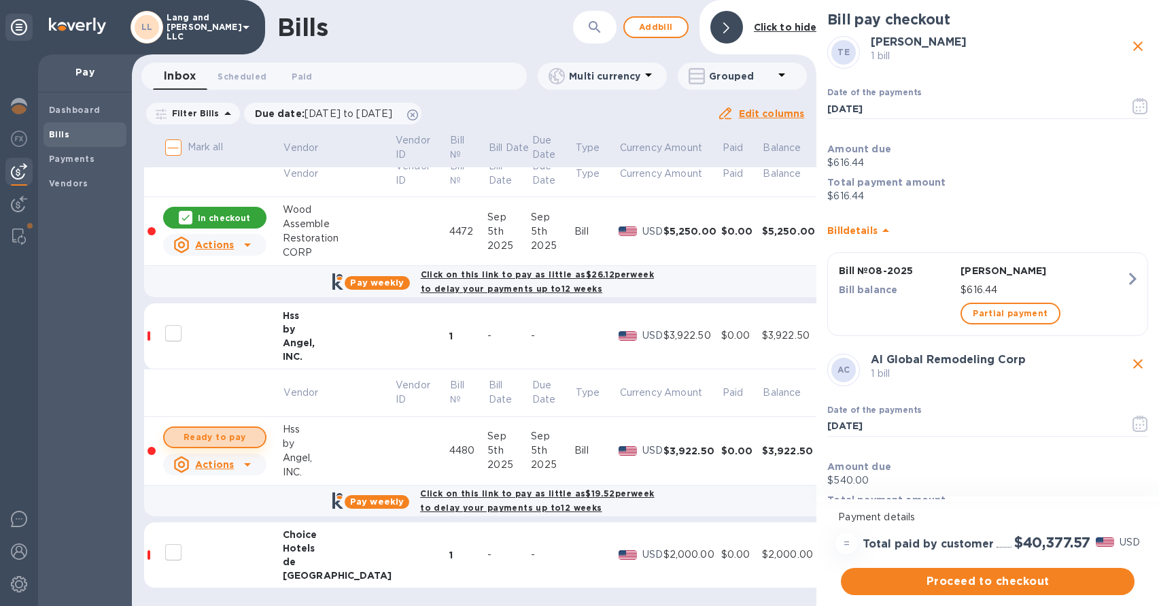
click at [204, 443] on span "Ready to pay" at bounding box center [214, 437] width 79 height 16
checkbox input "true"
click at [531, 549] on div "-" at bounding box center [553, 554] width 44 height 14
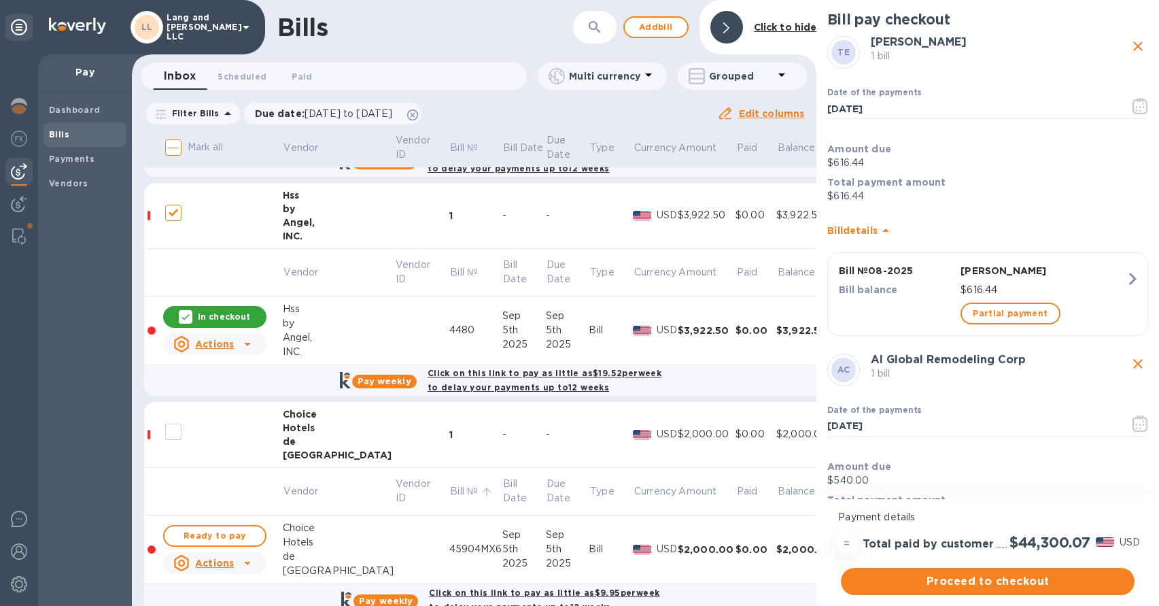
scroll to position [1235, 0]
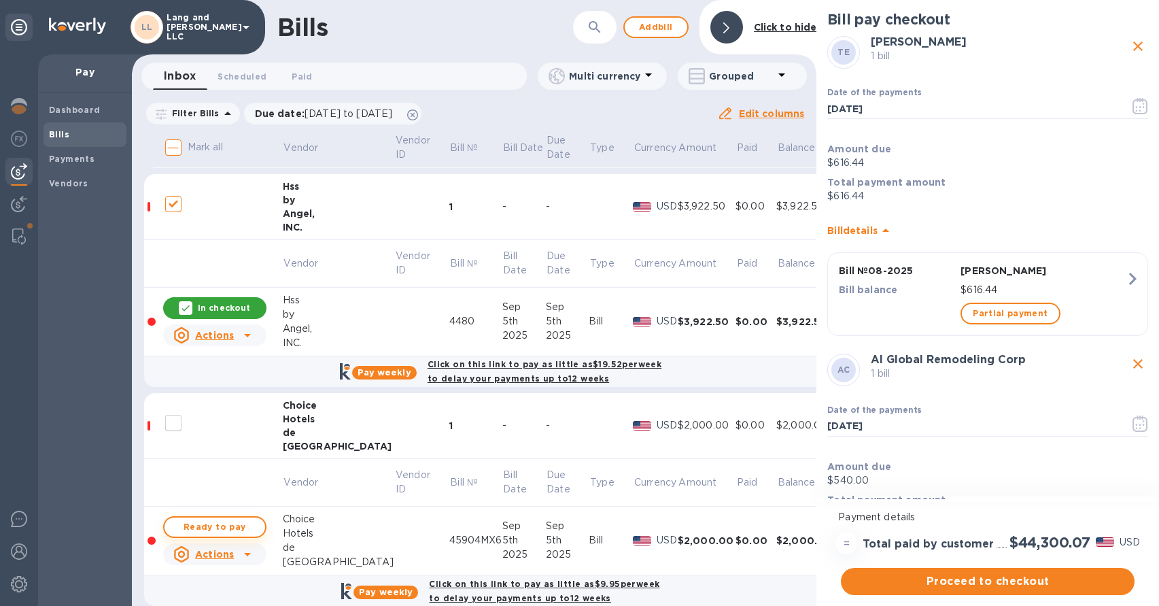
click at [256, 524] on button "Ready to pay" at bounding box center [214, 527] width 103 height 22
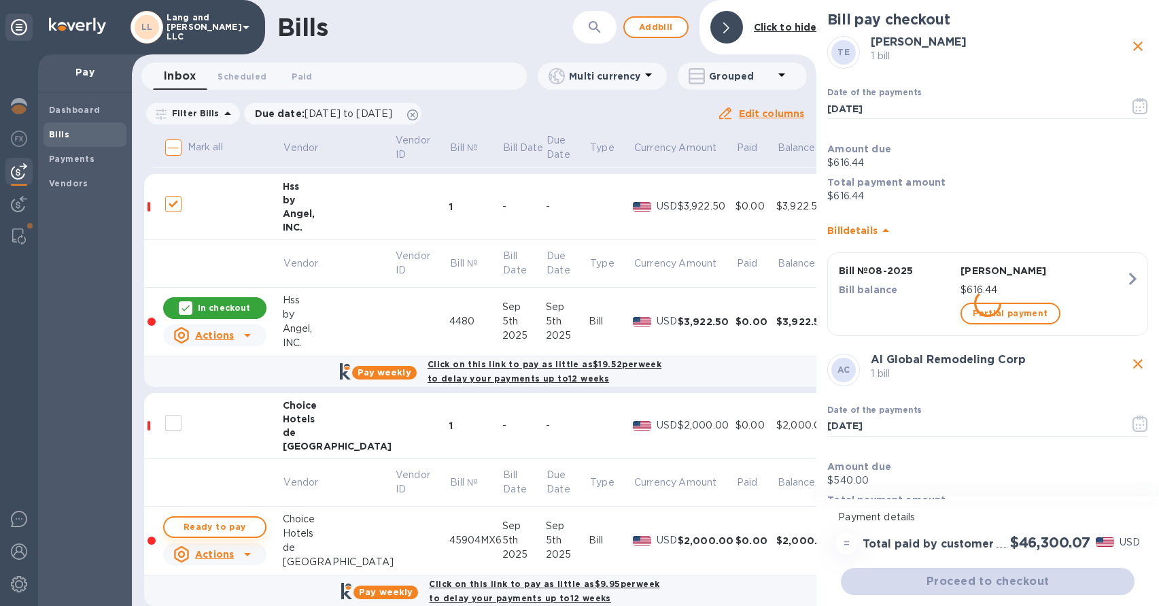
checkbox input "true"
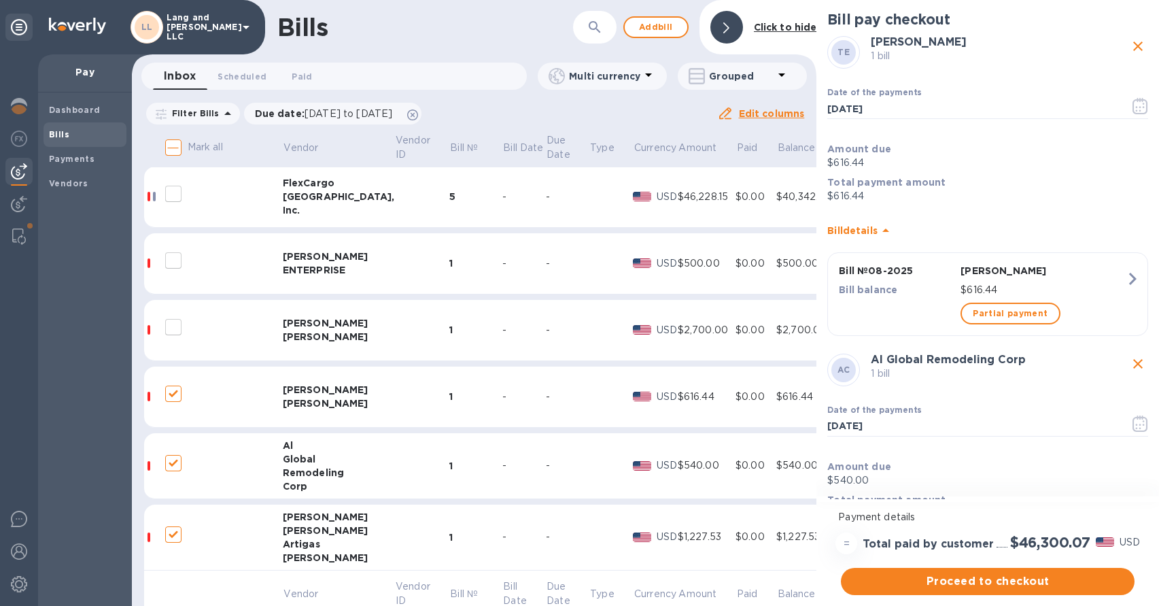
scroll to position [0, 0]
click at [1008, 581] on span "Proceed to checkout" at bounding box center [988, 581] width 272 height 16
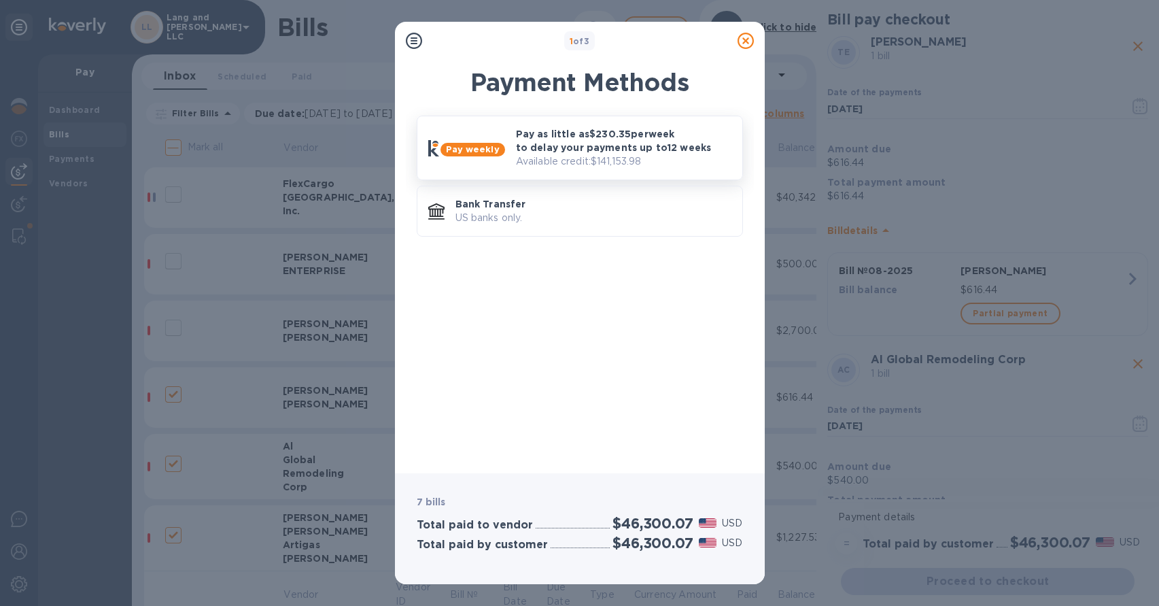
click at [551, 146] on p "Pay as little as $230.35 per week to delay your payments up to 12 weeks" at bounding box center [624, 140] width 216 height 27
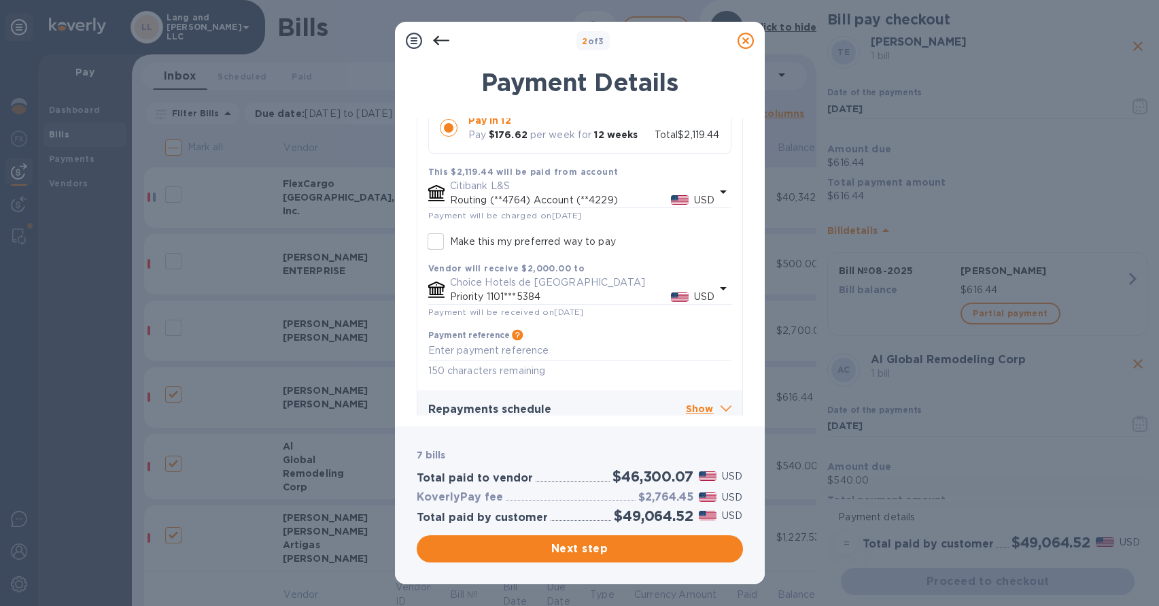
scroll to position [3413, 0]
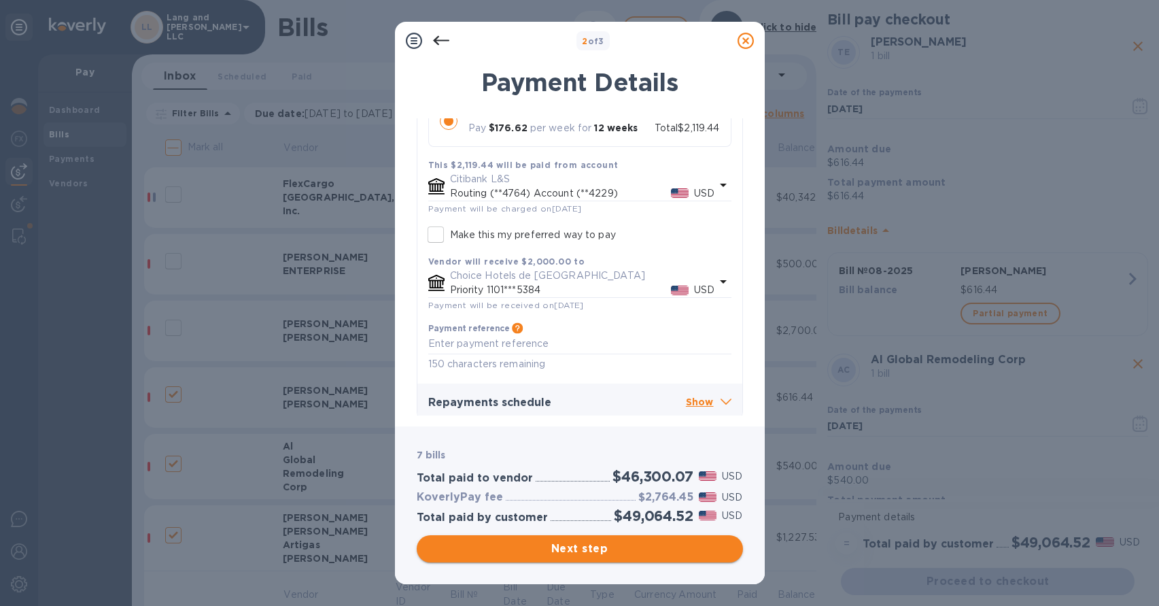
click at [613, 548] on span "Next step" at bounding box center [580, 549] width 305 height 16
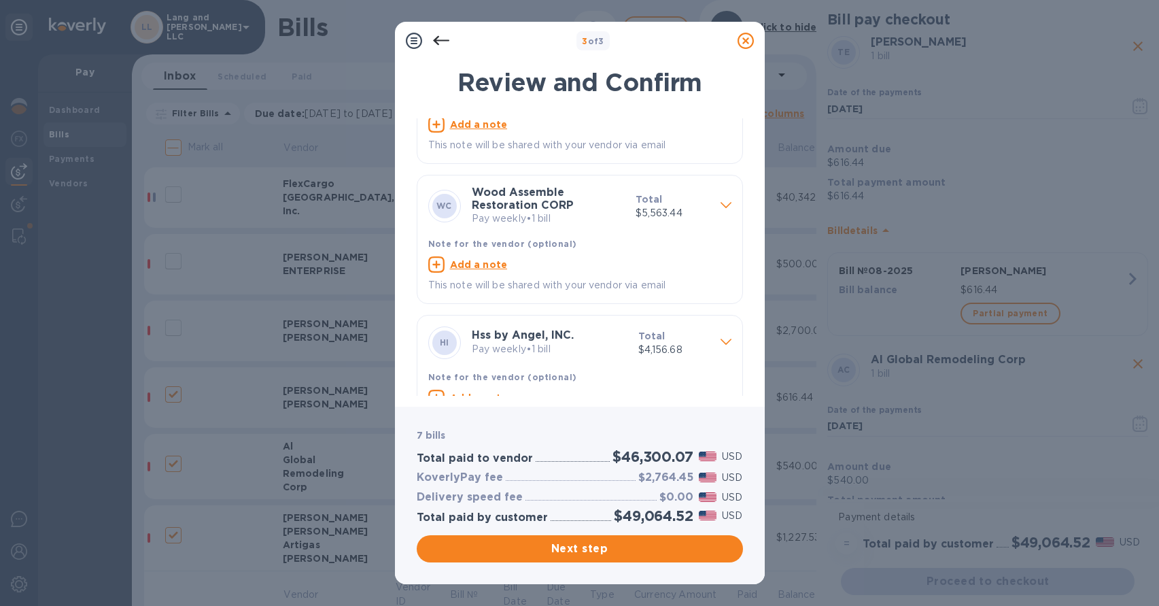
scroll to position [665, 0]
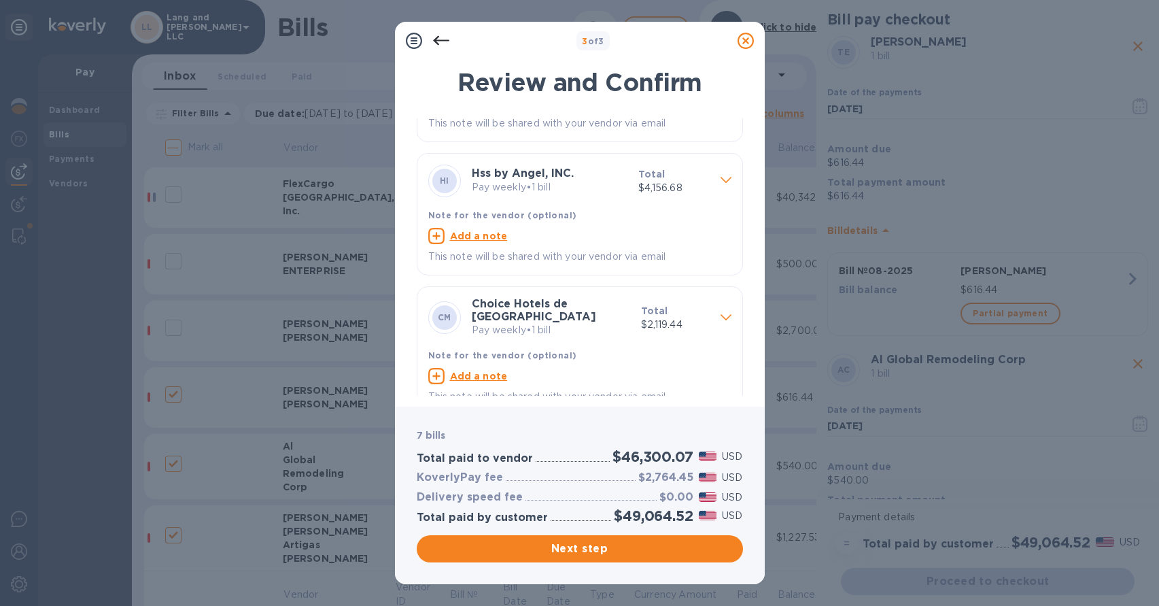
click at [595, 552] on span "Next step" at bounding box center [580, 549] width 305 height 16
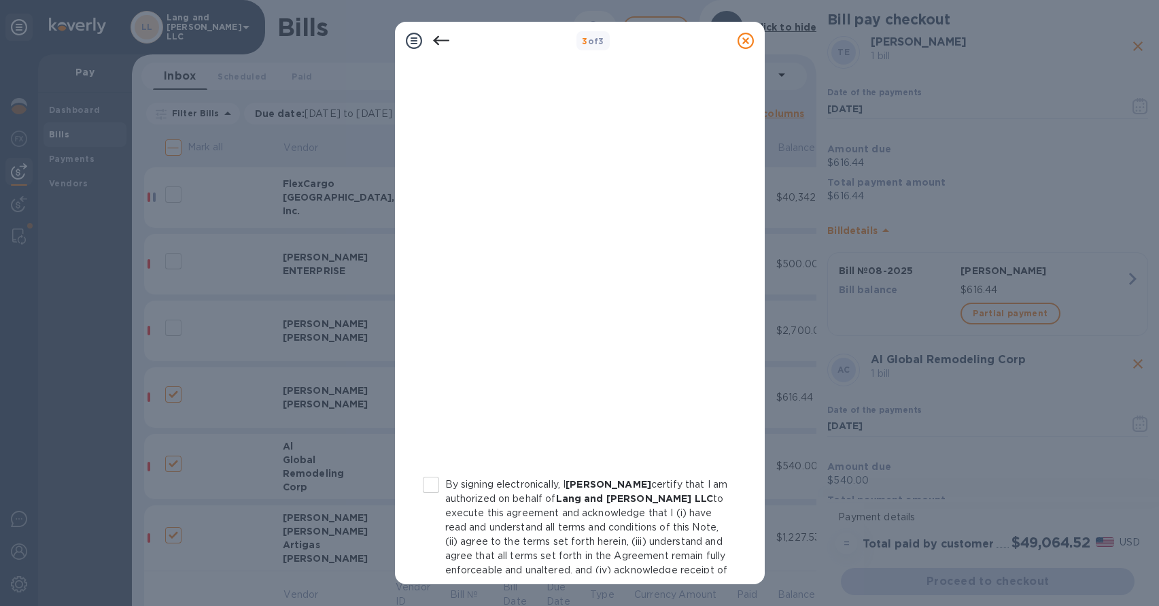
scroll to position [169, 0]
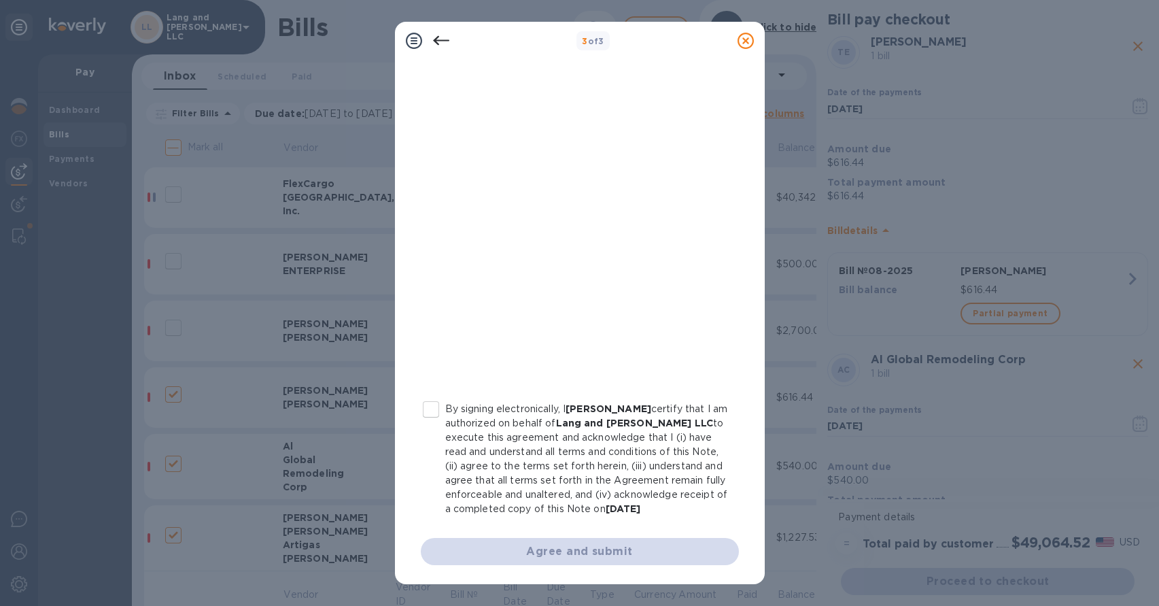
drag, startPoint x: 430, startPoint y: 394, endPoint x: 434, endPoint y: 403, distance: 9.7
click at [430, 395] on input "By signing electronically, I [PERSON_NAME] certify that I am authorized on beha…" at bounding box center [431, 409] width 29 height 29
checkbox input "true"
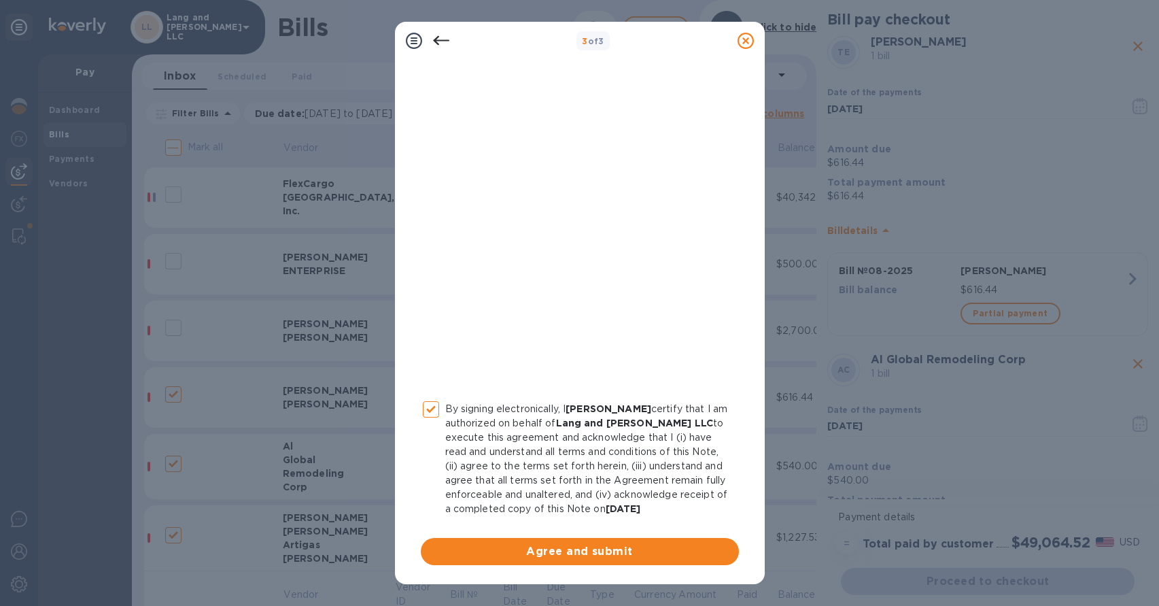
click at [564, 549] on span "Agree and submit" at bounding box center [580, 551] width 296 height 16
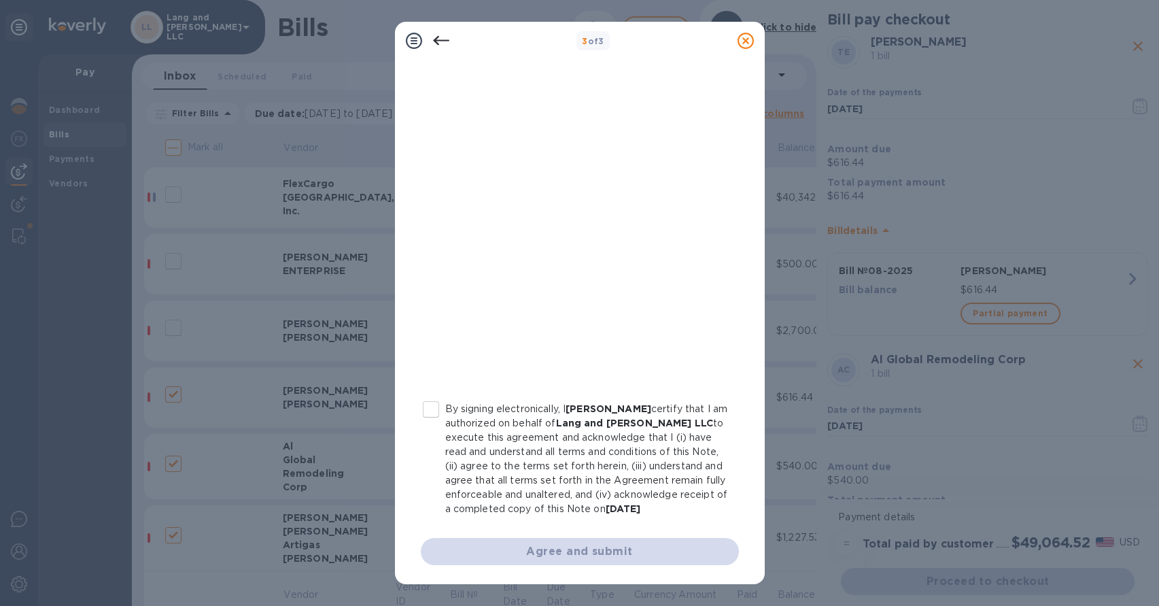
click at [436, 396] on input "By signing electronically, I [PERSON_NAME] certify that I am authorized on beha…" at bounding box center [431, 409] width 29 height 29
checkbox input "true"
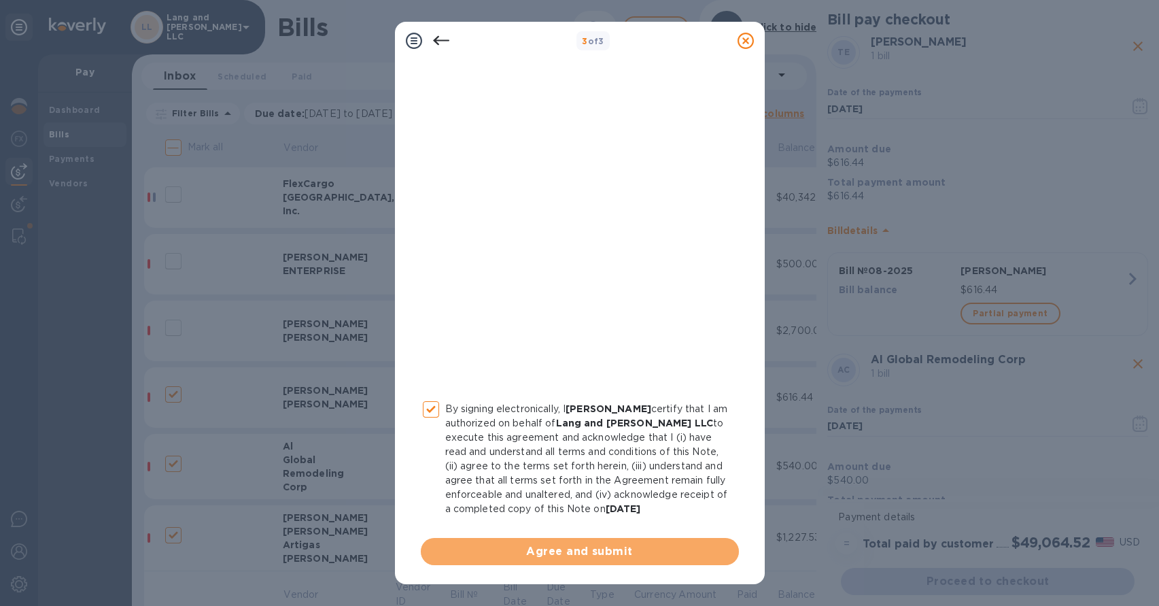
drag, startPoint x: 592, startPoint y: 553, endPoint x: 588, endPoint y: 540, distance: 13.5
click at [592, 553] on span "Agree and submit" at bounding box center [580, 551] width 296 height 16
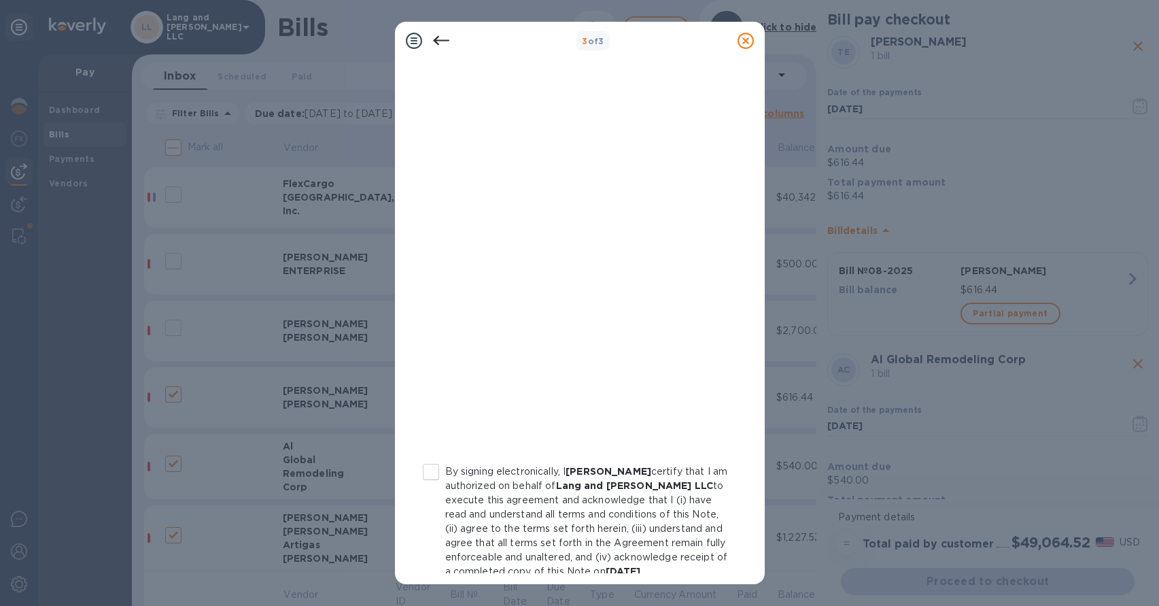
scroll to position [129, 0]
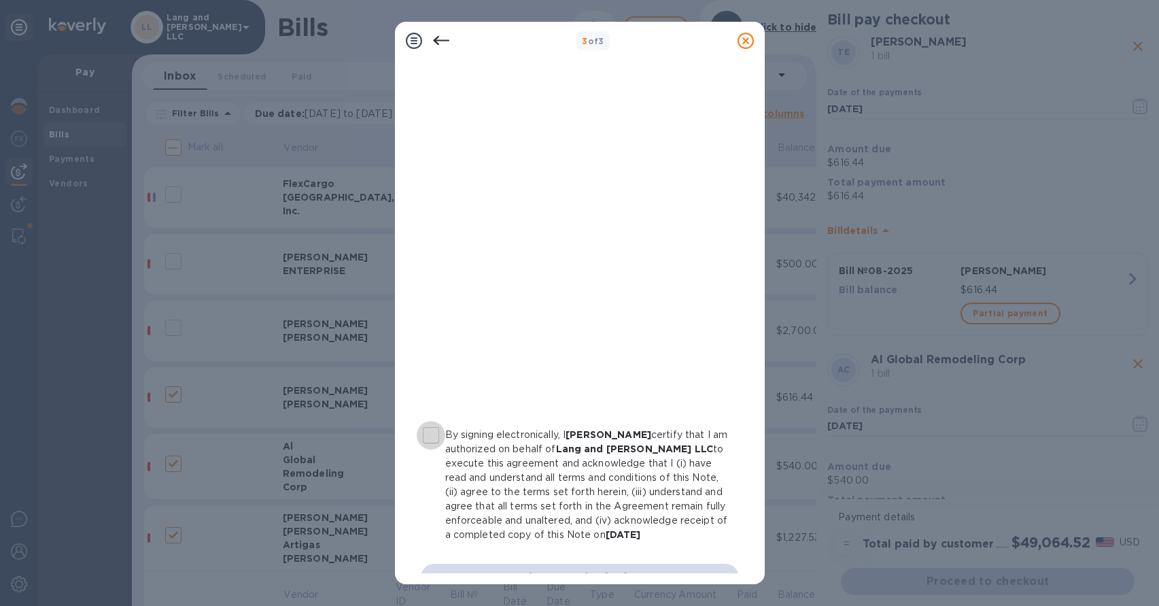
click at [433, 441] on input "By signing electronically, I [PERSON_NAME] certify that I am authorized on beha…" at bounding box center [431, 435] width 29 height 29
checkbox input "true"
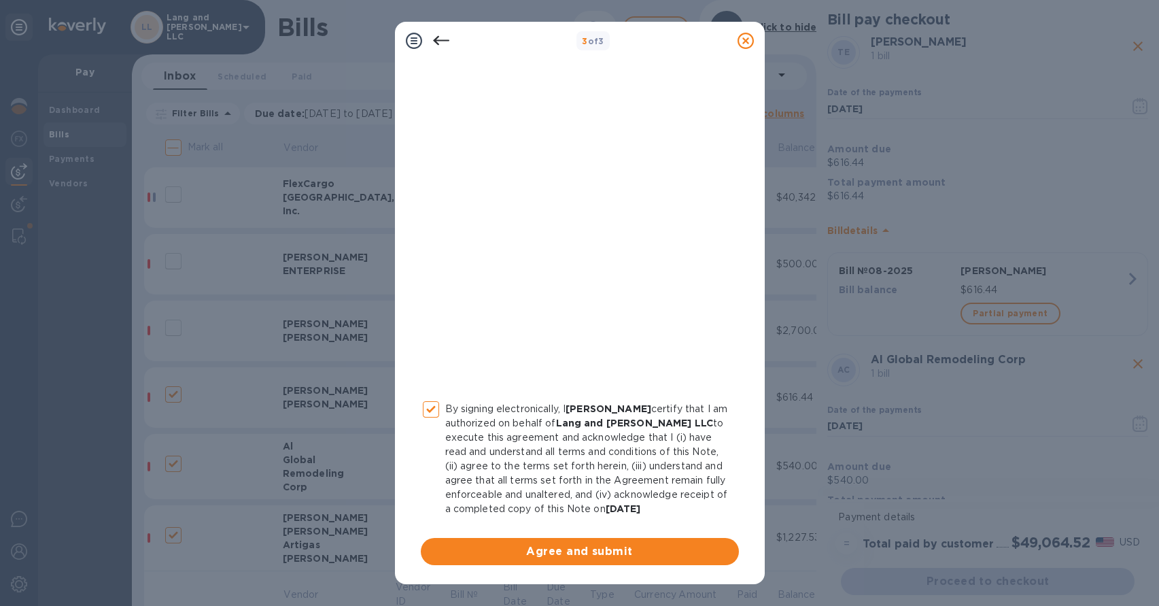
click at [594, 568] on div "By signing electronically, I [PERSON_NAME] certify that I am authorized on beha…" at bounding box center [580, 266] width 335 height 613
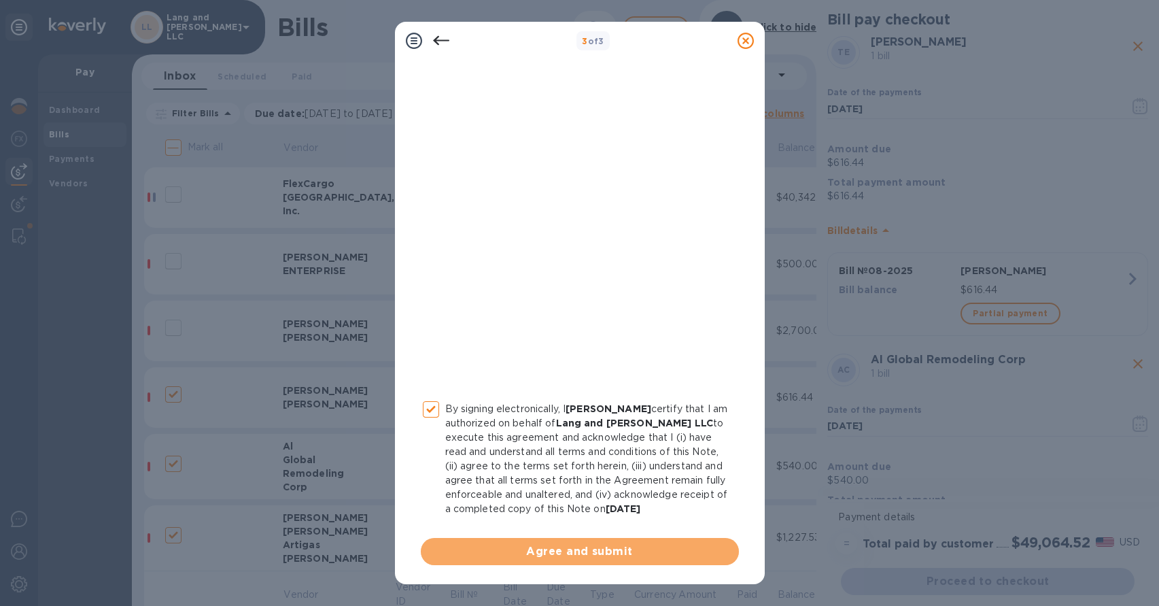
click at [590, 556] on span "Agree and submit" at bounding box center [580, 551] width 296 height 16
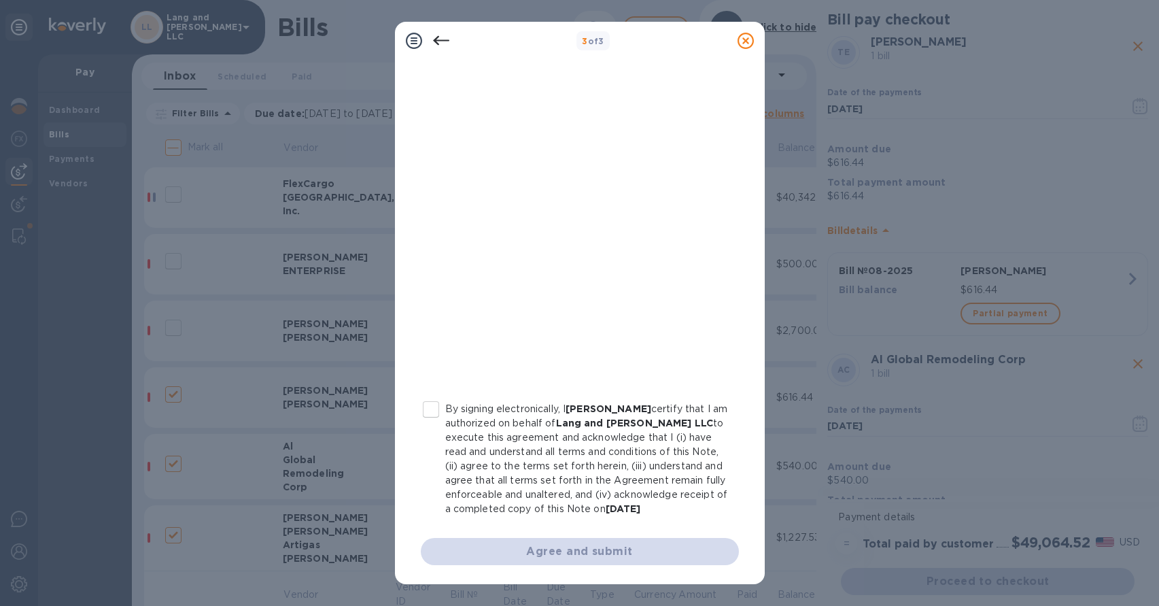
click at [435, 398] on input "By signing electronically, I [PERSON_NAME] certify that I am authorized on beha…" at bounding box center [431, 409] width 29 height 29
checkbox input "true"
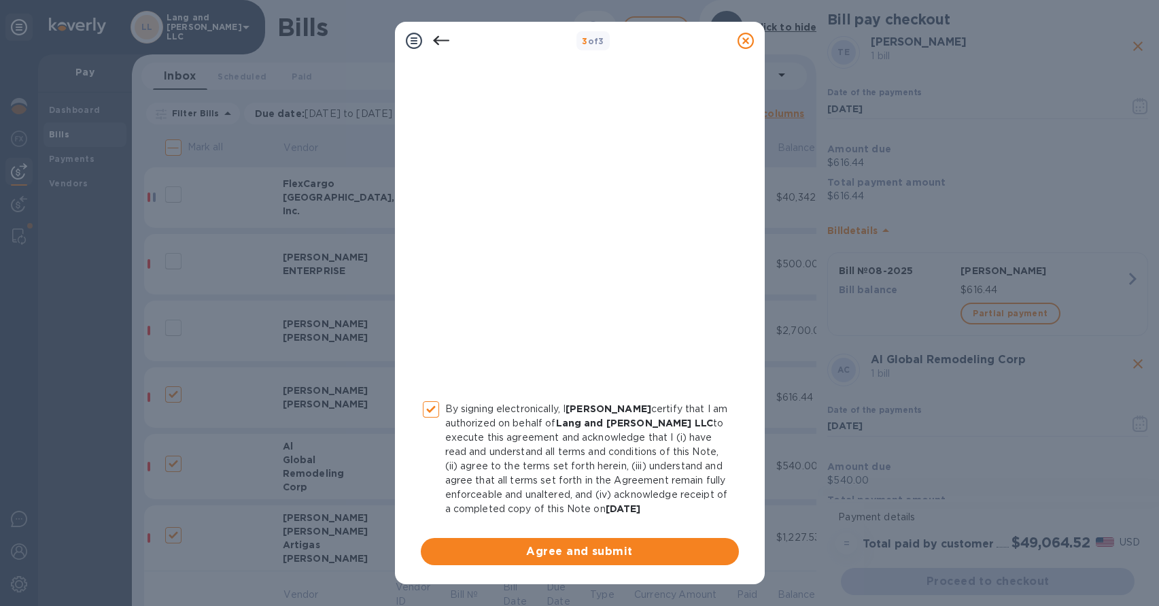
click at [576, 547] on span "Agree and submit" at bounding box center [580, 551] width 296 height 16
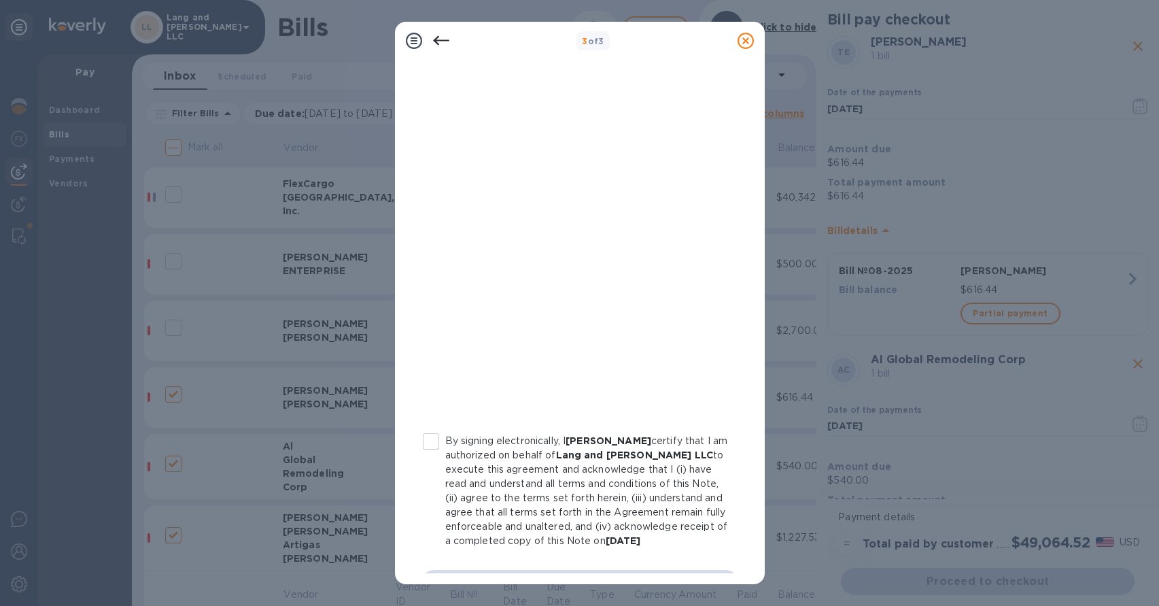
scroll to position [151, 0]
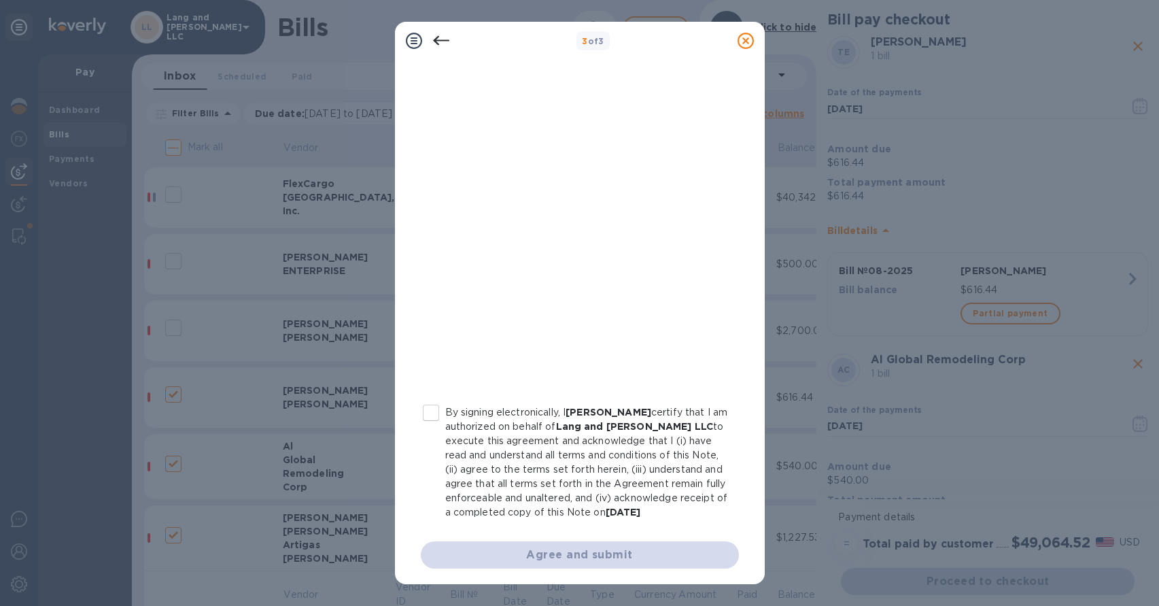
click at [433, 418] on input "By signing electronically, I [PERSON_NAME] certify that I am authorized on beha…" at bounding box center [431, 412] width 29 height 29
checkbox input "true"
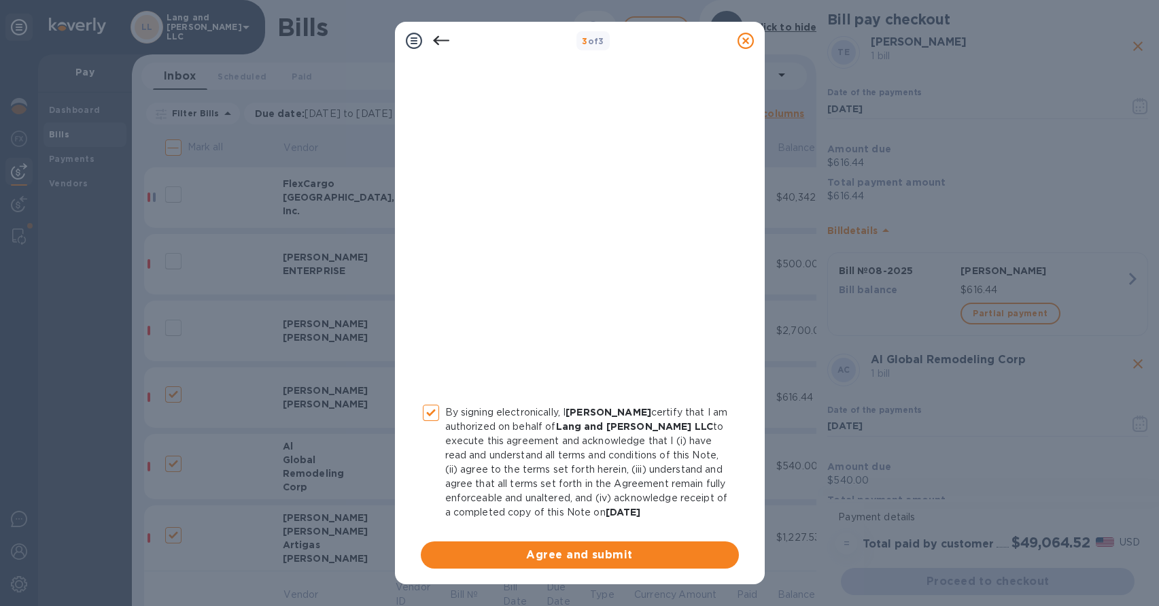
scroll to position [169, 0]
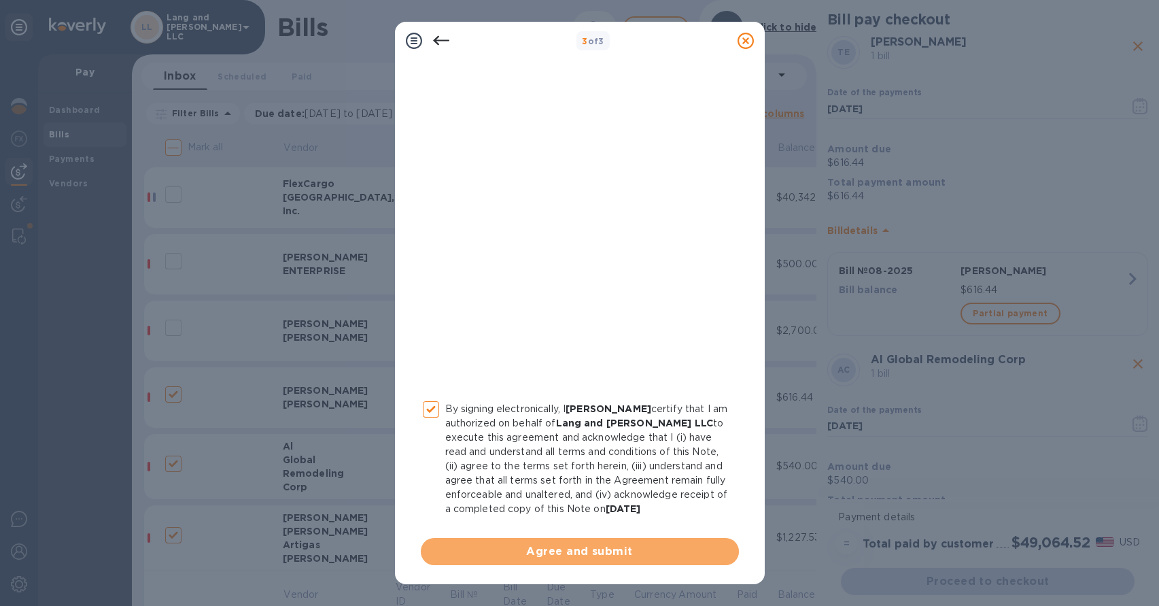
click at [579, 551] on span "Agree and submit" at bounding box center [580, 551] width 296 height 16
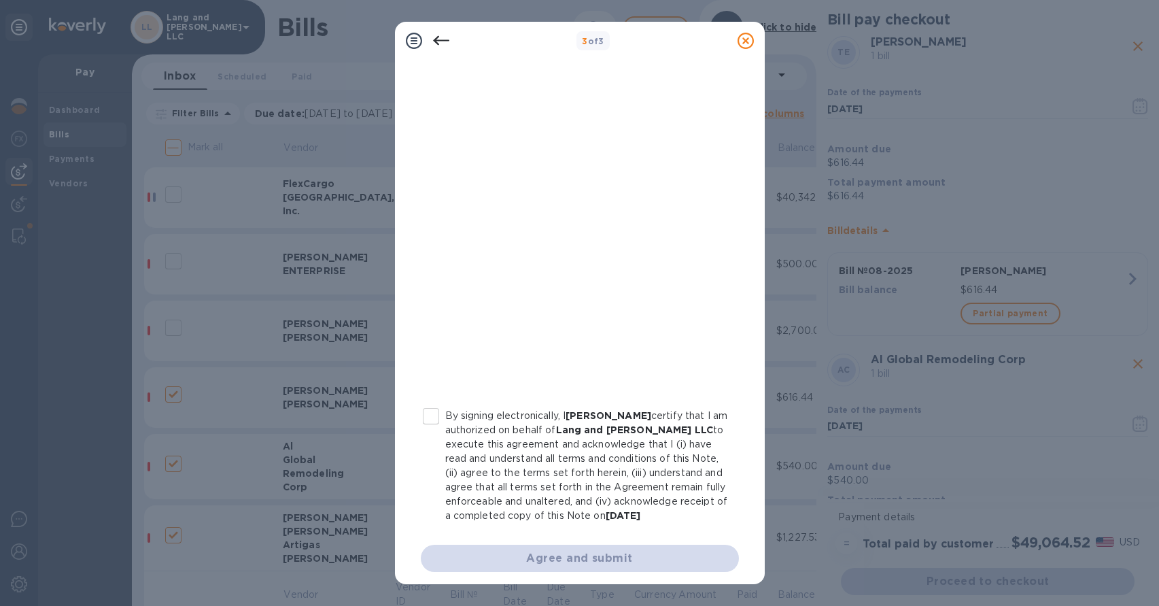
scroll to position [158, 0]
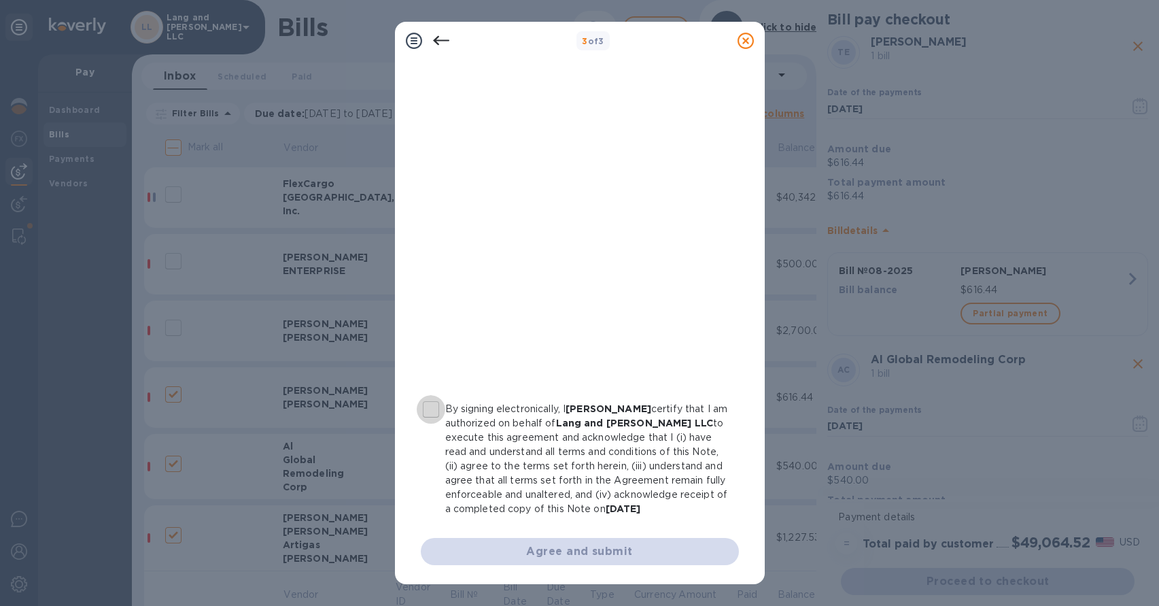
drag, startPoint x: 431, startPoint y: 405, endPoint x: 471, endPoint y: 481, distance: 86.4
click at [431, 405] on input "By signing electronically, I [PERSON_NAME] certify that I am authorized on beha…" at bounding box center [431, 409] width 29 height 29
checkbox input "true"
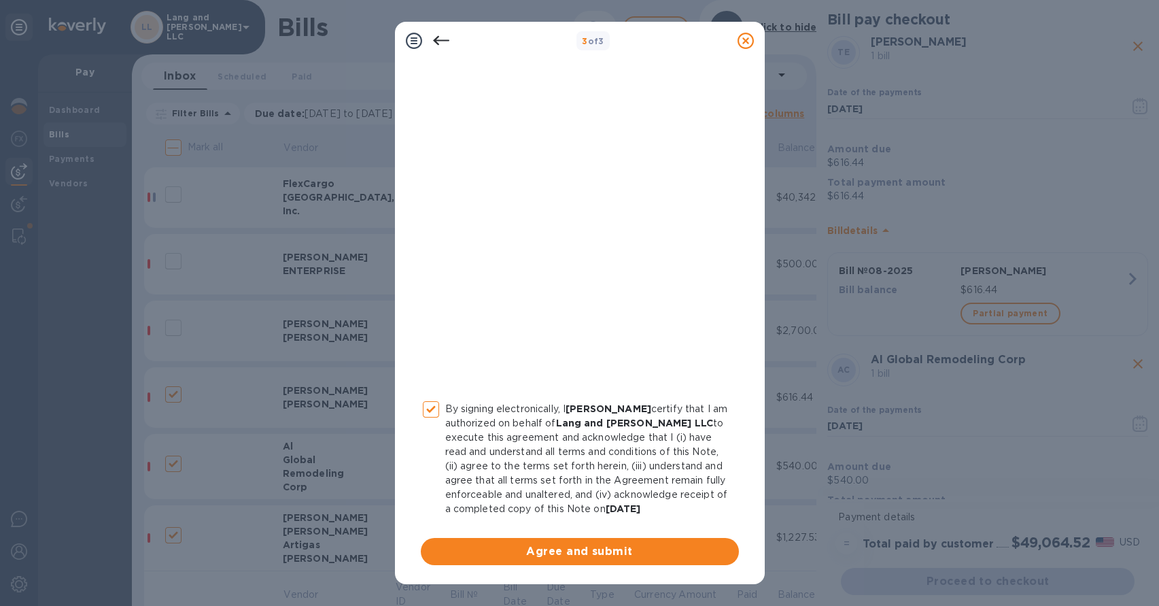
drag, startPoint x: 562, startPoint y: 562, endPoint x: 564, endPoint y: 551, distance: 11.1
click at [562, 560] on span "Agree and submit" at bounding box center [580, 551] width 296 height 16
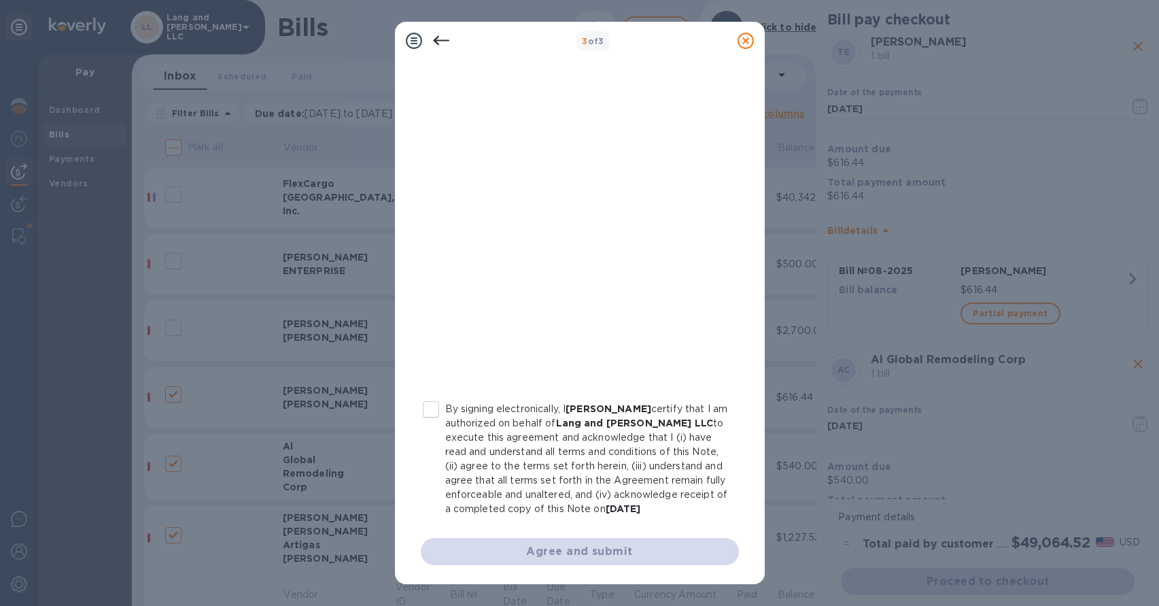
scroll to position [169, 0]
click at [438, 395] on input "By signing electronically, I [PERSON_NAME] certify that I am authorized on beha…" at bounding box center [431, 409] width 29 height 29
checkbox input "true"
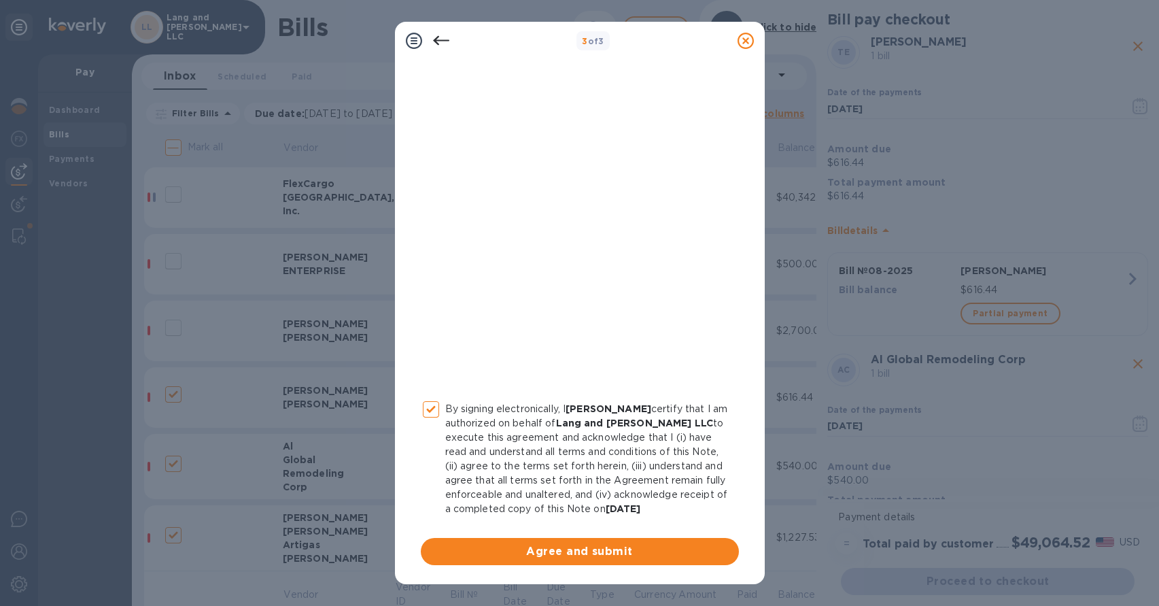
click at [590, 558] on span "Agree and submit" at bounding box center [580, 551] width 296 height 16
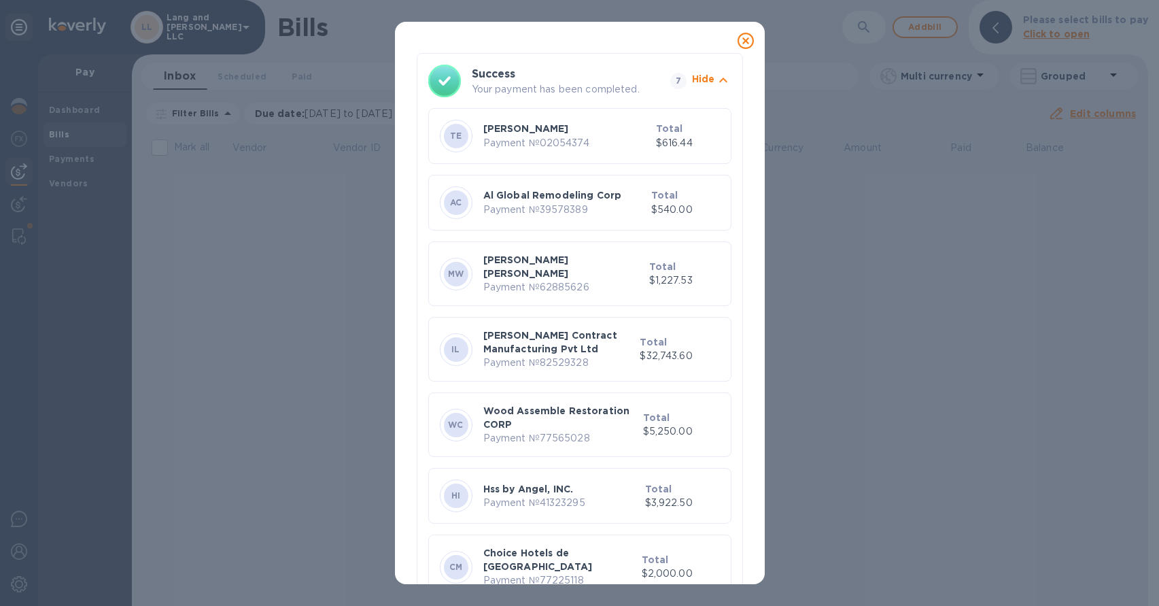
scroll to position [90, 0]
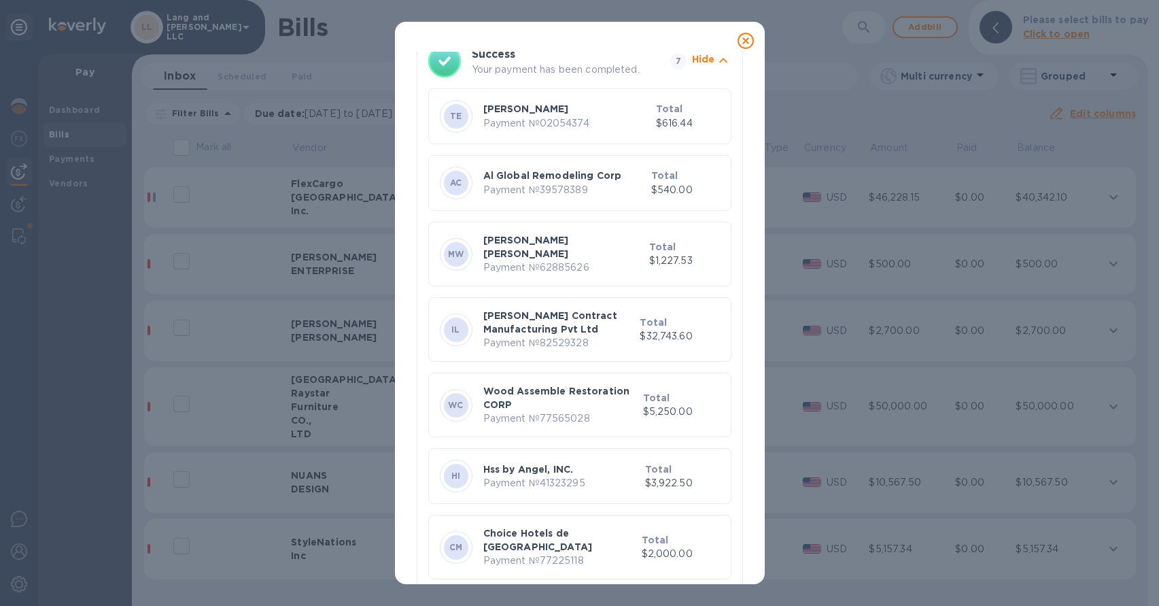
click at [745, 42] on icon at bounding box center [746, 41] width 16 height 16
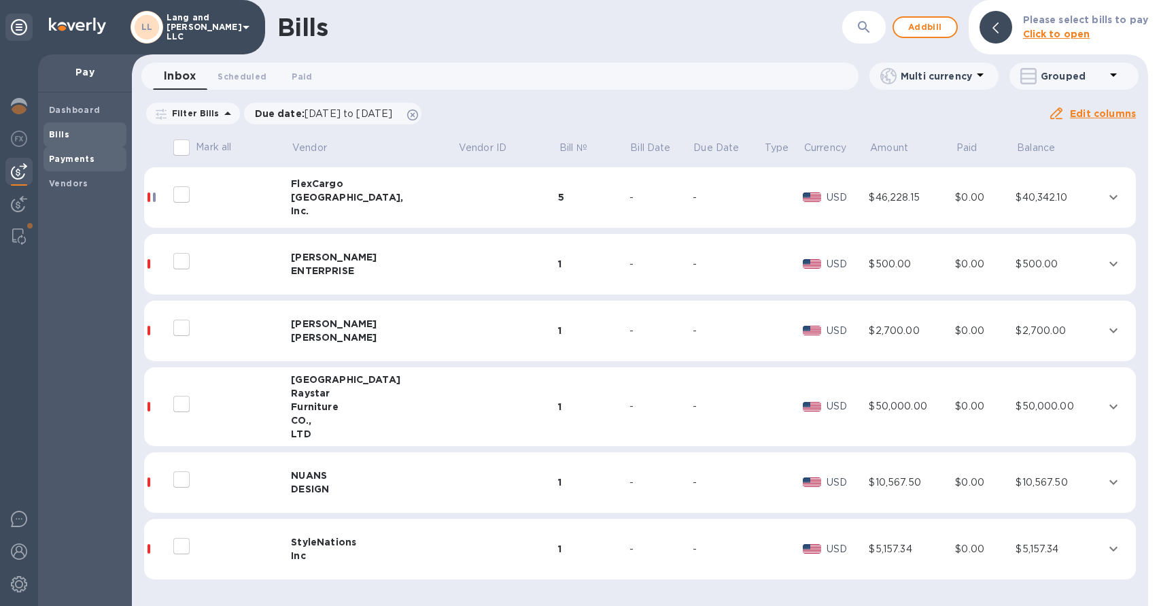
click at [73, 163] on b "Payments" at bounding box center [72, 159] width 46 height 10
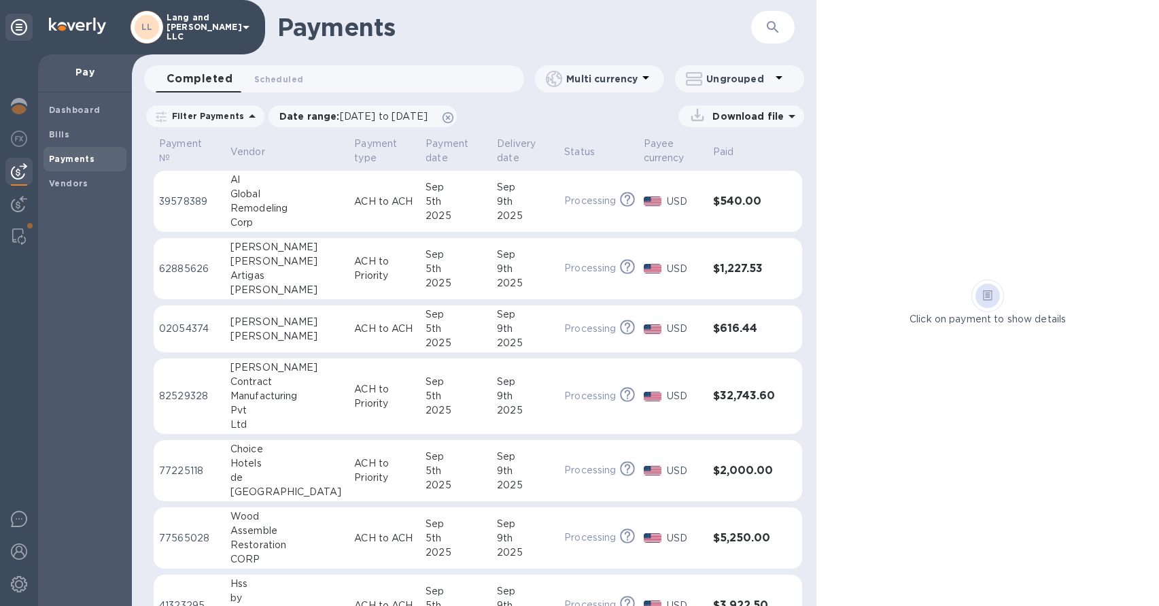
click at [748, 121] on p "Download file" at bounding box center [745, 116] width 77 height 14
click at [647, 113] on div "Download file" at bounding box center [634, 116] width 340 height 22
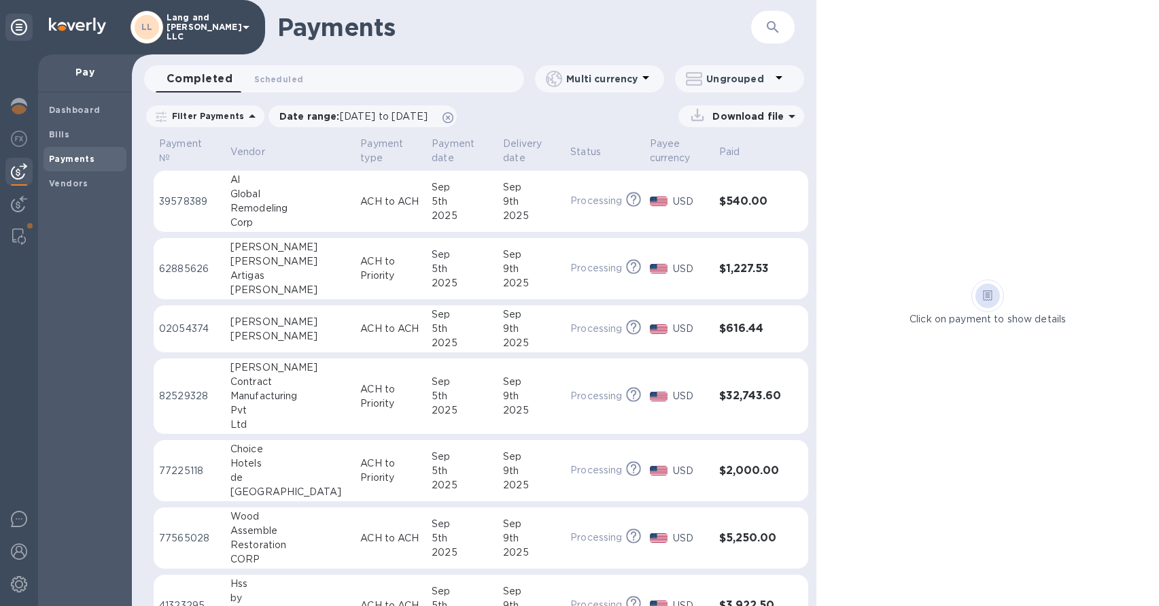
click at [756, 114] on p "Download file" at bounding box center [745, 116] width 77 height 14
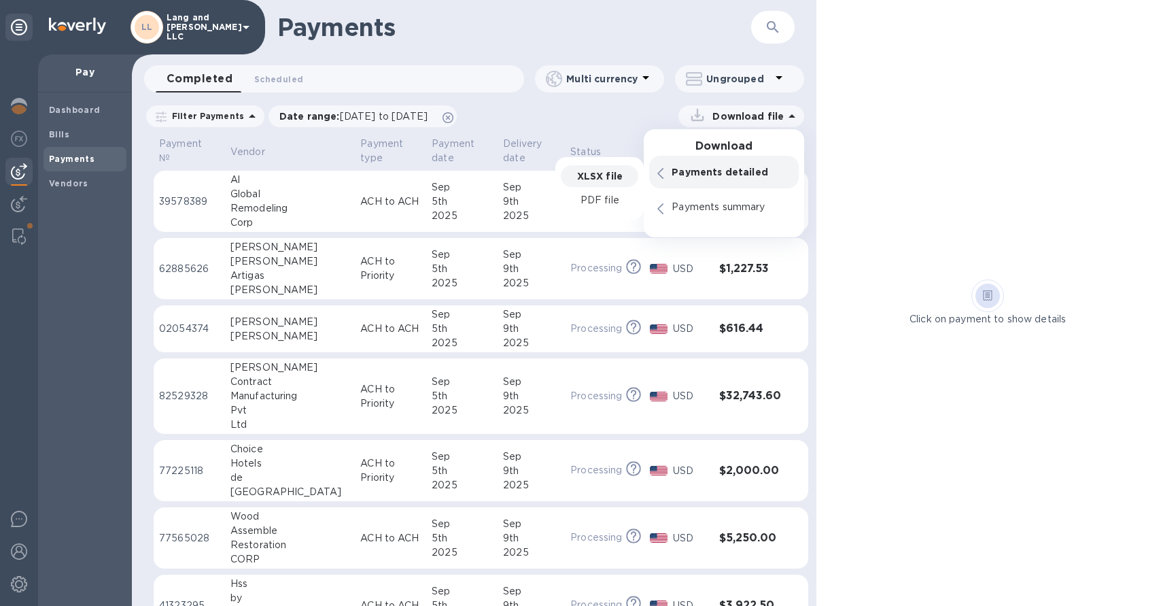
click at [613, 175] on p "XLSX file" at bounding box center [600, 176] width 46 height 14
click at [599, 175] on p "XLSX file" at bounding box center [600, 176] width 46 height 14
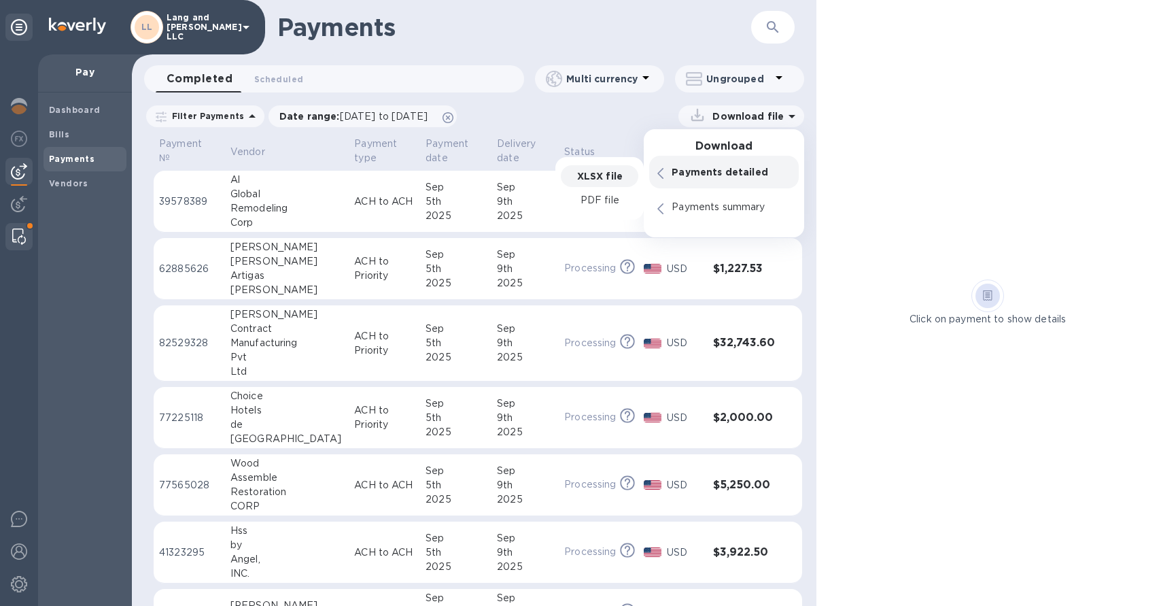
click at [20, 235] on img at bounding box center [19, 236] width 14 height 16
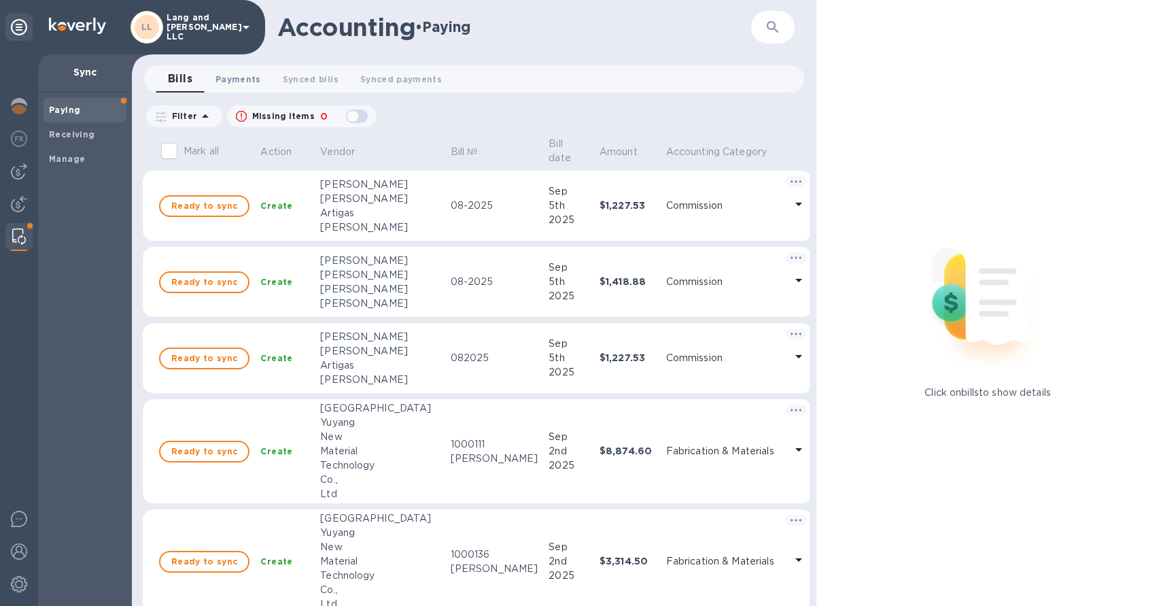
click at [229, 77] on span "Payments 0" at bounding box center [239, 79] width 46 height 14
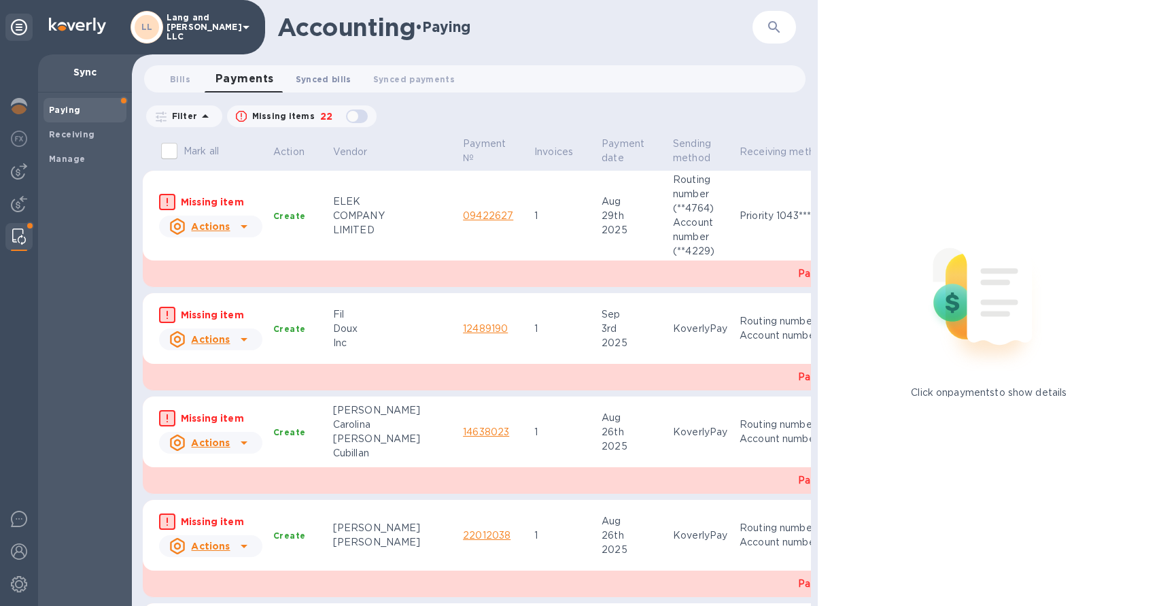
click at [335, 87] on button "Synced bills 0" at bounding box center [324, 78] width 78 height 27
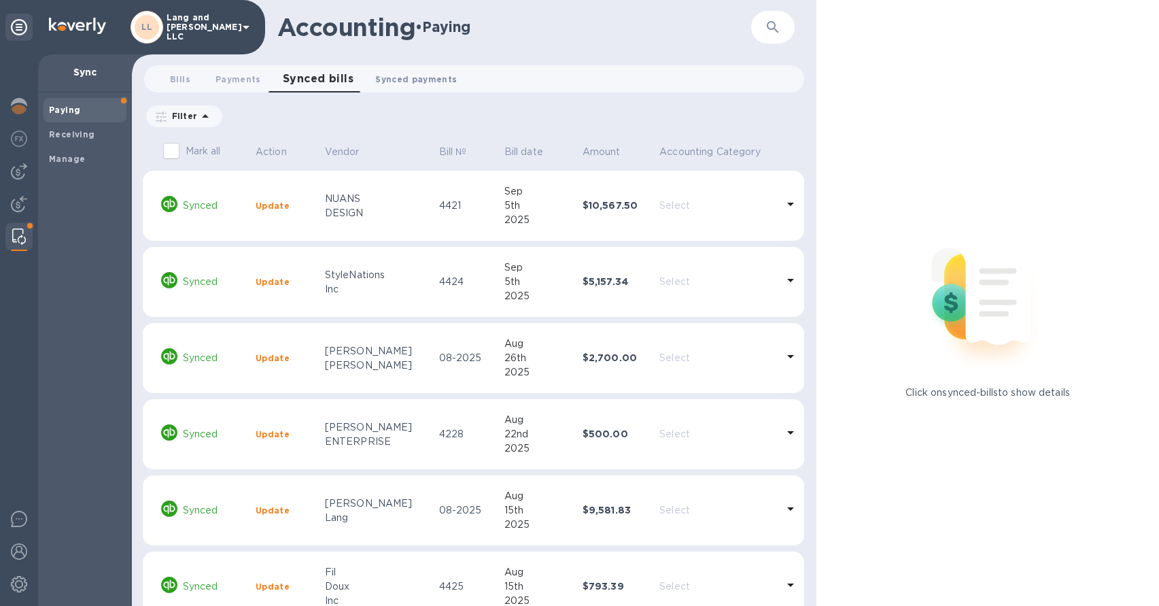
click at [388, 82] on span "Synced payments 0" at bounding box center [416, 79] width 82 height 14
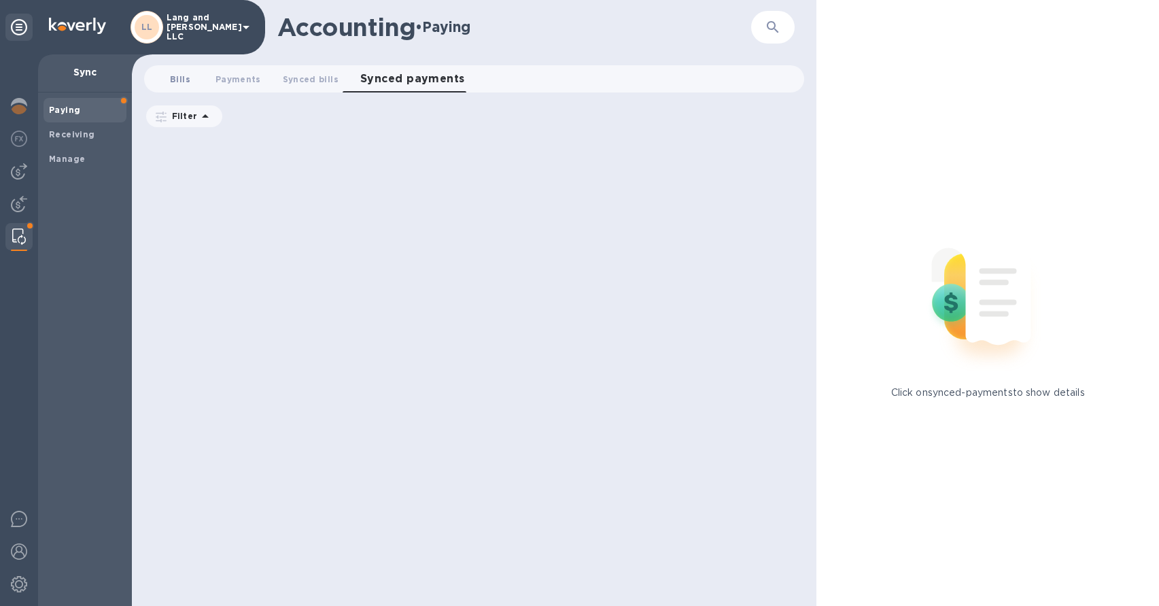
click at [186, 83] on span "Bills 0" at bounding box center [180, 79] width 20 height 14
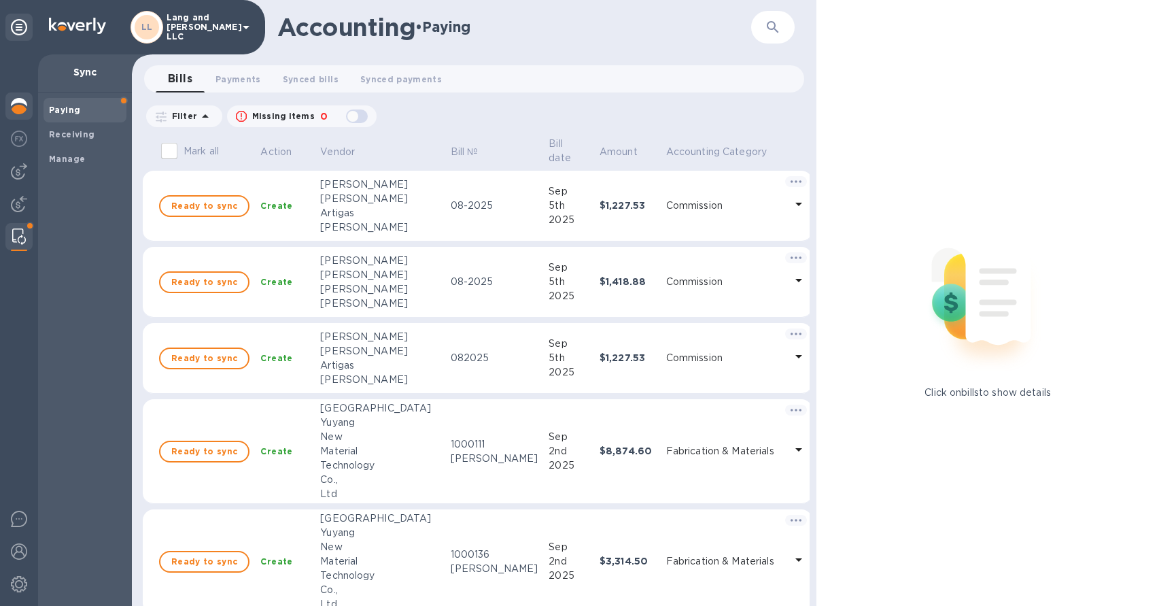
click at [18, 112] on img at bounding box center [19, 106] width 16 height 16
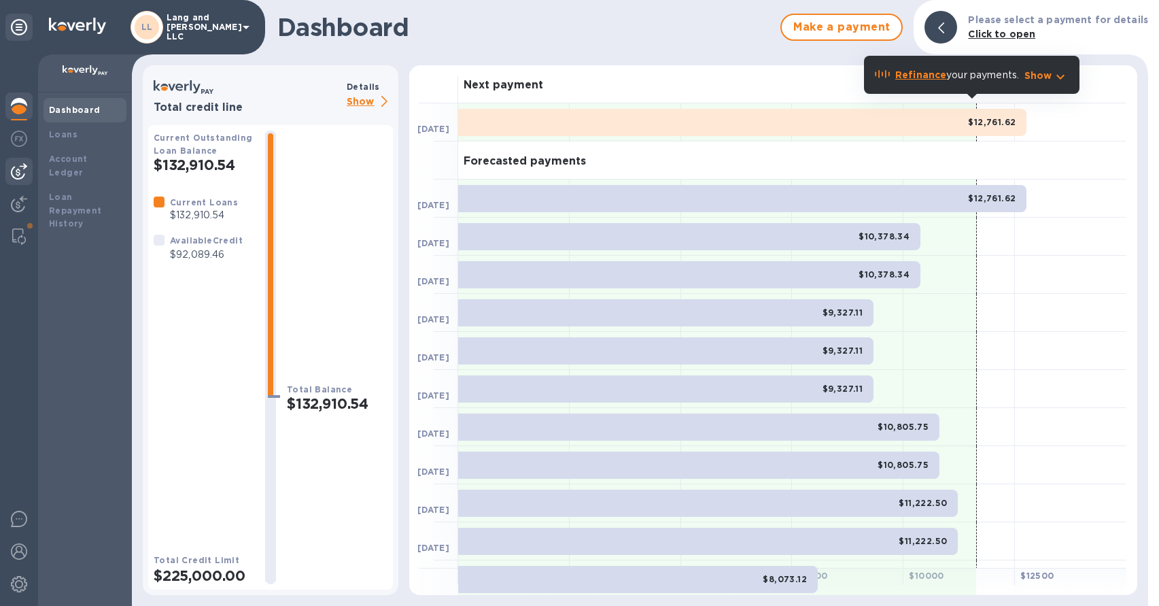
click at [22, 164] on img at bounding box center [19, 171] width 16 height 16
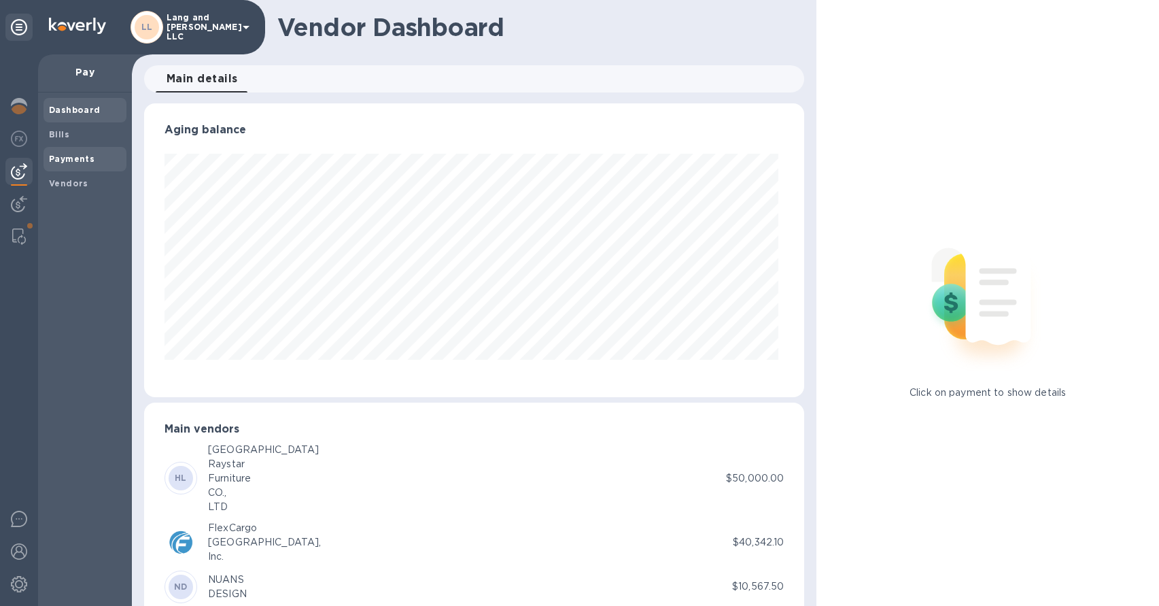
scroll to position [294, 656]
click at [90, 133] on span "Bills" at bounding box center [85, 135] width 72 height 14
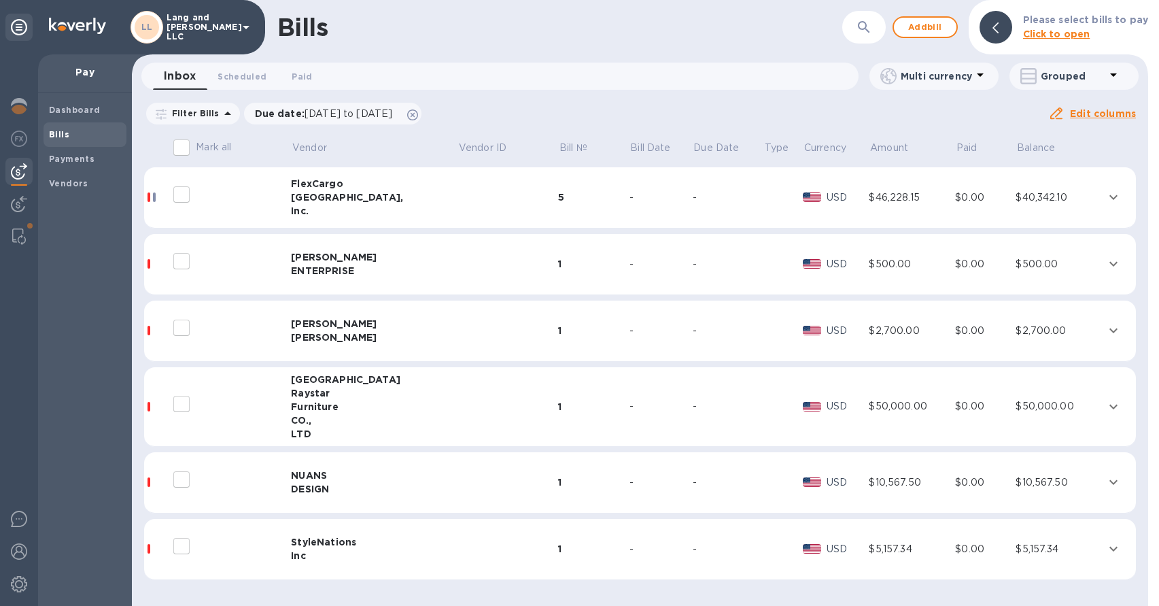
click at [458, 407] on td at bounding box center [508, 407] width 101 height 80
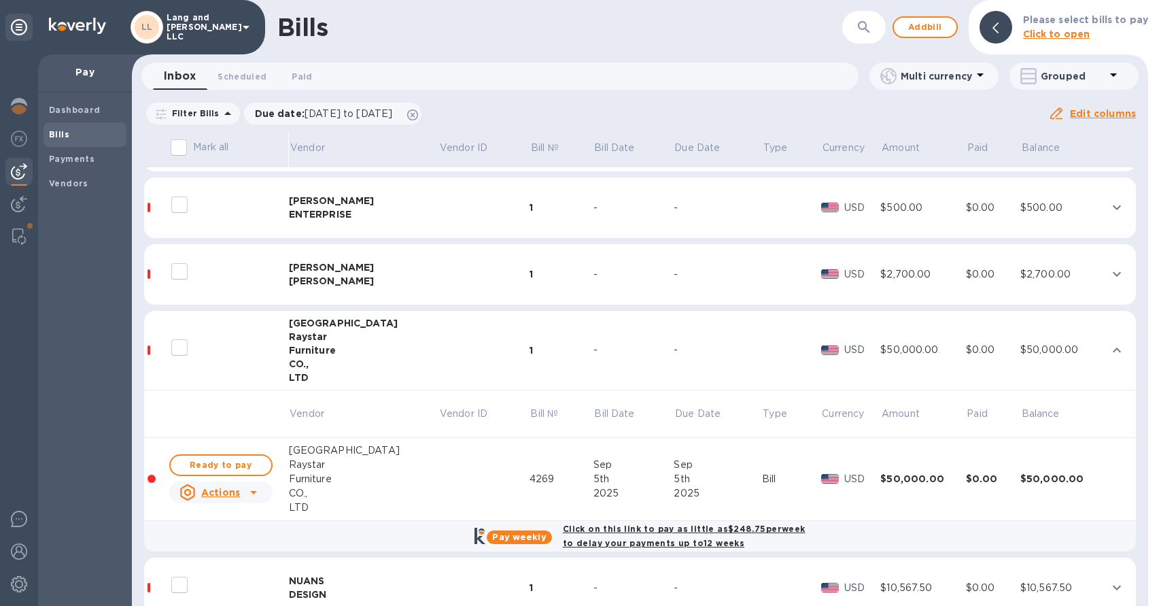
scroll to position [154, 0]
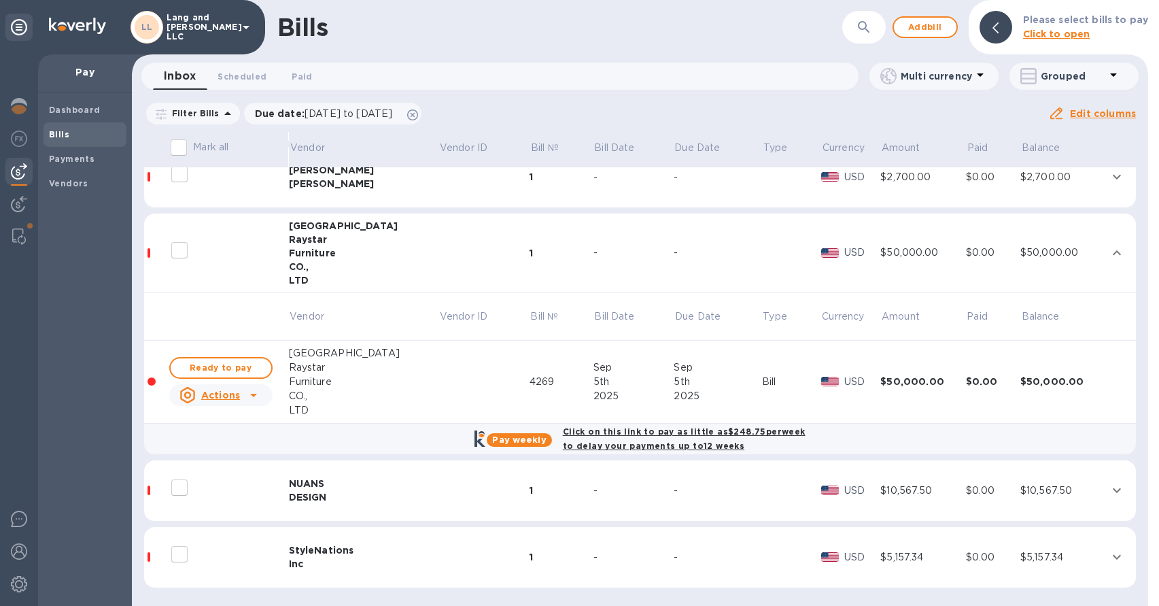
click at [244, 369] on span "Ready to pay" at bounding box center [221, 368] width 79 height 16
click at [210, 377] on button "Ready to pay" at bounding box center [220, 368] width 103 height 22
checkbox input "true"
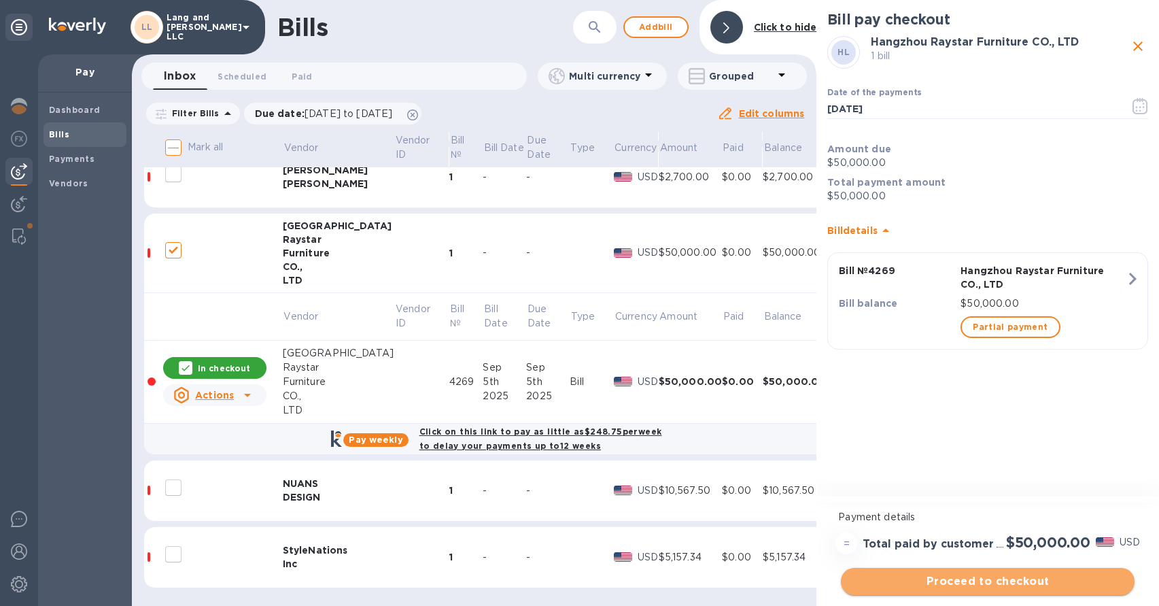
click at [960, 581] on span "Proceed to checkout" at bounding box center [988, 581] width 272 height 16
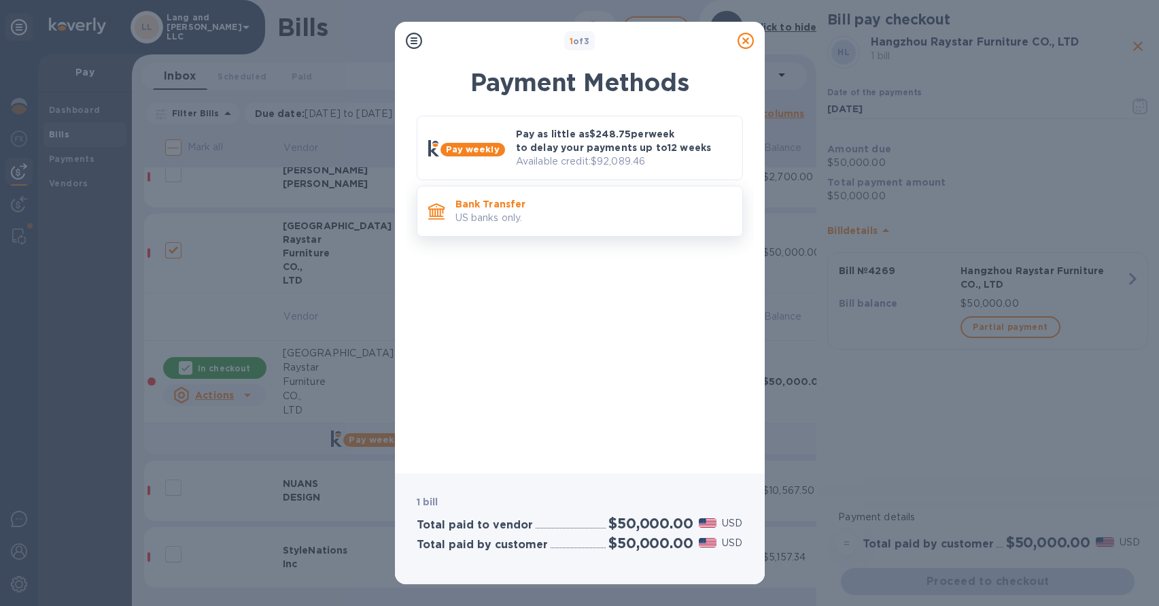
click at [514, 219] on p "US banks only." at bounding box center [594, 218] width 276 height 14
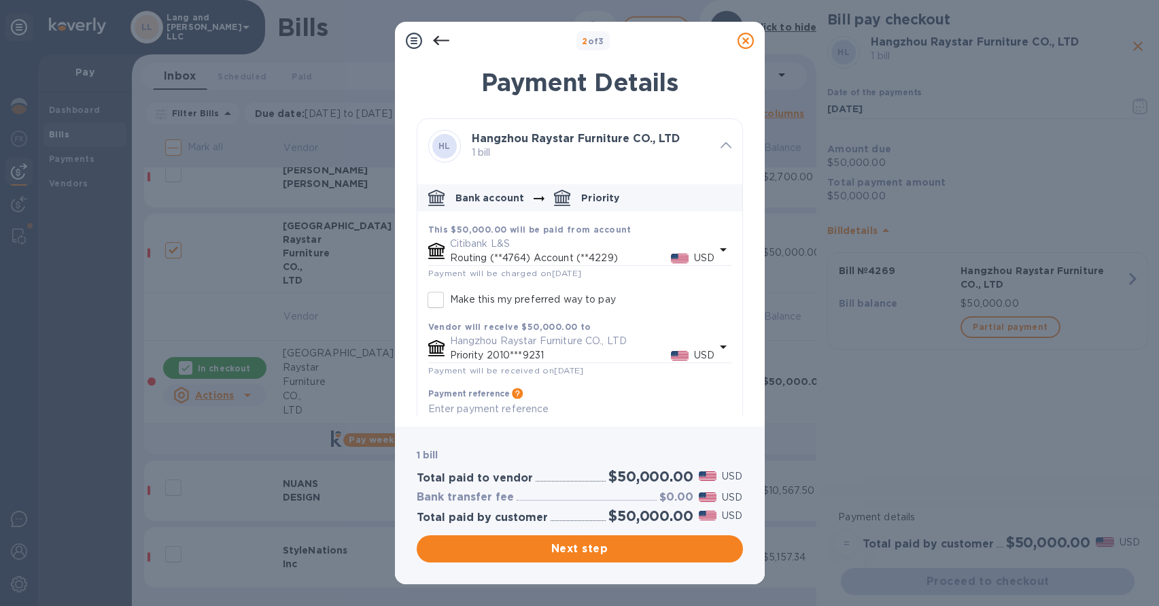
click at [557, 248] on p "Citibank L&S" at bounding box center [582, 244] width 265 height 14
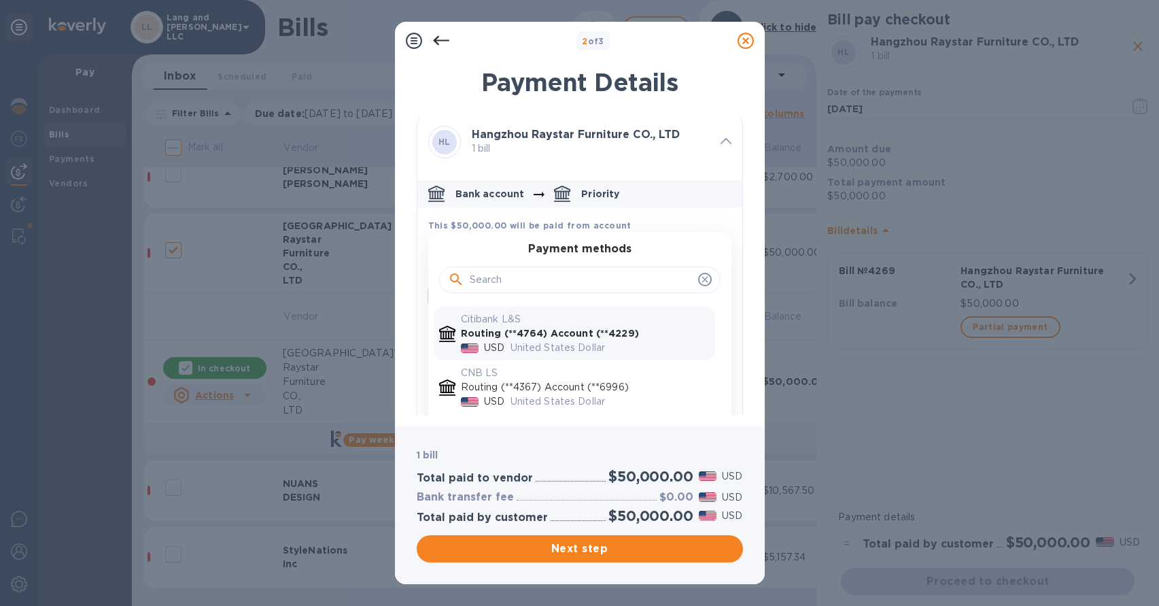
scroll to position [0, 0]
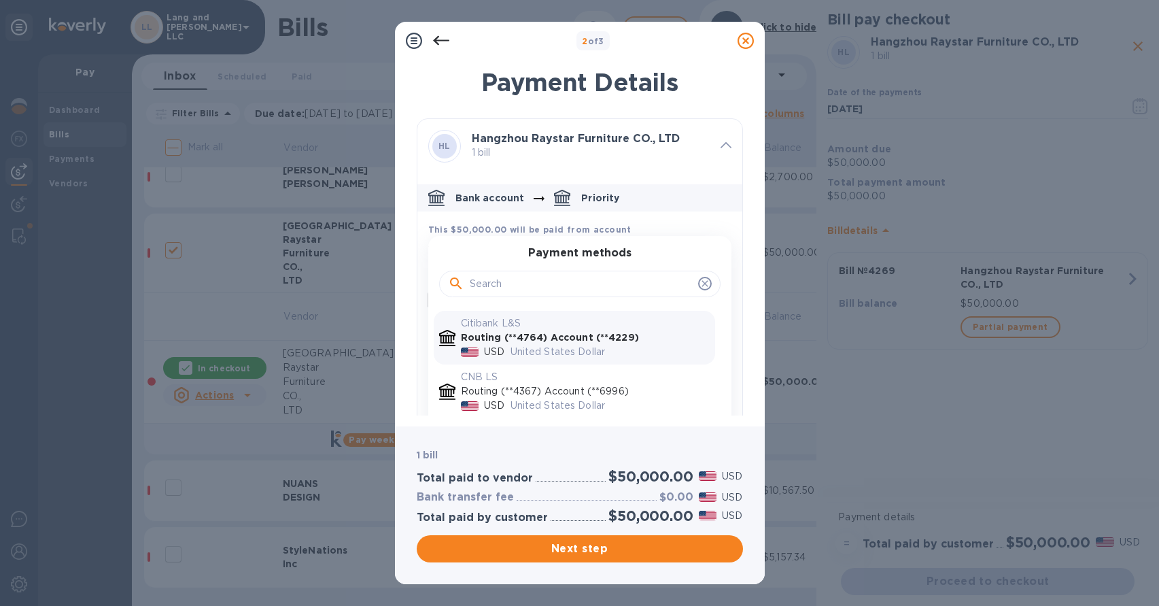
click at [441, 39] on icon at bounding box center [441, 41] width 16 height 10
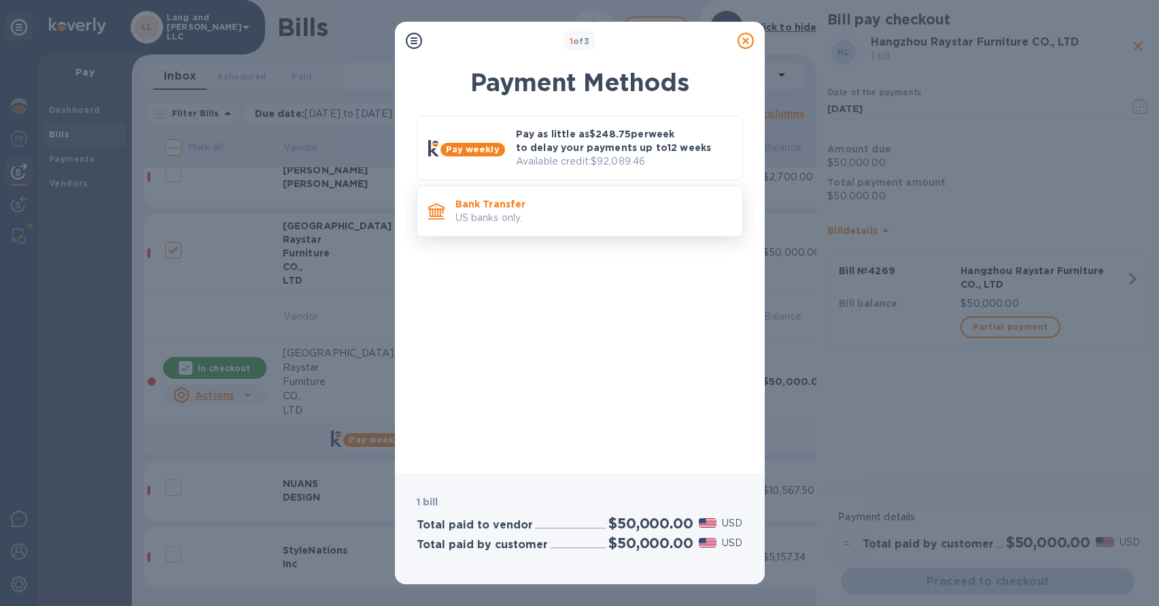
click at [518, 214] on p "US banks only." at bounding box center [594, 218] width 276 height 14
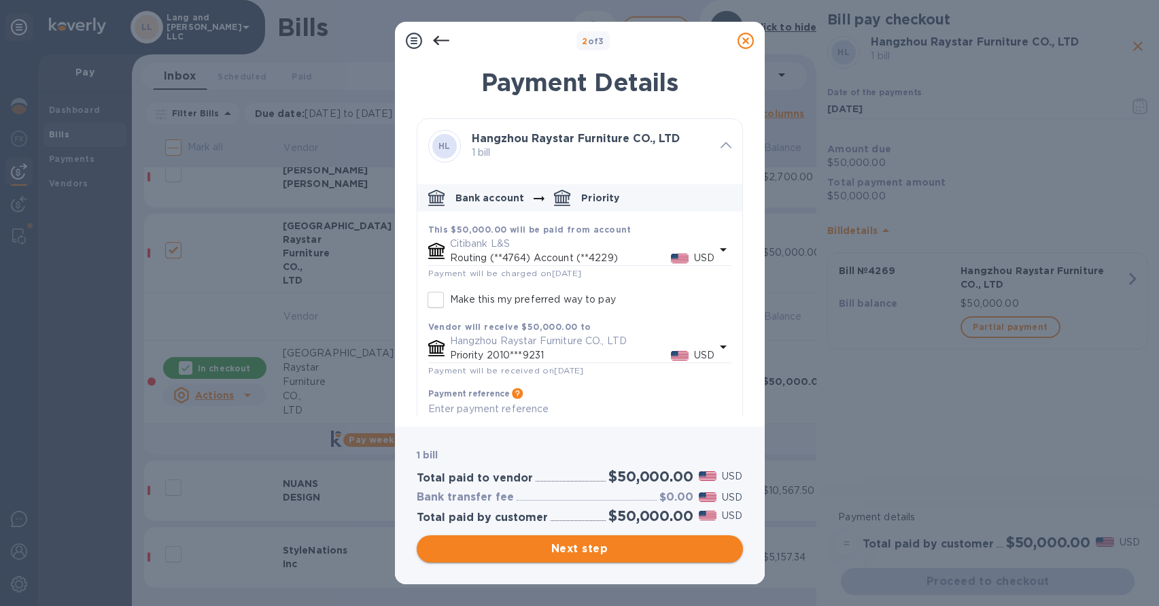
click at [584, 552] on span "Next step" at bounding box center [580, 549] width 305 height 16
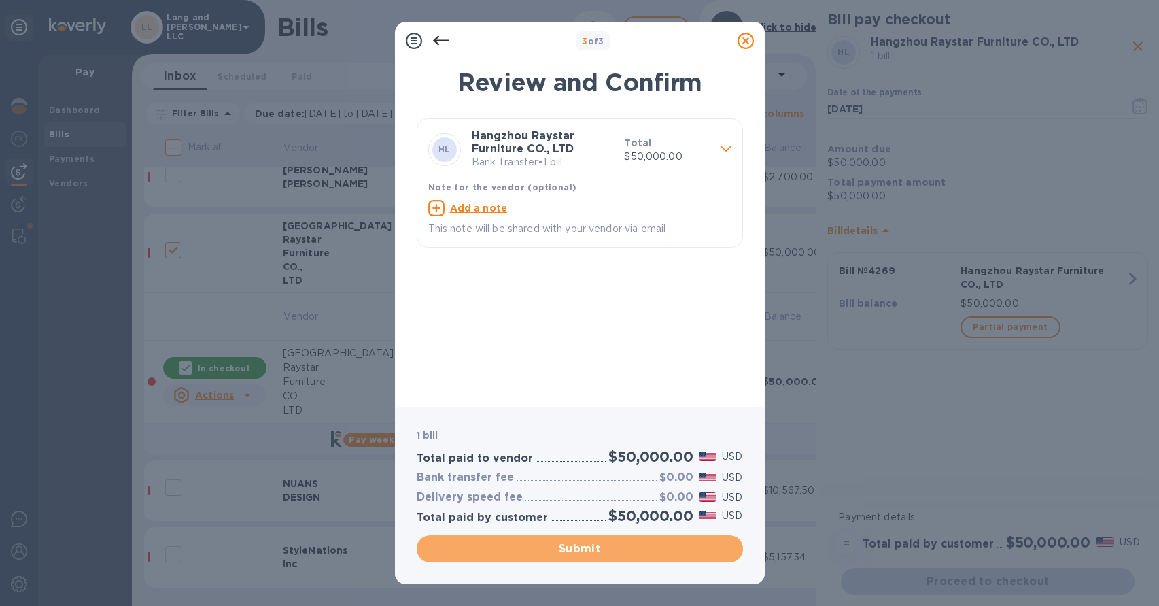
click at [577, 552] on span "Submit" at bounding box center [580, 549] width 305 height 16
